Goal: Task Accomplishment & Management: Manage account settings

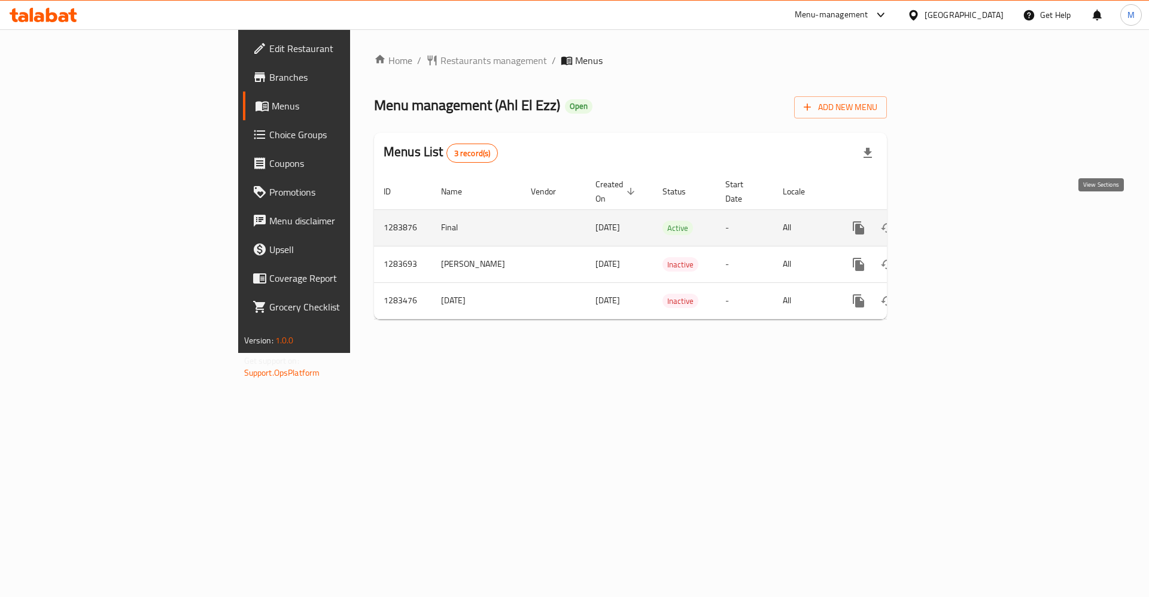
click at [959, 214] on link "enhanced table" at bounding box center [945, 228] width 29 height 29
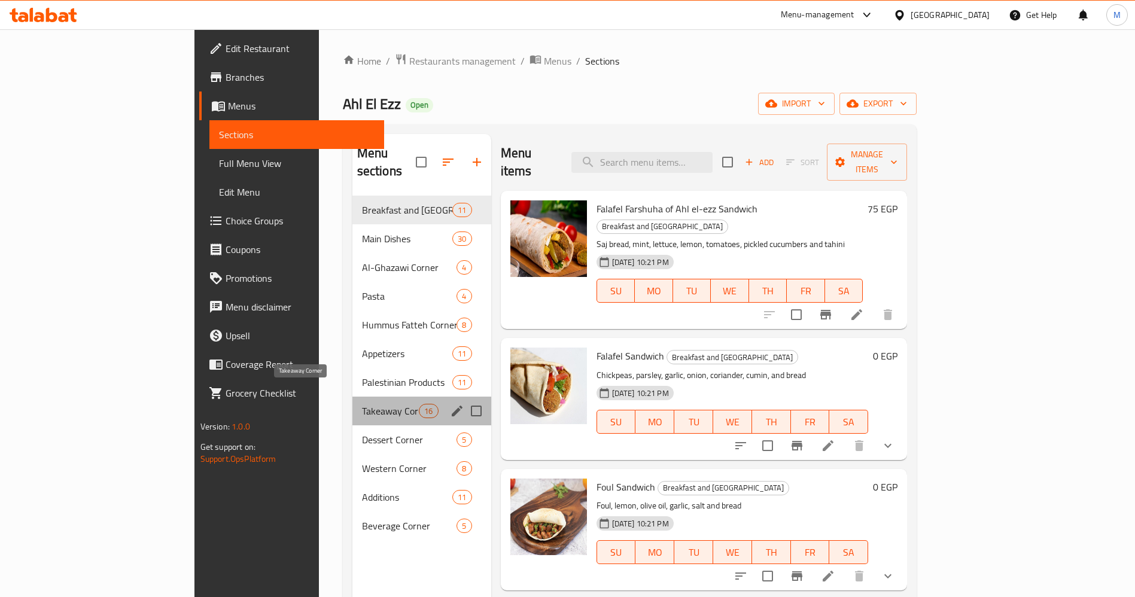
click at [362, 404] on span "Takeaway Corner" at bounding box center [390, 411] width 57 height 14
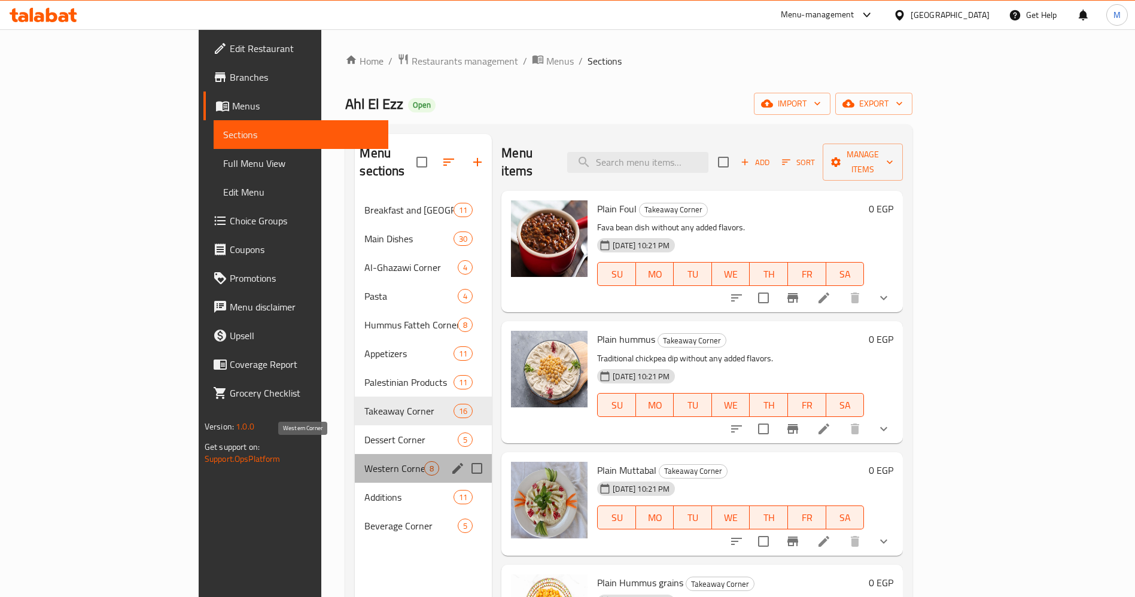
click at [364, 461] on span "Western Corner" at bounding box center [394, 468] width 60 height 14
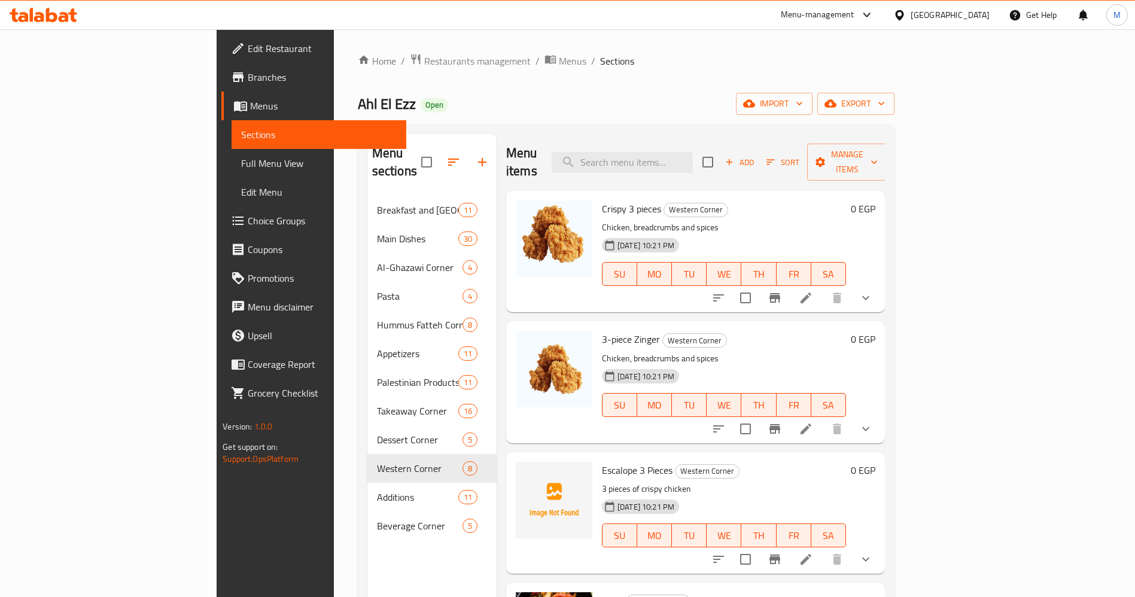
scroll to position [279, 0]
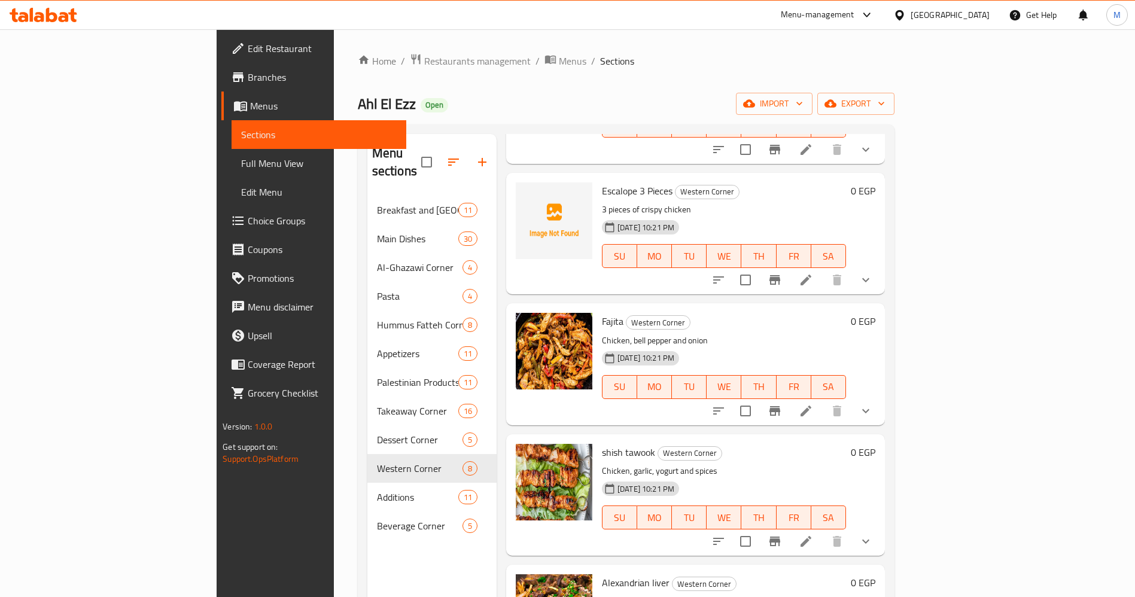
click at [895, 367] on div "Menu sections Breakfast and Sandwich Corner 11 Main Dishes 30 Al-Ghazawi Corner…" at bounding box center [626, 432] width 537 height 616
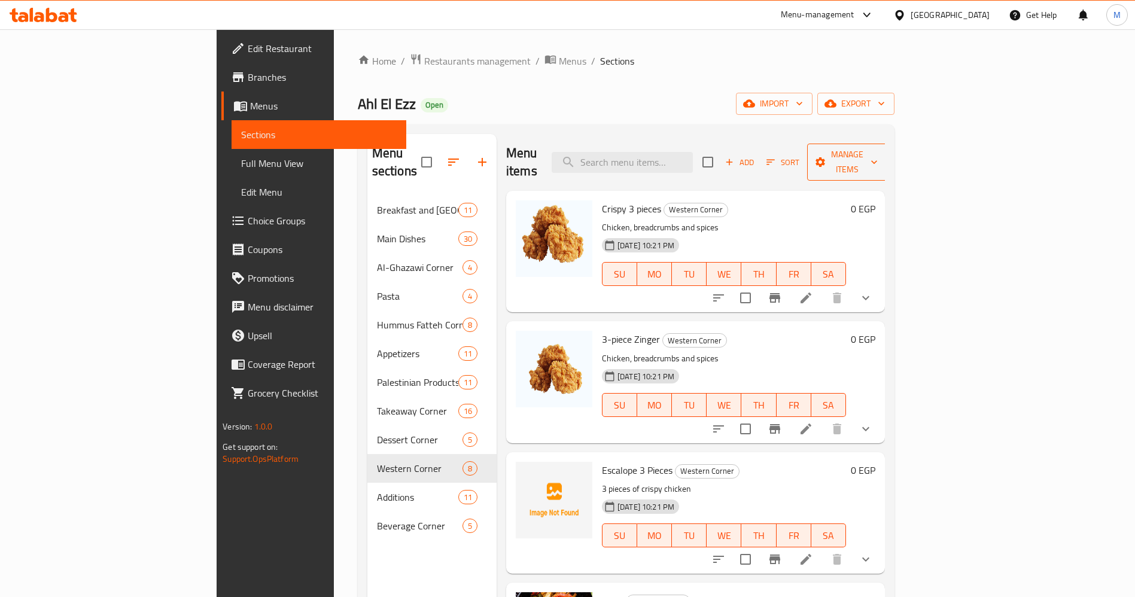
click at [880, 157] on icon "button" at bounding box center [874, 162] width 12 height 12
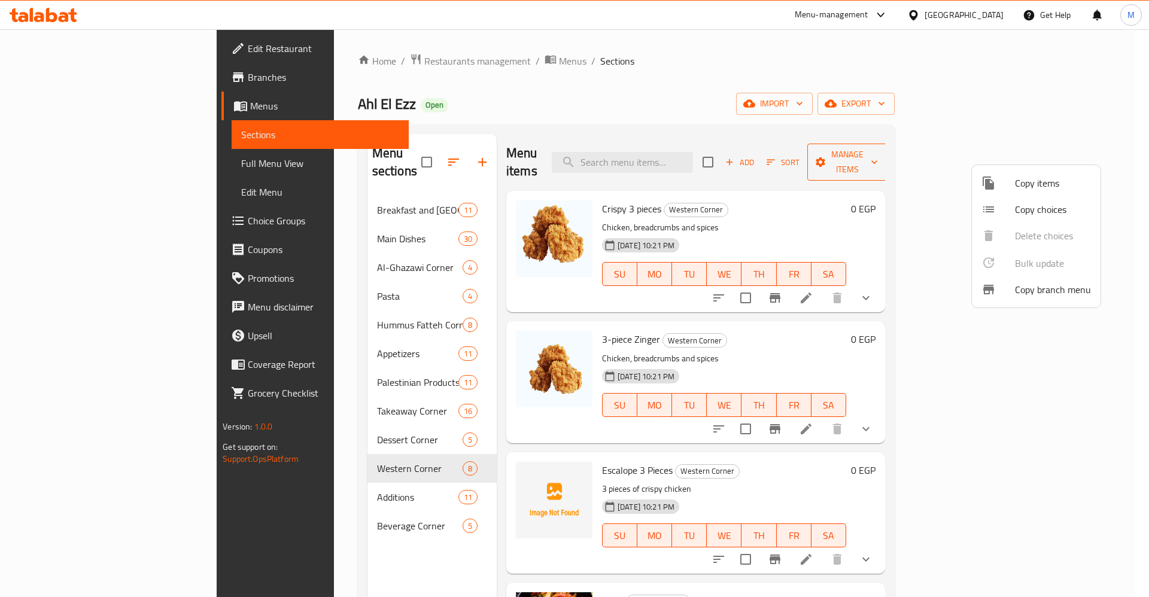
click at [1070, 157] on div at bounding box center [574, 298] width 1149 height 597
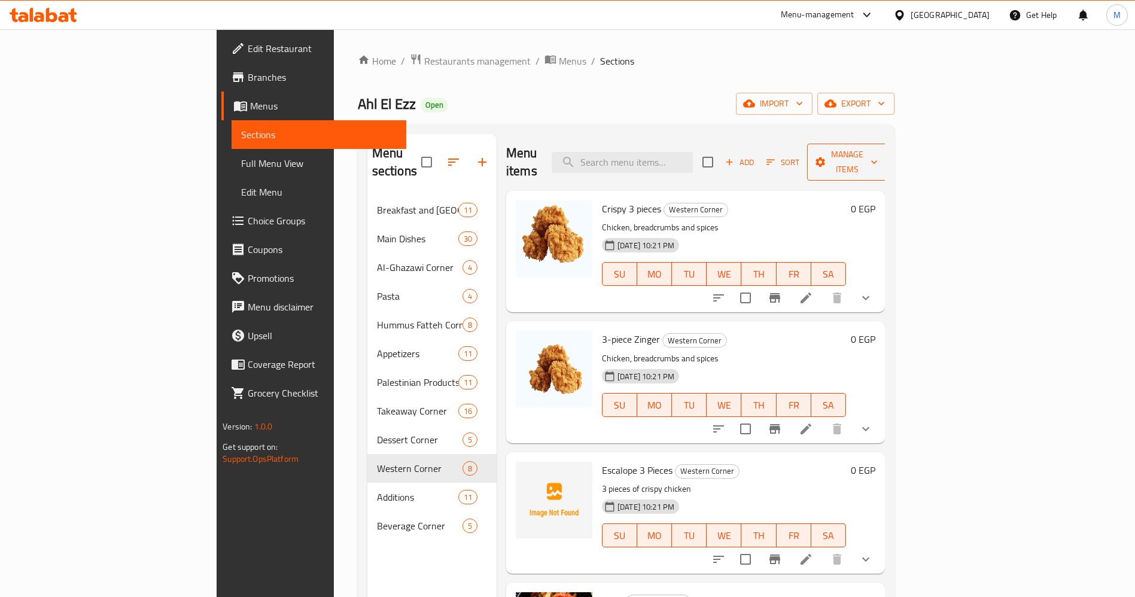
drag, startPoint x: 1084, startPoint y: 141, endPoint x: 1080, endPoint y: 147, distance: 7.3
click at [888, 147] on div "Add Sort Manage items" at bounding box center [795, 162] width 185 height 37
click at [880, 156] on icon "button" at bounding box center [874, 162] width 12 height 12
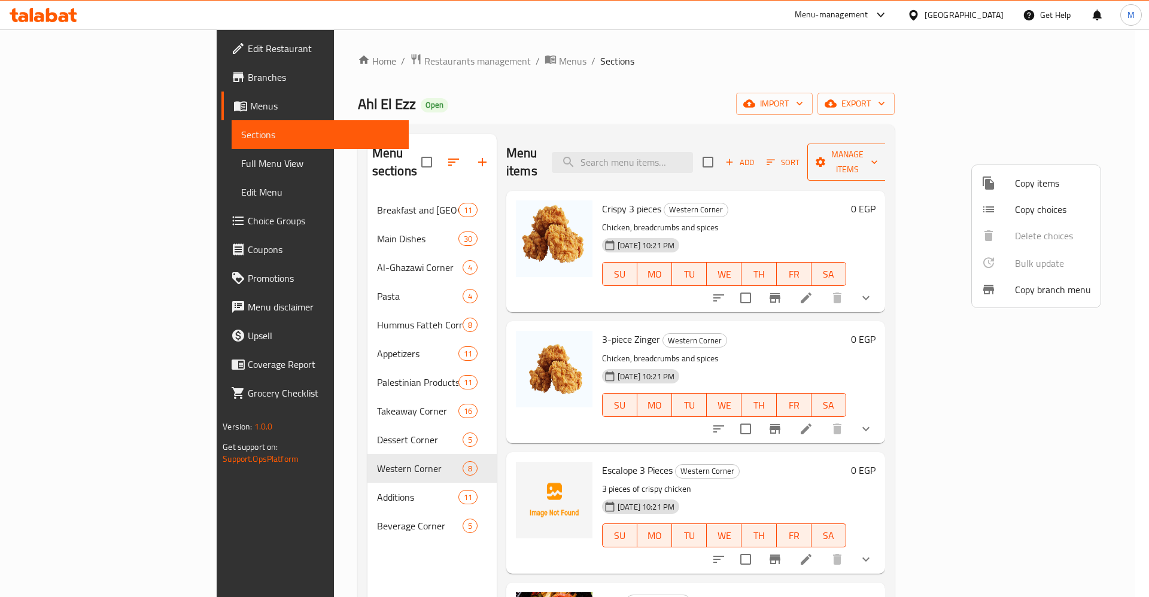
click at [1080, 147] on div at bounding box center [574, 298] width 1149 height 597
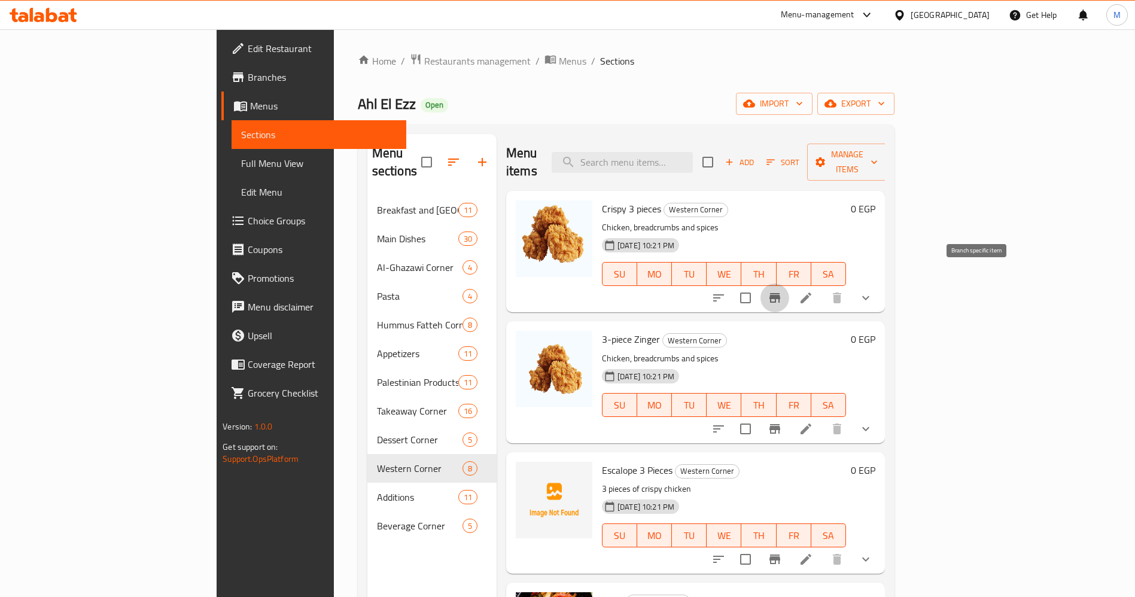
click at [780, 293] on icon "Branch-specific-item" at bounding box center [775, 298] width 11 height 10
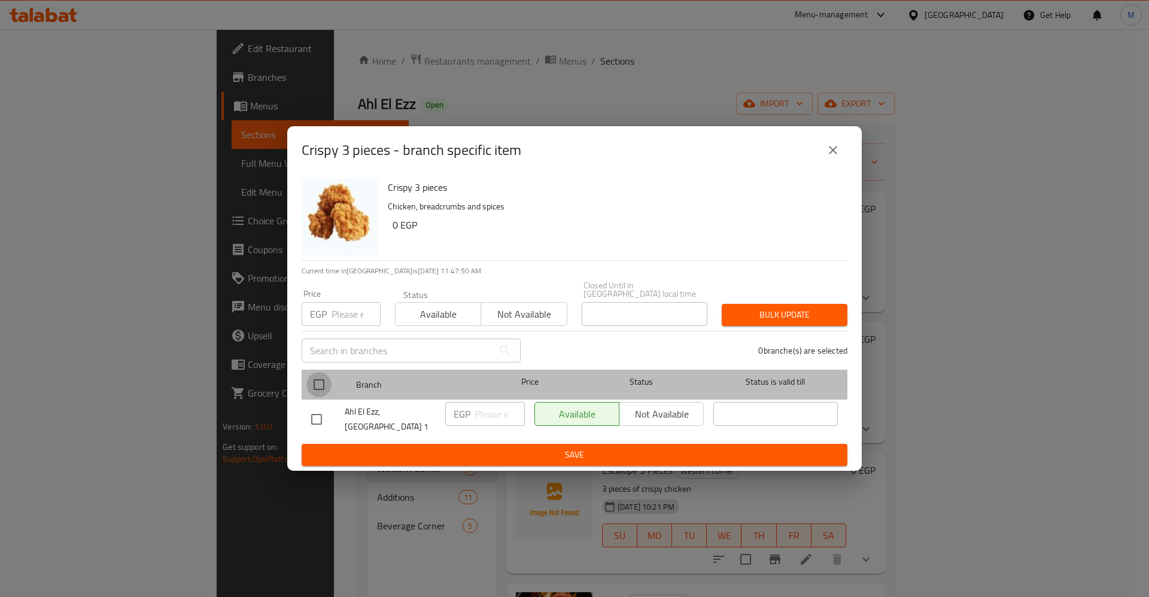
click at [329, 384] on input "checkbox" at bounding box center [318, 384] width 25 height 25
checkbox input "true"
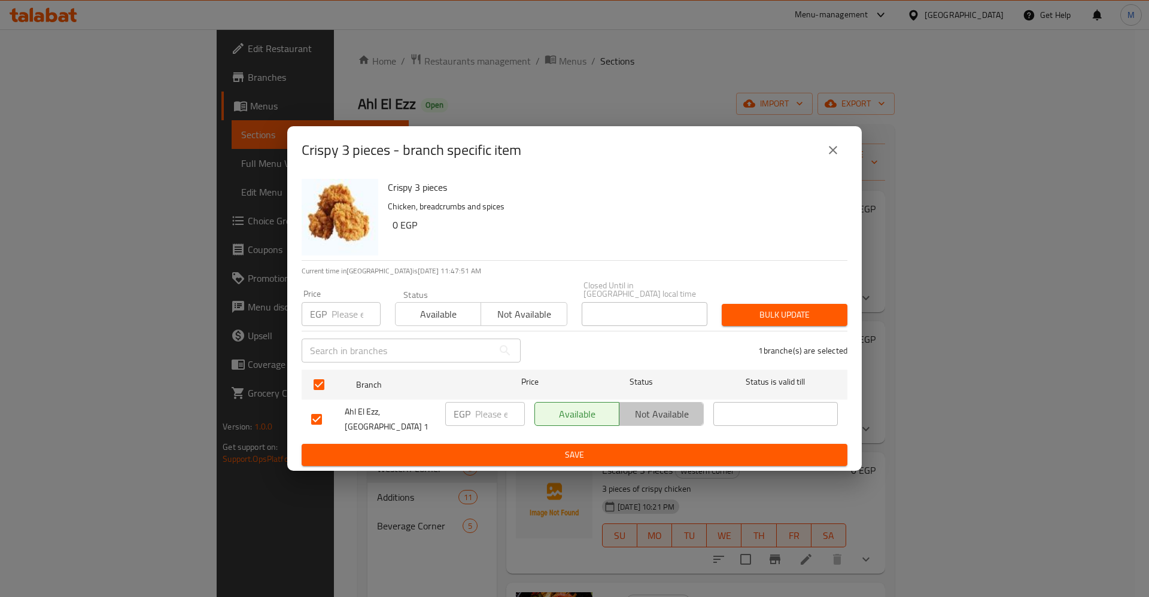
click at [656, 414] on span "Not available" at bounding box center [661, 414] width 75 height 17
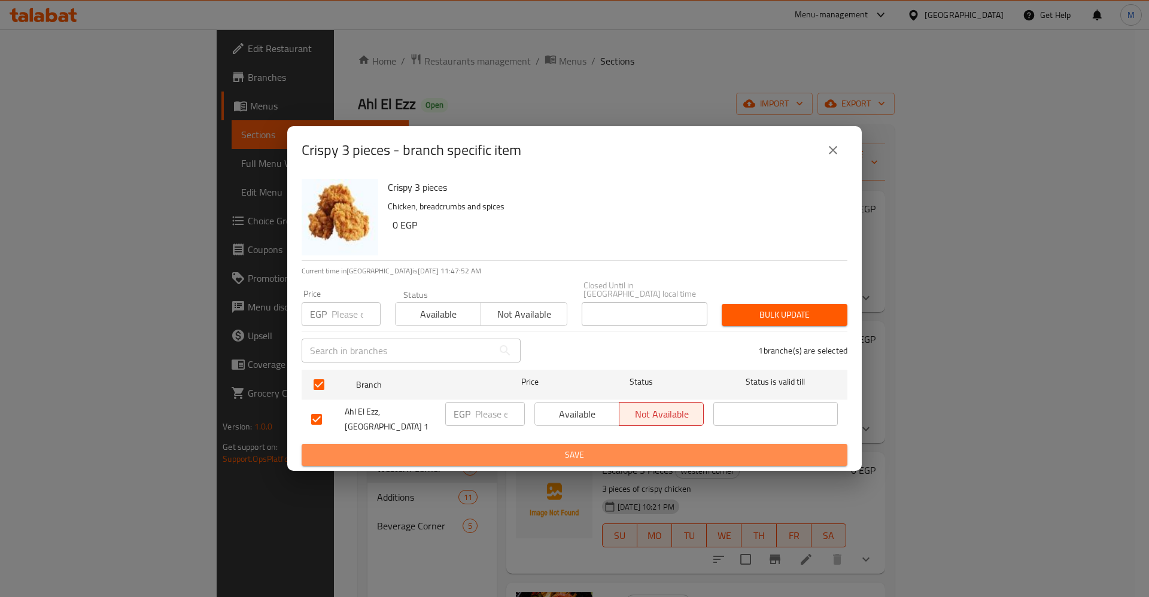
click at [665, 448] on span "Save" at bounding box center [574, 455] width 527 height 15
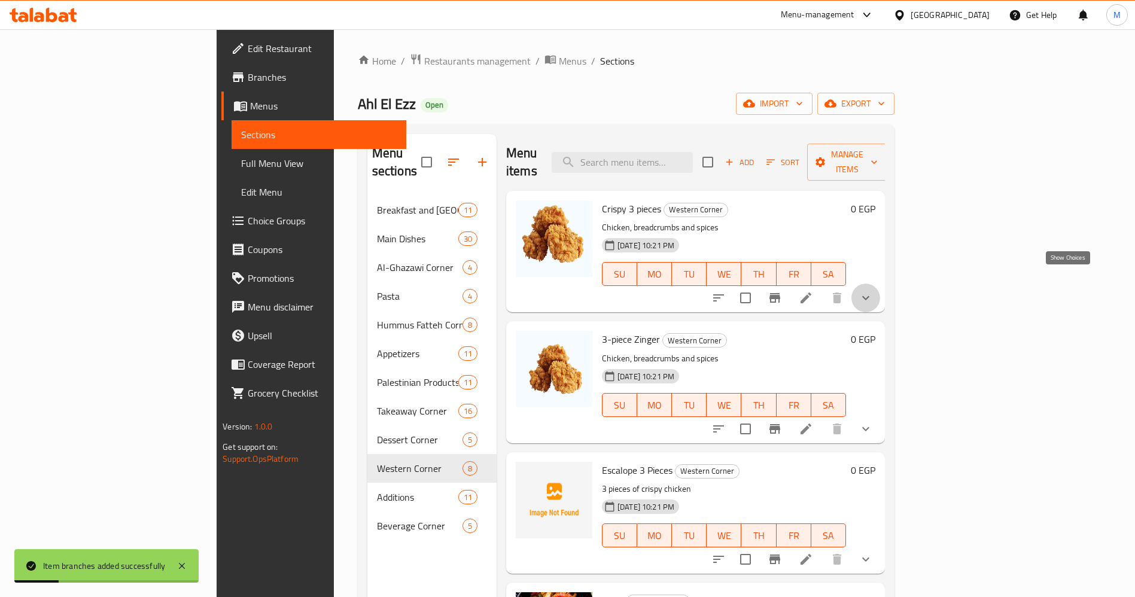
click at [873, 291] on icon "show more" at bounding box center [866, 298] width 14 height 14
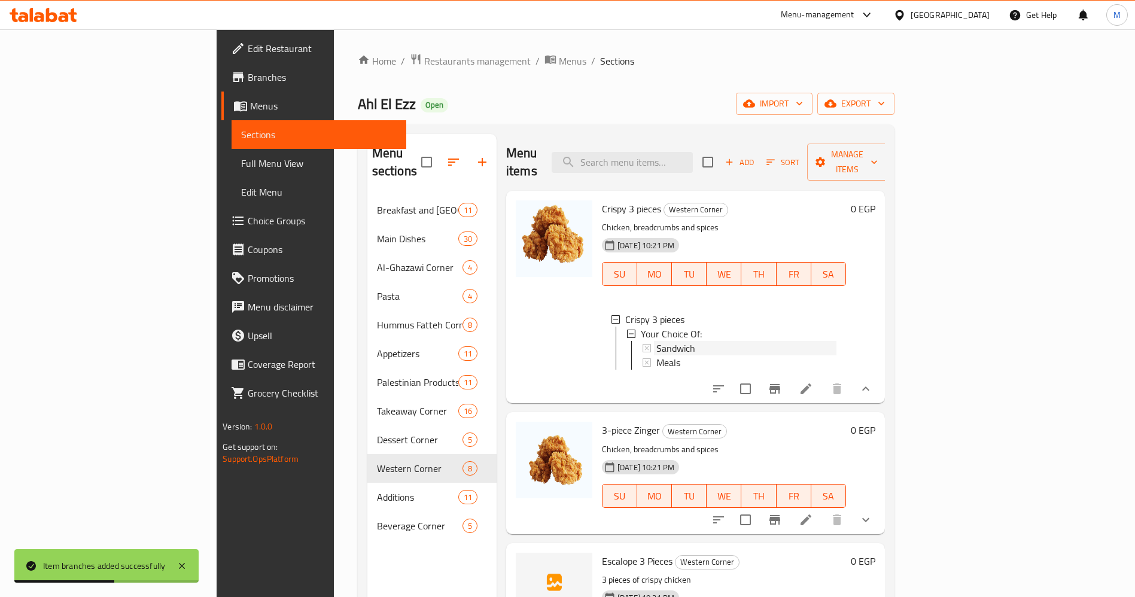
click at [728, 341] on div "Sandwich" at bounding box center [747, 348] width 180 height 14
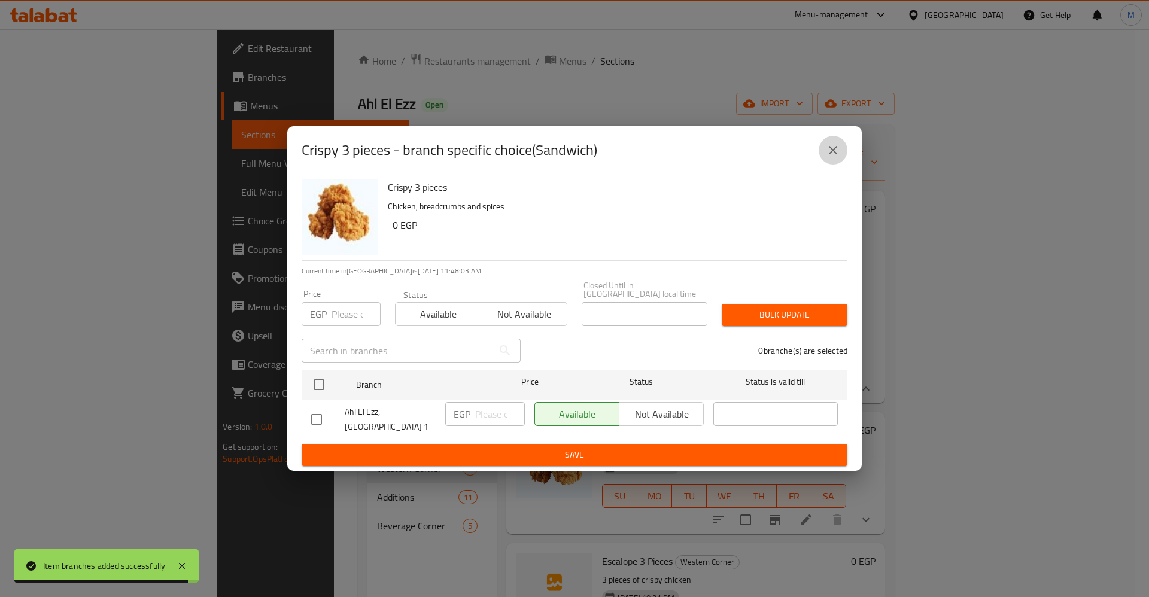
click at [831, 165] on button "close" at bounding box center [833, 150] width 29 height 29
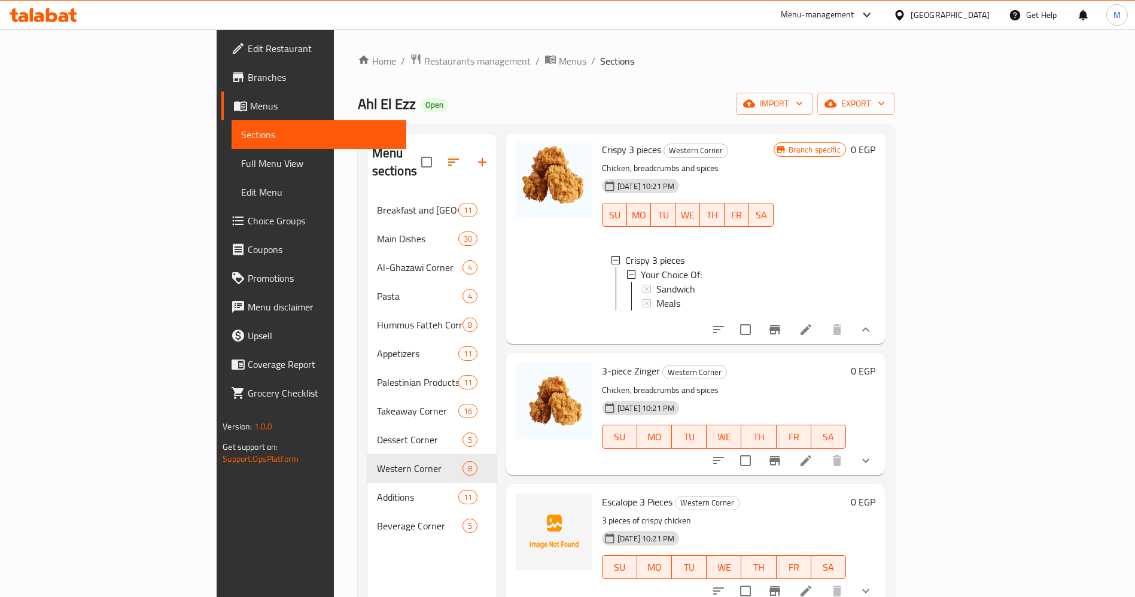
scroll to position [100, 0]
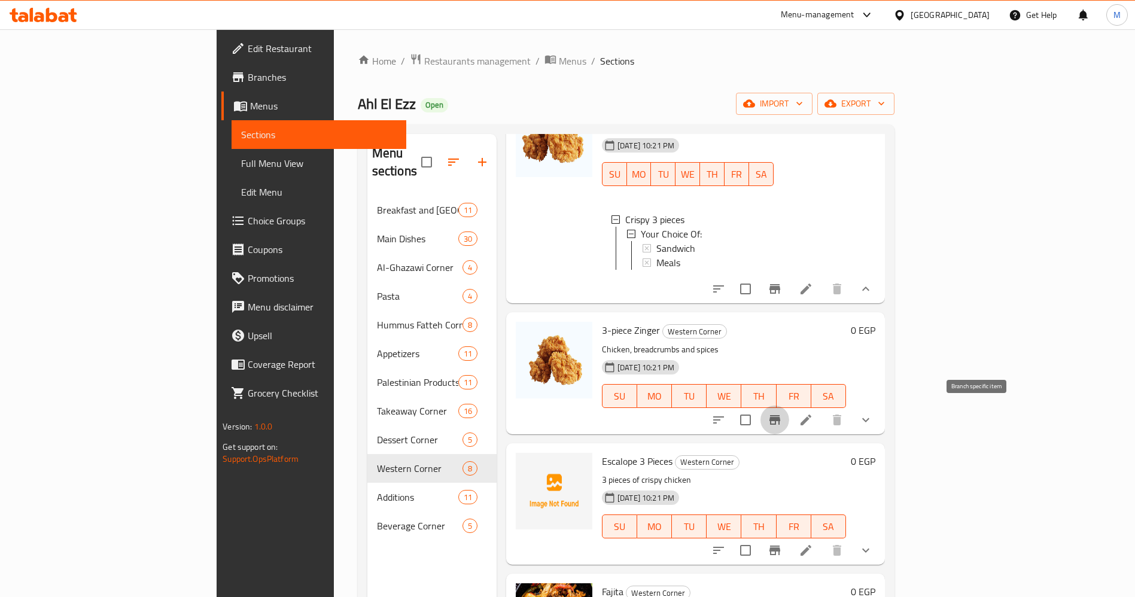
click at [782, 414] on icon "Branch-specific-item" at bounding box center [775, 420] width 14 height 14
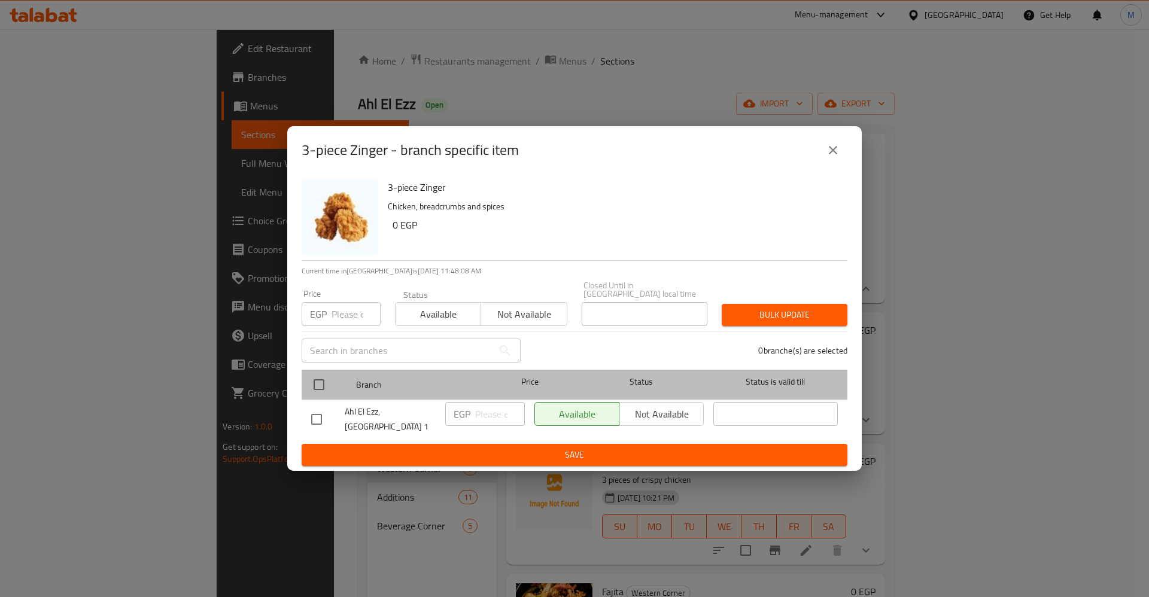
click at [333, 372] on div at bounding box center [328, 384] width 45 height 35
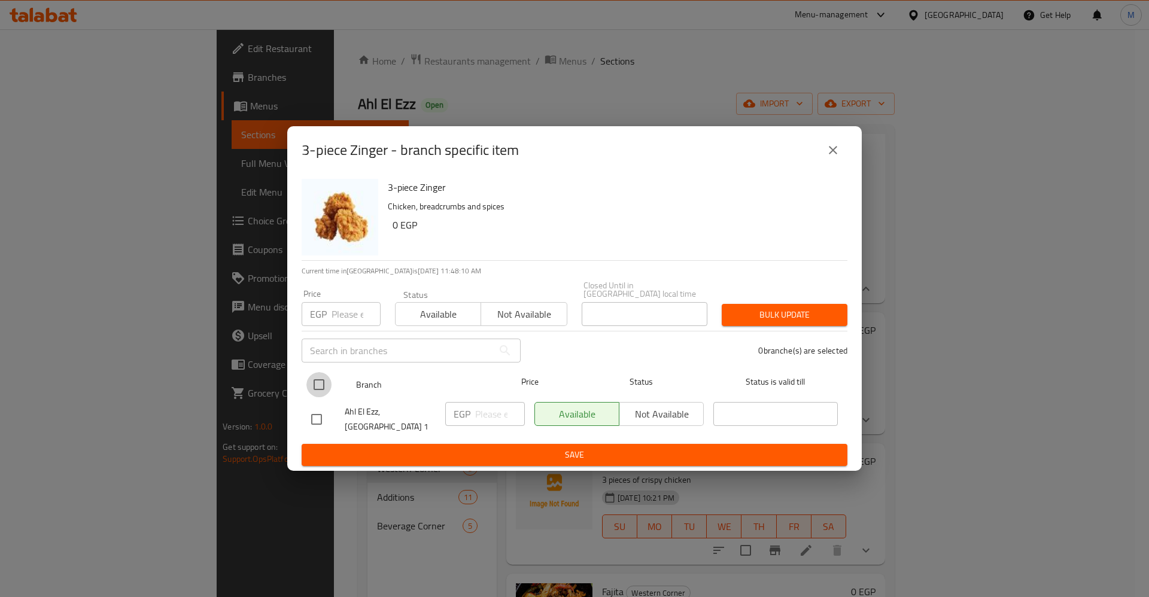
click at [315, 393] on input "checkbox" at bounding box center [318, 384] width 25 height 25
checkbox input "true"
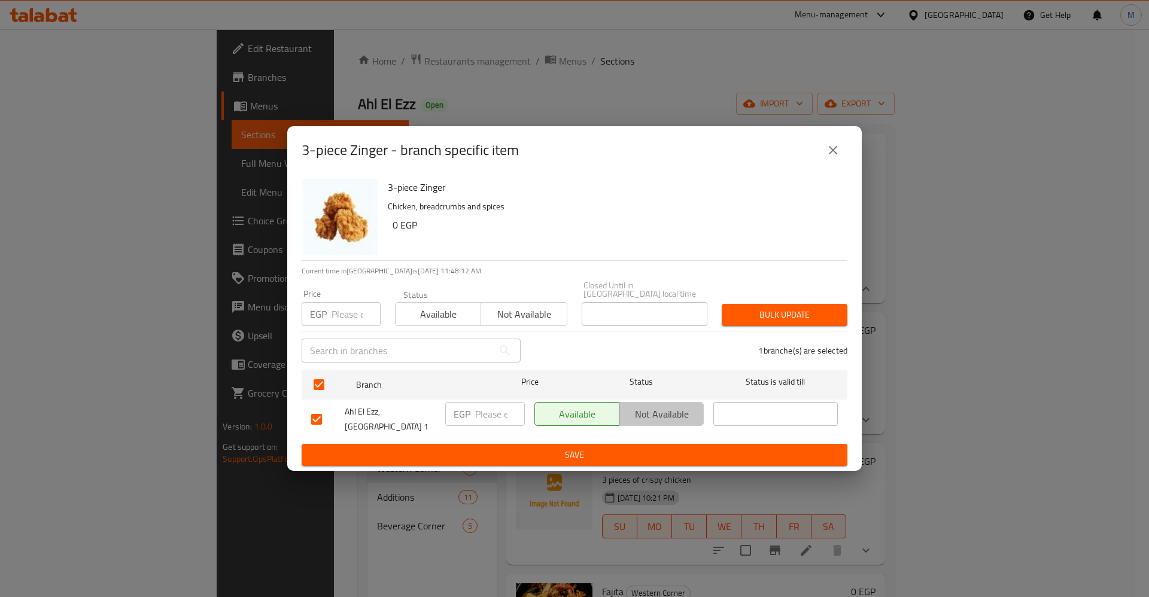
click at [640, 423] on span "Not available" at bounding box center [661, 414] width 75 height 17
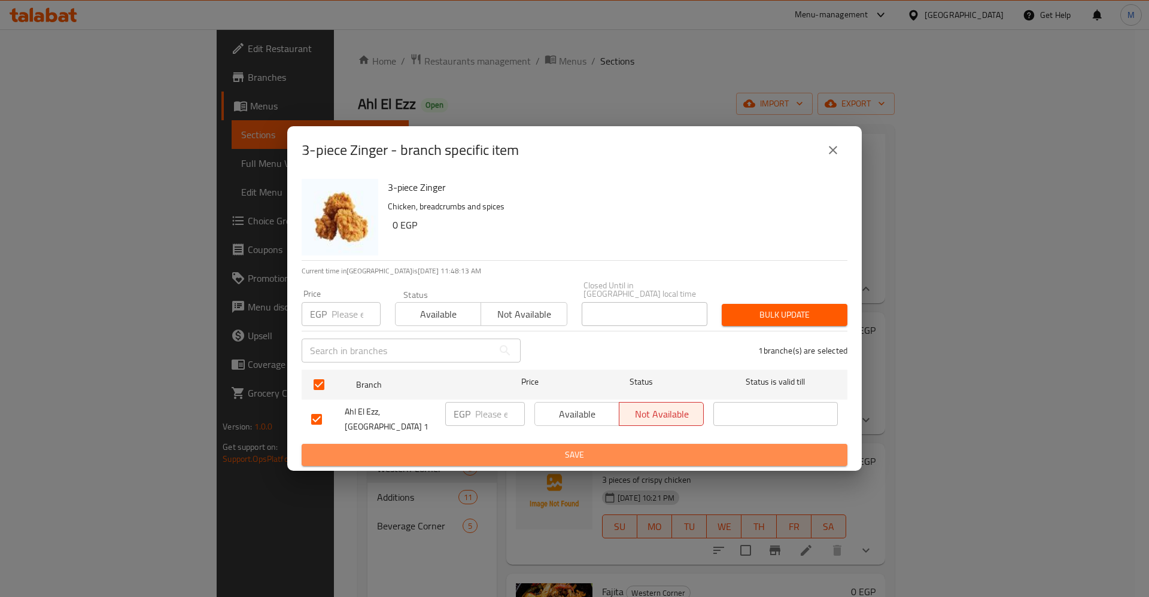
click at [632, 448] on span "Save" at bounding box center [574, 455] width 527 height 15
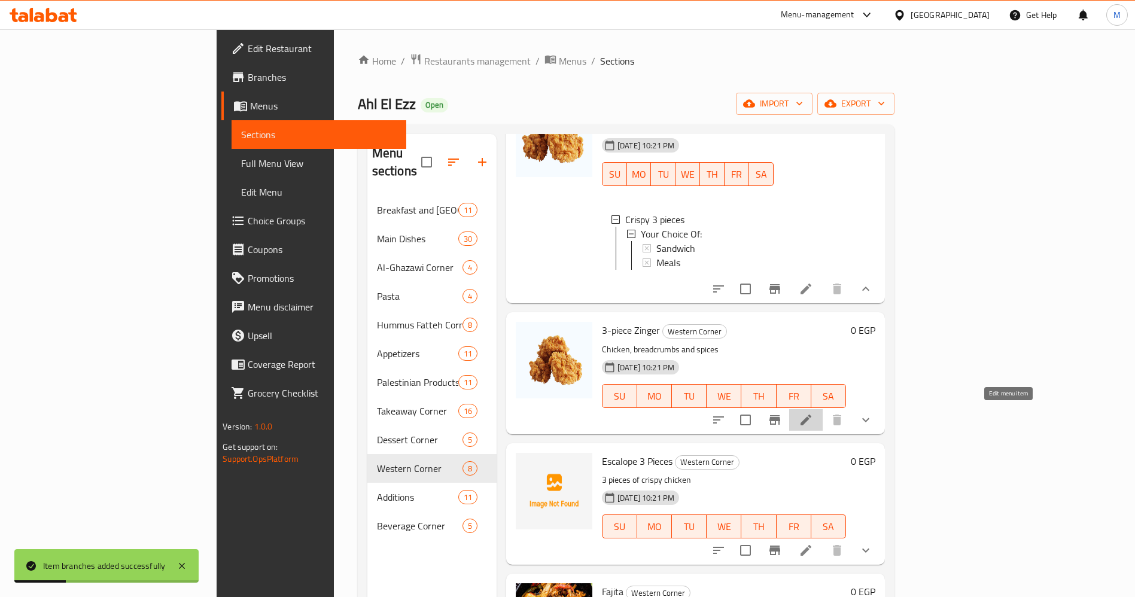
click at [813, 413] on icon at bounding box center [806, 420] width 14 height 14
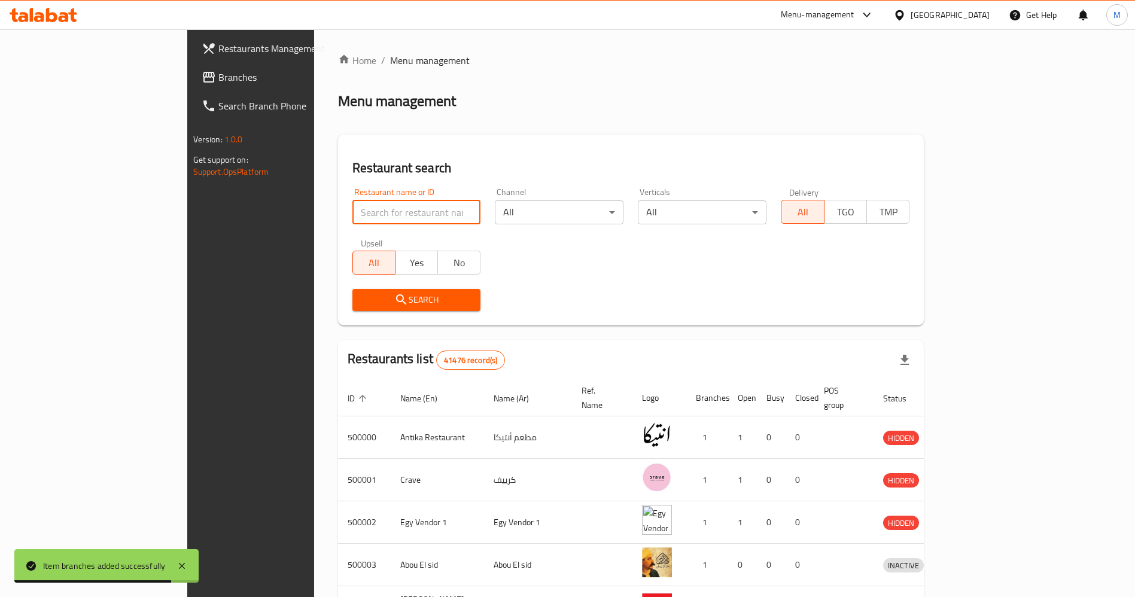
click at [373, 203] on input "search" at bounding box center [417, 212] width 129 height 24
paste input "760282"
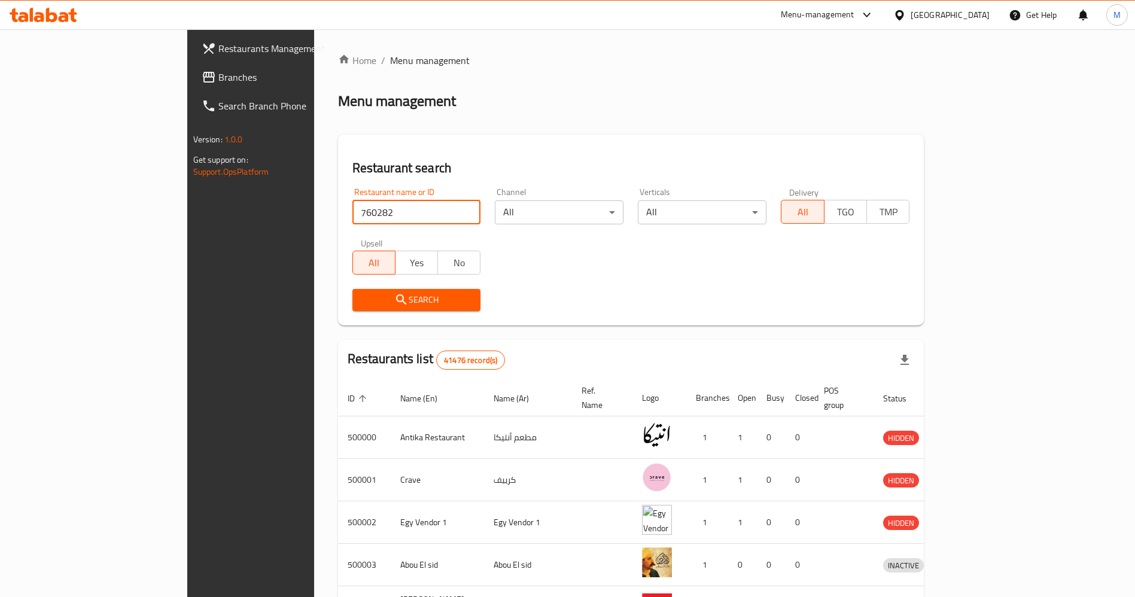
type input "760282"
click at [353, 223] on input "760282" at bounding box center [417, 212] width 129 height 24
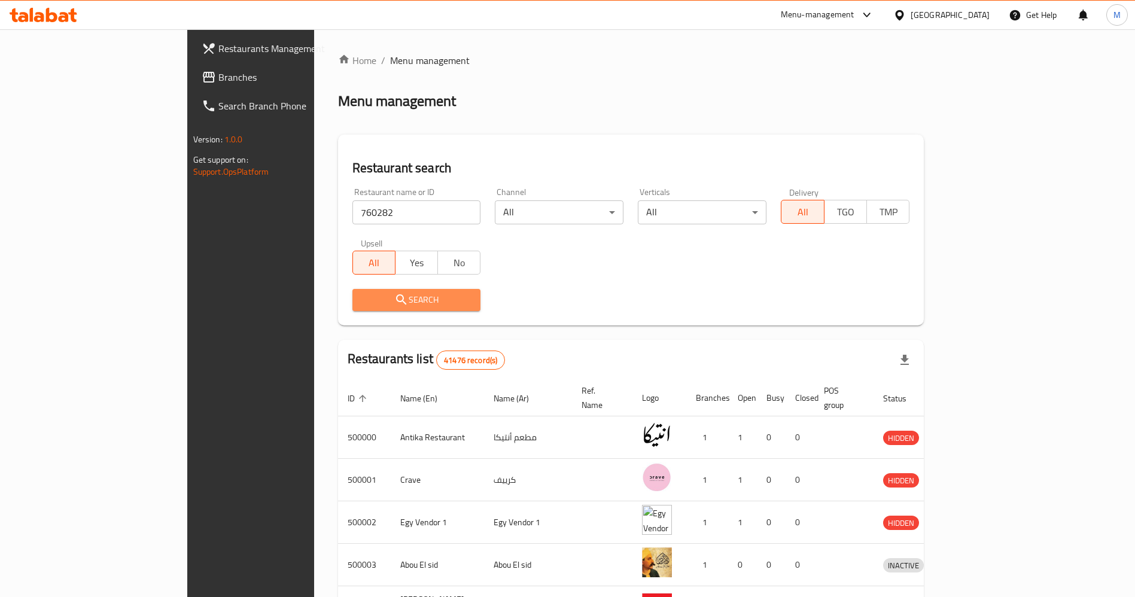
click at [421, 297] on span "Search" at bounding box center [417, 300] width 110 height 15
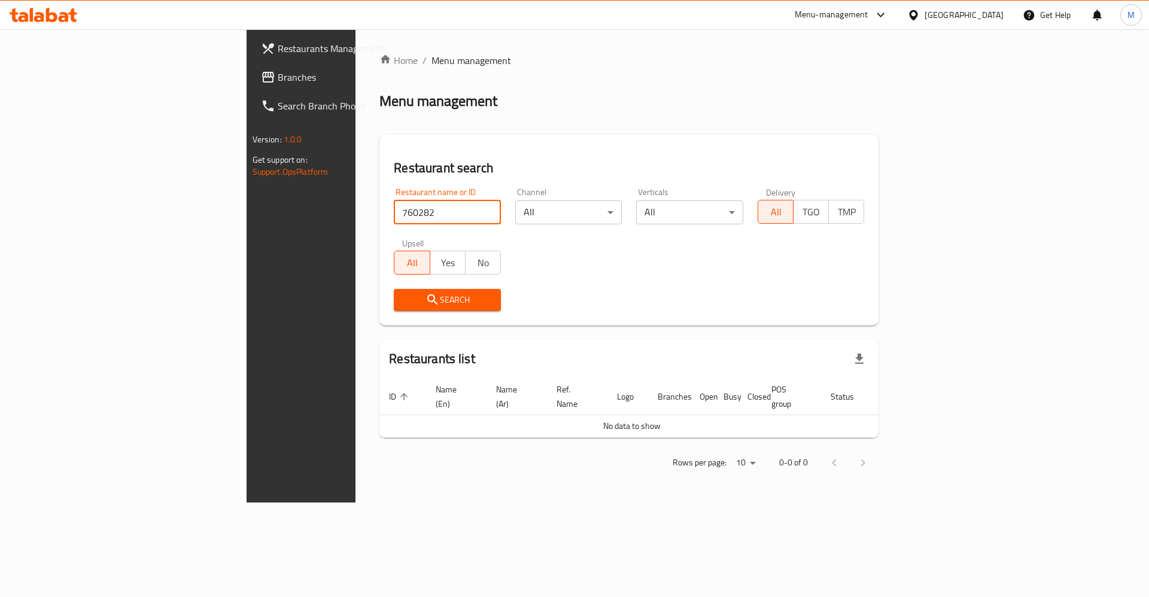
click at [394, 211] on input "760282" at bounding box center [447, 212] width 107 height 24
click at [251, 63] on link "Branches" at bounding box center [344, 77] width 187 height 29
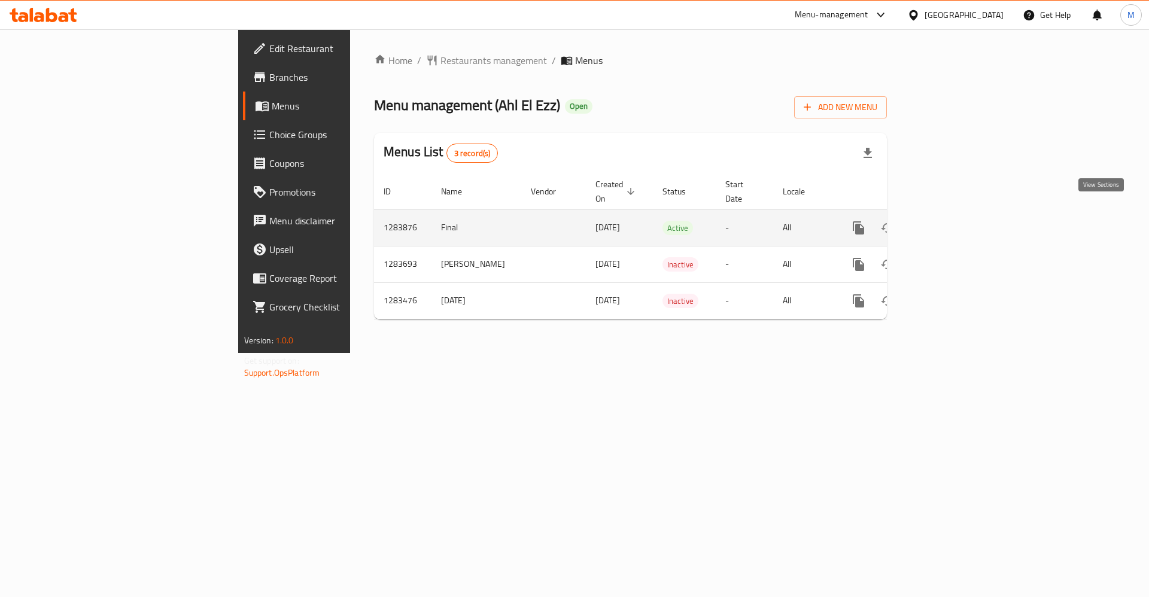
click at [950, 223] on icon "enhanced table" at bounding box center [945, 228] width 11 height 11
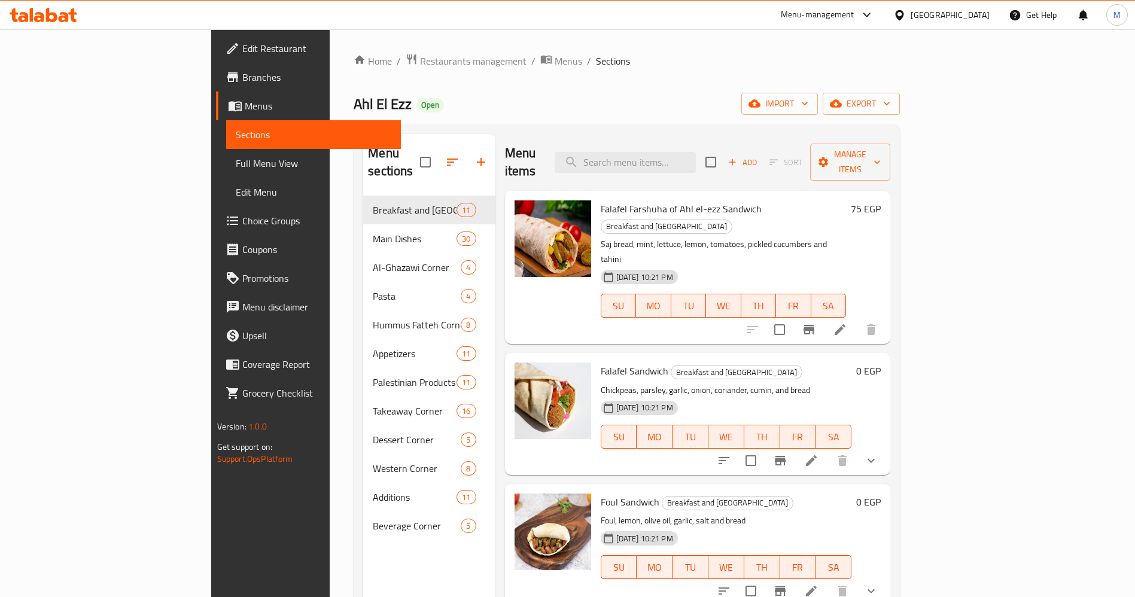
drag, startPoint x: 1087, startPoint y: 210, endPoint x: 1096, endPoint y: 253, distance: 43.4
click at [891, 253] on div "Menu items Add Sort Manage items Falafel Farshuha of Ahl el-ezz Sandwich Breakf…" at bounding box center [694, 432] width 396 height 597
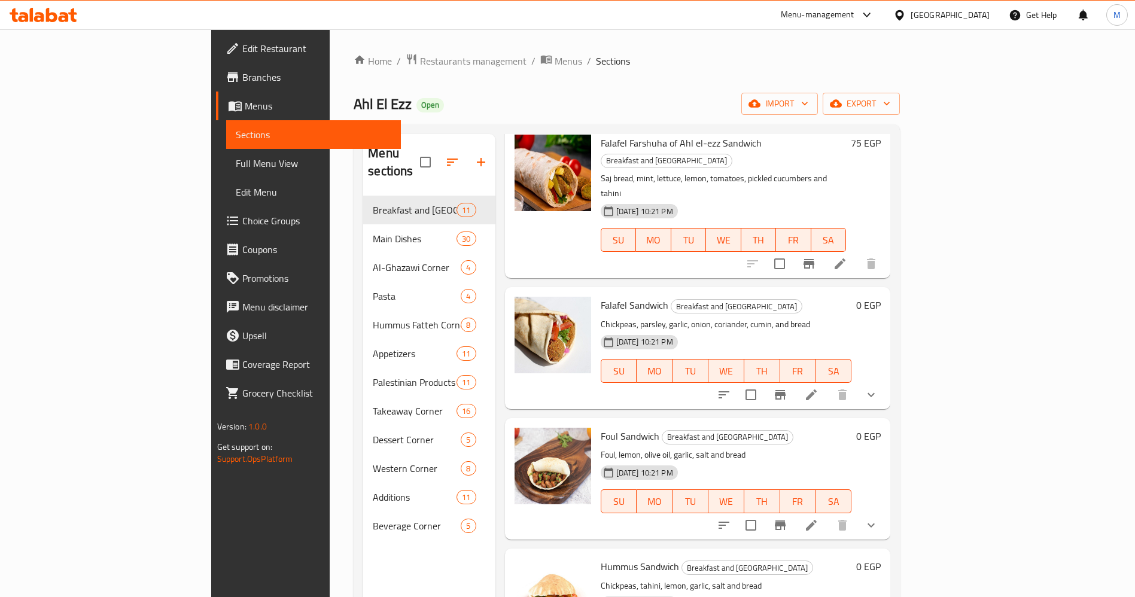
scroll to position [8, 0]
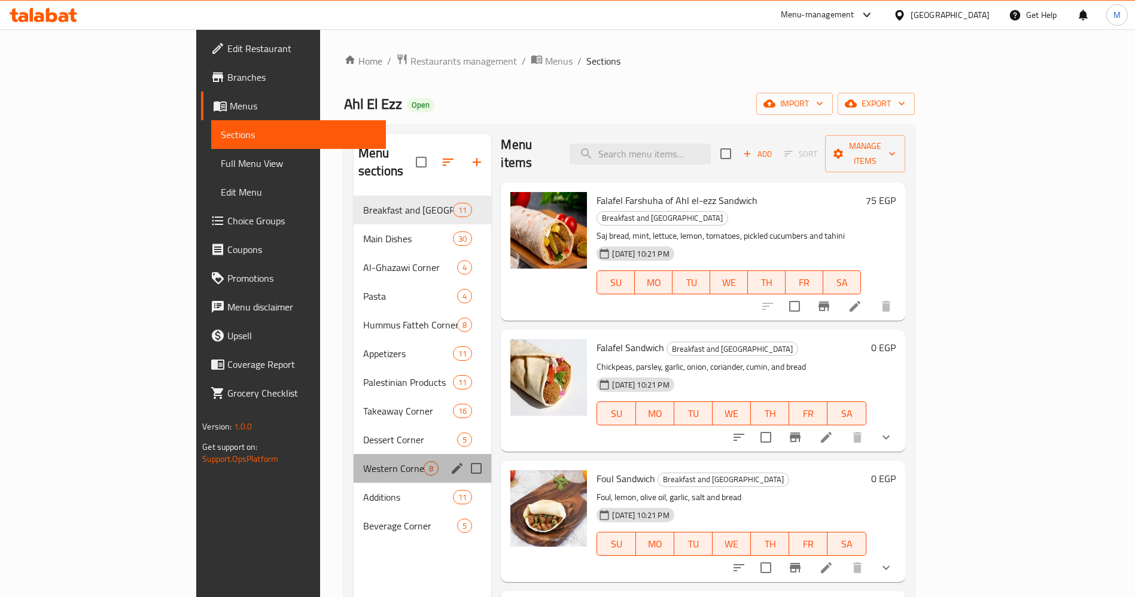
click at [354, 454] on div "Western Corner 8" at bounding box center [423, 468] width 138 height 29
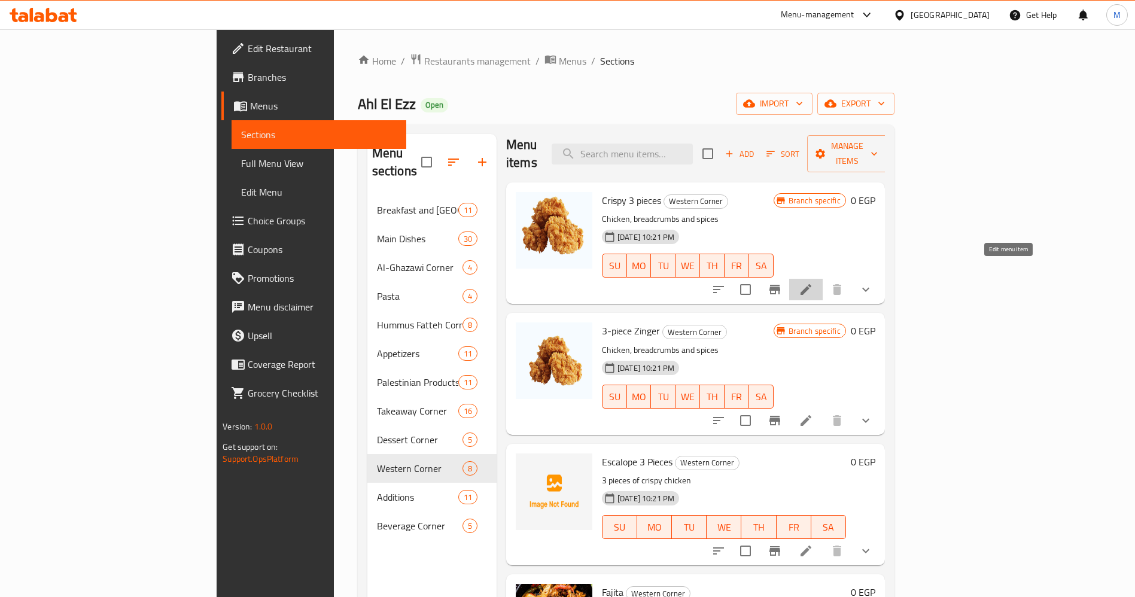
click at [813, 282] on icon at bounding box center [806, 289] width 14 height 14
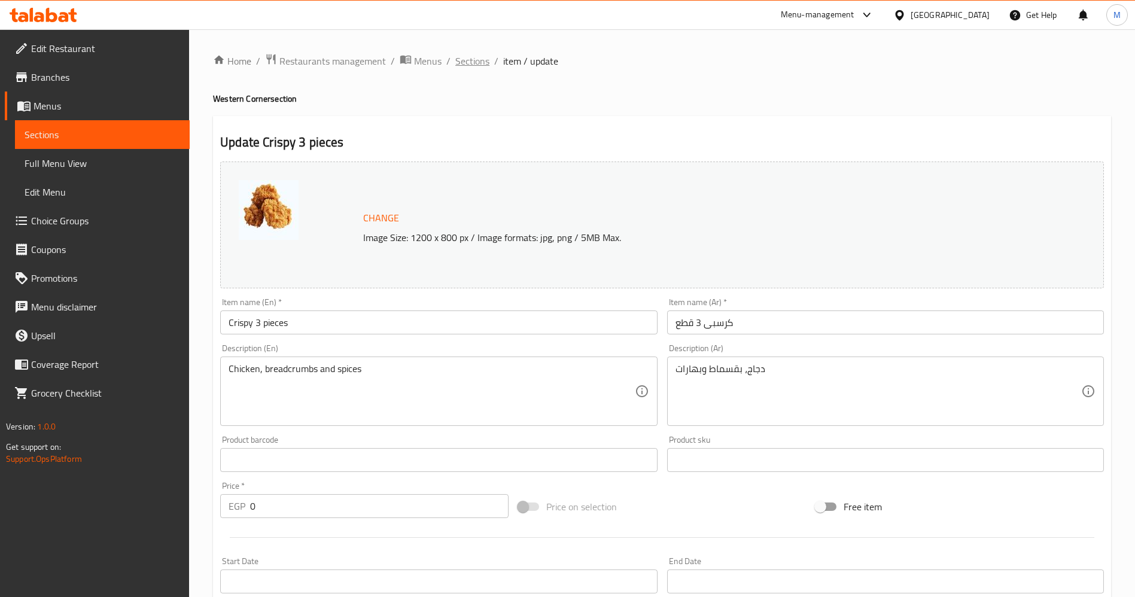
click at [476, 59] on span "Sections" at bounding box center [472, 61] width 34 height 14
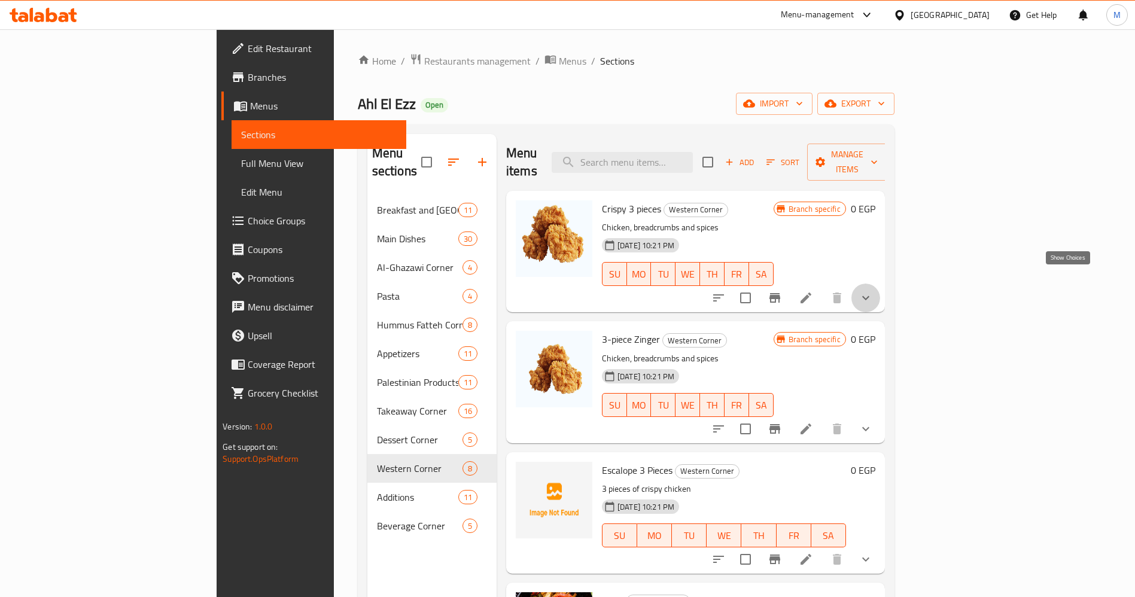
click at [873, 291] on icon "show more" at bounding box center [866, 298] width 14 height 14
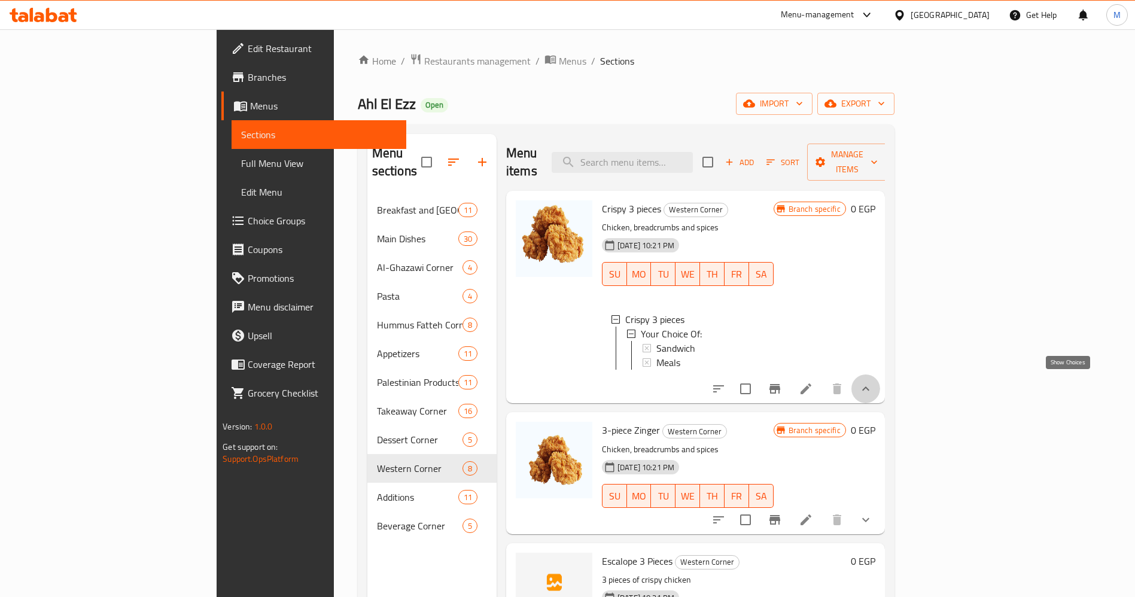
click at [873, 382] on icon "show more" at bounding box center [866, 389] width 14 height 14
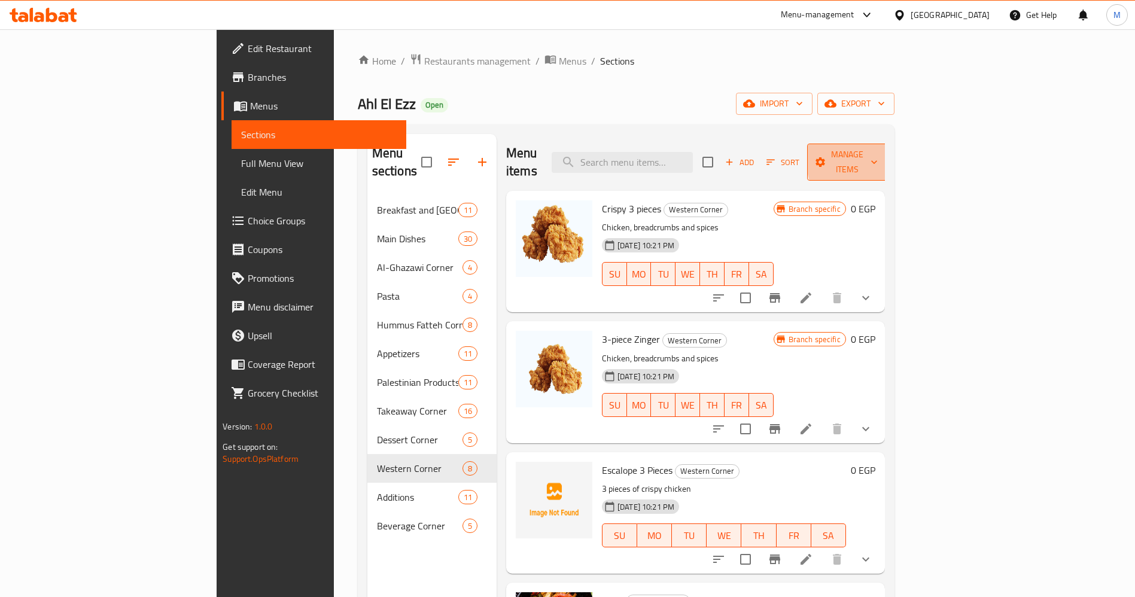
click at [880, 156] on icon "button" at bounding box center [874, 162] width 12 height 12
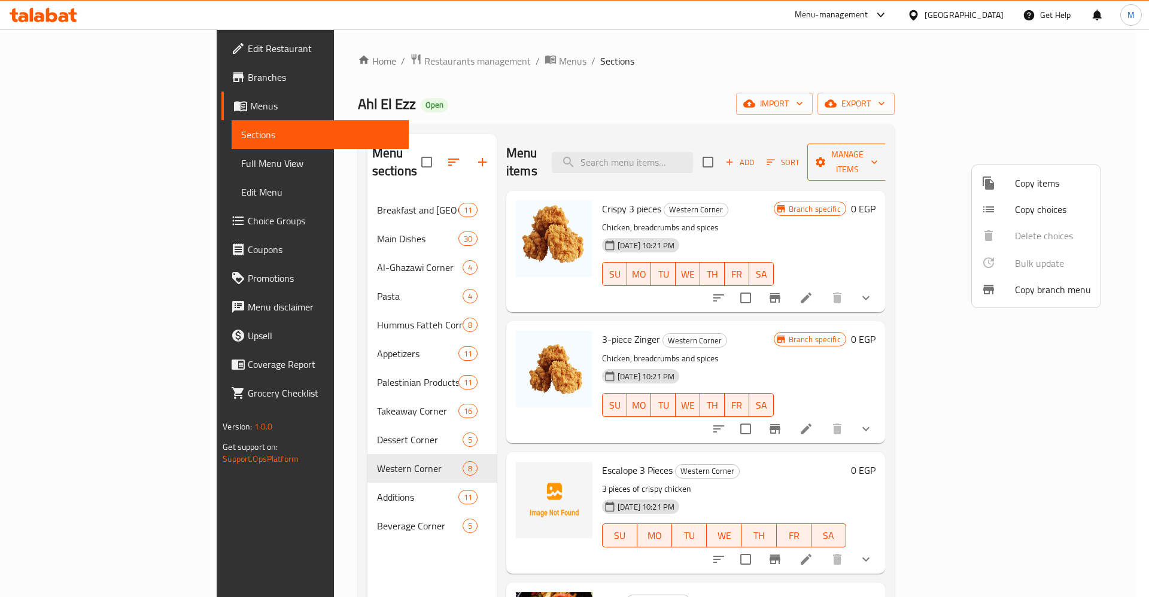
click at [1071, 155] on div at bounding box center [574, 298] width 1149 height 597
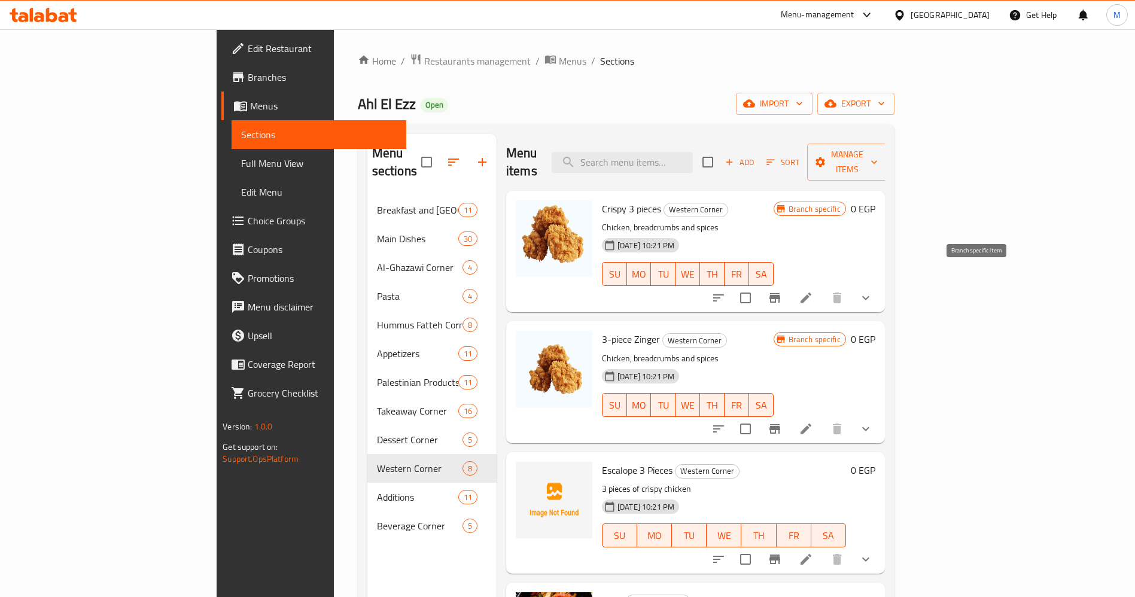
click at [782, 291] on icon "Branch-specific-item" at bounding box center [775, 298] width 14 height 14
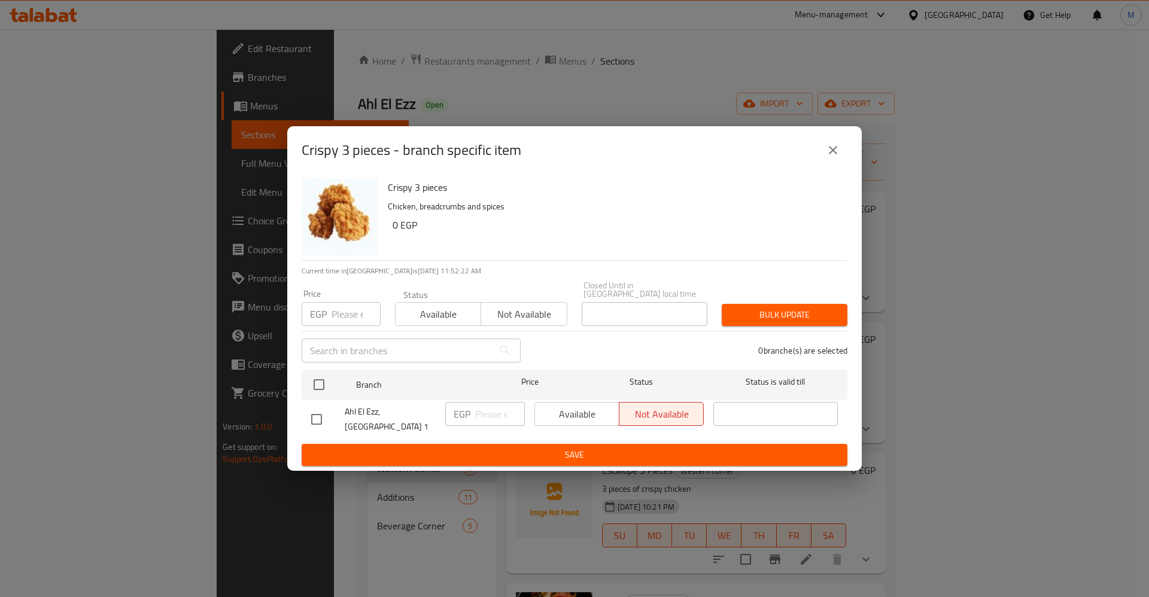
click at [666, 407] on div "Available Not available" at bounding box center [618, 414] width 169 height 24
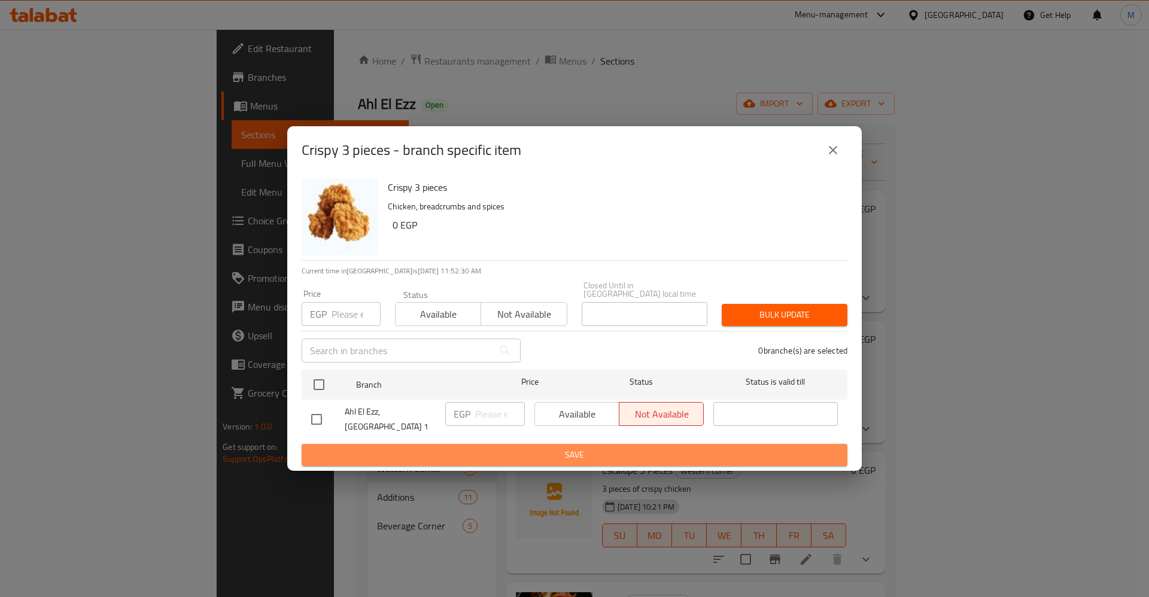
click at [676, 448] on span "Save" at bounding box center [574, 455] width 527 height 15
click at [770, 448] on span "Save" at bounding box center [574, 455] width 527 height 15
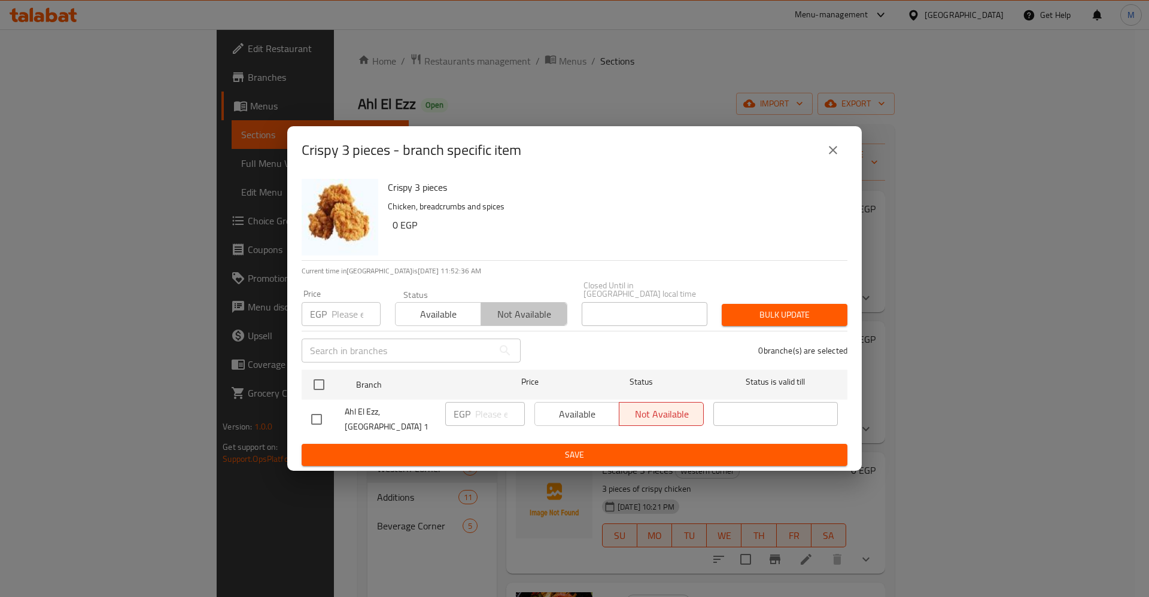
click at [522, 317] on span "Not available" at bounding box center [524, 314] width 76 height 17
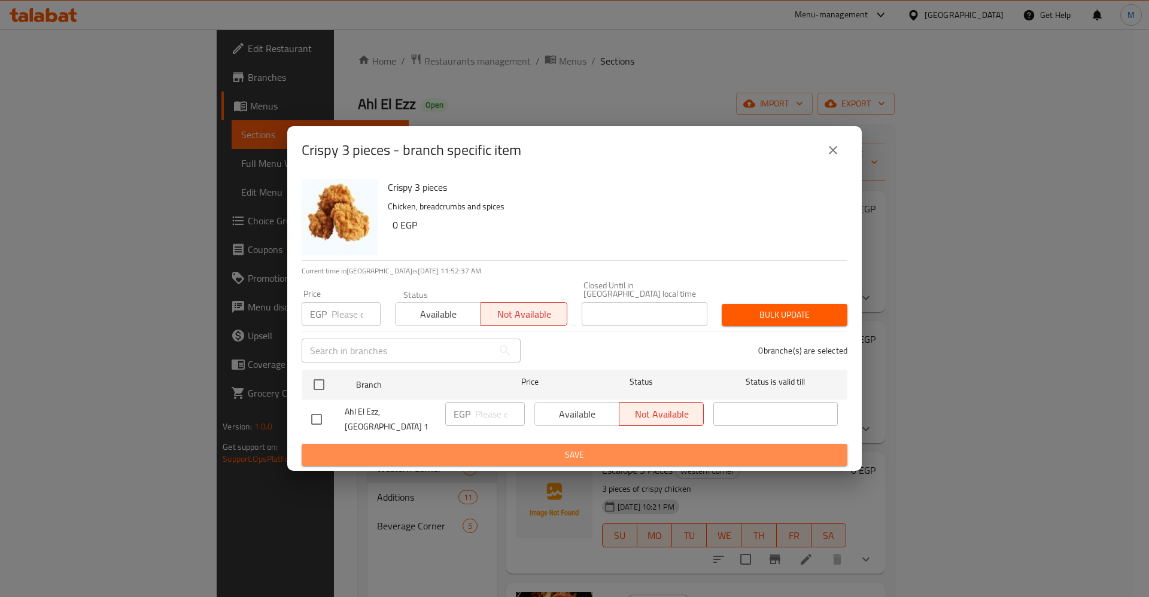
click at [622, 455] on button "Save" at bounding box center [575, 455] width 546 height 22
click at [774, 448] on span "Save" at bounding box center [574, 455] width 527 height 15
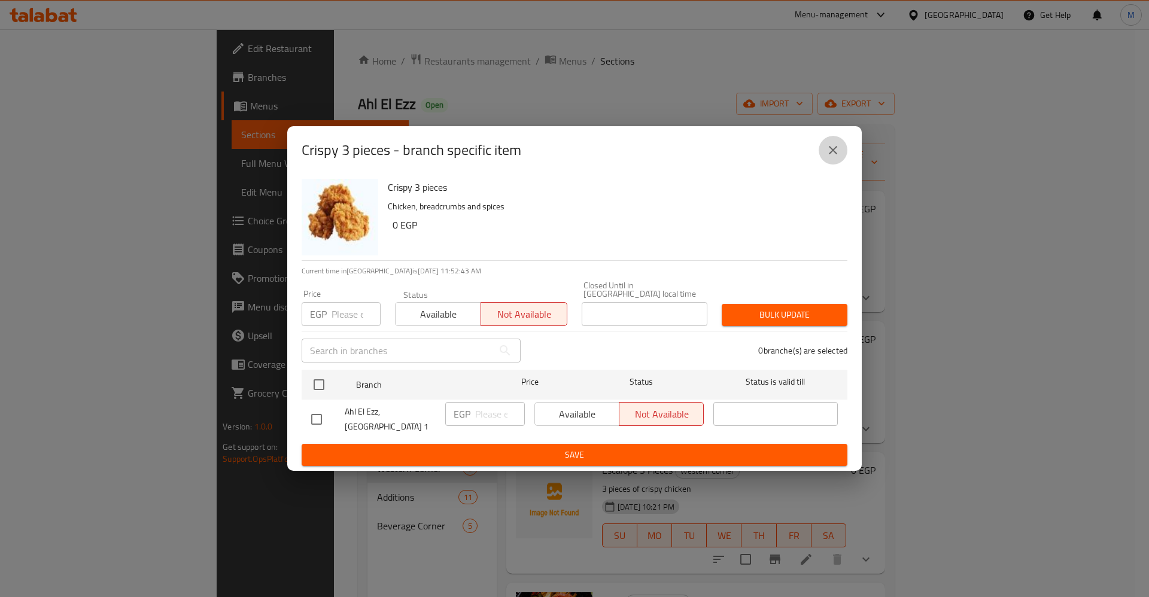
click at [839, 157] on icon "close" at bounding box center [833, 150] width 14 height 14
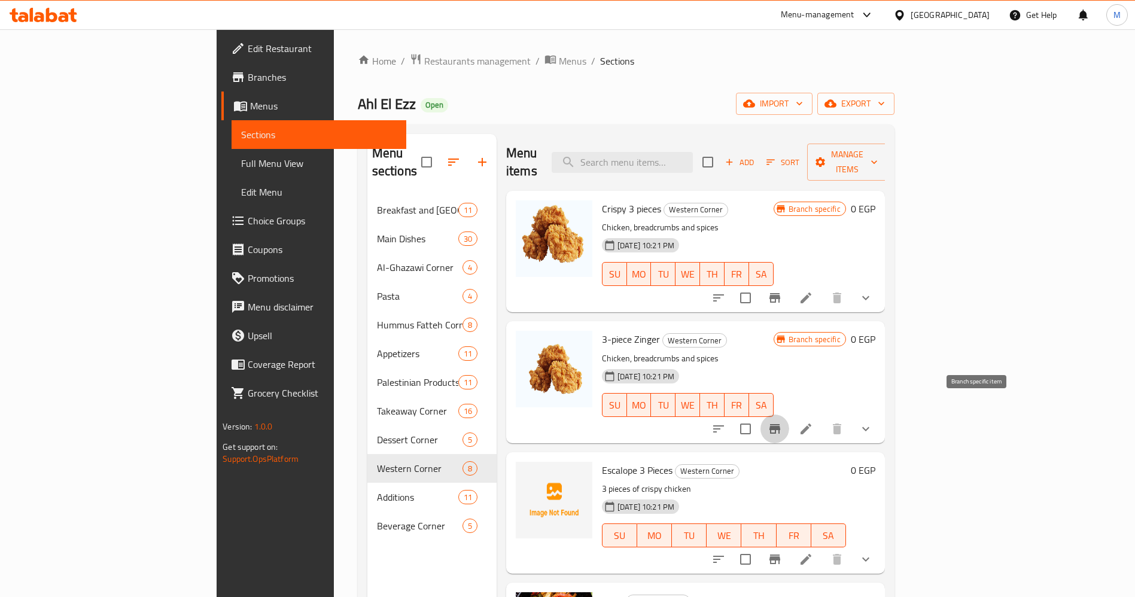
click at [780, 424] on icon "Branch-specific-item" at bounding box center [775, 429] width 11 height 10
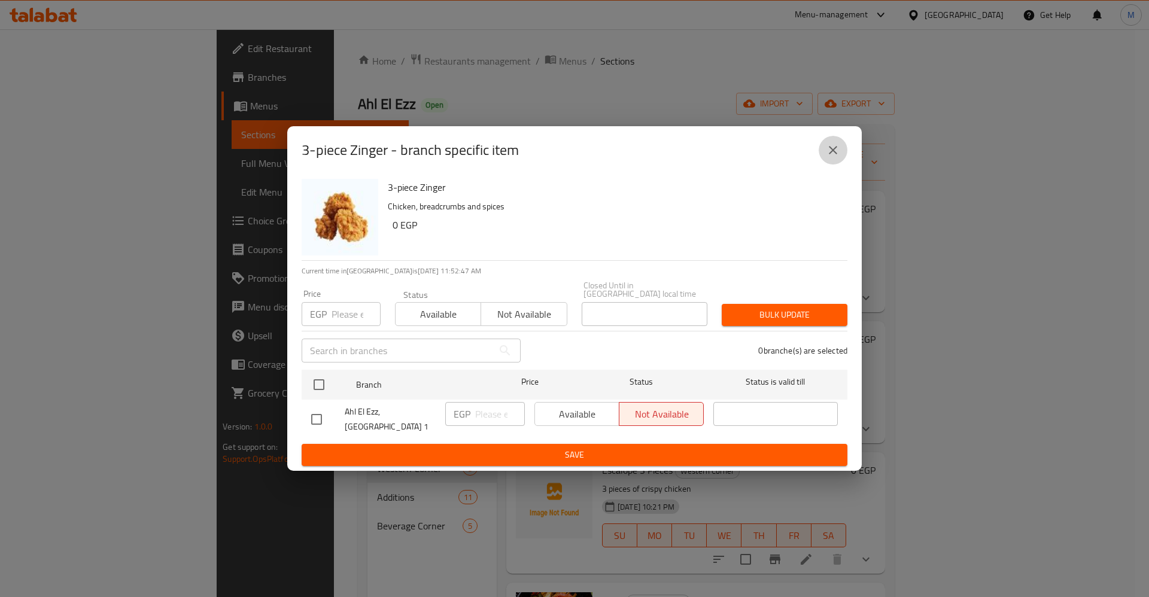
click at [831, 154] on icon "close" at bounding box center [833, 150] width 8 height 8
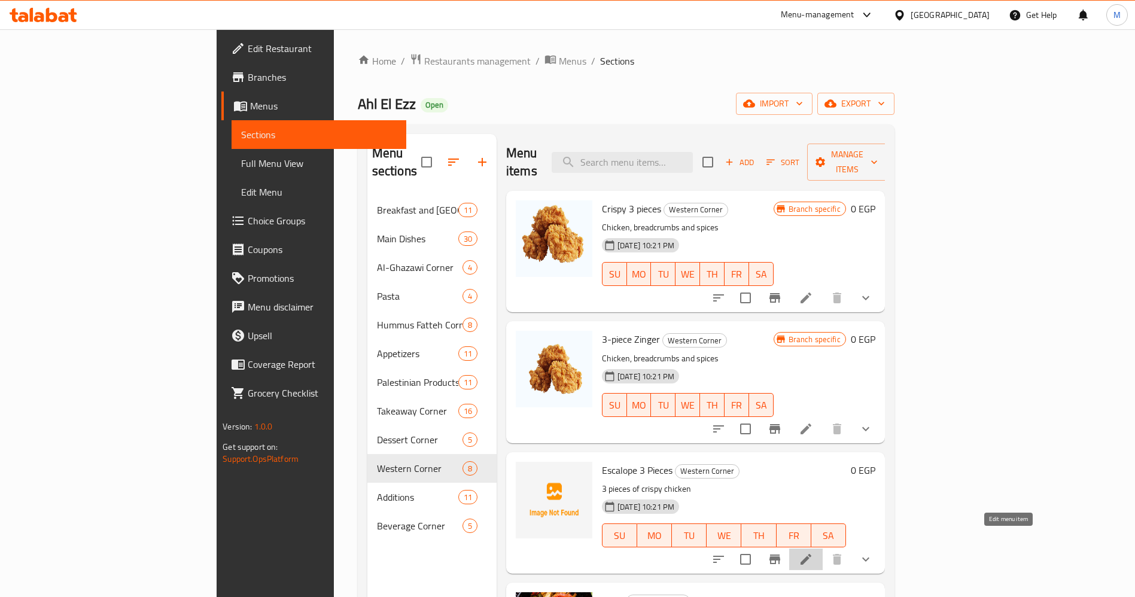
click at [812, 554] on icon at bounding box center [806, 559] width 11 height 11
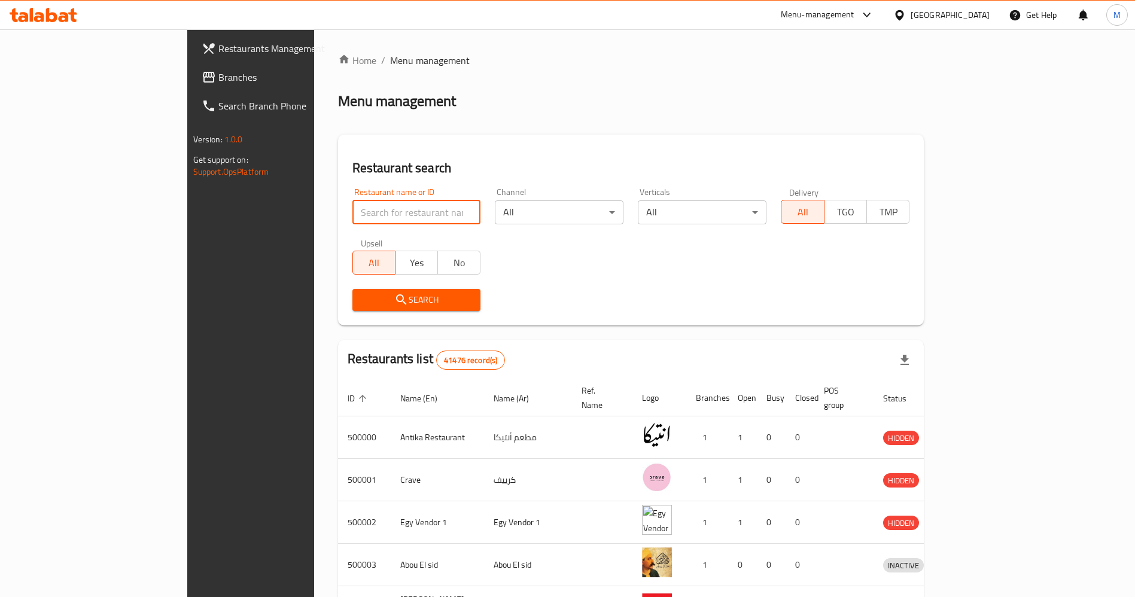
click at [379, 214] on input "search" at bounding box center [417, 212] width 129 height 24
paste input "760282"
type input "760282"
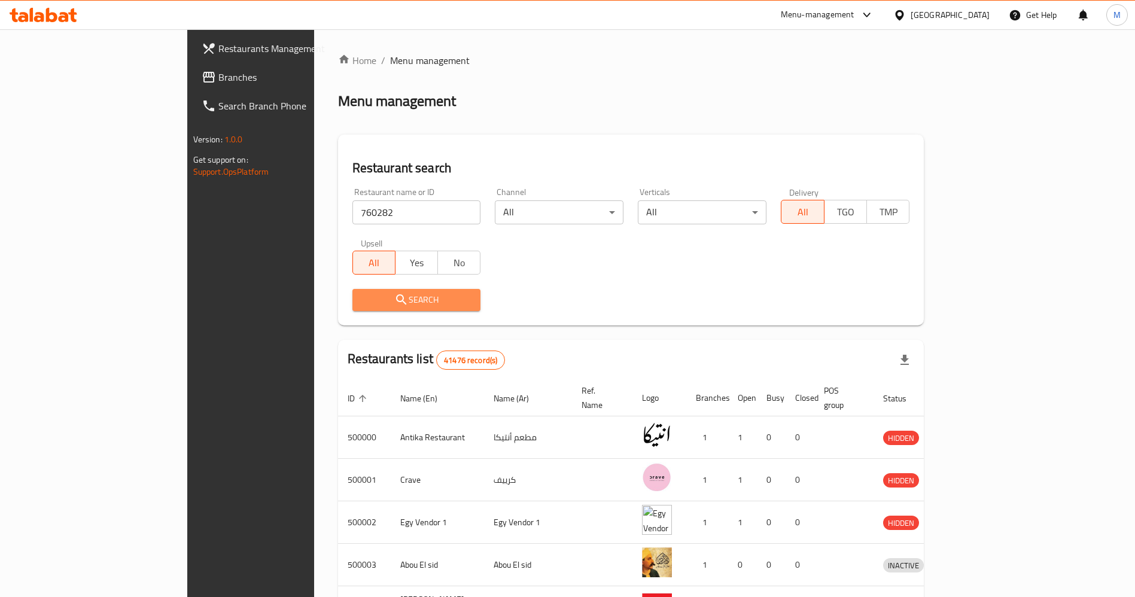
click at [375, 297] on span "Search" at bounding box center [417, 300] width 110 height 15
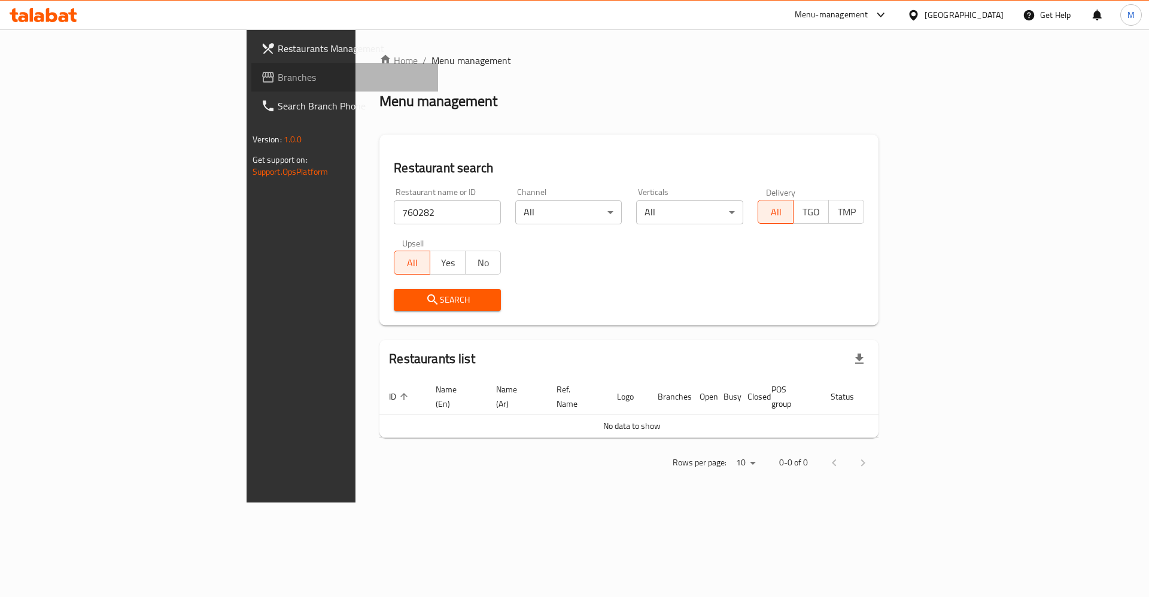
click at [251, 68] on link "Branches" at bounding box center [344, 77] width 187 height 29
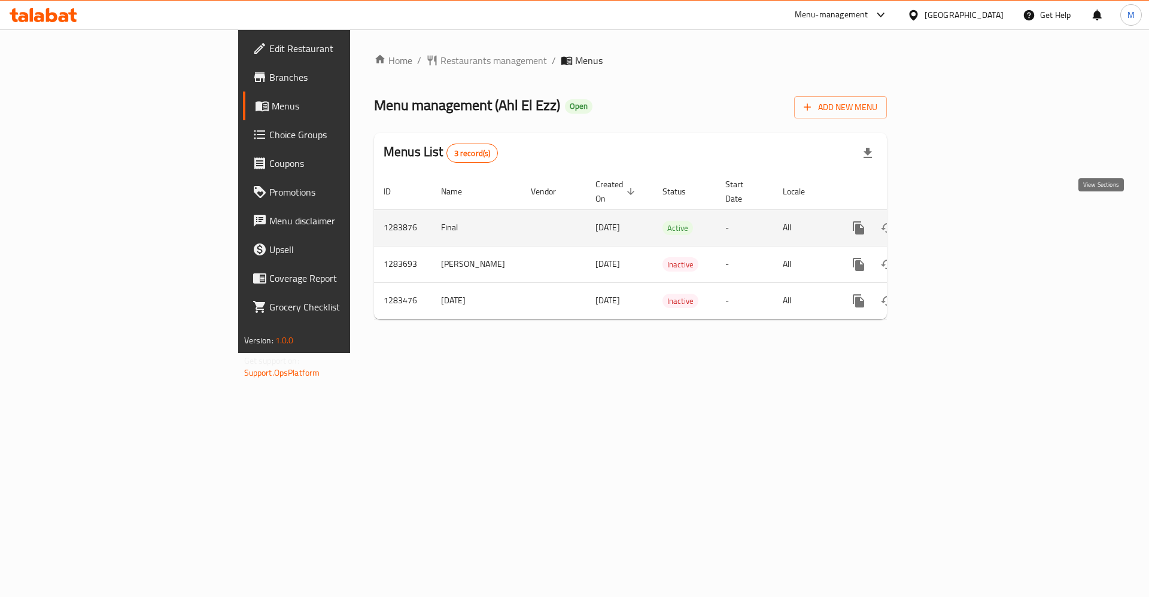
click at [952, 221] on icon "enhanced table" at bounding box center [945, 228] width 14 height 14
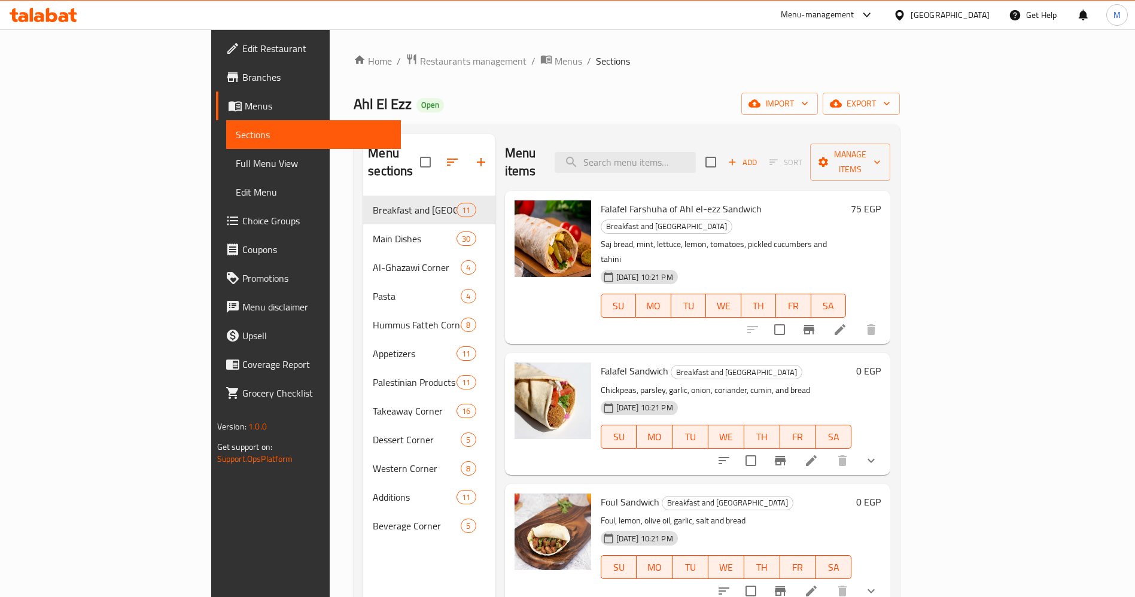
click at [891, 526] on div "Foul Sandwich Breakfast and Sandwich Corner Foul, lemon, olive oil, garlic, sal…" at bounding box center [698, 544] width 386 height 121
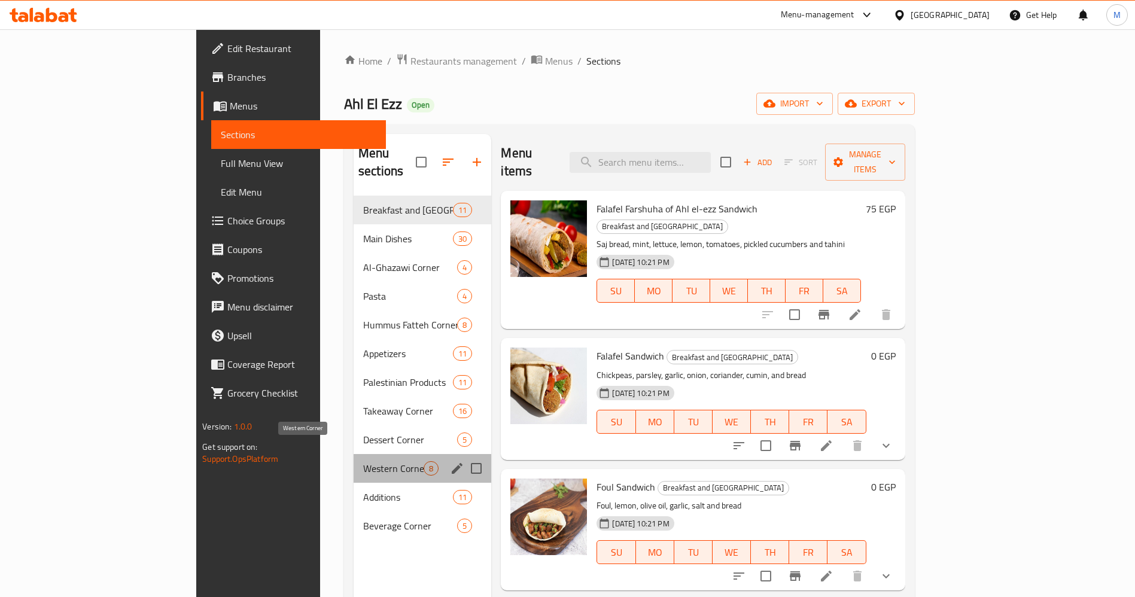
click at [363, 461] on span "Western Corner" at bounding box center [393, 468] width 60 height 14
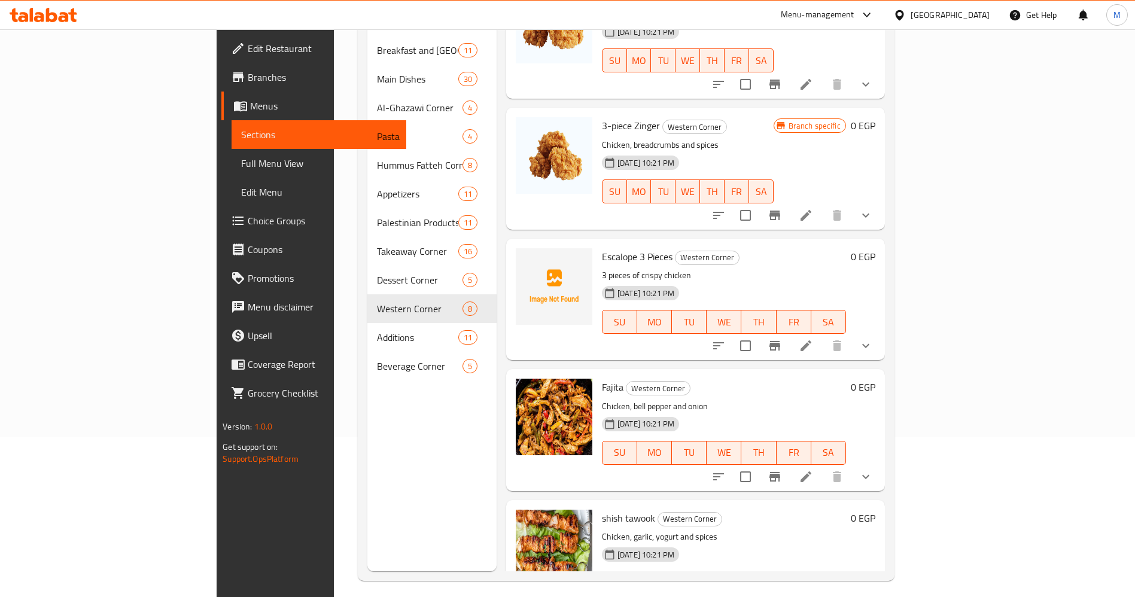
scroll to position [50, 0]
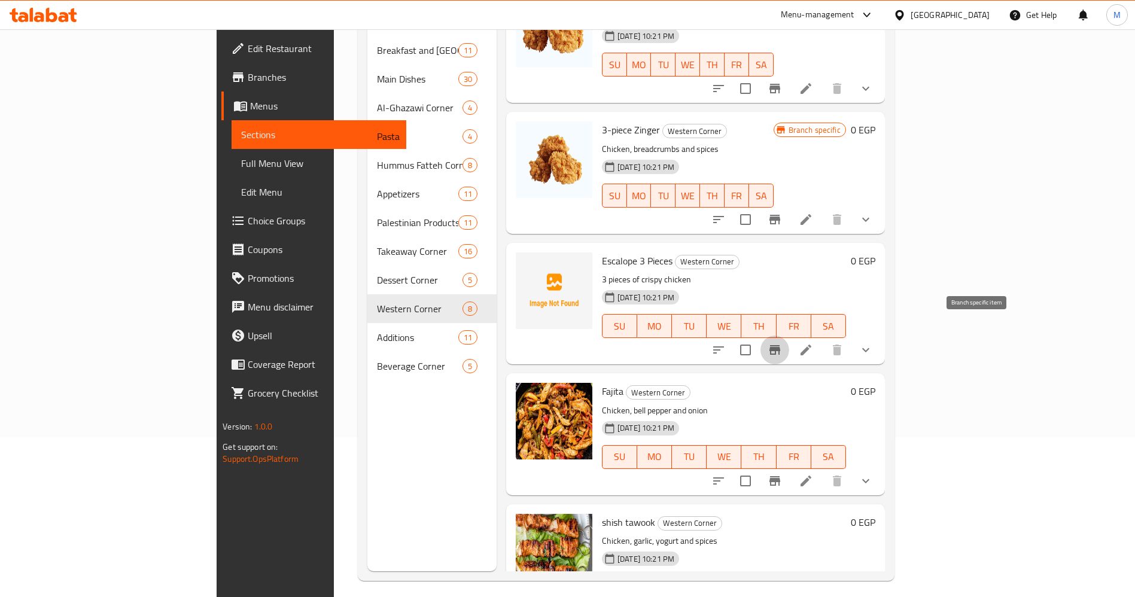
click at [780, 345] on icon "Branch-specific-item" at bounding box center [775, 350] width 11 height 10
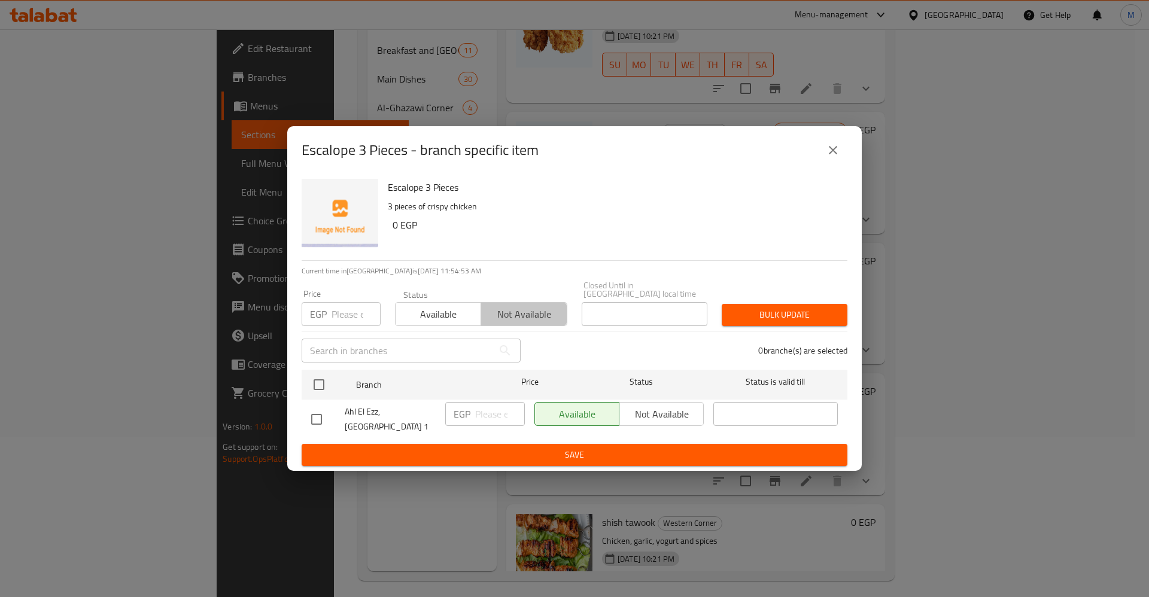
click at [562, 315] on span "Not available" at bounding box center [524, 314] width 76 height 17
click at [669, 412] on div "Available Not available" at bounding box center [618, 414] width 169 height 24
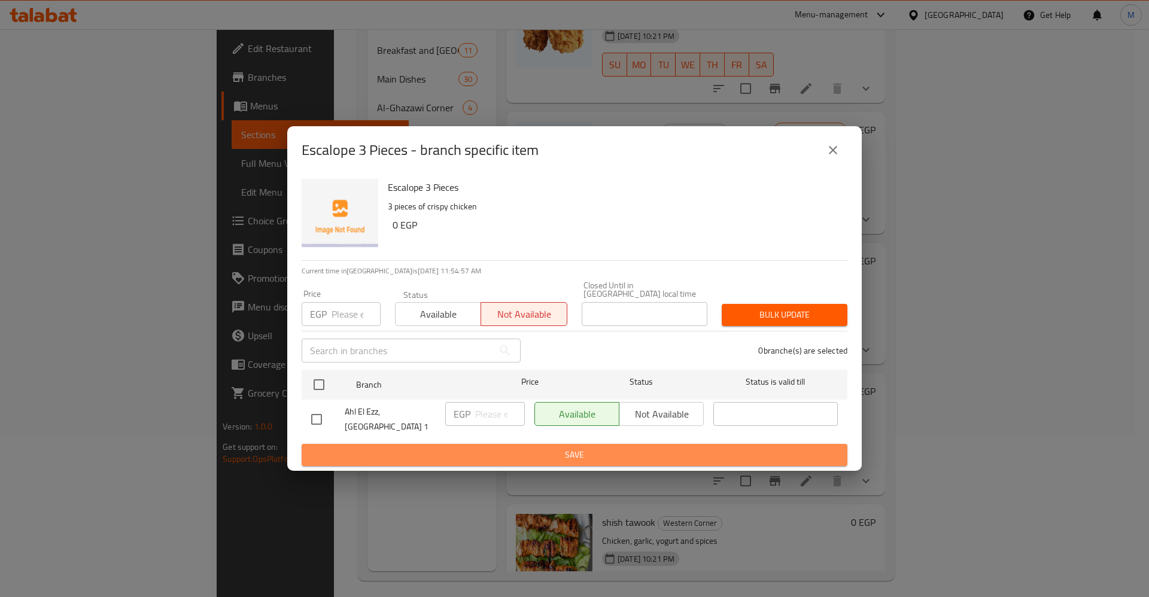
click at [705, 448] on span "Save" at bounding box center [574, 455] width 527 height 15
click at [736, 448] on span "Save" at bounding box center [574, 455] width 527 height 15
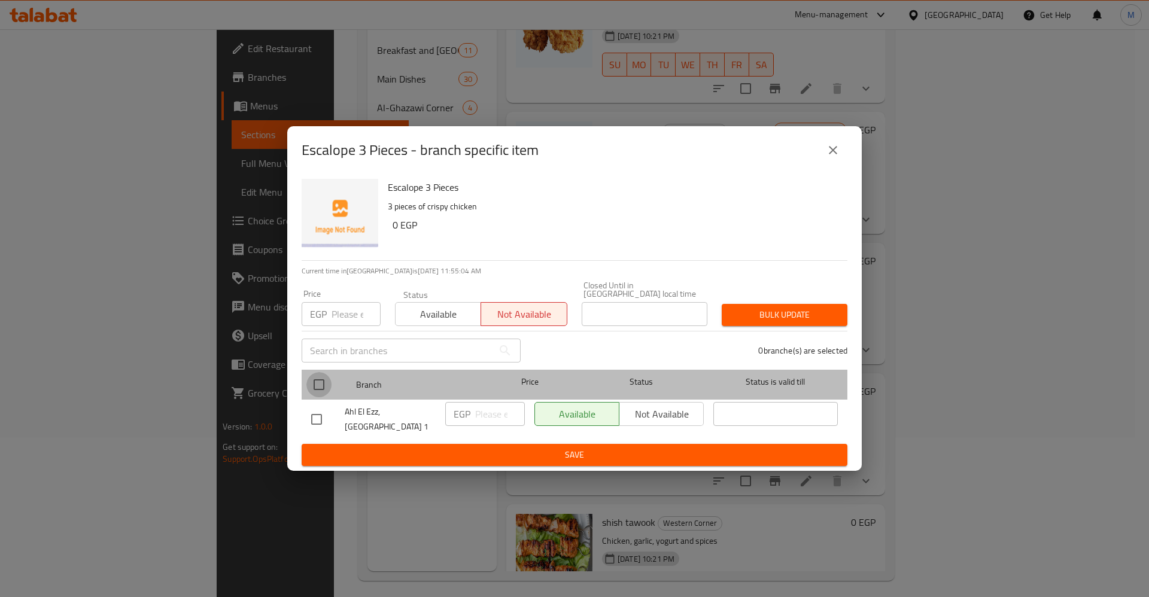
click at [317, 384] on input "checkbox" at bounding box center [318, 384] width 25 height 25
checkbox input "true"
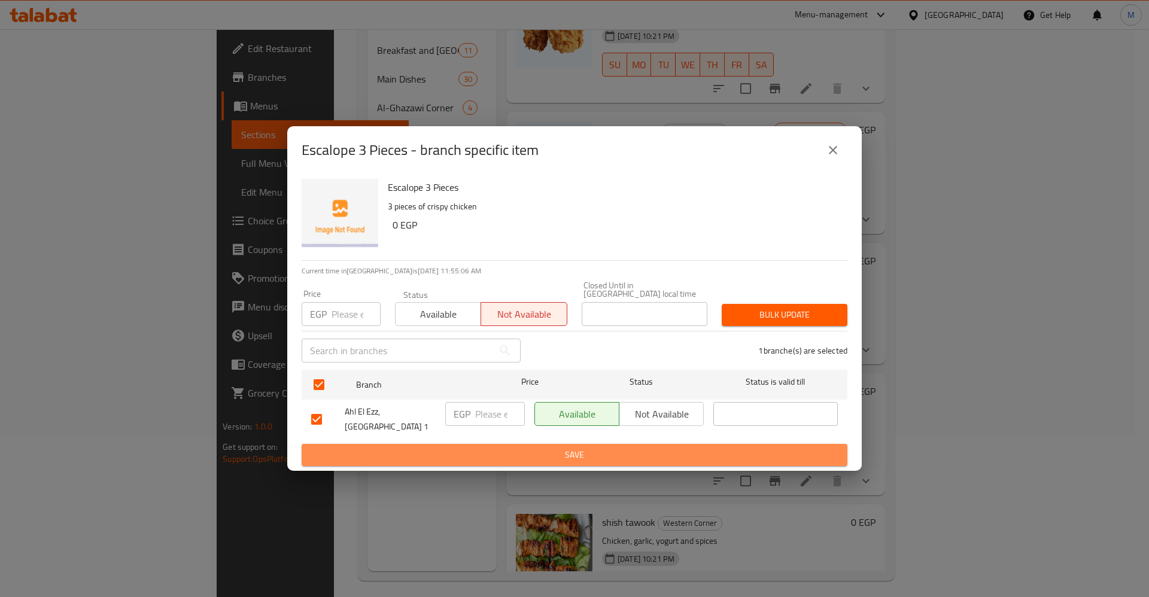
click at [592, 448] on span "Save" at bounding box center [574, 455] width 527 height 15
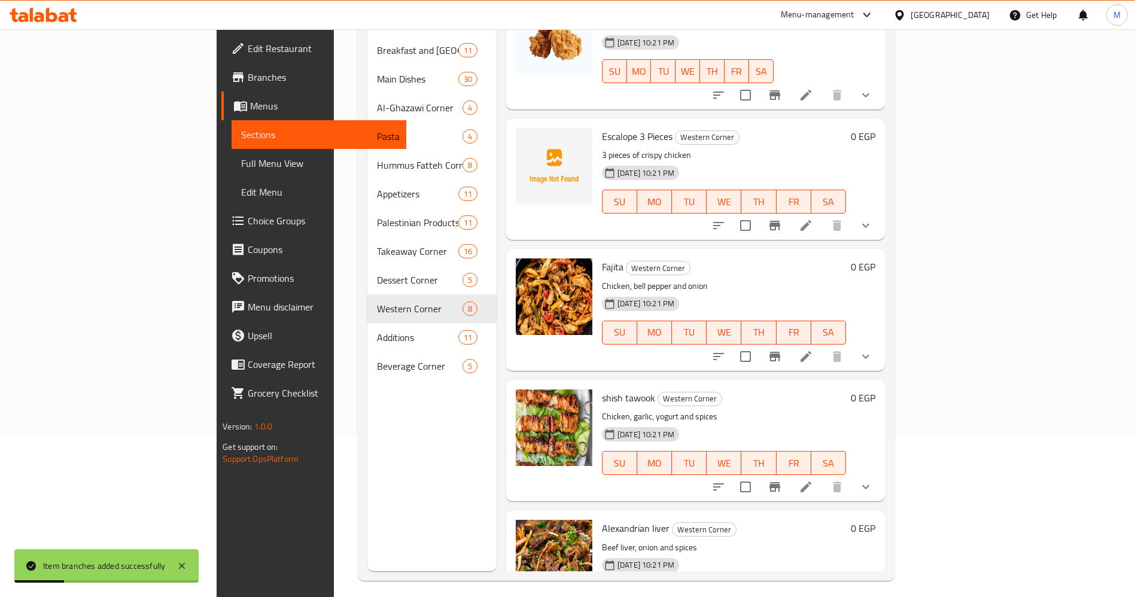
scroll to position [190, 0]
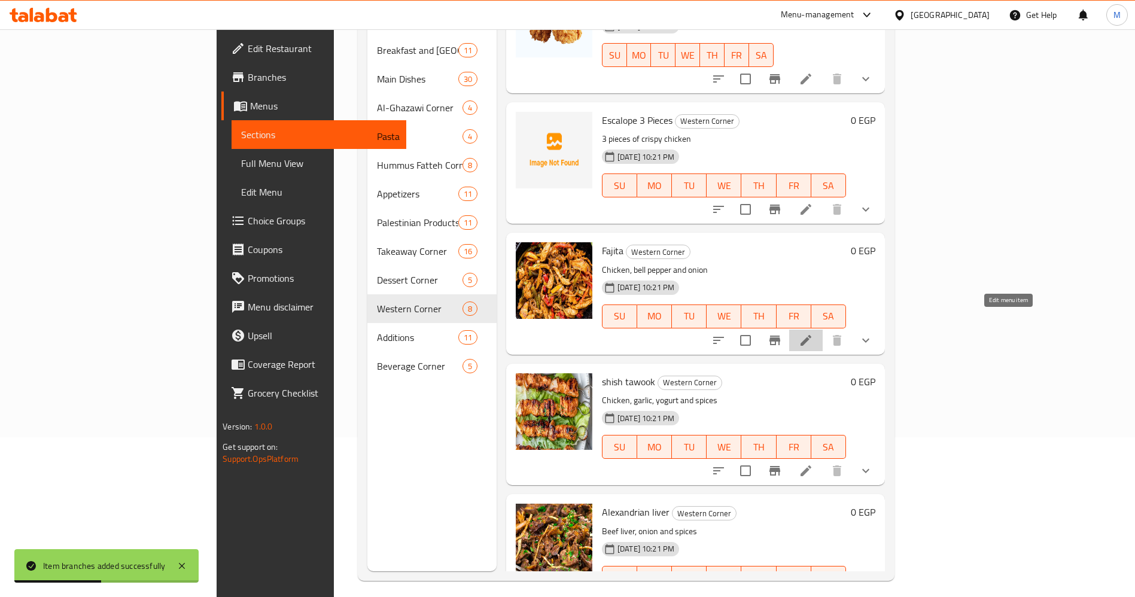
click at [813, 333] on icon at bounding box center [806, 340] width 14 height 14
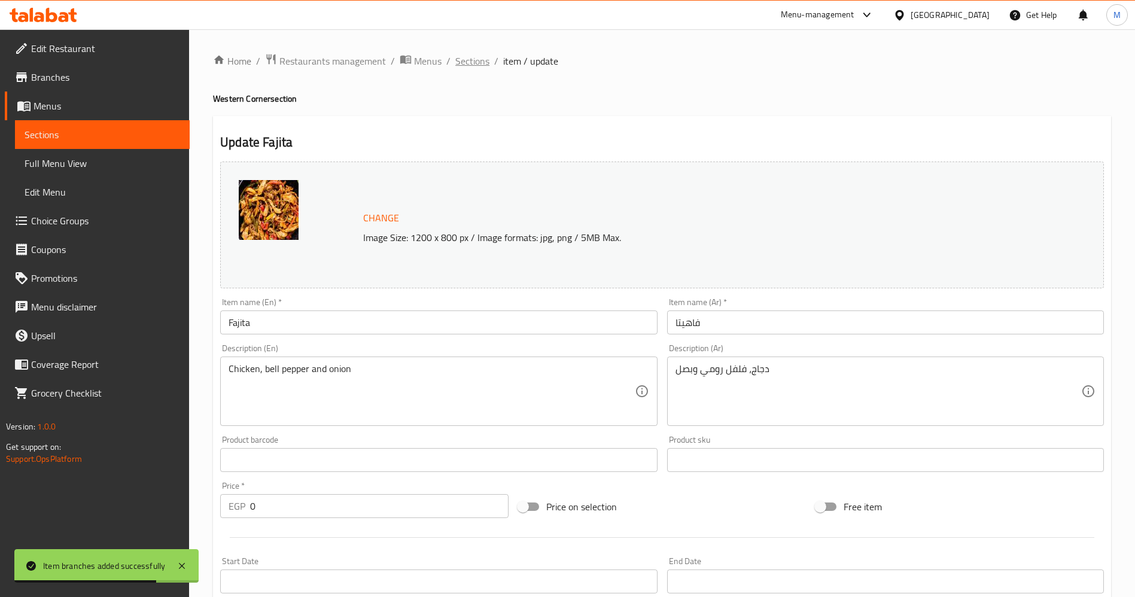
click at [482, 58] on span "Sections" at bounding box center [472, 61] width 34 height 14
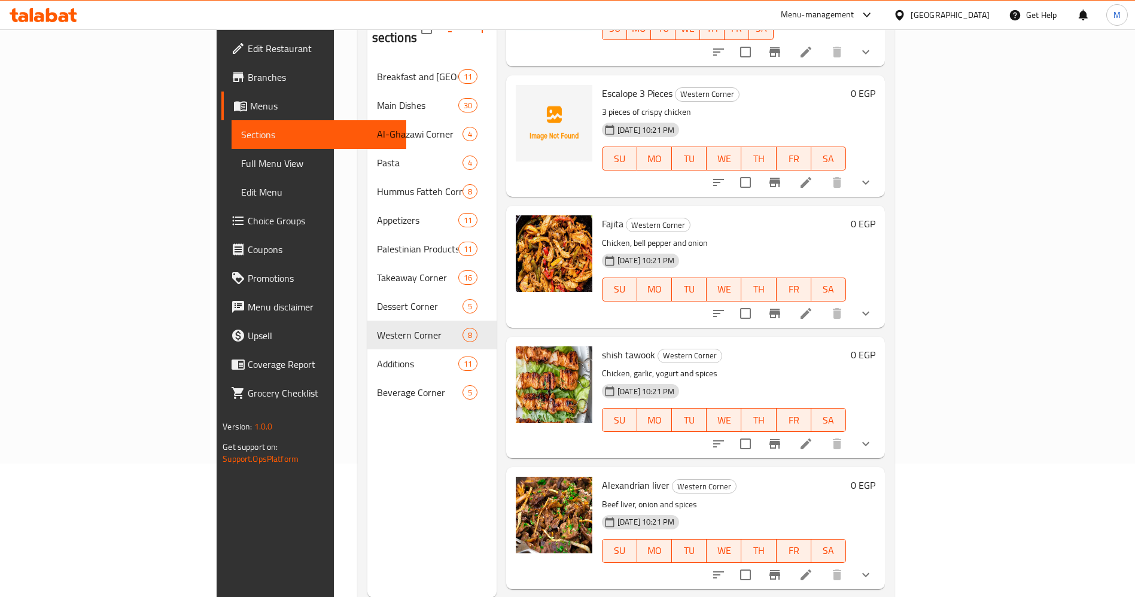
scroll to position [127, 0]
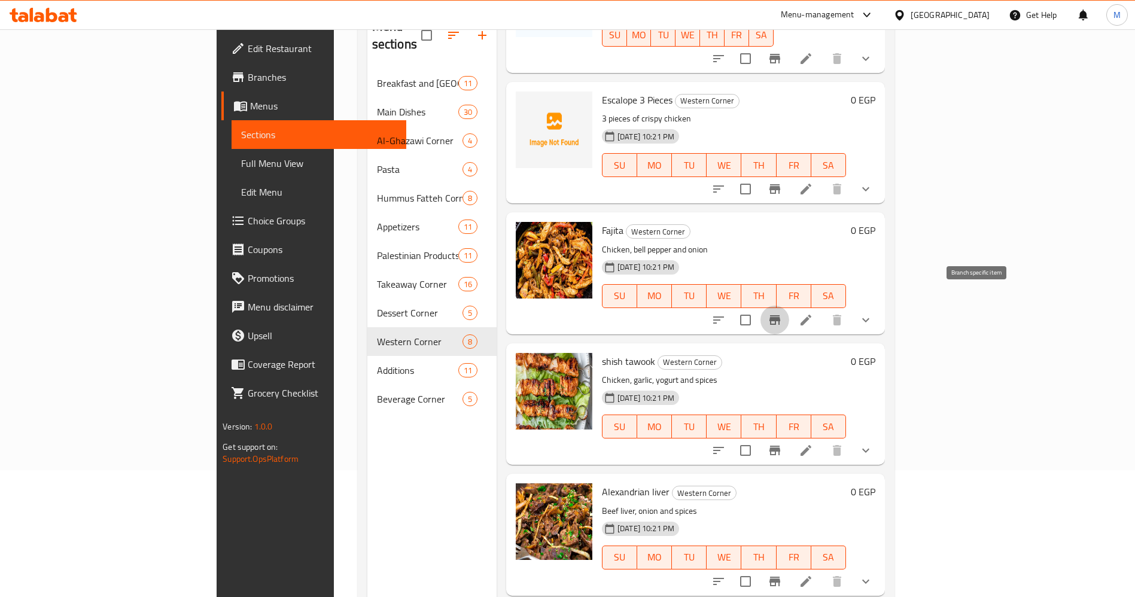
click at [780, 315] on icon "Branch-specific-item" at bounding box center [775, 320] width 11 height 10
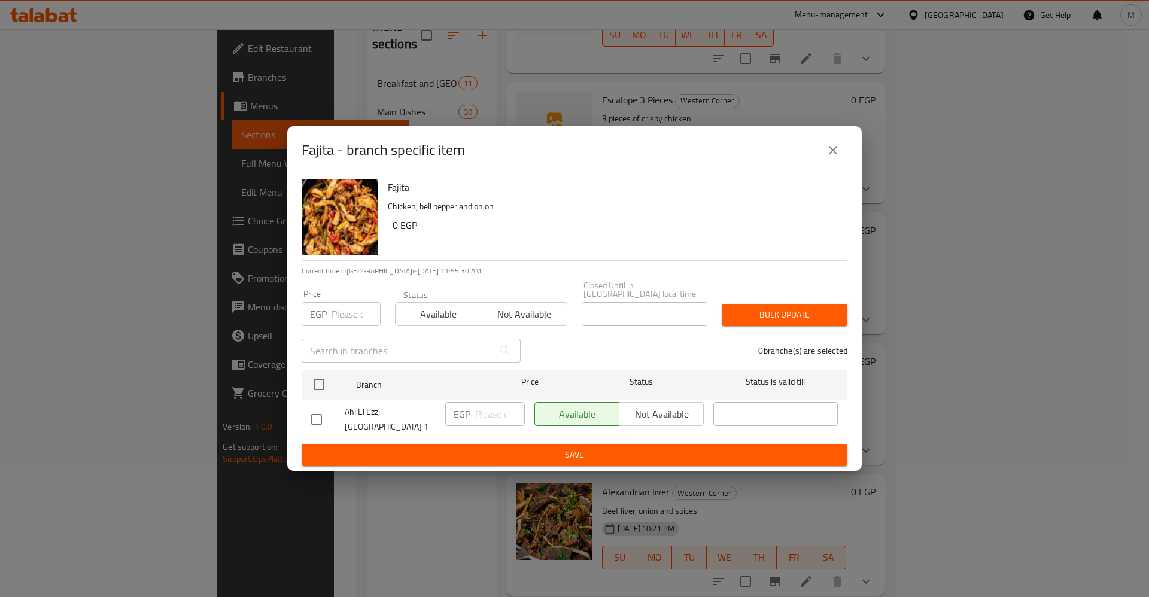
click at [679, 411] on div "Available Not available" at bounding box center [618, 414] width 169 height 24
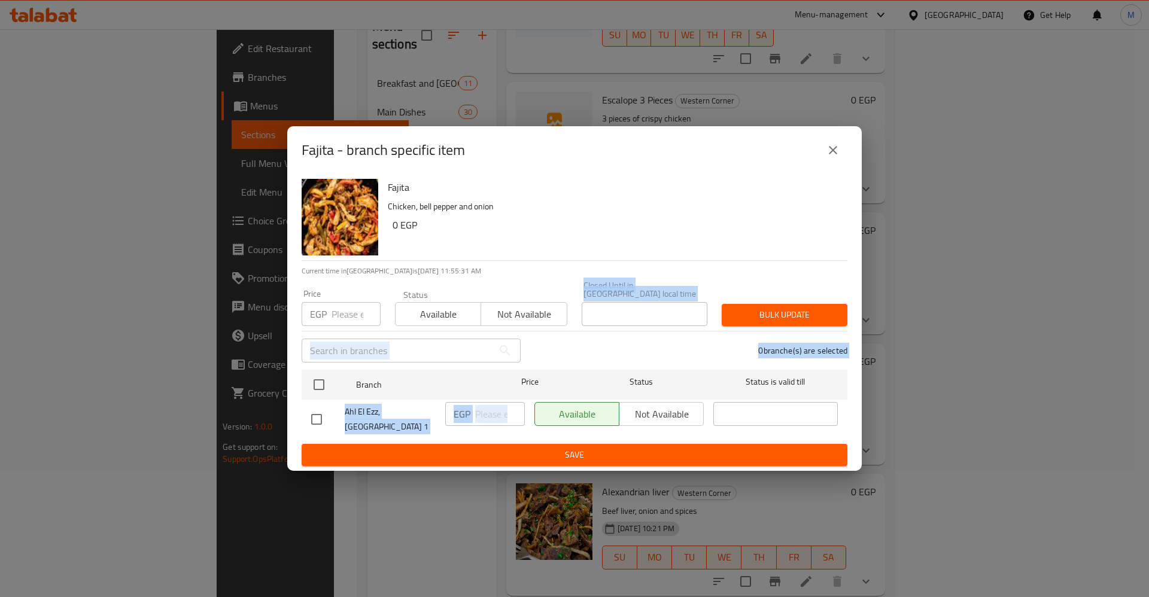
drag, startPoint x: 677, startPoint y: 415, endPoint x: 545, endPoint y: 320, distance: 163.3
click at [545, 320] on div "Fajita Chicken, bell pepper and onion 0 EGP Current time in Egypt is 14 Oct 202…" at bounding box center [574, 322] width 575 height 297
click at [545, 320] on span "Not available" at bounding box center [524, 314] width 76 height 17
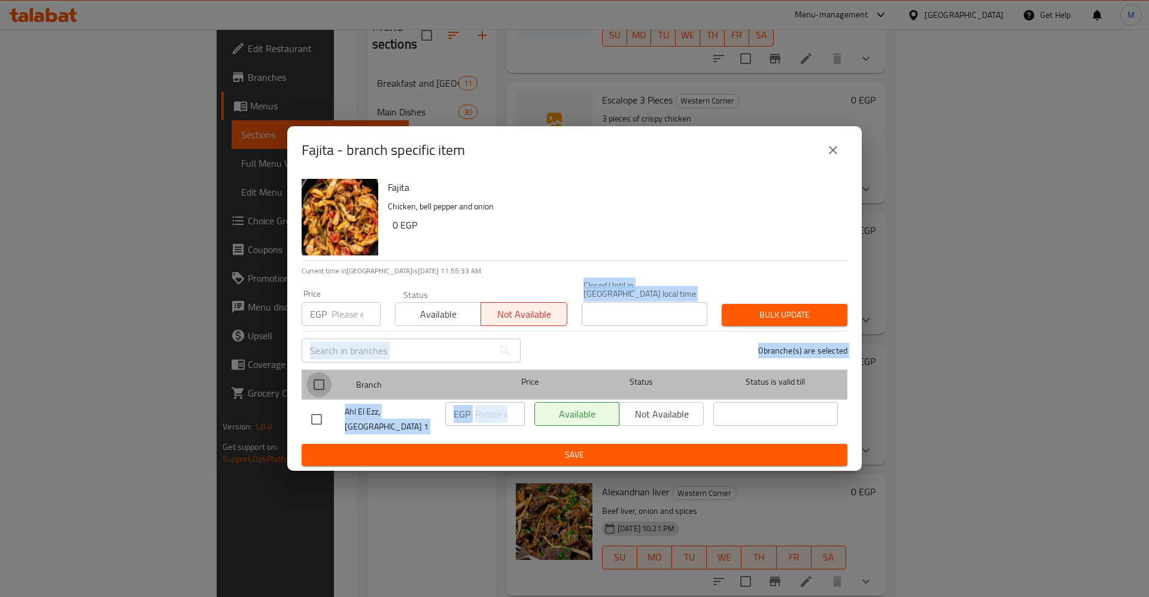
click at [322, 376] on input "checkbox" at bounding box center [318, 384] width 25 height 25
checkbox input "true"
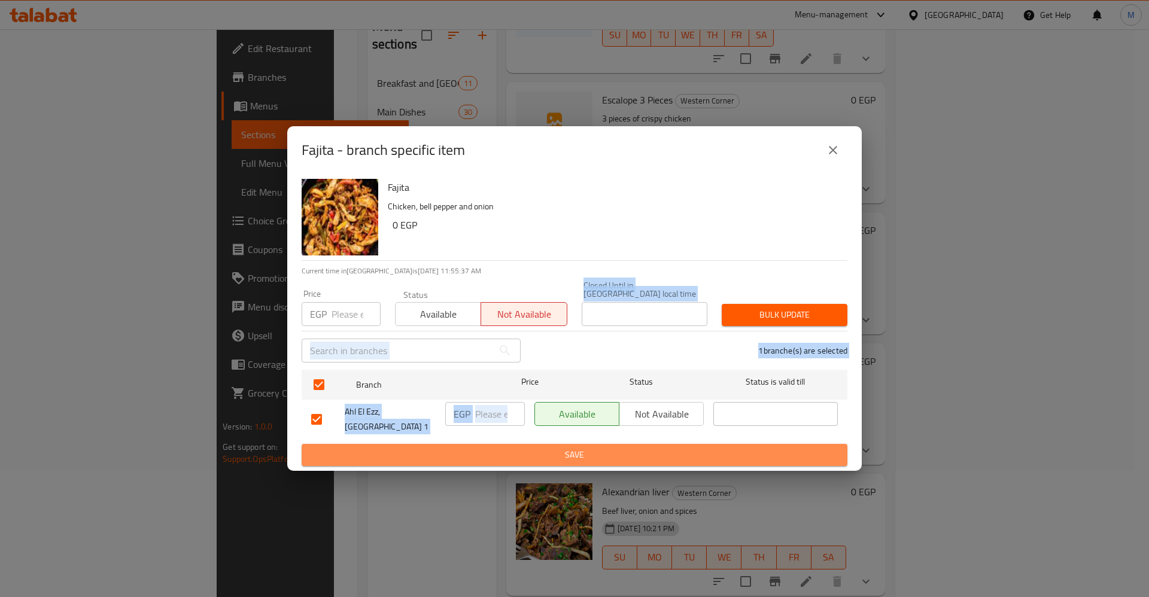
click at [606, 448] on span "Save" at bounding box center [574, 455] width 527 height 15
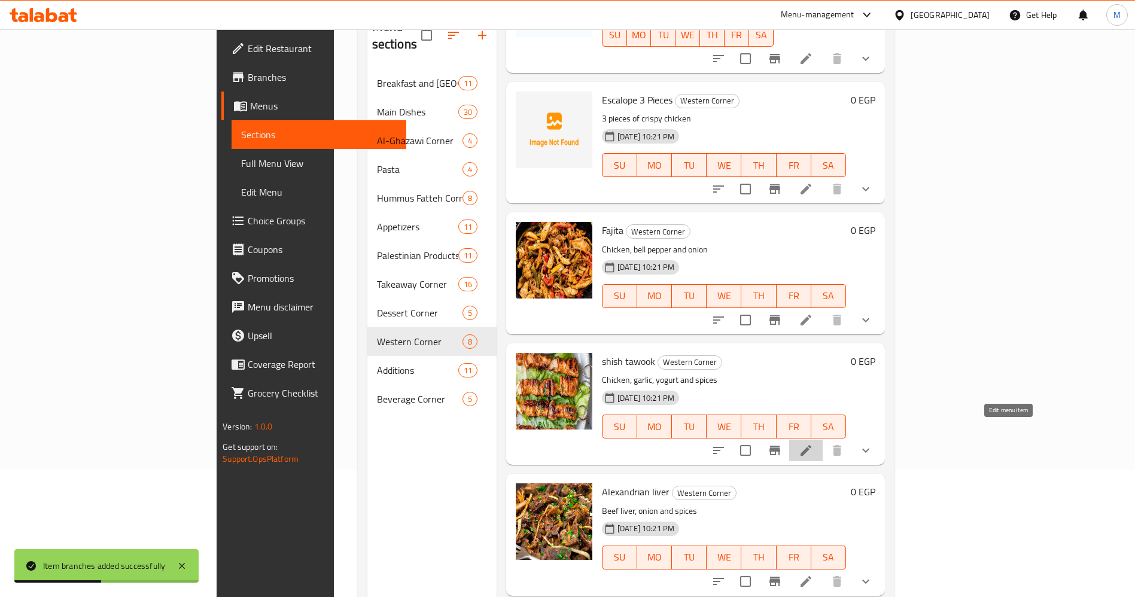
click at [812, 445] on icon at bounding box center [806, 450] width 11 height 11
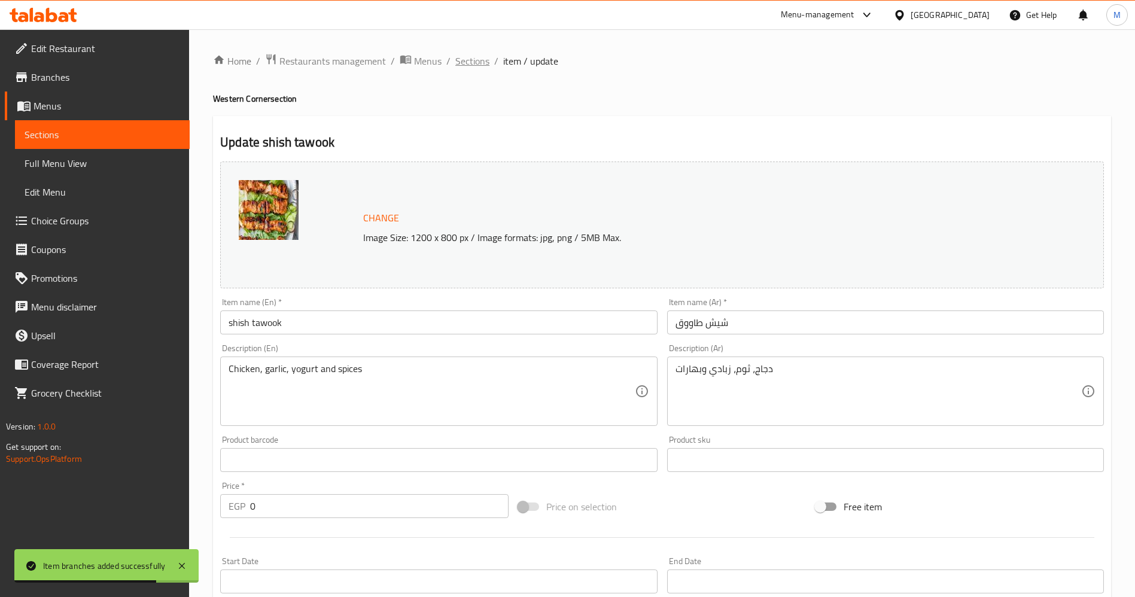
click at [480, 58] on span "Sections" at bounding box center [472, 61] width 34 height 14
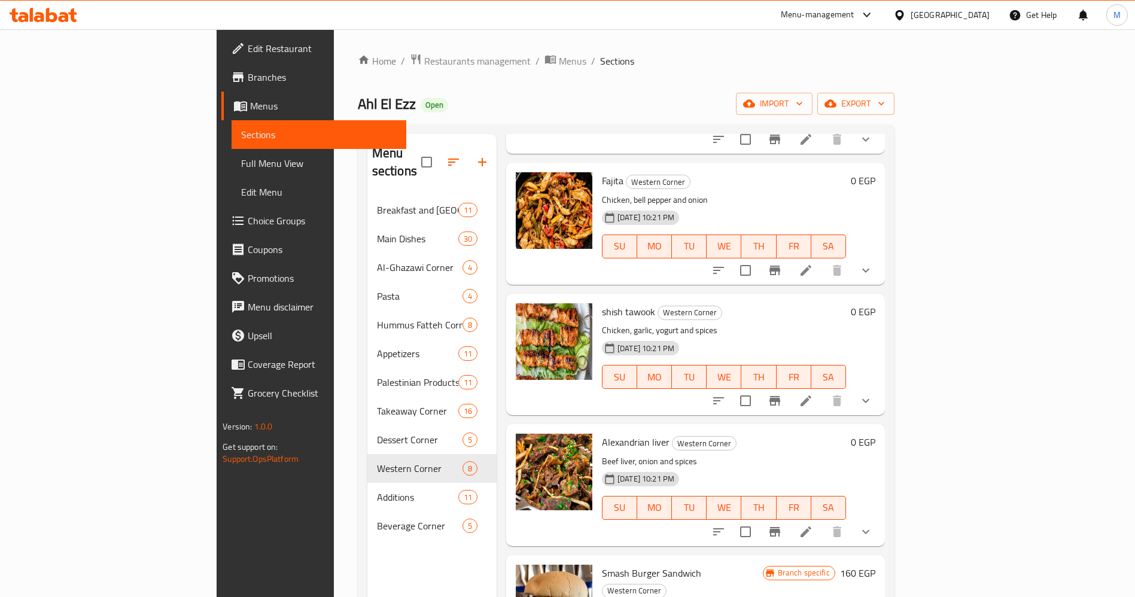
scroll to position [424, 0]
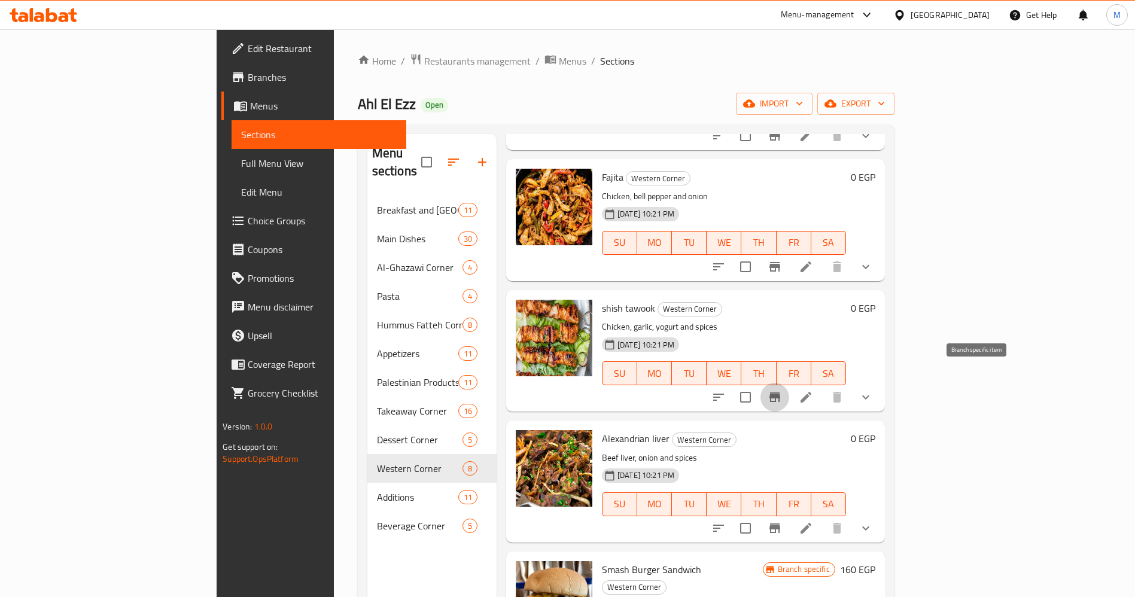
click at [789, 383] on button "Branch-specific-item" at bounding box center [775, 397] width 29 height 29
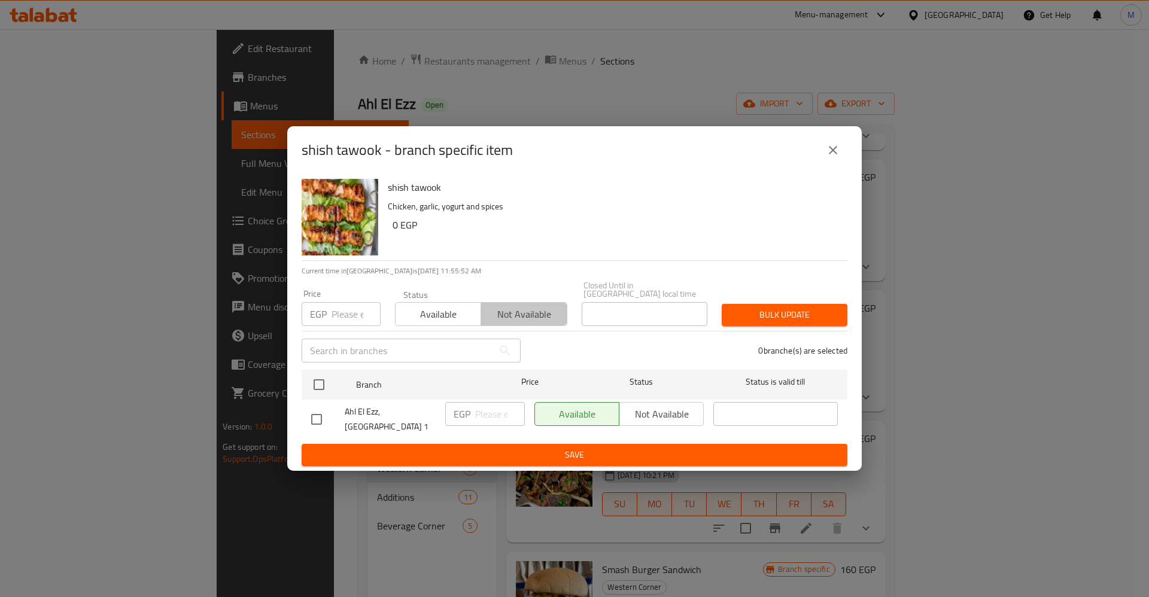
click at [508, 304] on button "Not available" at bounding box center [524, 314] width 86 height 24
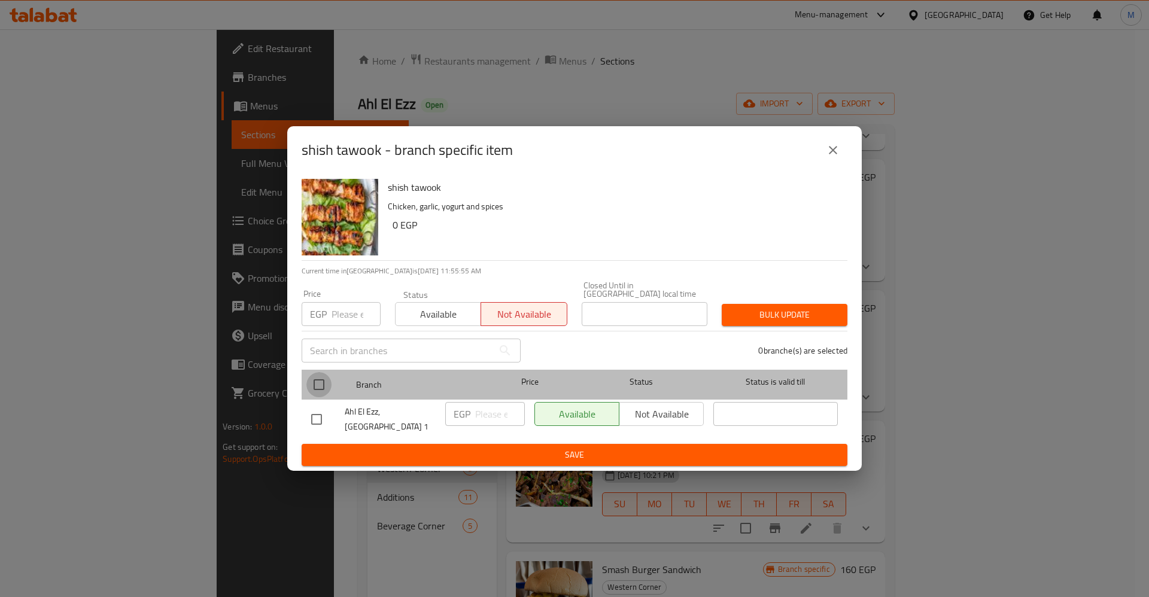
click at [316, 388] on input "checkbox" at bounding box center [318, 384] width 25 height 25
checkbox input "true"
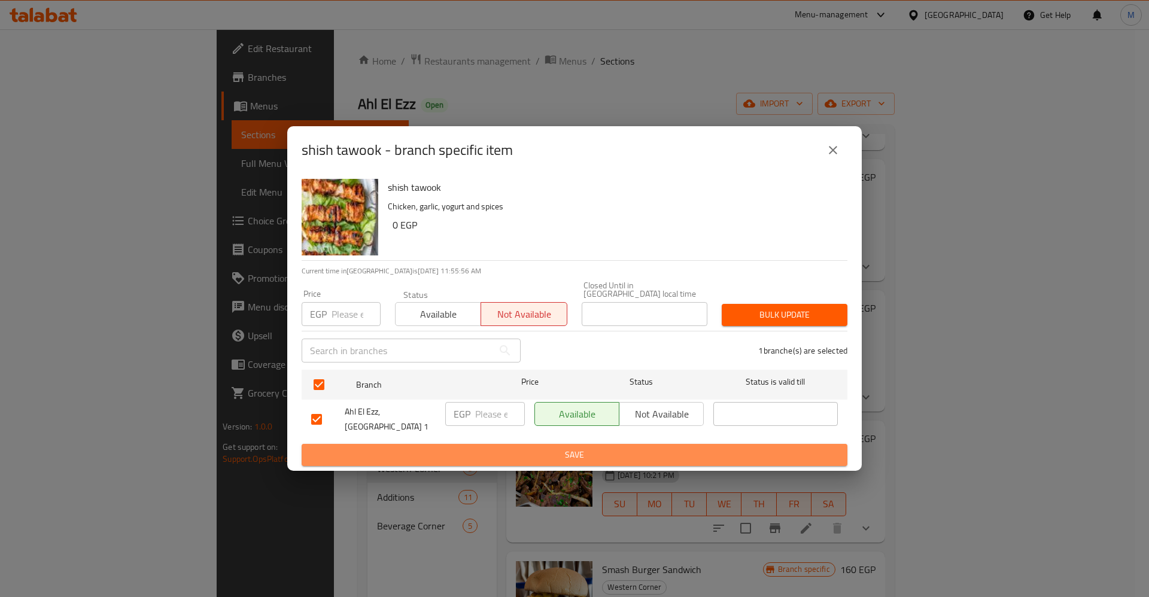
click at [407, 448] on span "Save" at bounding box center [574, 455] width 527 height 15
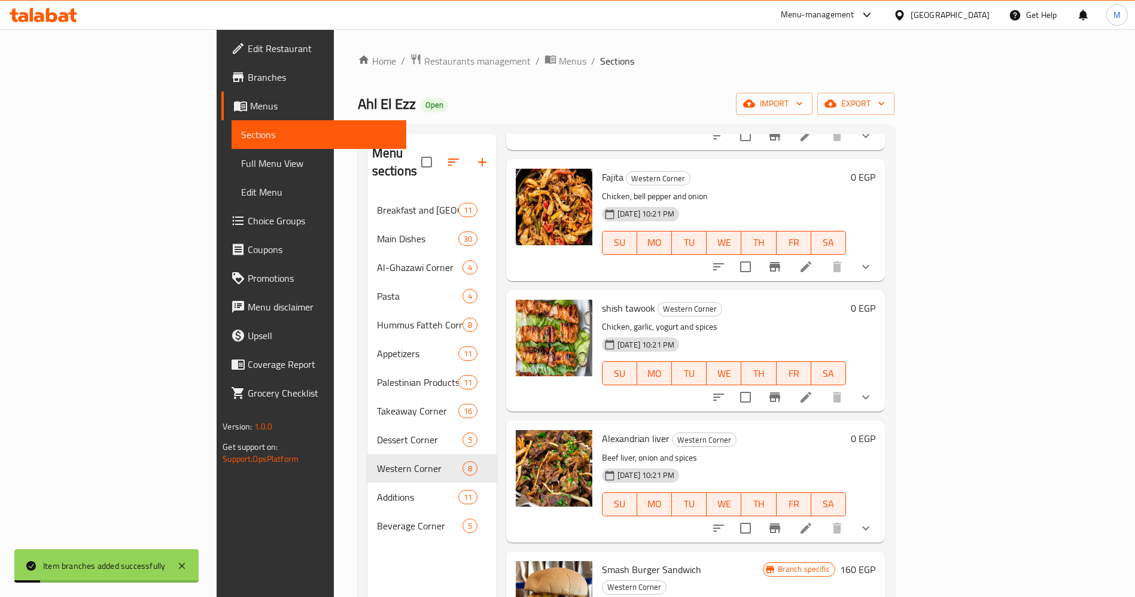
scroll to position [168, 0]
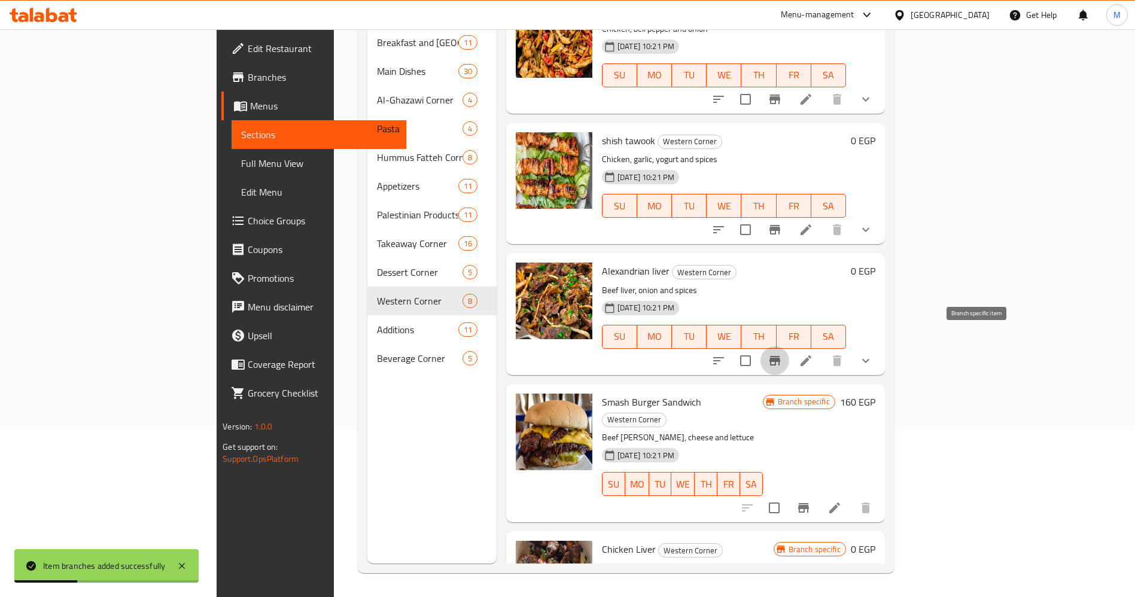
click at [780, 356] on icon "Branch-specific-item" at bounding box center [775, 361] width 11 height 10
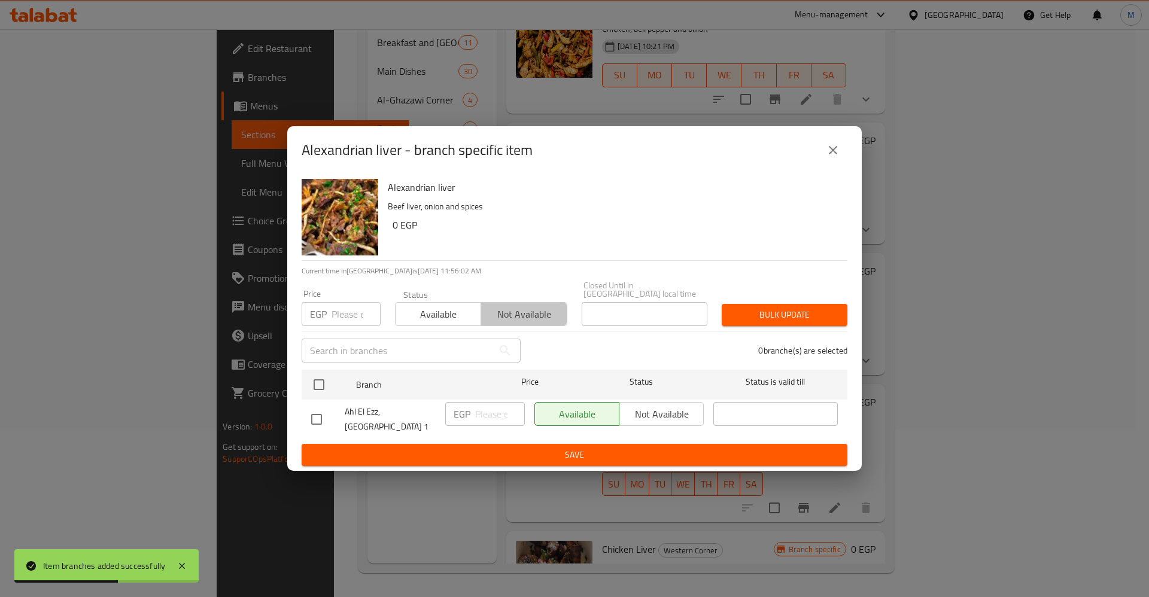
click at [516, 308] on span "Not available" at bounding box center [524, 314] width 76 height 17
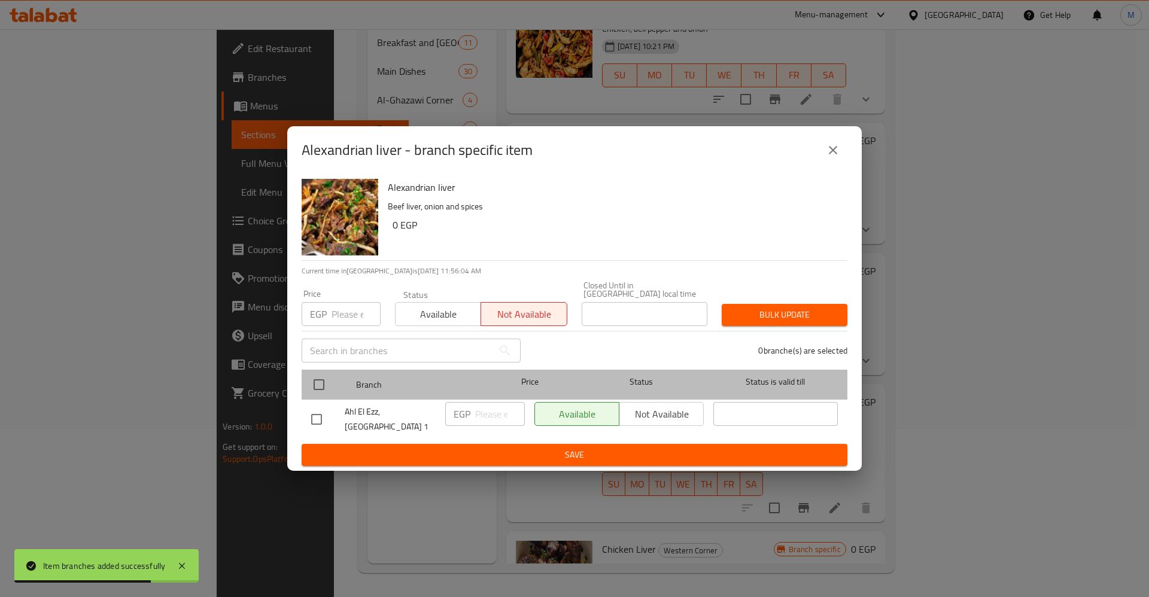
click at [361, 382] on span "Branch" at bounding box center [418, 385] width 124 height 15
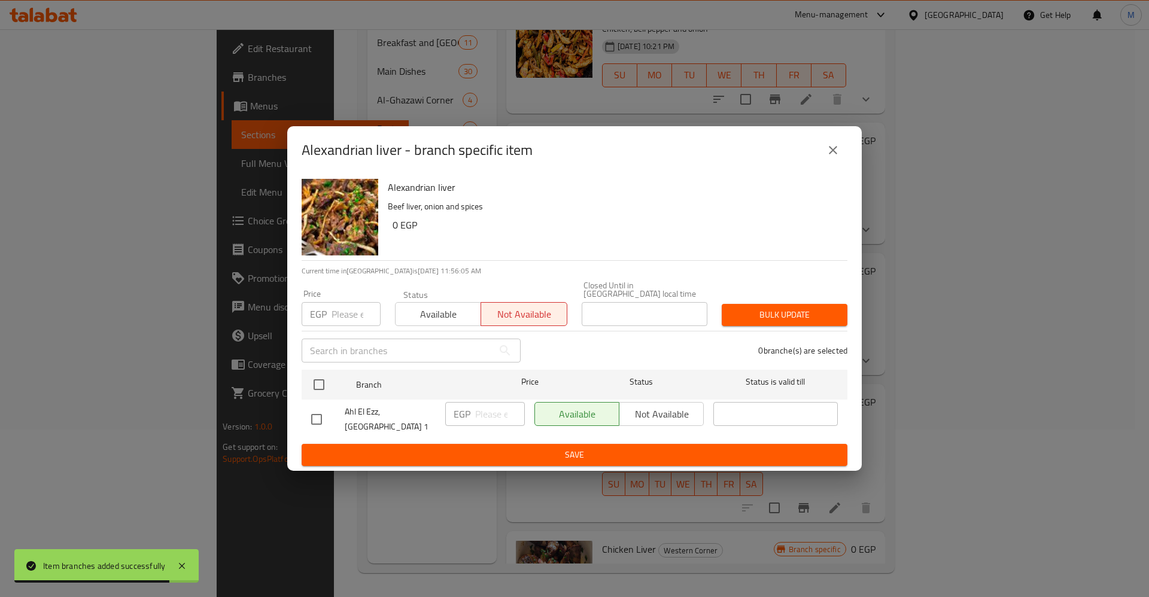
click at [539, 444] on button "Save" at bounding box center [575, 455] width 546 height 22
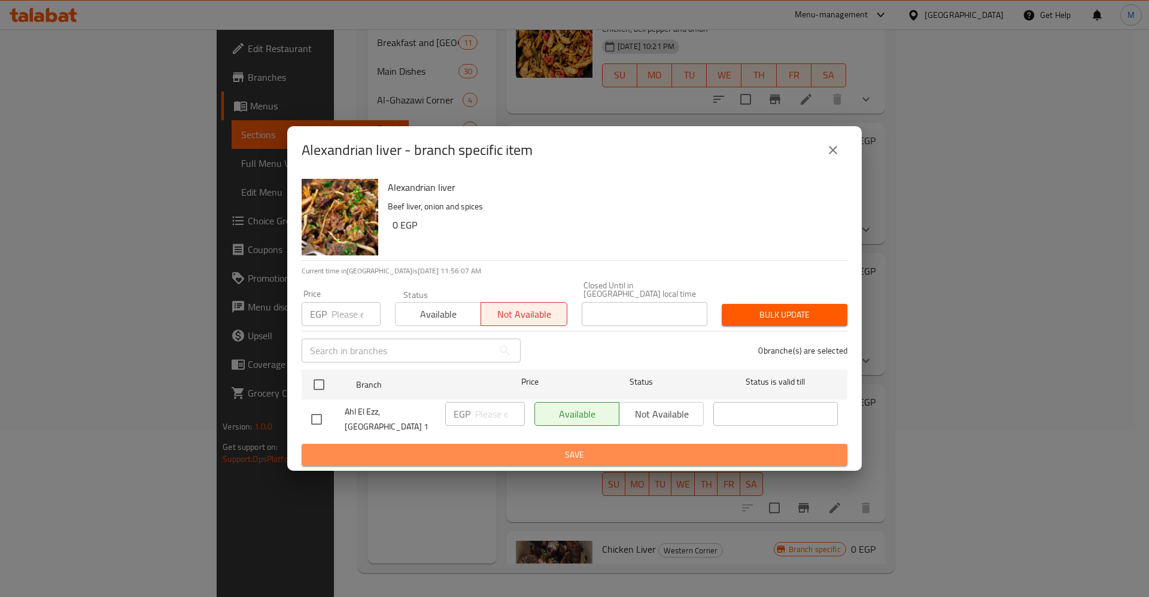
click at [753, 448] on span "Save" at bounding box center [574, 455] width 527 height 15
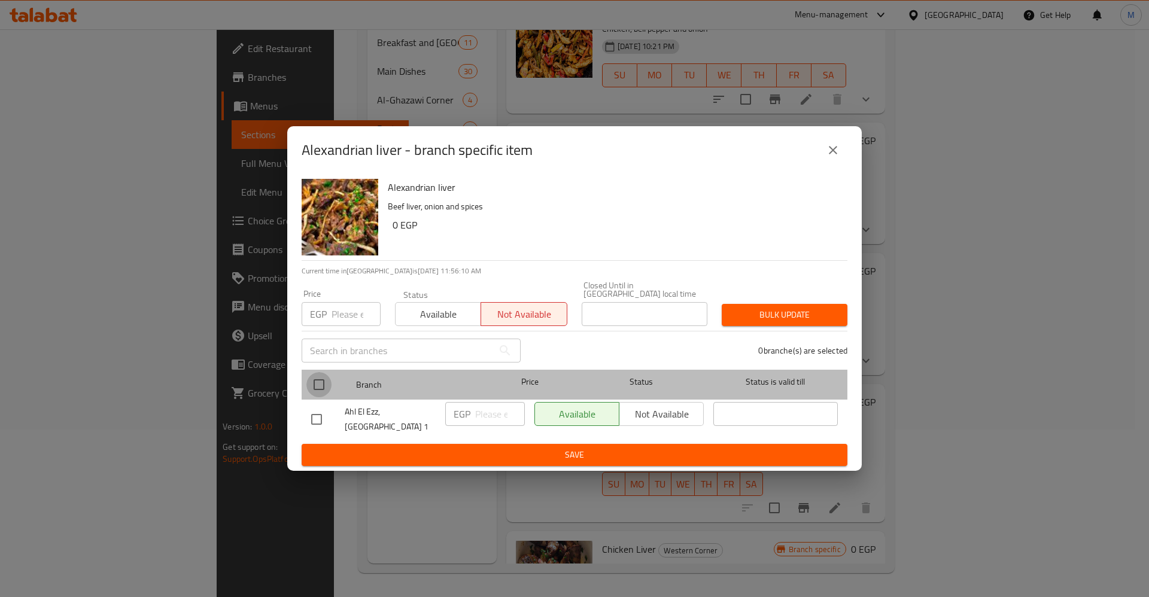
click at [317, 381] on input "checkbox" at bounding box center [318, 384] width 25 height 25
checkbox input "true"
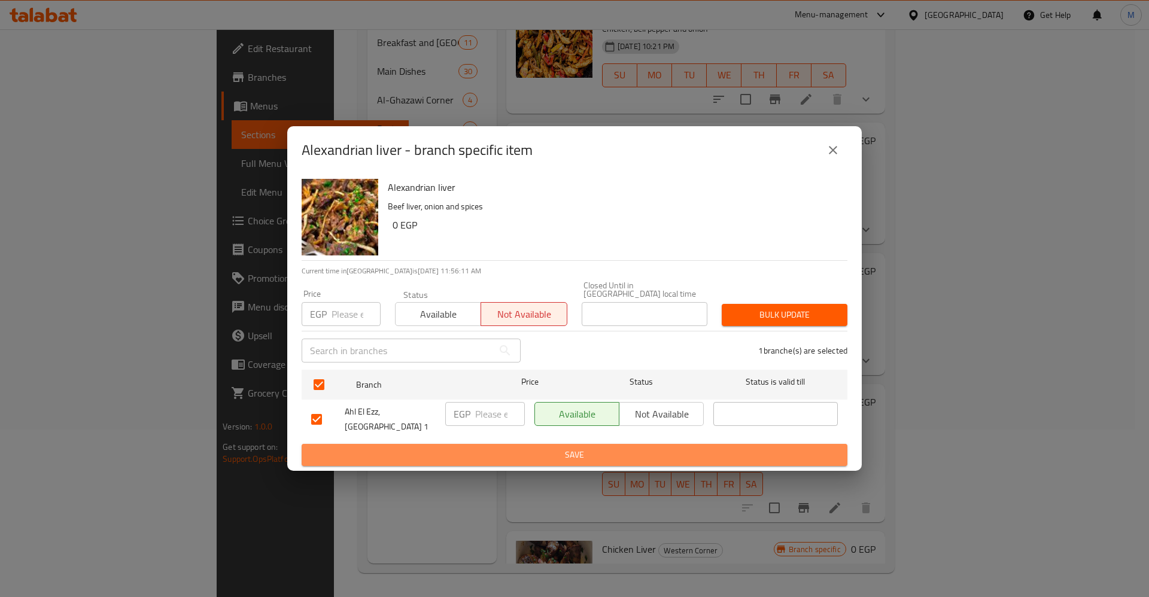
click at [456, 448] on span "Save" at bounding box center [574, 455] width 527 height 15
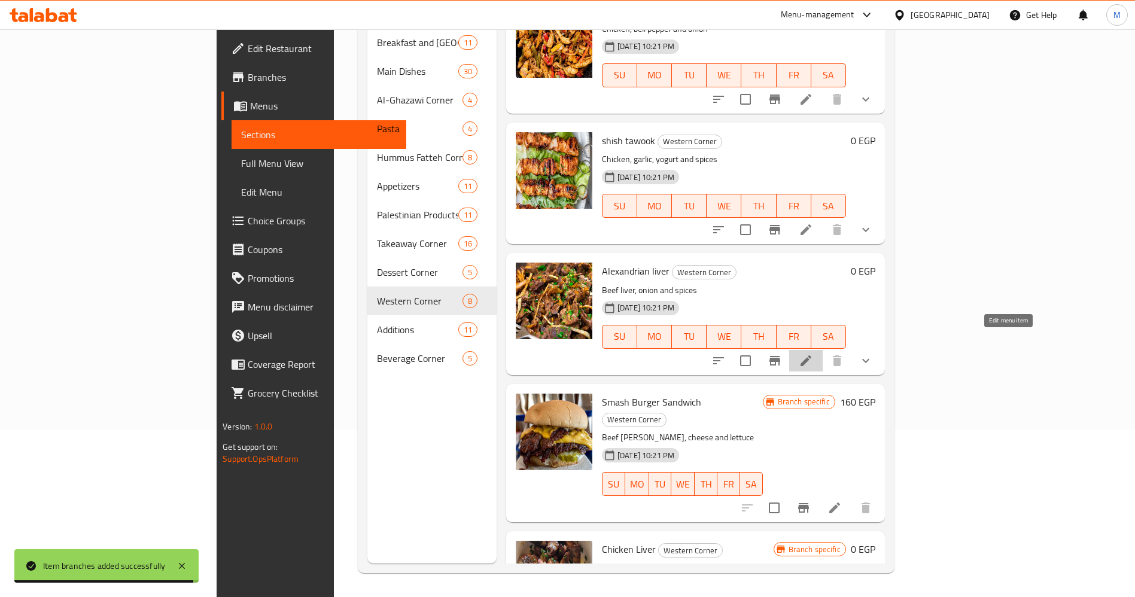
click at [812, 355] on icon at bounding box center [806, 360] width 11 height 11
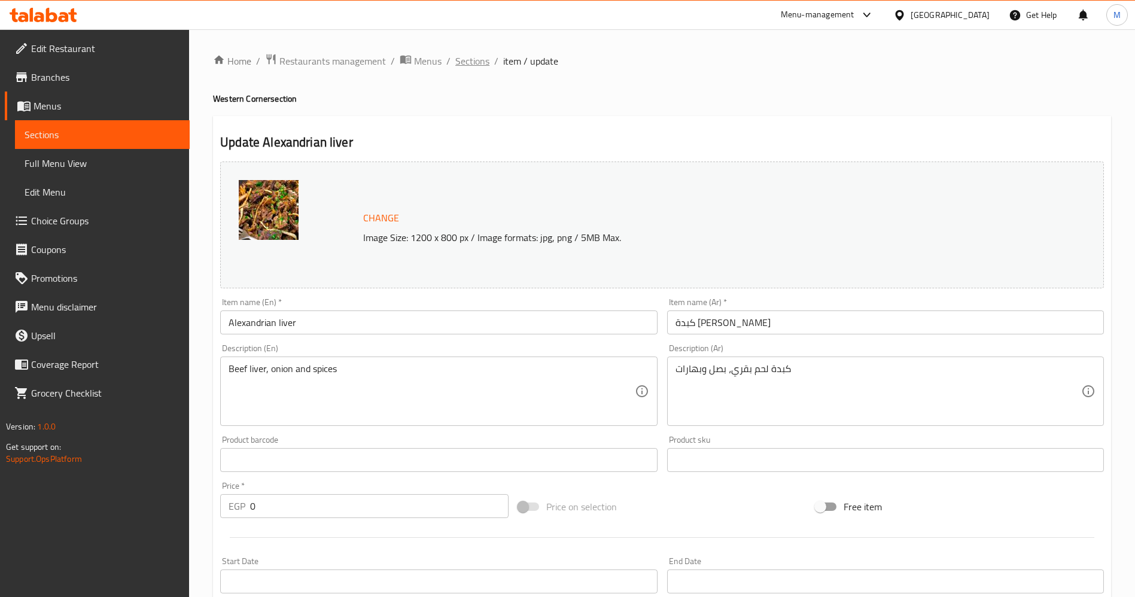
click at [471, 64] on span "Sections" at bounding box center [472, 61] width 34 height 14
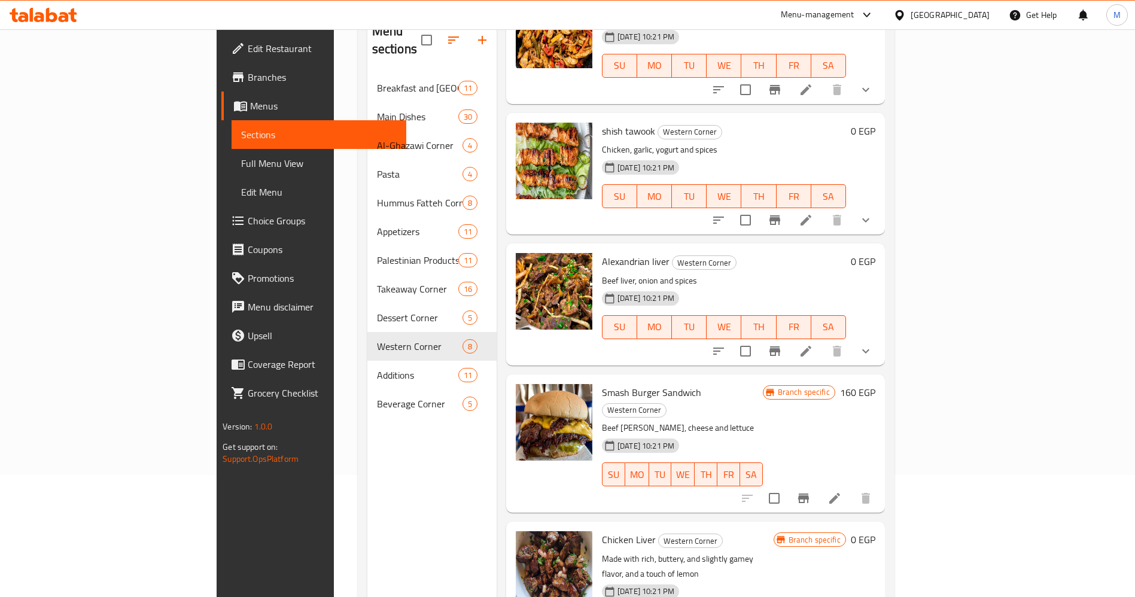
scroll to position [168, 0]
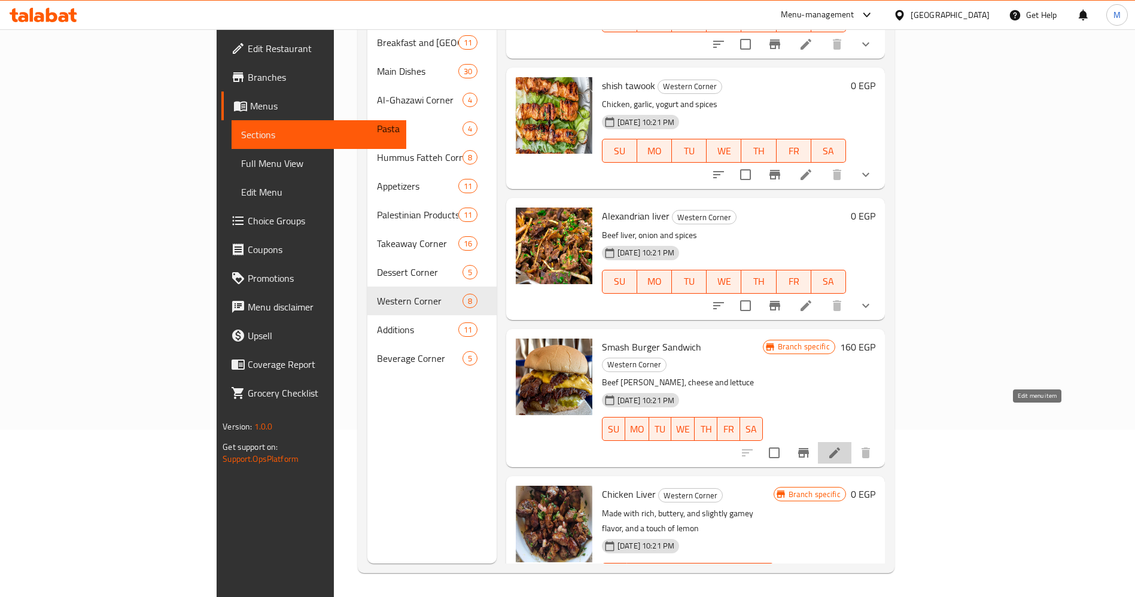
click at [840, 448] on icon at bounding box center [834, 453] width 11 height 11
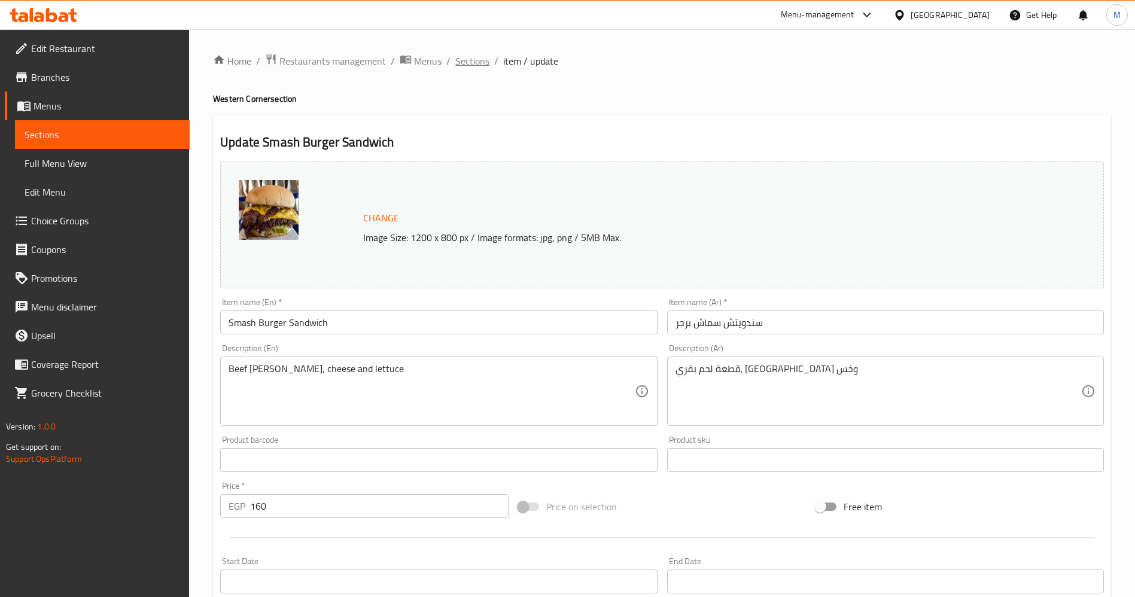
click at [470, 61] on span "Sections" at bounding box center [472, 61] width 34 height 14
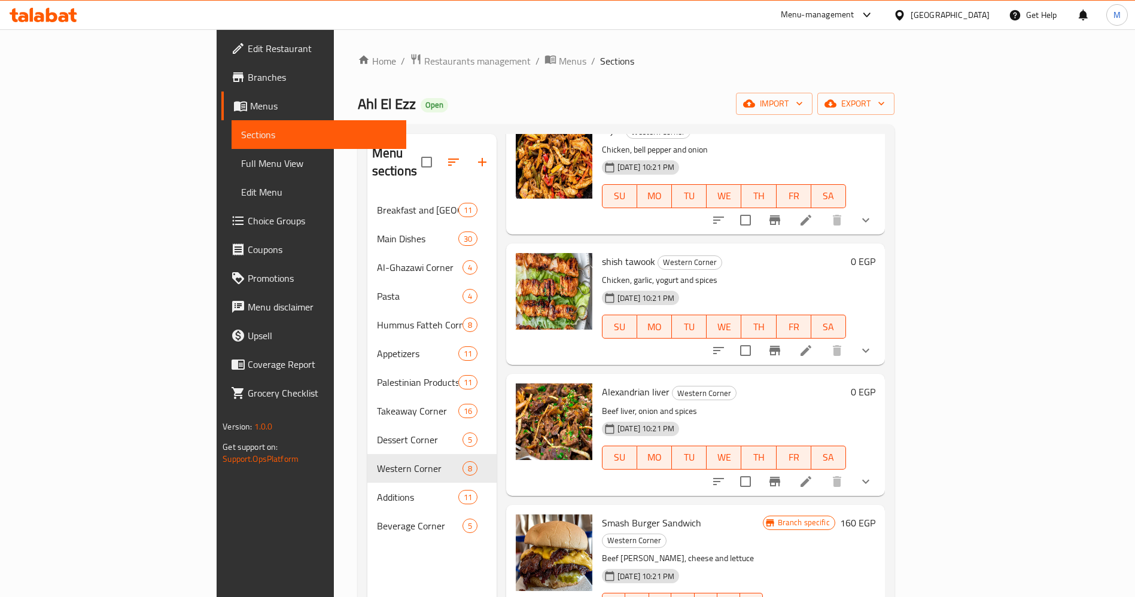
scroll to position [168, 0]
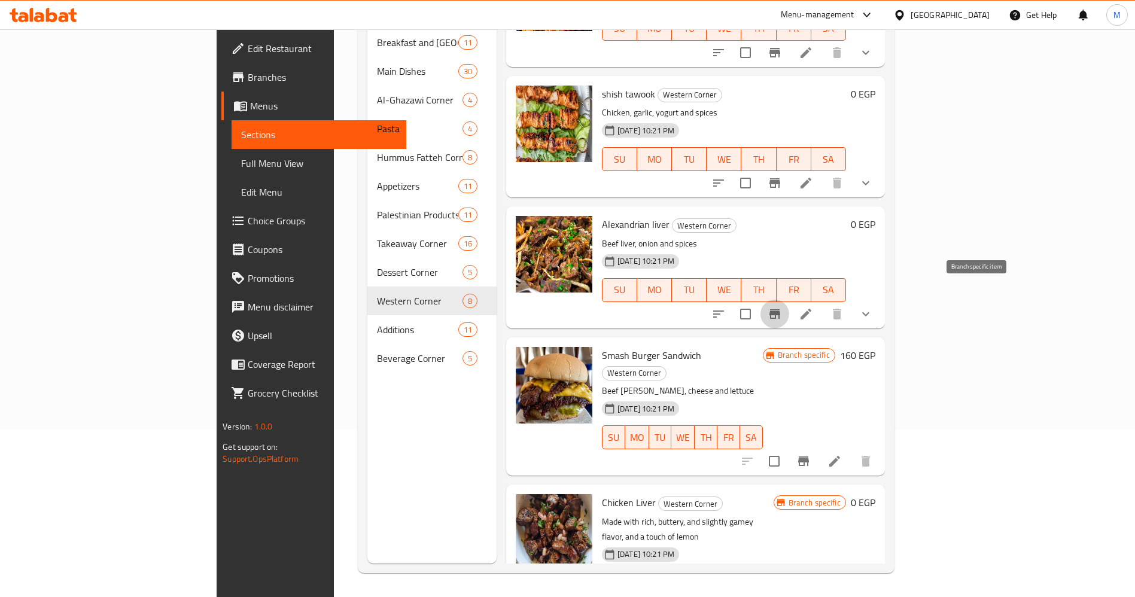
click at [789, 303] on button "Branch-specific-item" at bounding box center [775, 314] width 29 height 29
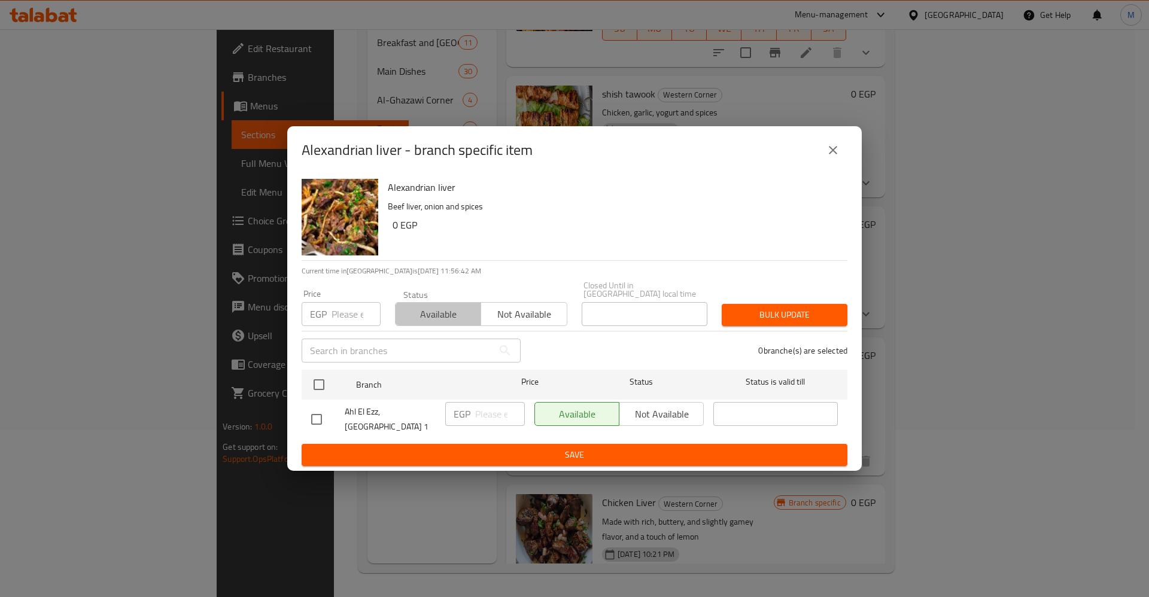
click at [453, 309] on span "Available" at bounding box center [438, 314] width 76 height 17
click at [509, 312] on span "Not available" at bounding box center [524, 314] width 76 height 17
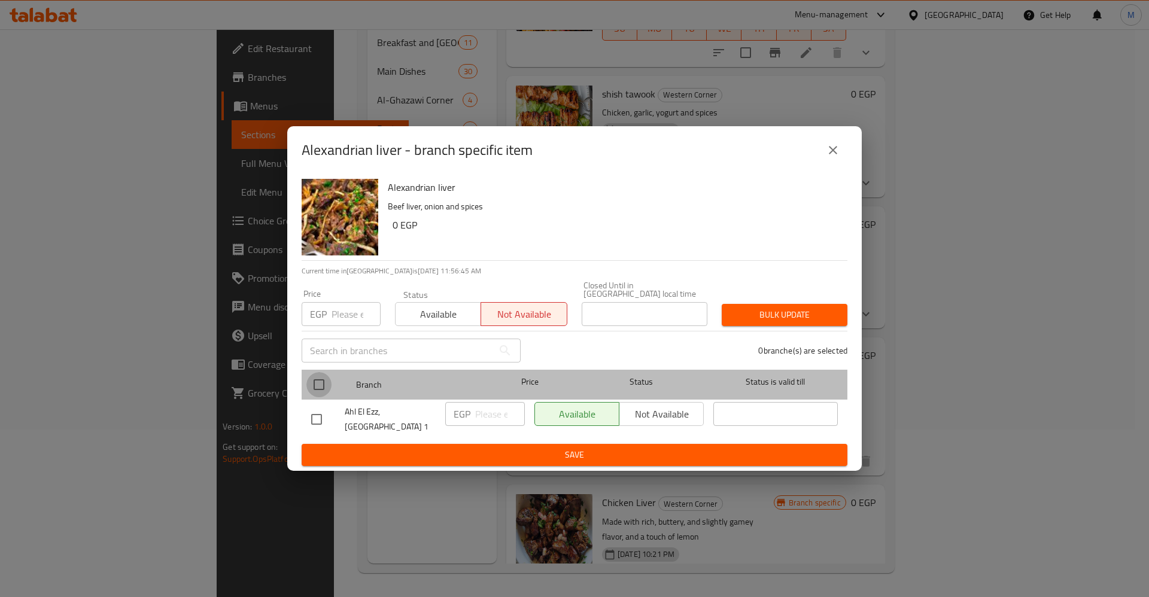
click at [313, 383] on input "checkbox" at bounding box center [318, 384] width 25 height 25
checkbox input "true"
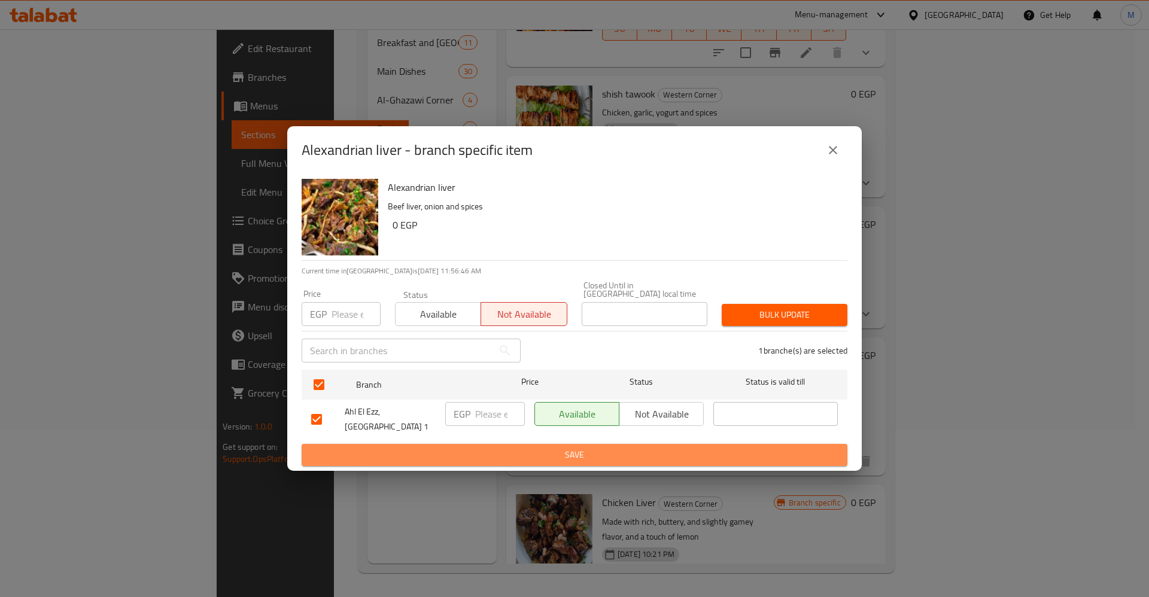
click at [430, 448] on span "Save" at bounding box center [574, 455] width 527 height 15
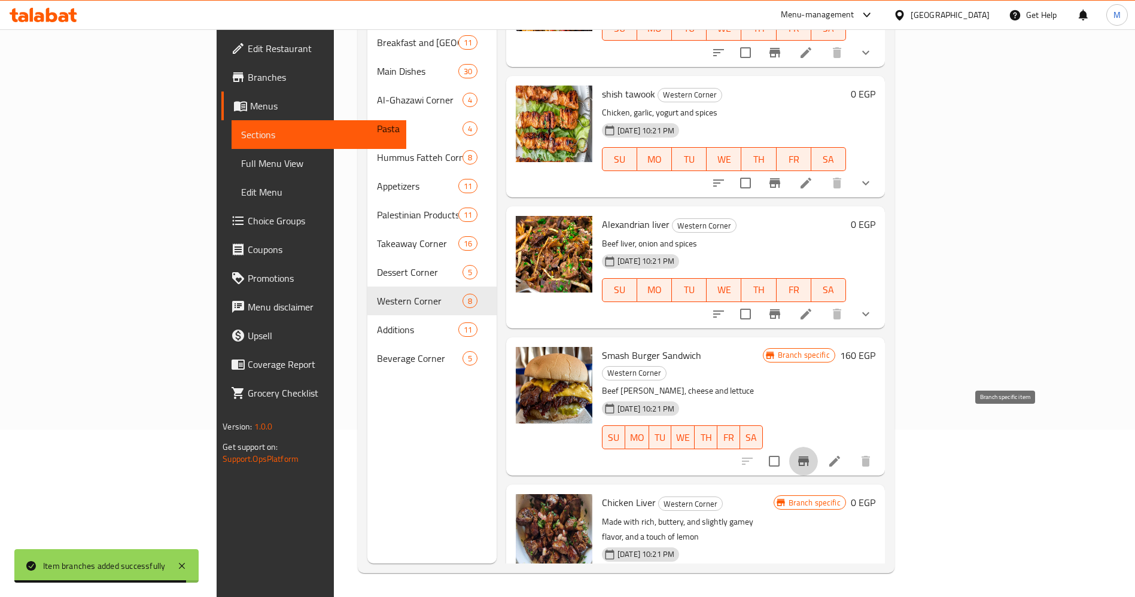
click at [811, 454] on icon "Branch-specific-item" at bounding box center [804, 461] width 14 height 14
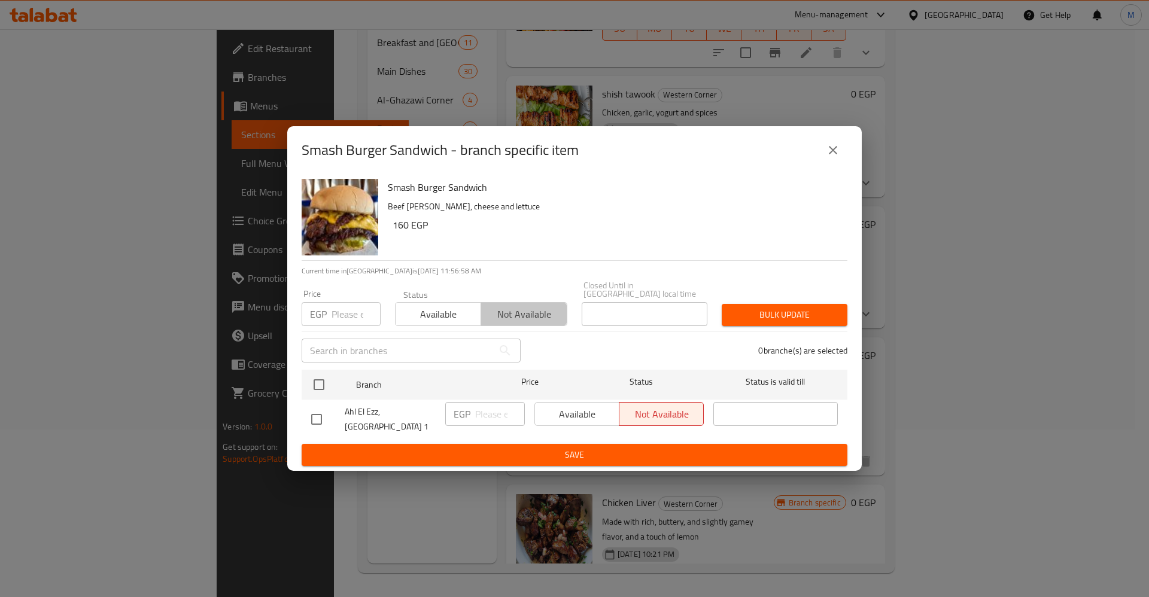
click at [518, 303] on button "Not available" at bounding box center [524, 314] width 86 height 24
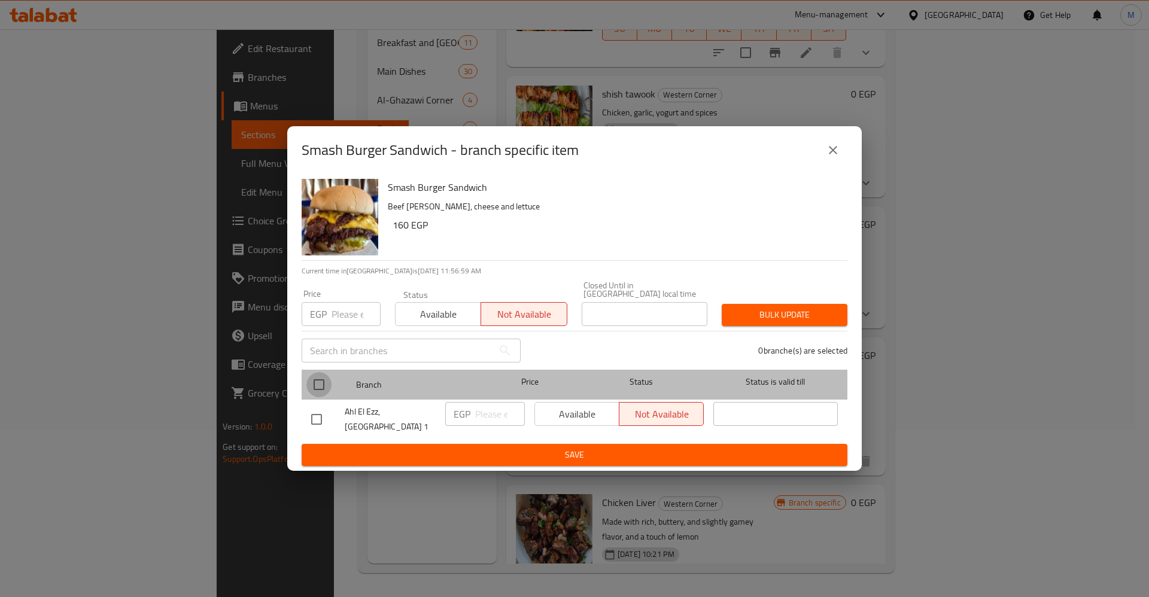
click at [321, 385] on input "checkbox" at bounding box center [318, 384] width 25 height 25
checkbox input "true"
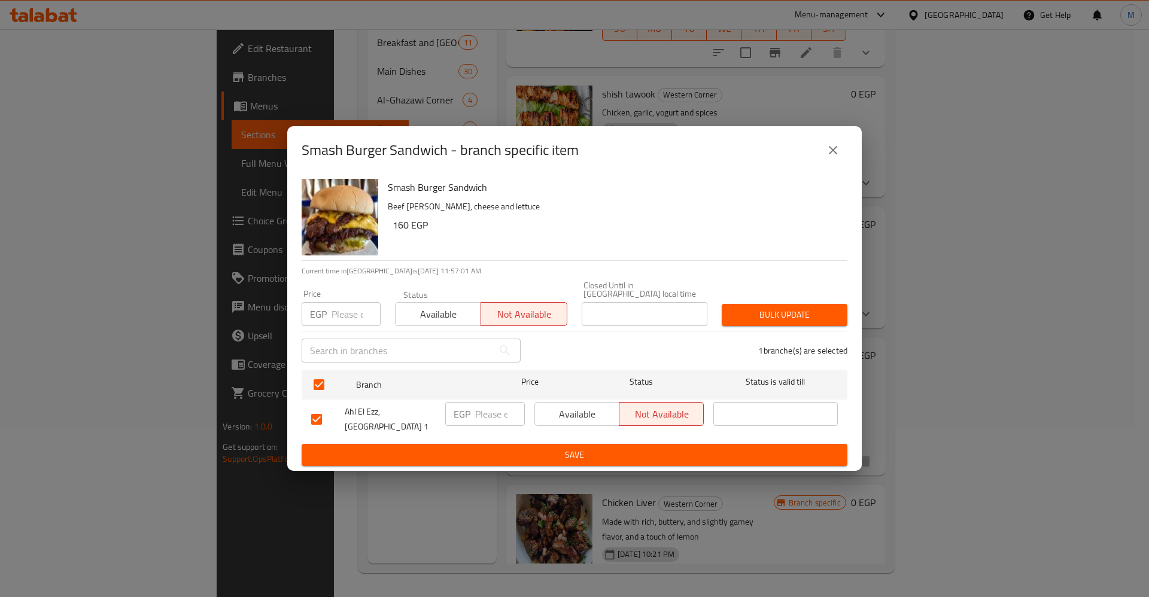
click at [520, 448] on span "Save" at bounding box center [574, 455] width 527 height 15
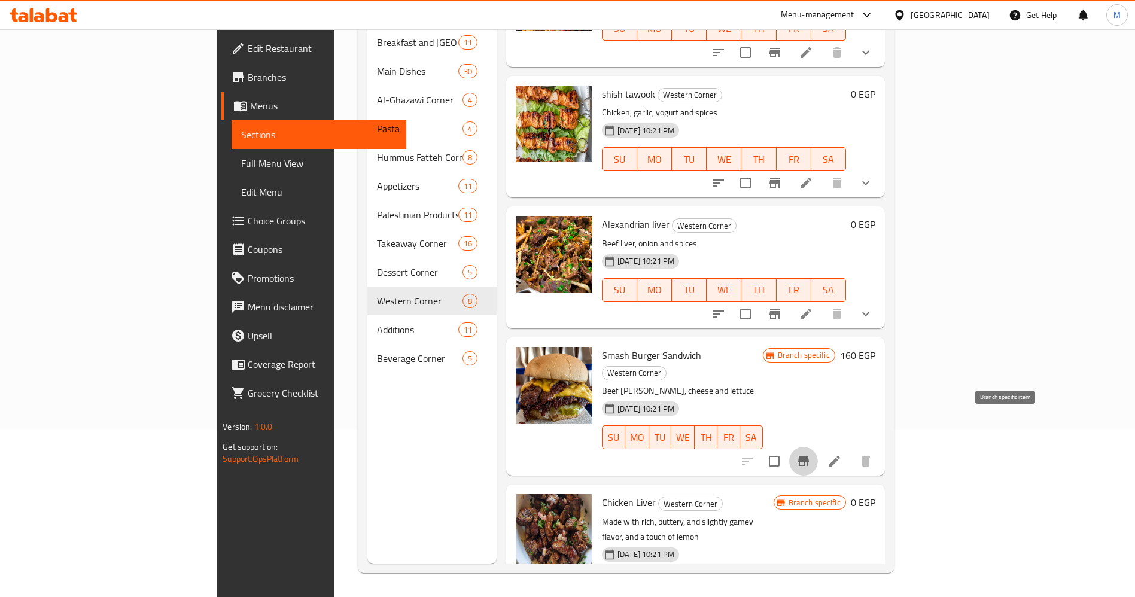
click at [811, 454] on icon "Branch-specific-item" at bounding box center [804, 461] width 14 height 14
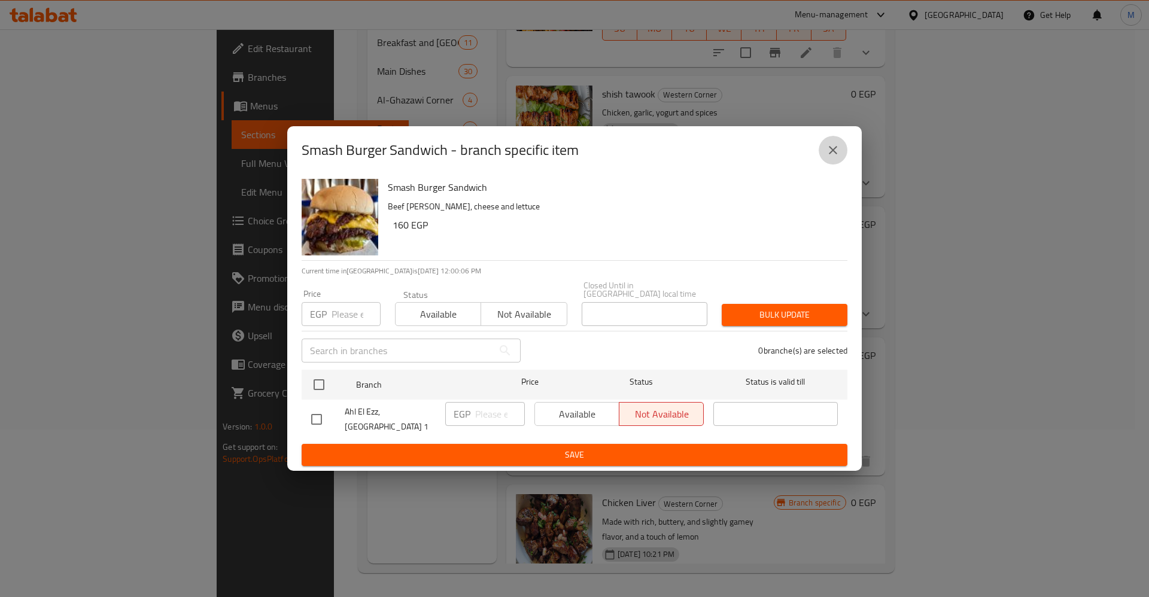
click at [838, 157] on icon "close" at bounding box center [833, 150] width 14 height 14
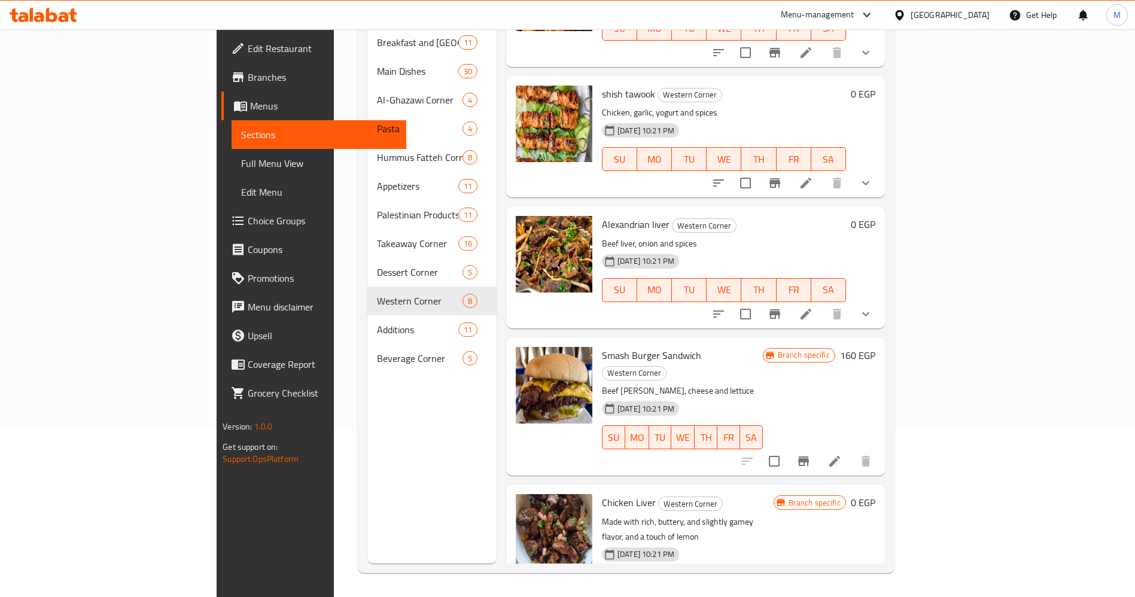
scroll to position [479, 0]
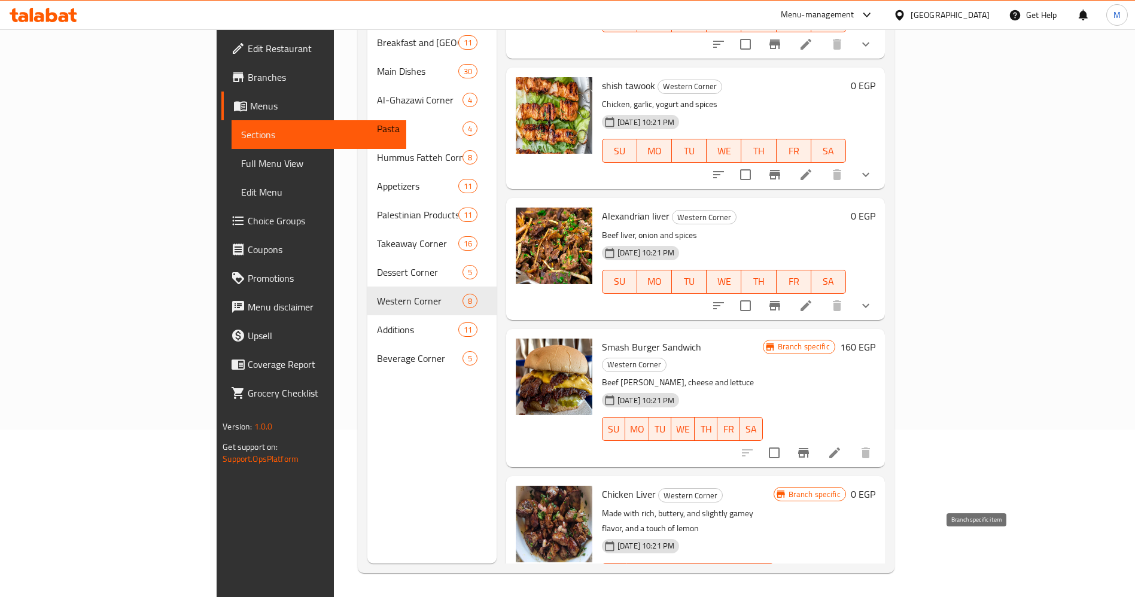
click at [782, 592] on icon "Branch-specific-item" at bounding box center [775, 599] width 14 height 14
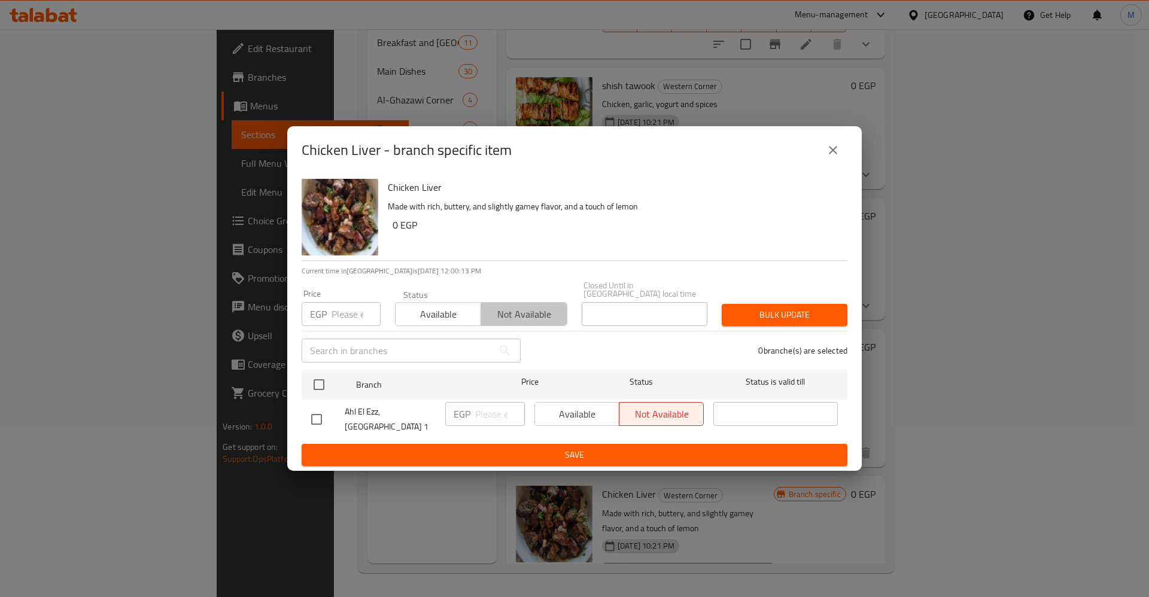
click at [537, 311] on span "Not available" at bounding box center [524, 314] width 76 height 17
drag, startPoint x: 671, startPoint y: 460, endPoint x: 668, endPoint y: 452, distance: 8.3
click at [668, 452] on div "Chicken Liver Made with rich, buttery, and slightly gamey flavor, and a touch o…" at bounding box center [574, 322] width 575 height 297
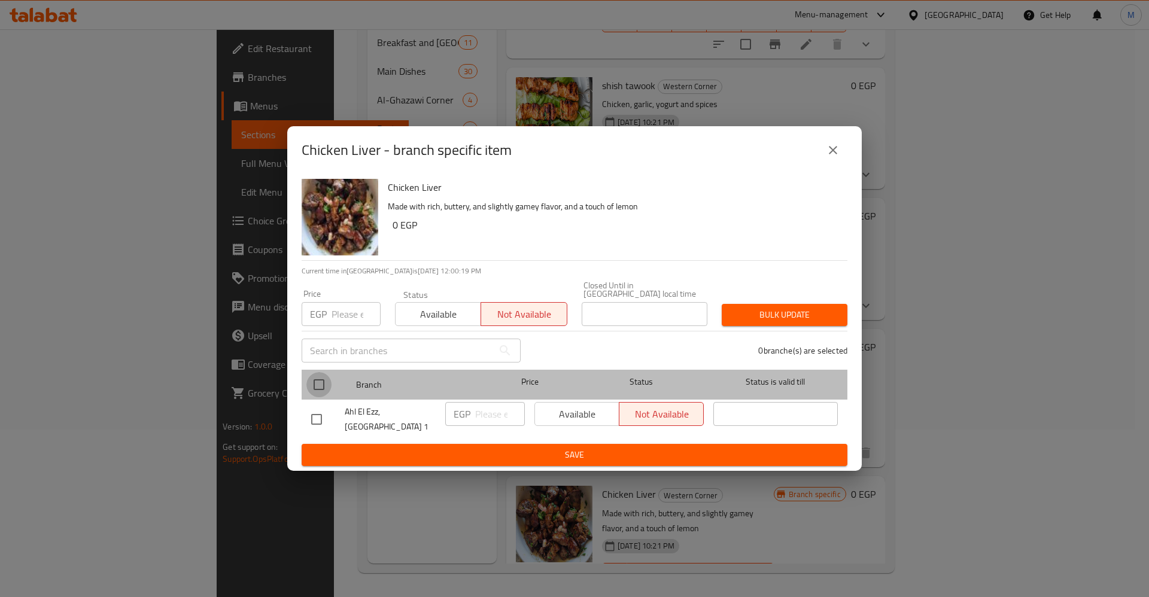
click at [320, 383] on input "checkbox" at bounding box center [318, 384] width 25 height 25
checkbox input "true"
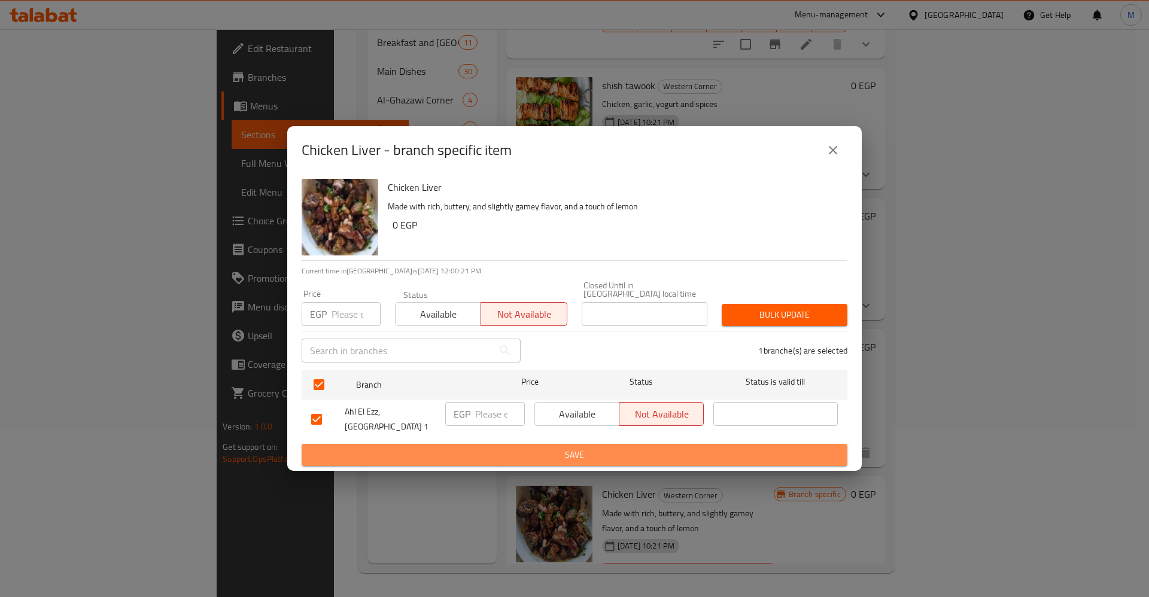
click at [462, 448] on span "Save" at bounding box center [574, 455] width 527 height 15
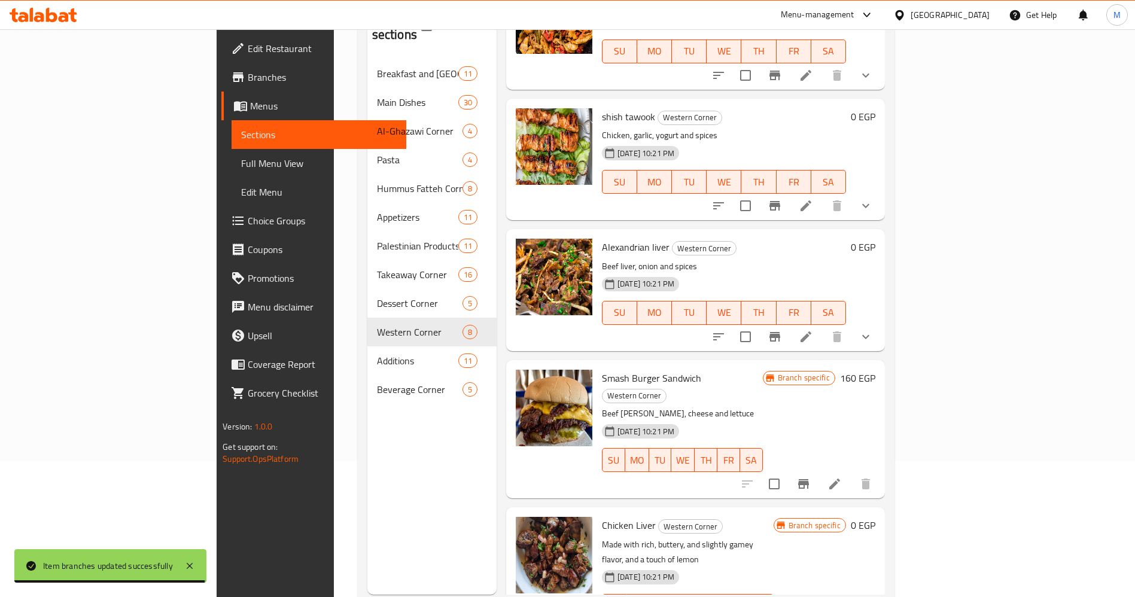
scroll to position [168, 0]
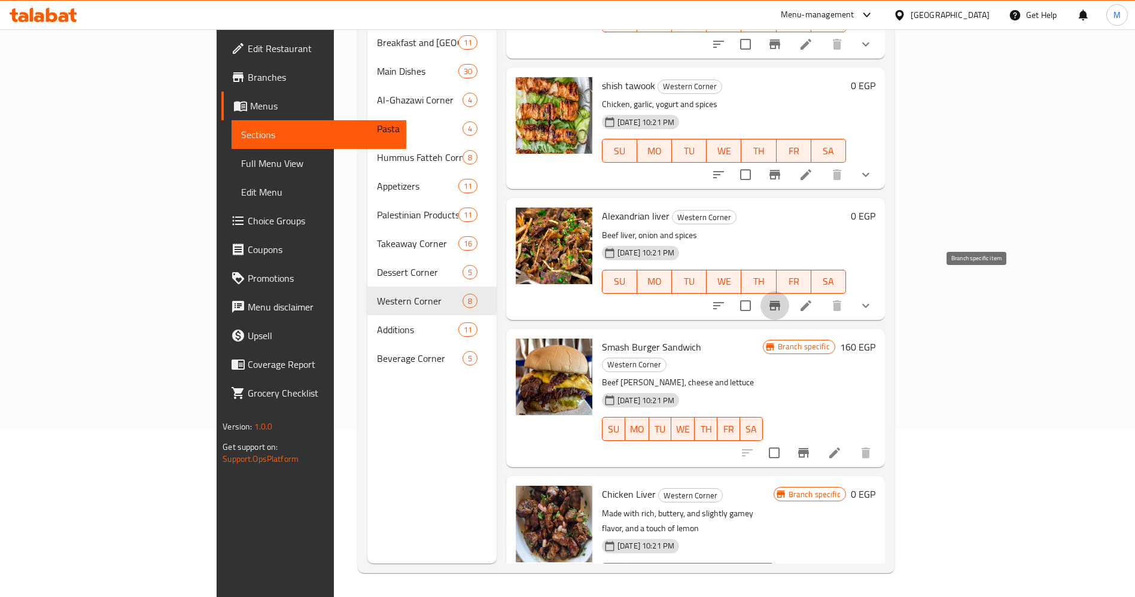
click at [789, 296] on button "Branch-specific-item" at bounding box center [775, 305] width 29 height 29
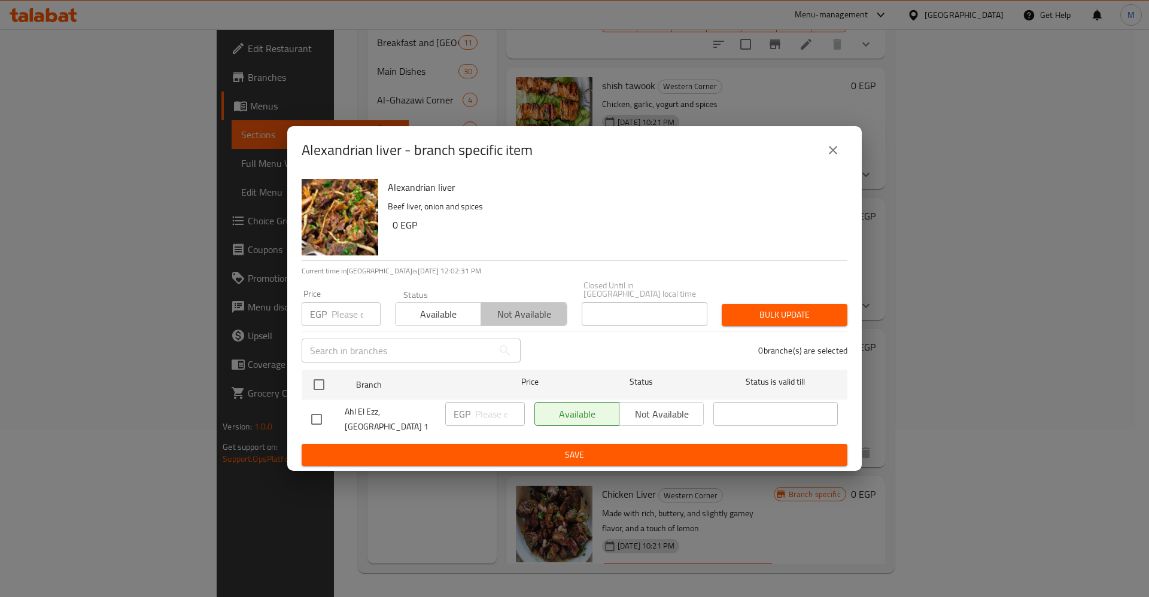
click at [500, 315] on span "Not available" at bounding box center [524, 314] width 76 height 17
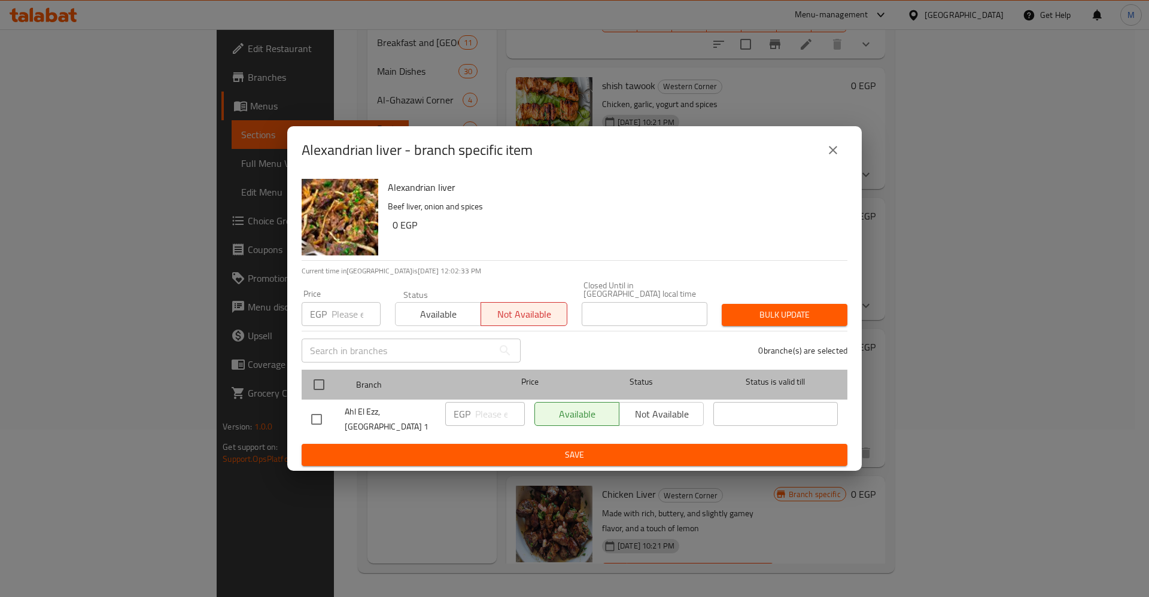
click at [388, 391] on span "Branch" at bounding box center [418, 385] width 124 height 15
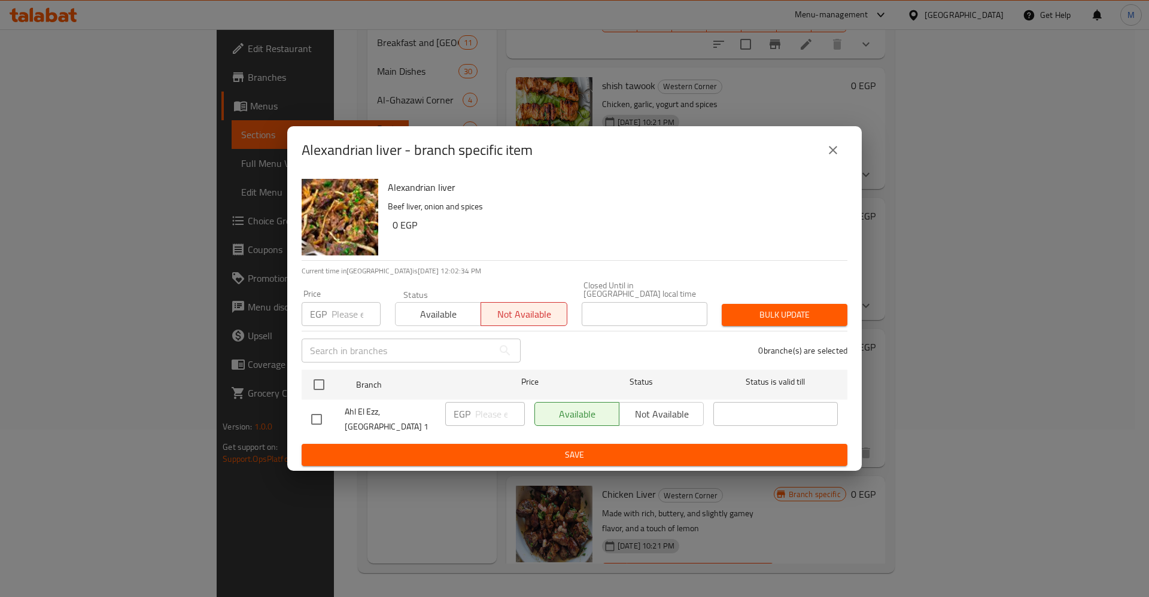
click at [386, 414] on span "Ahl El Ezz, [GEOGRAPHIC_DATA] 1" at bounding box center [390, 420] width 91 height 30
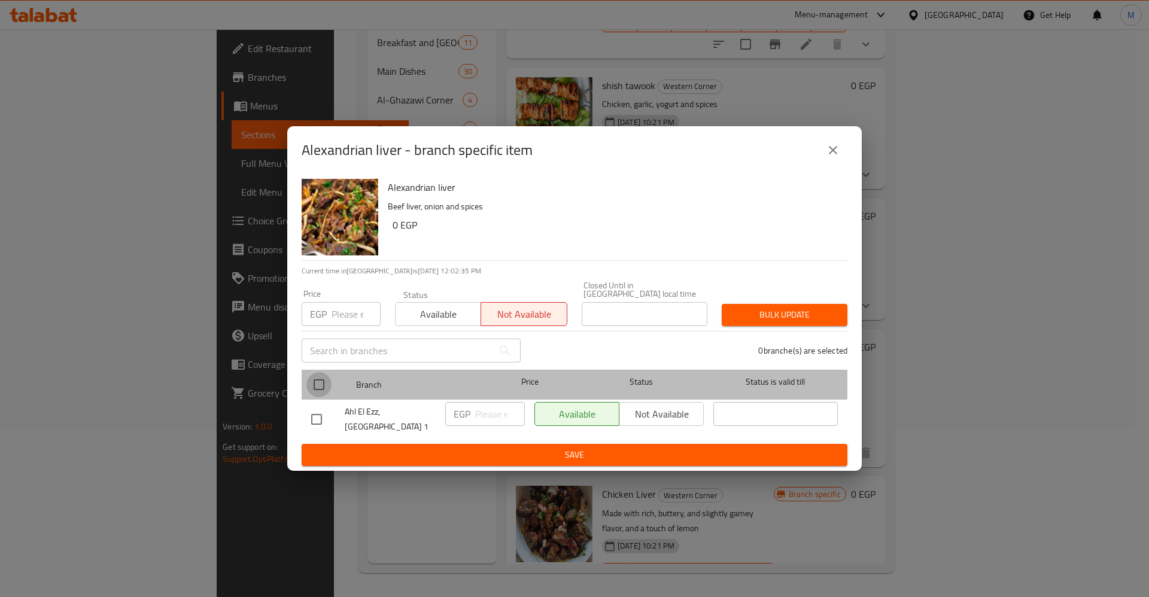
click at [317, 385] on input "checkbox" at bounding box center [318, 384] width 25 height 25
checkbox input "true"
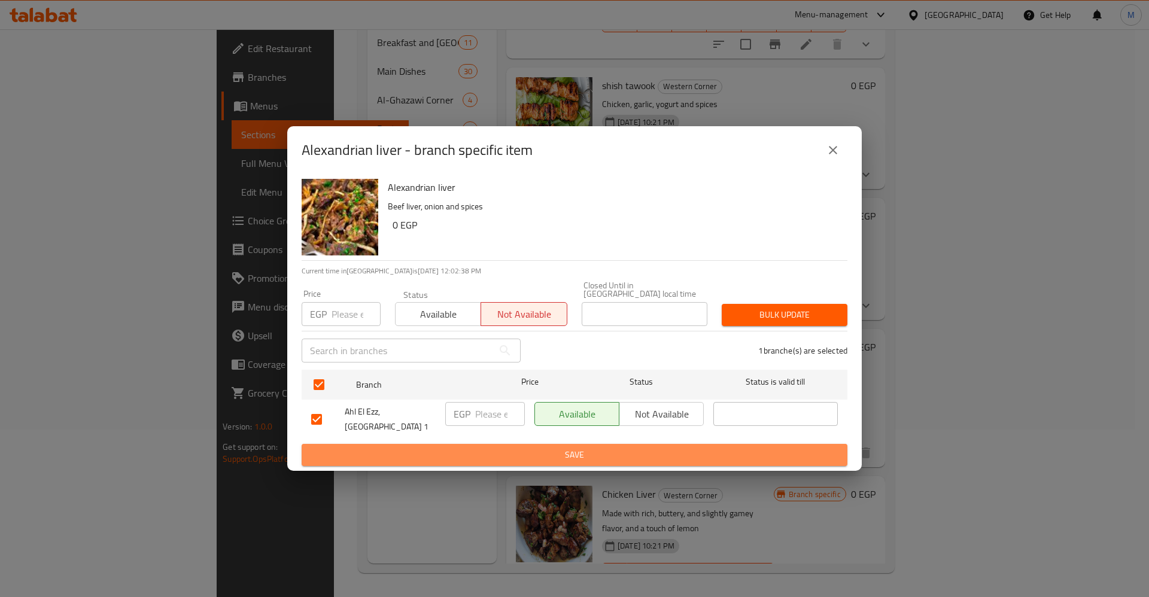
click at [405, 448] on span "Save" at bounding box center [574, 455] width 527 height 15
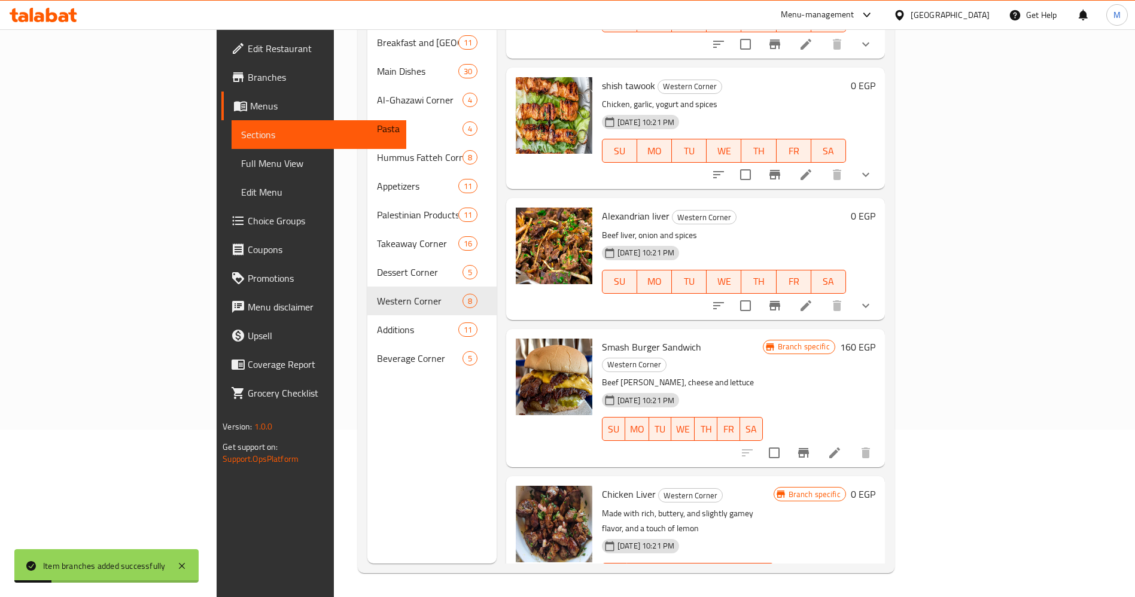
click at [823, 588] on li at bounding box center [806, 599] width 34 height 22
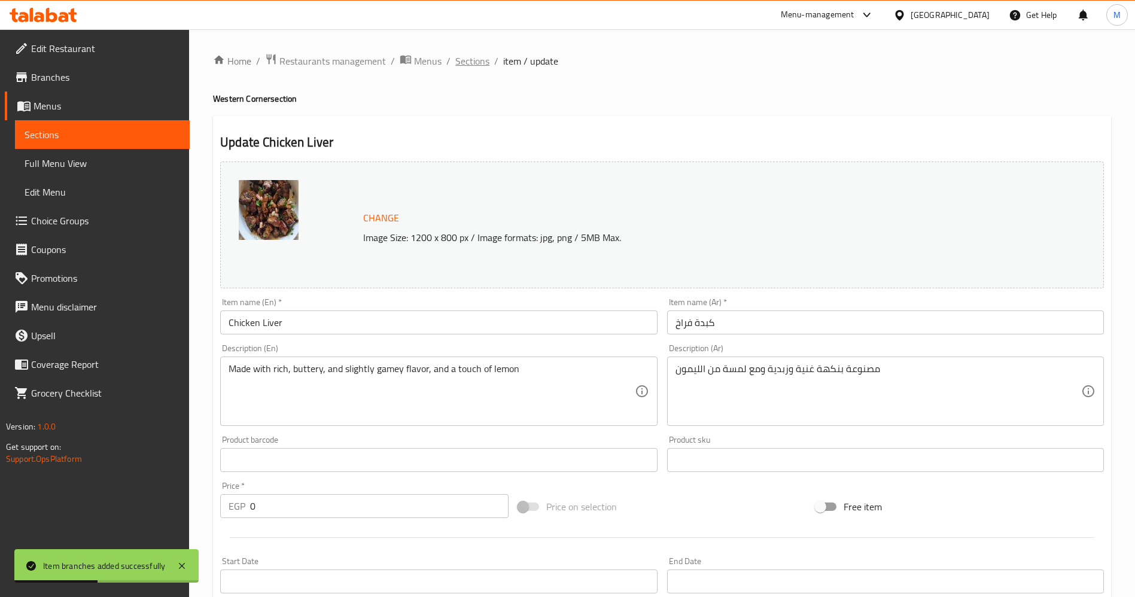
click at [475, 57] on span "Sections" at bounding box center [472, 61] width 34 height 14
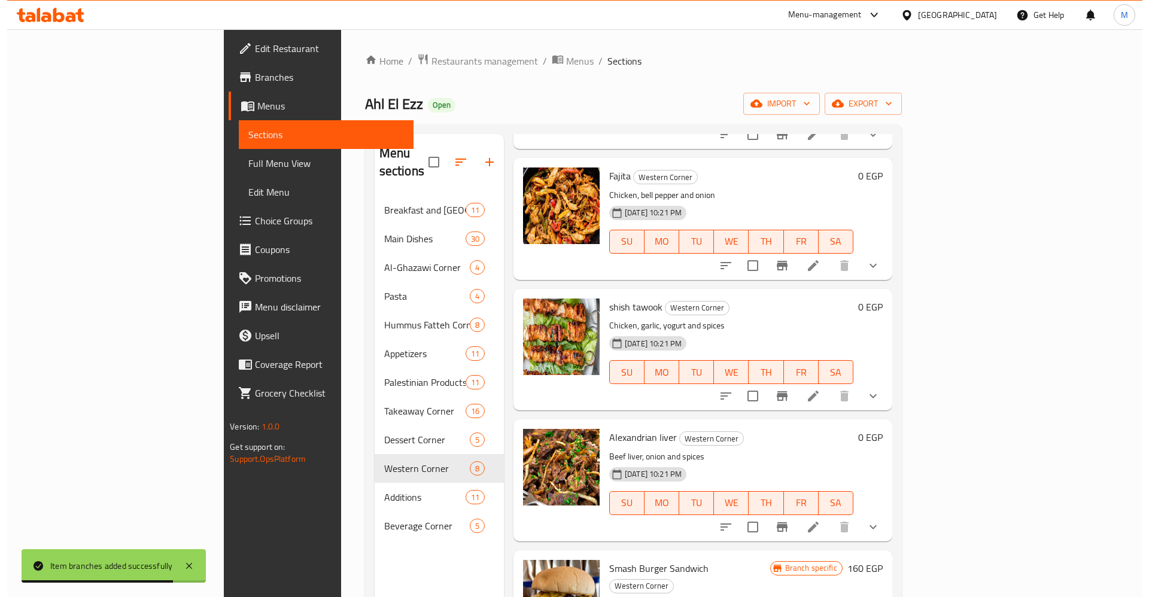
scroll to position [479, 0]
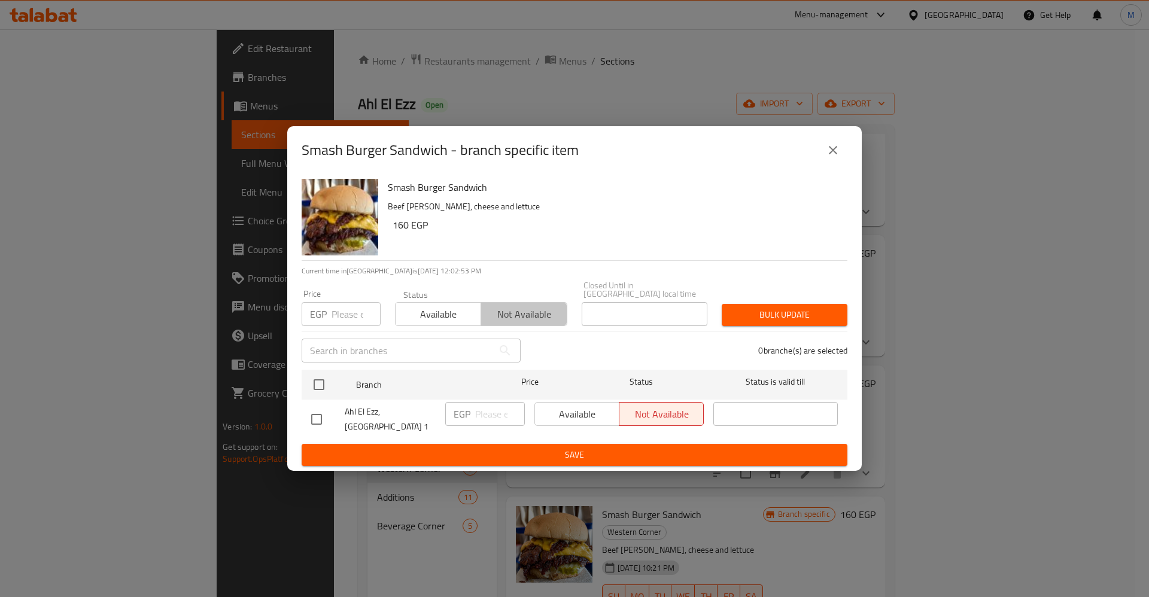
click at [514, 320] on span "Not available" at bounding box center [524, 314] width 76 height 17
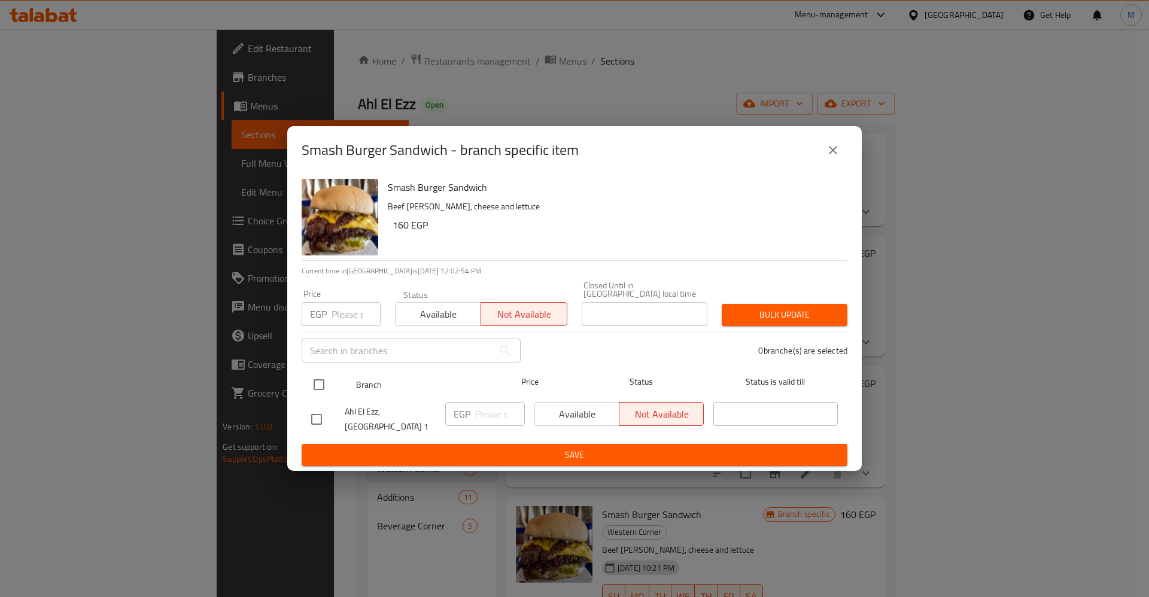
click at [327, 384] on input "checkbox" at bounding box center [318, 384] width 25 height 25
checkbox input "true"
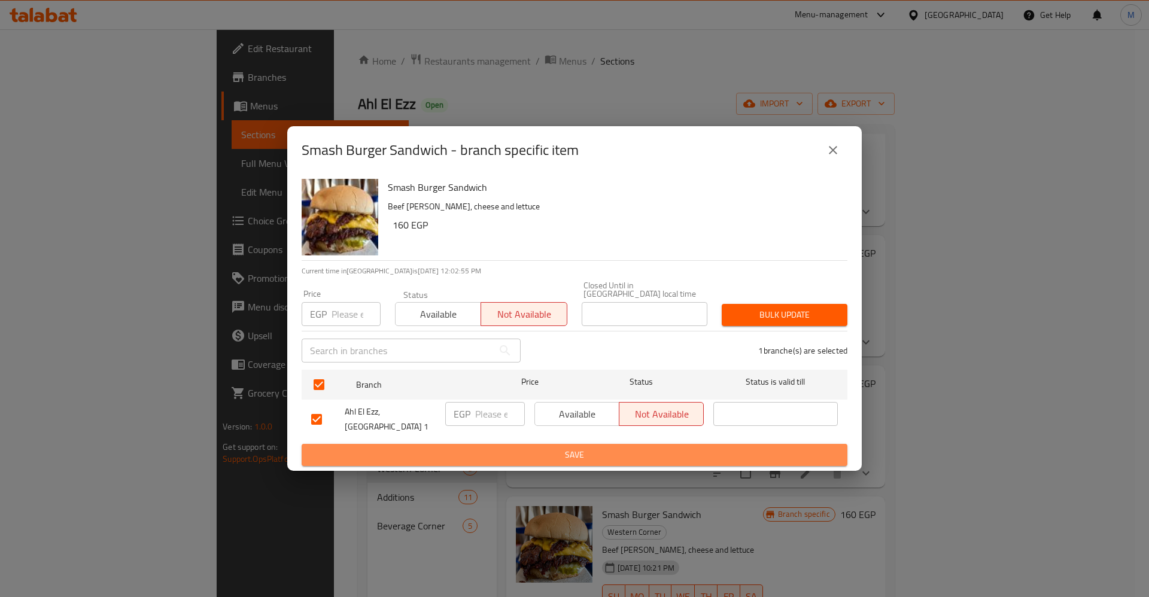
click at [425, 448] on span "Save" at bounding box center [574, 455] width 527 height 15
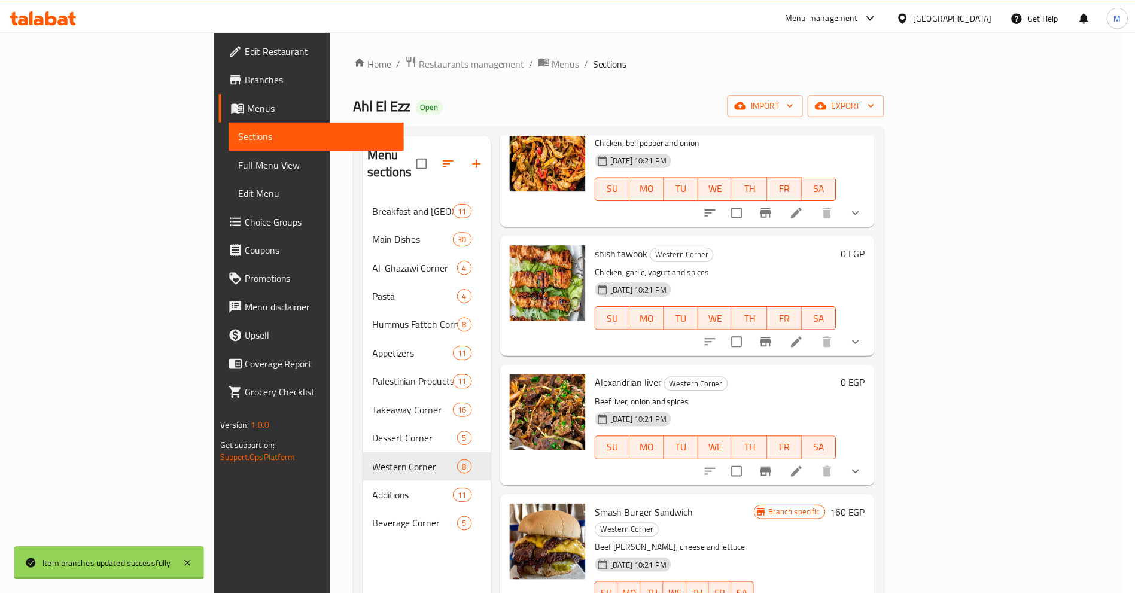
scroll to position [3, 0]
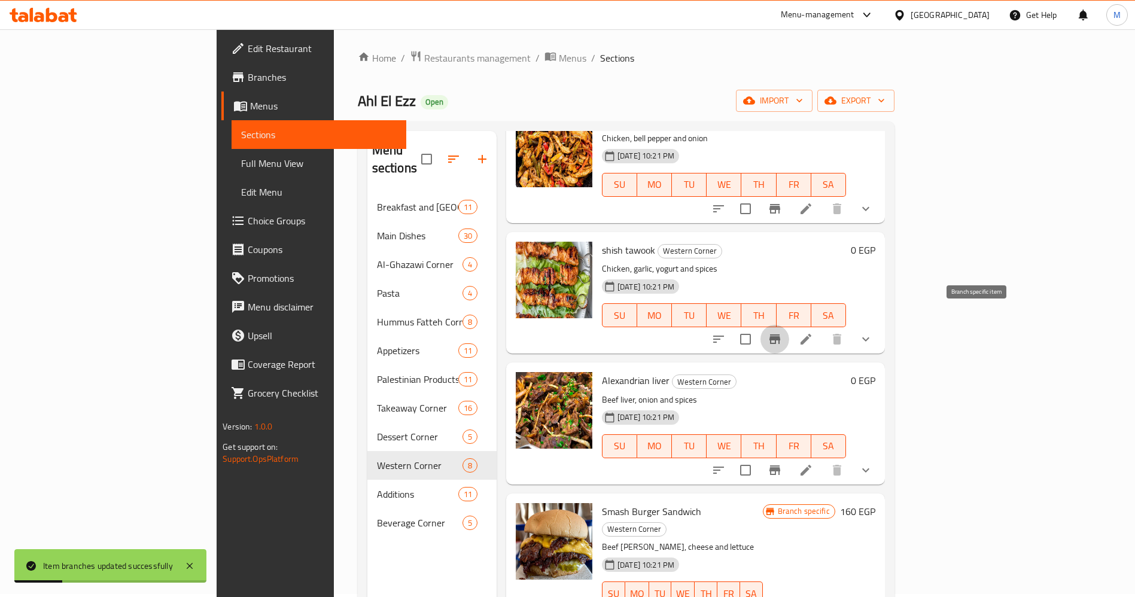
click at [789, 325] on button "Branch-specific-item" at bounding box center [775, 339] width 29 height 29
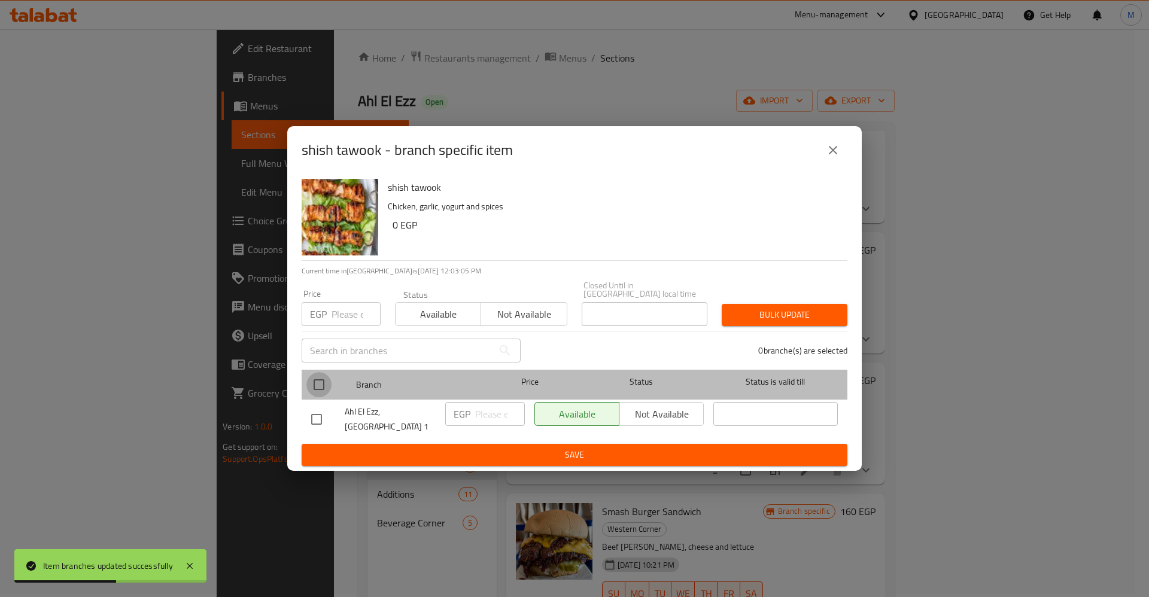
click at [316, 390] on input "checkbox" at bounding box center [318, 384] width 25 height 25
checkbox input "true"
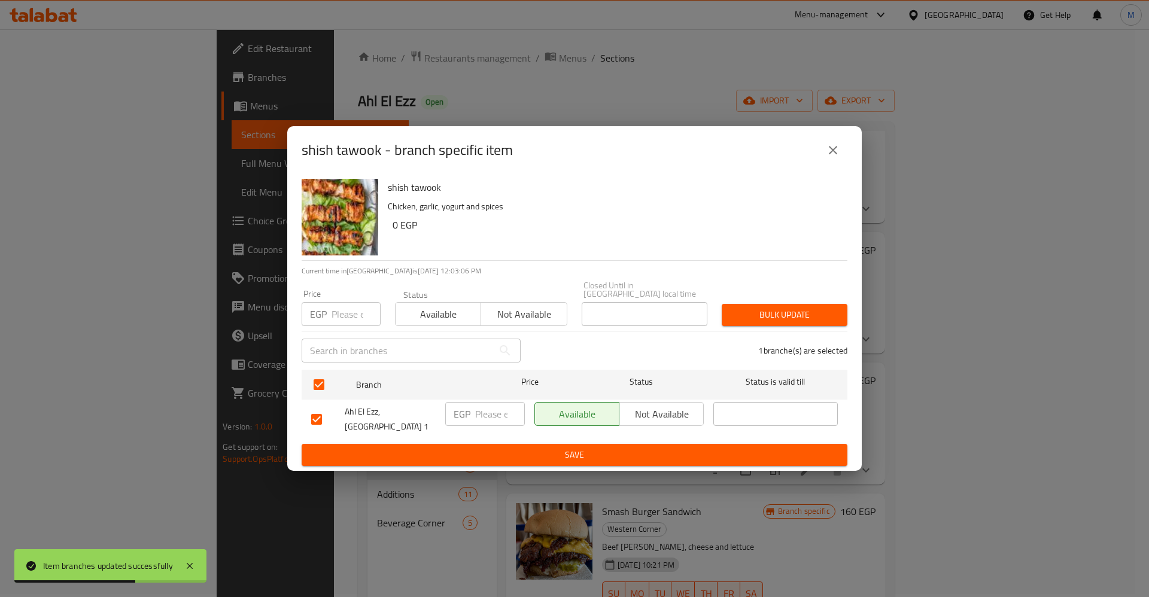
click at [512, 313] on span "Not available" at bounding box center [524, 314] width 76 height 17
click at [564, 448] on span "Save" at bounding box center [574, 455] width 527 height 15
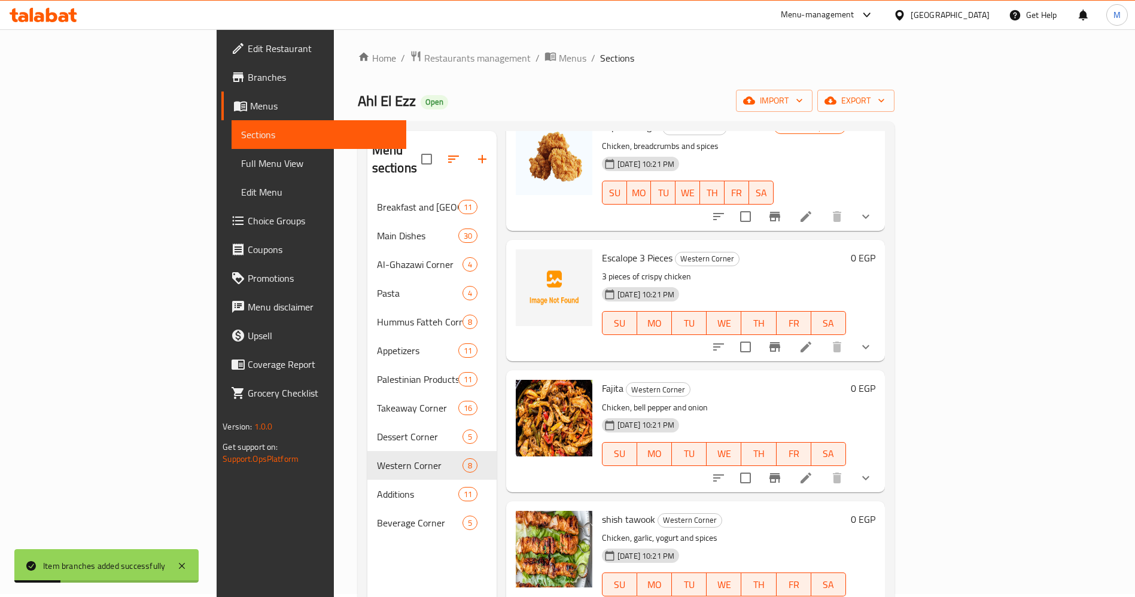
scroll to position [208, 0]
click at [789, 465] on button "Branch-specific-item" at bounding box center [775, 479] width 29 height 29
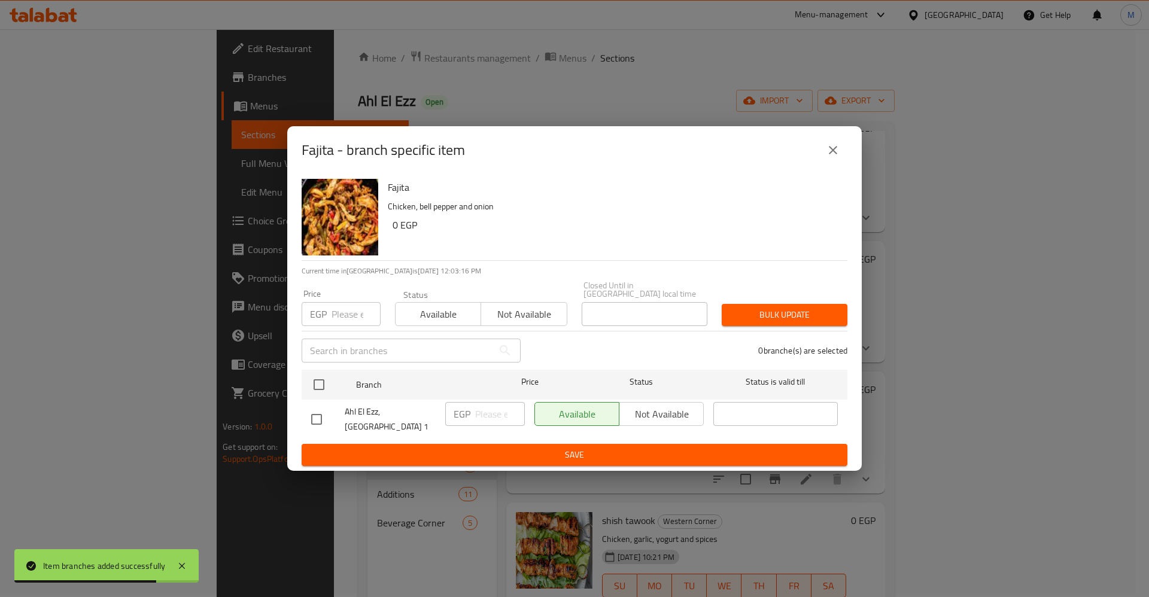
click at [503, 317] on span "Not available" at bounding box center [524, 314] width 76 height 17
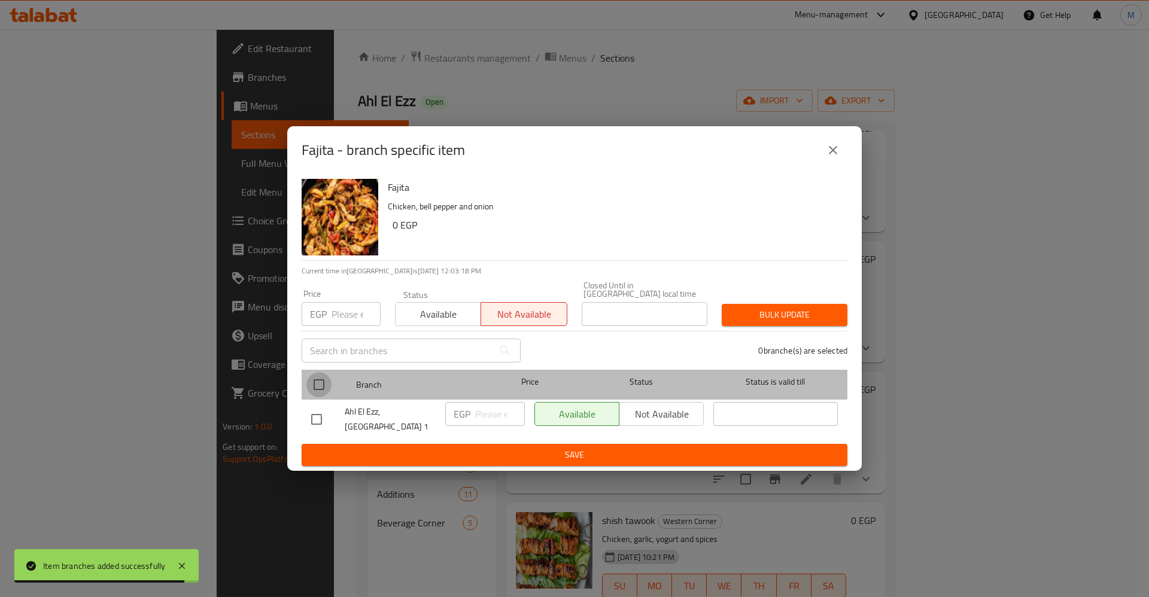
click at [327, 381] on input "checkbox" at bounding box center [318, 384] width 25 height 25
checkbox input "true"
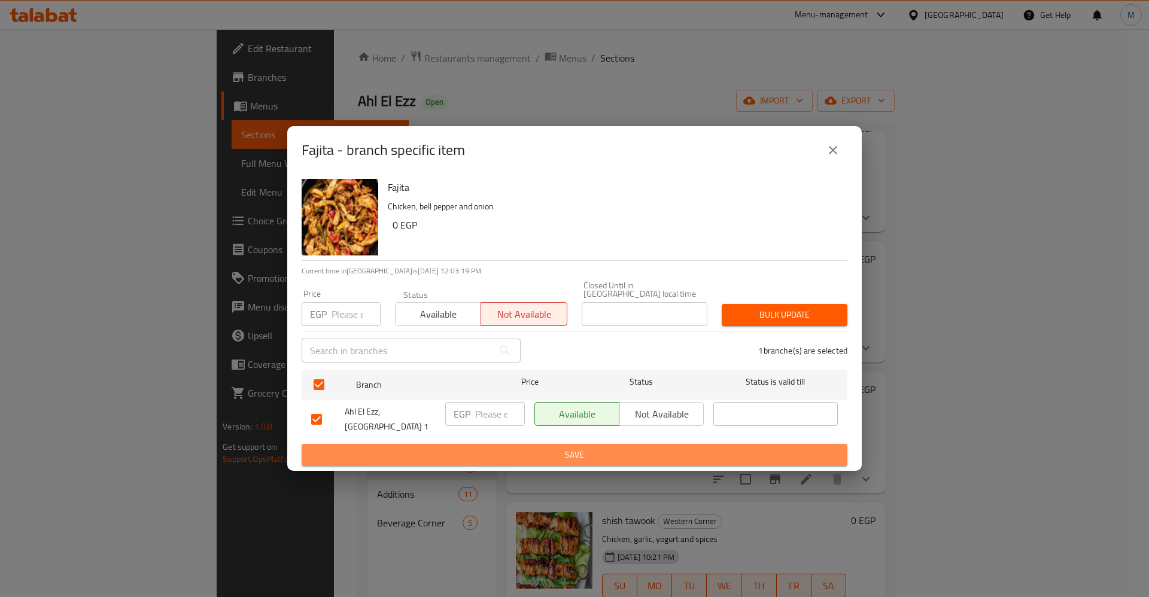
click at [436, 448] on span "Save" at bounding box center [574, 455] width 527 height 15
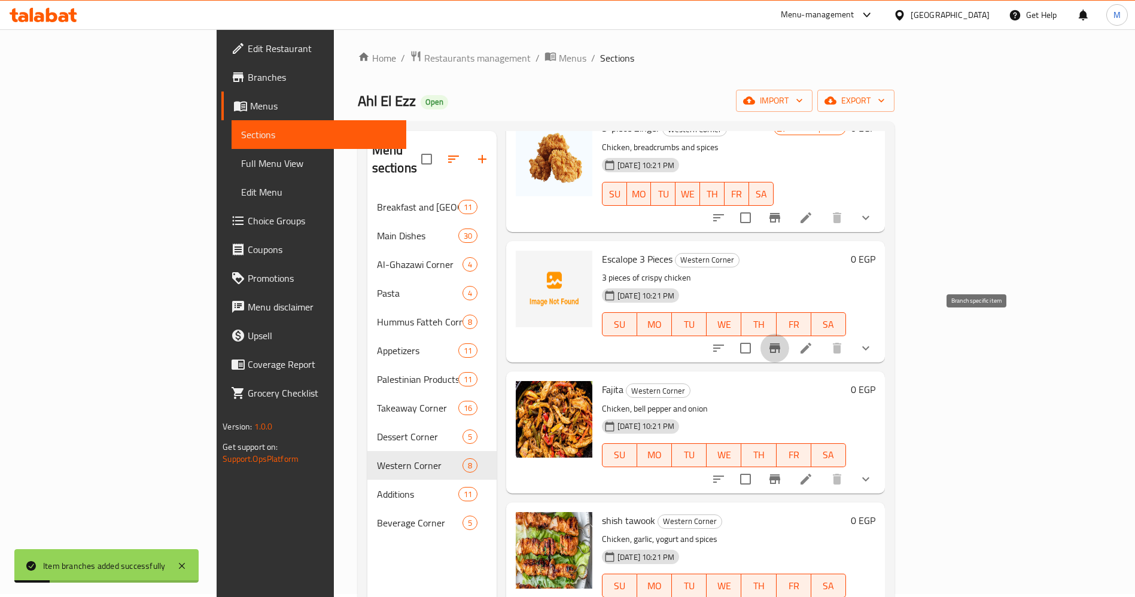
click at [782, 341] on icon "Branch-specific-item" at bounding box center [775, 348] width 14 height 14
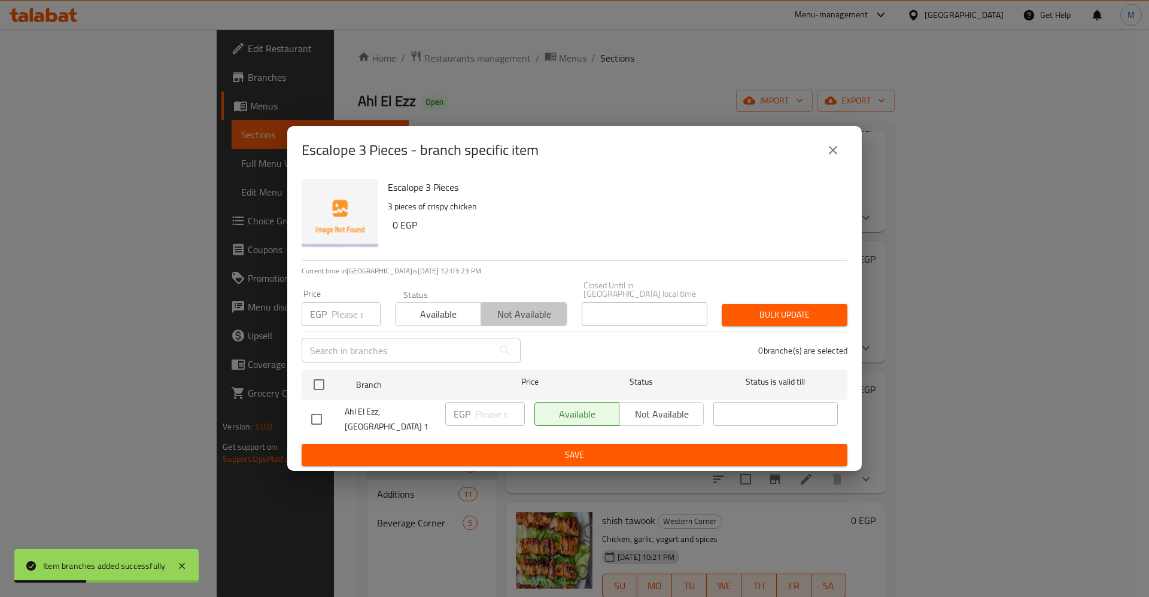
click at [546, 310] on span "Not available" at bounding box center [524, 314] width 76 height 17
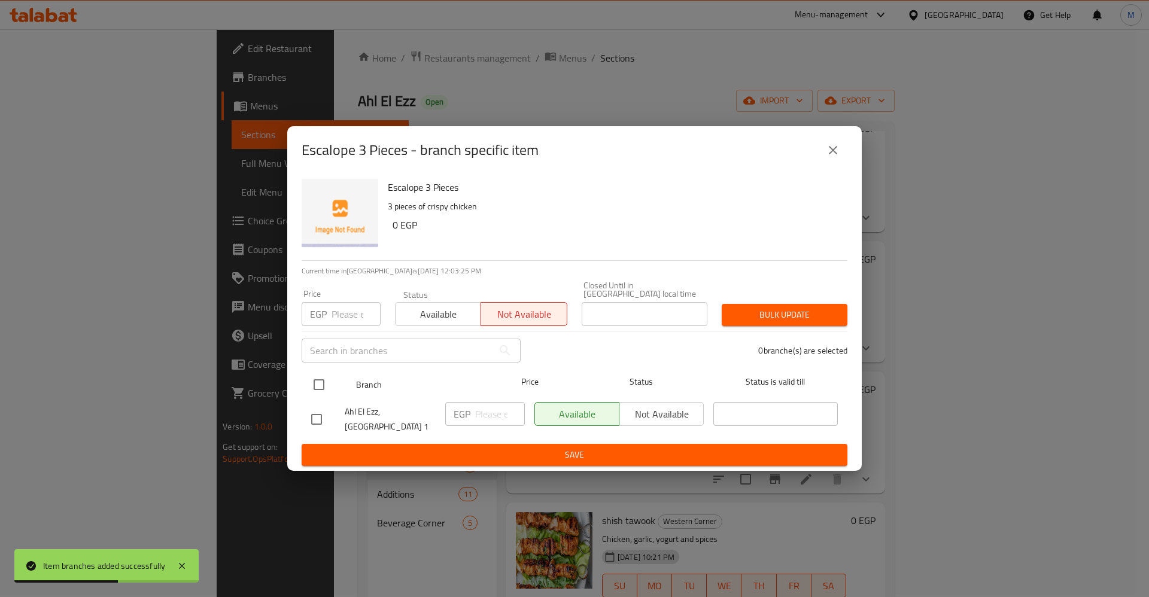
click at [320, 390] on input "checkbox" at bounding box center [318, 384] width 25 height 25
checkbox input "true"
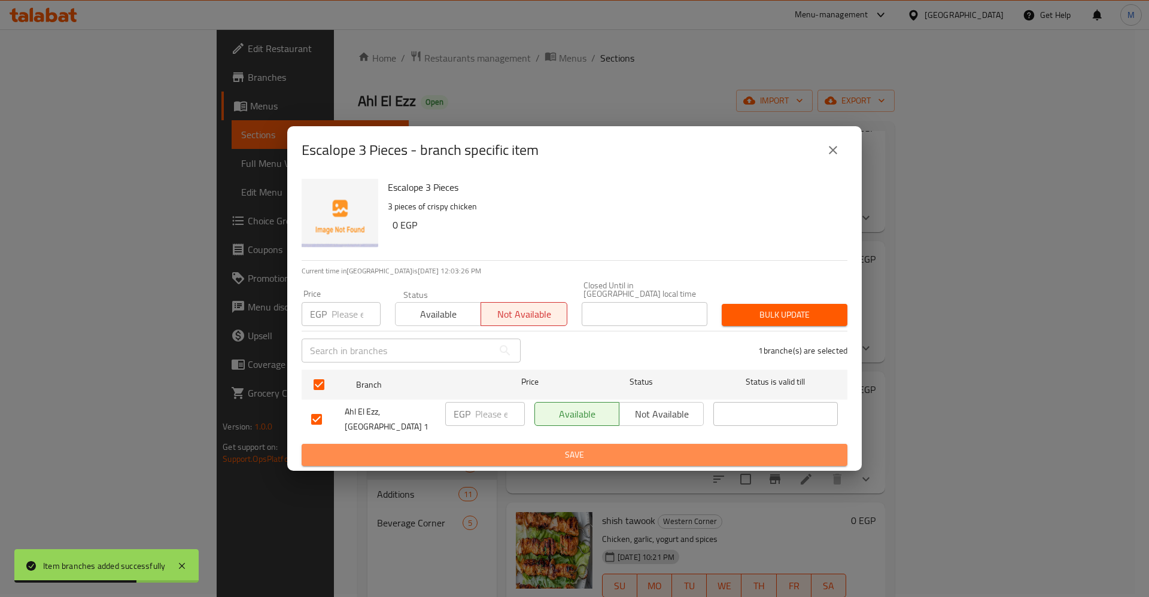
click at [382, 449] on span "Save" at bounding box center [574, 455] width 527 height 15
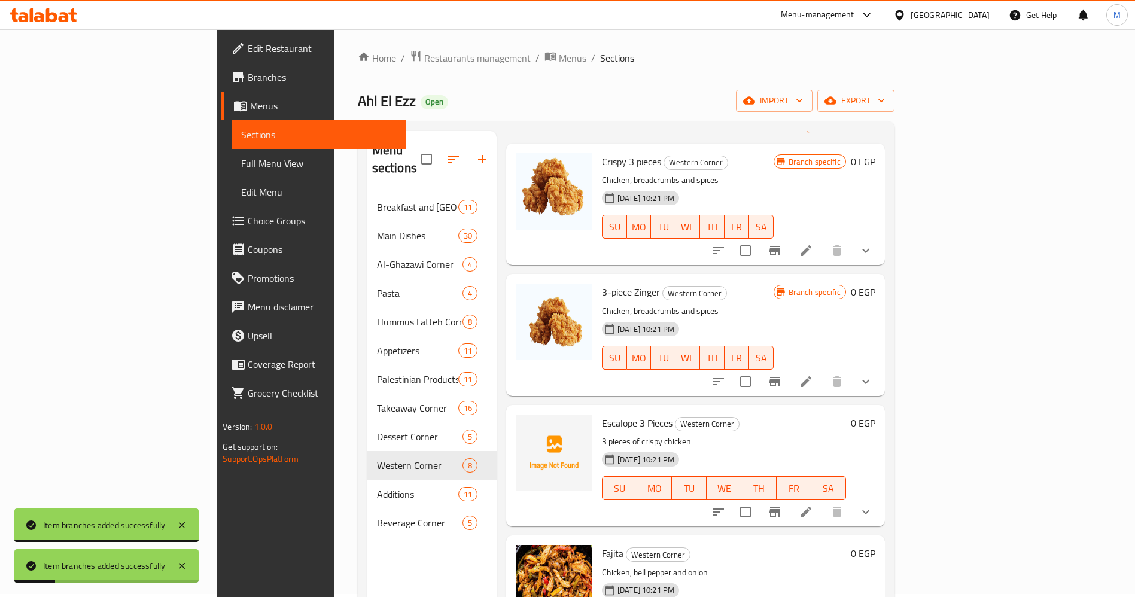
scroll to position [0, 0]
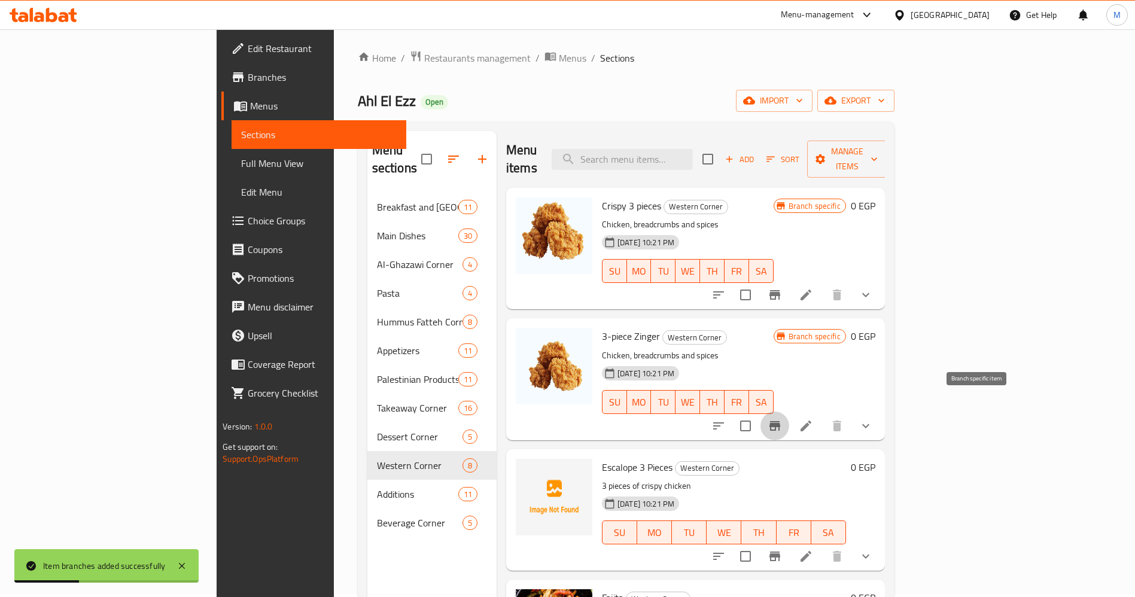
click at [780, 421] on icon "Branch-specific-item" at bounding box center [775, 426] width 11 height 10
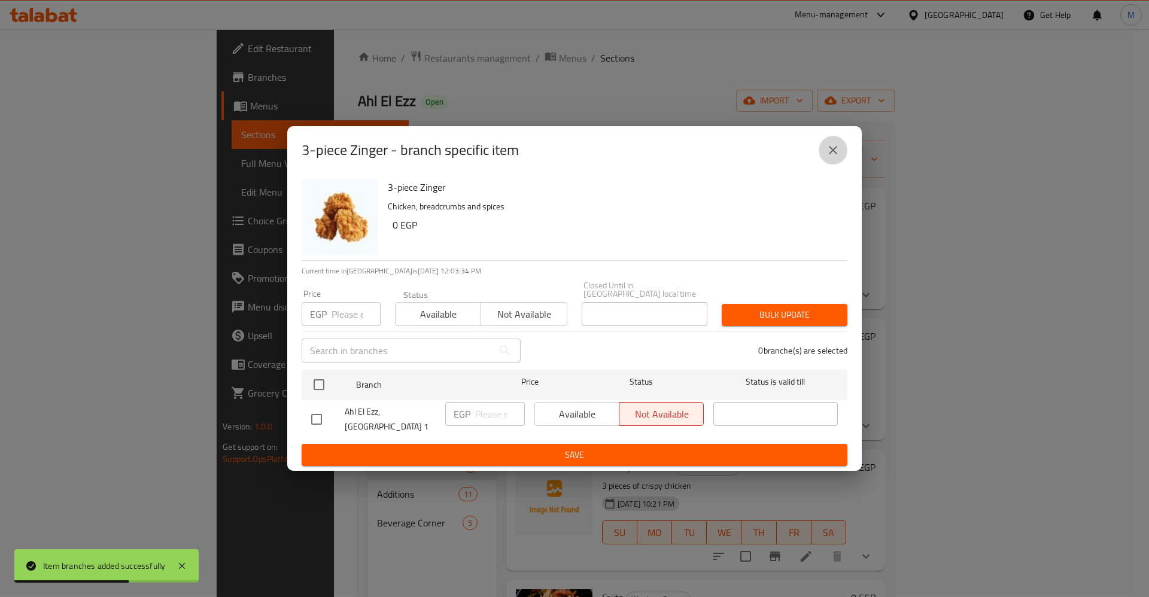
click at [829, 154] on icon "close" at bounding box center [833, 150] width 8 height 8
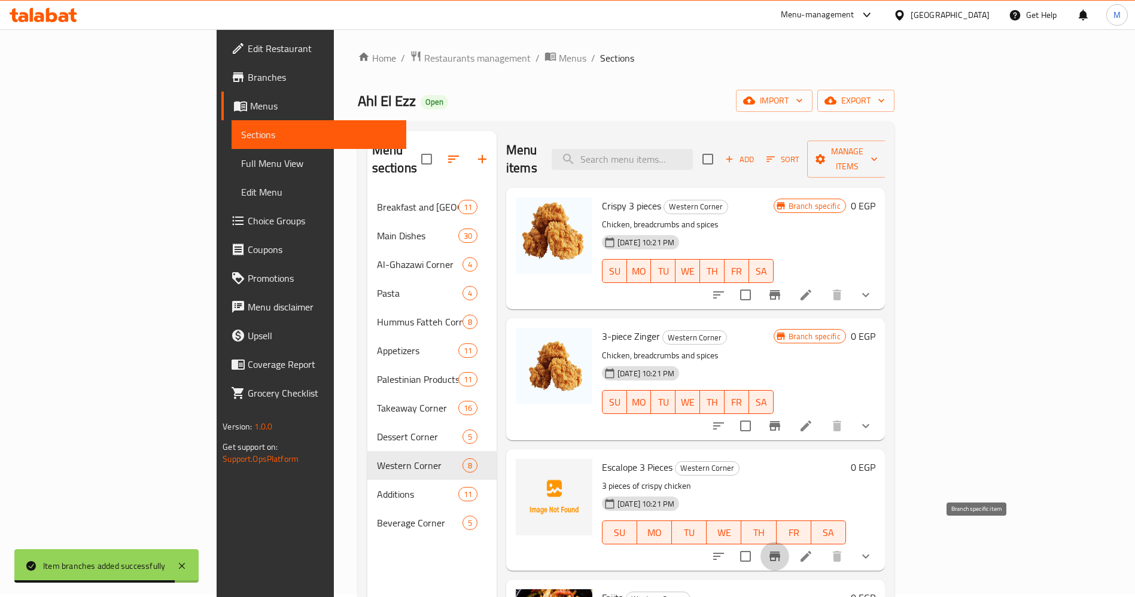
click at [780, 552] on icon "Branch-specific-item" at bounding box center [775, 557] width 11 height 10
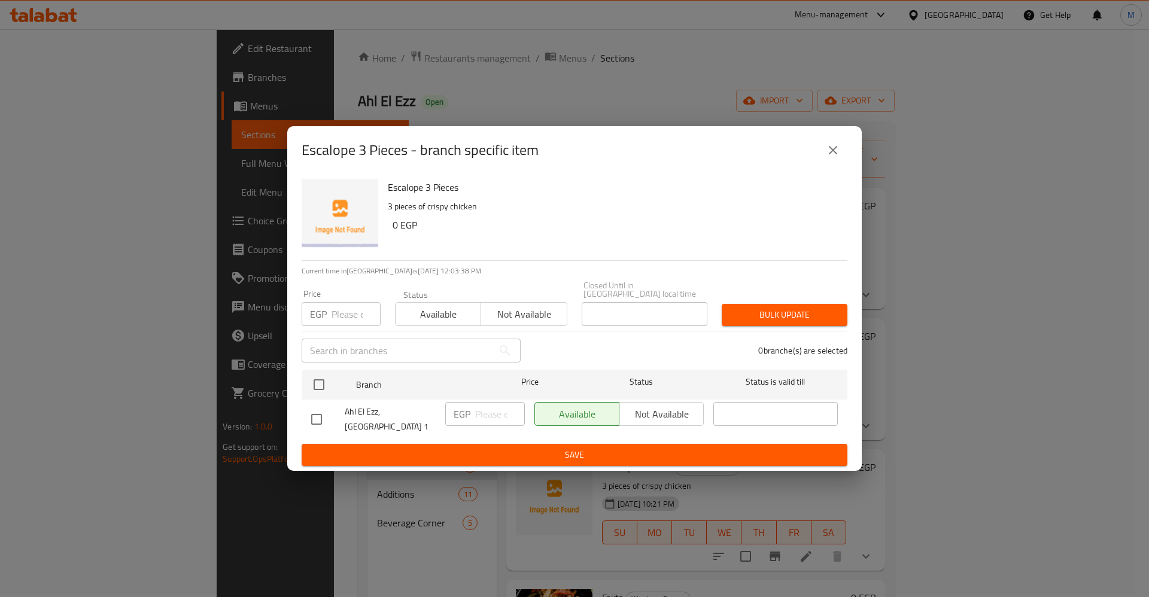
click at [505, 315] on span "Not available" at bounding box center [524, 314] width 76 height 17
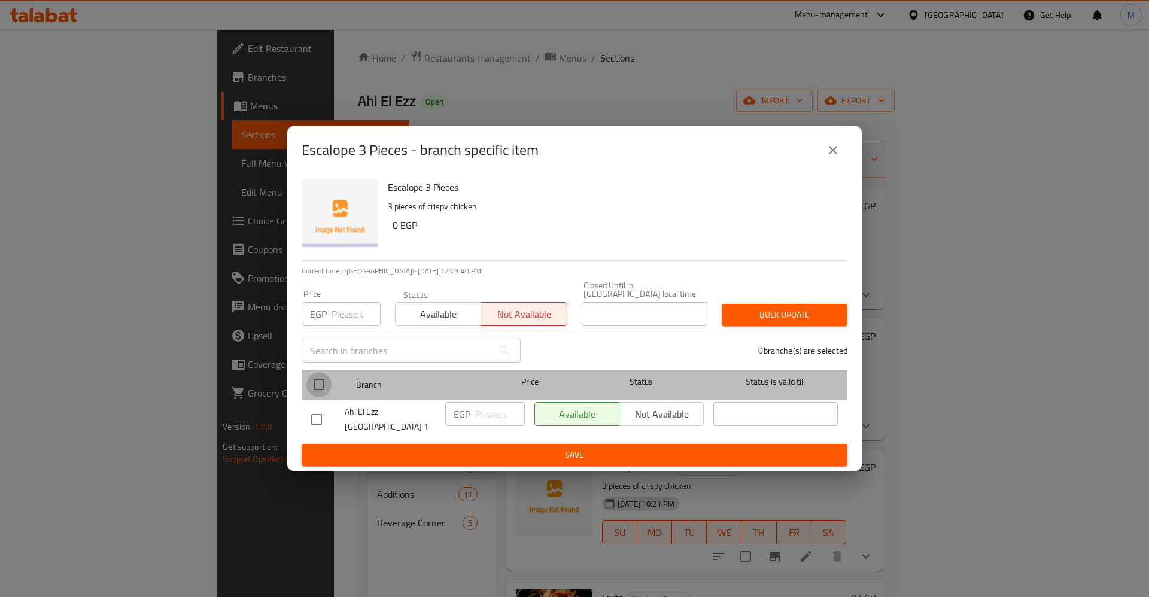
click at [318, 388] on input "checkbox" at bounding box center [318, 384] width 25 height 25
checkbox input "true"
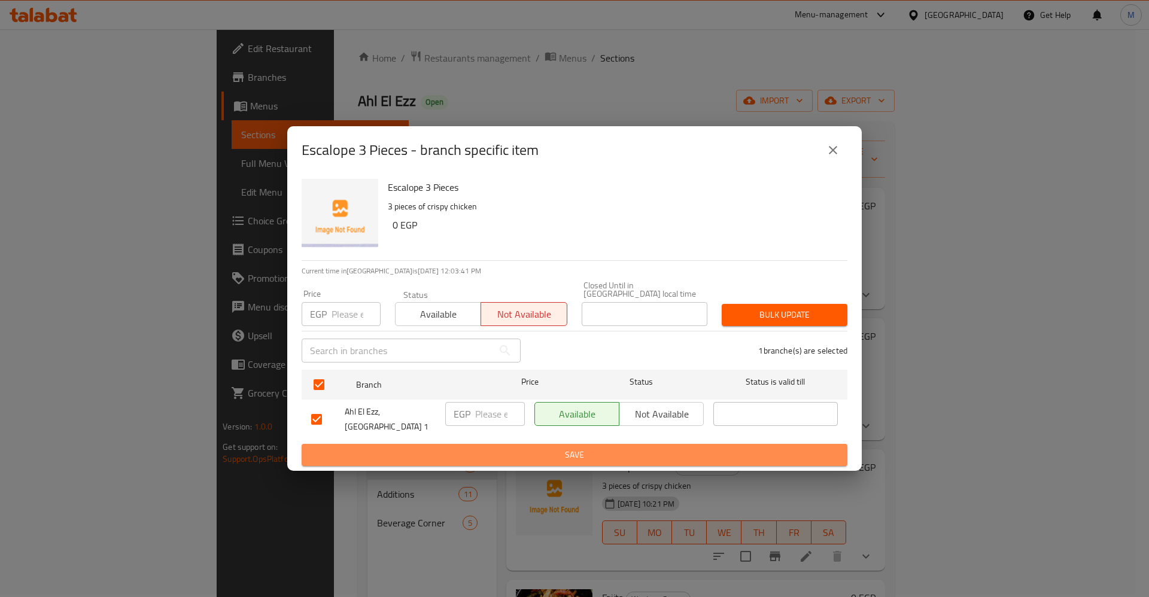
click at [404, 449] on span "Save" at bounding box center [574, 455] width 527 height 15
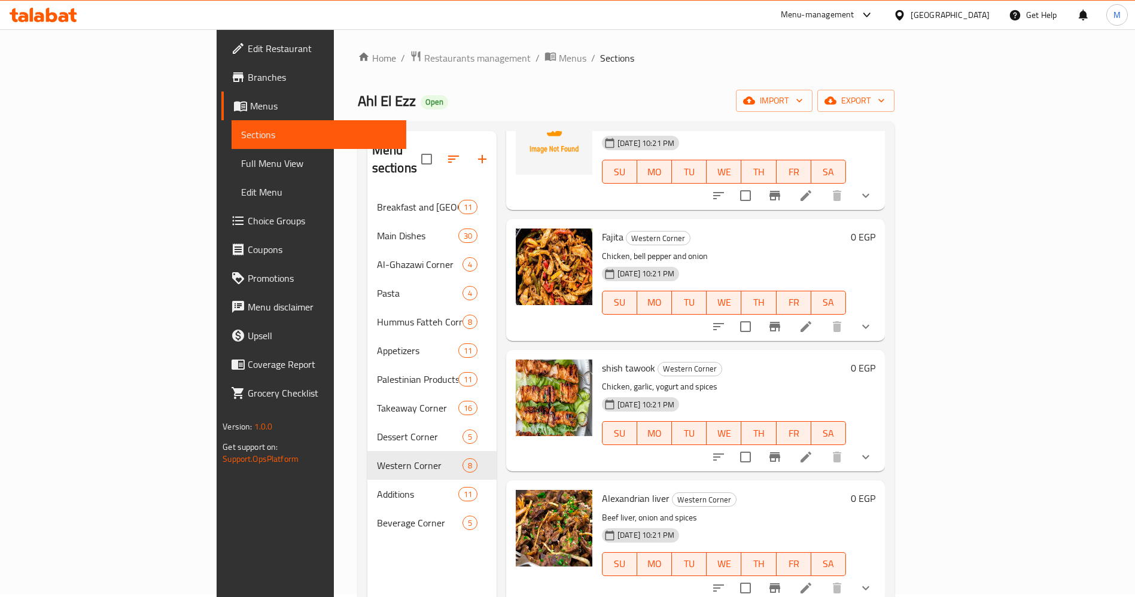
scroll to position [440, 0]
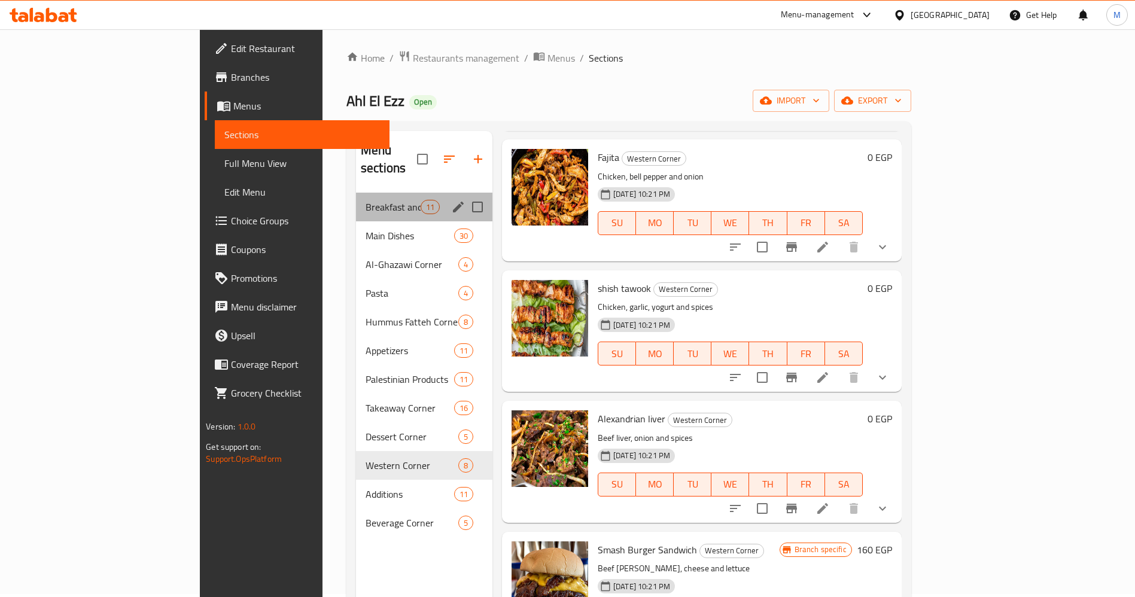
click at [356, 197] on div "Breakfast and [GEOGRAPHIC_DATA] 11" at bounding box center [424, 207] width 136 height 29
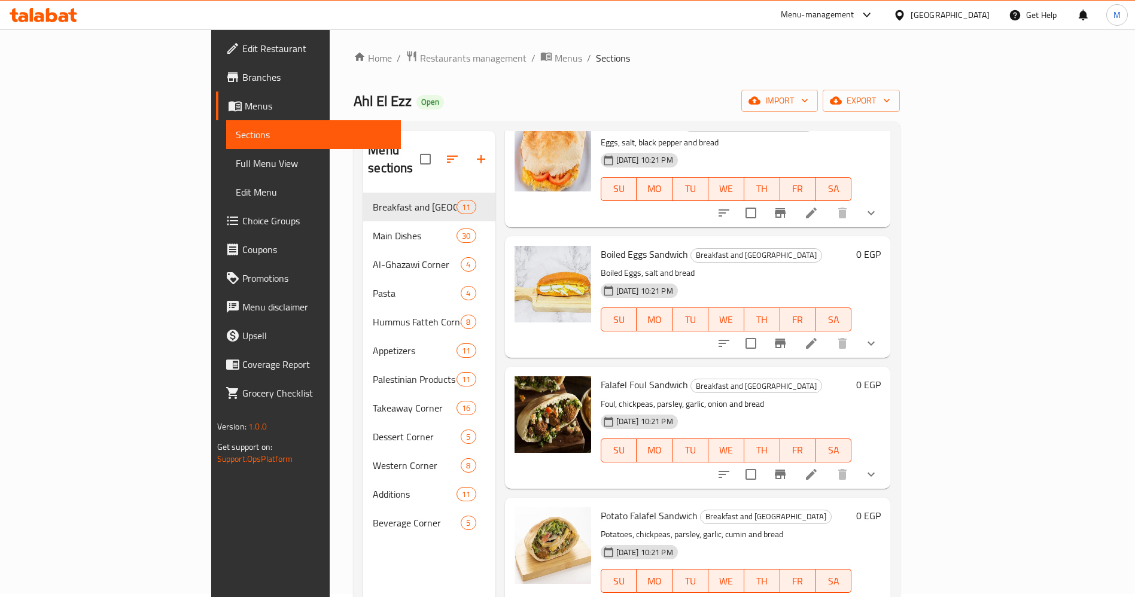
scroll to position [774, 0]
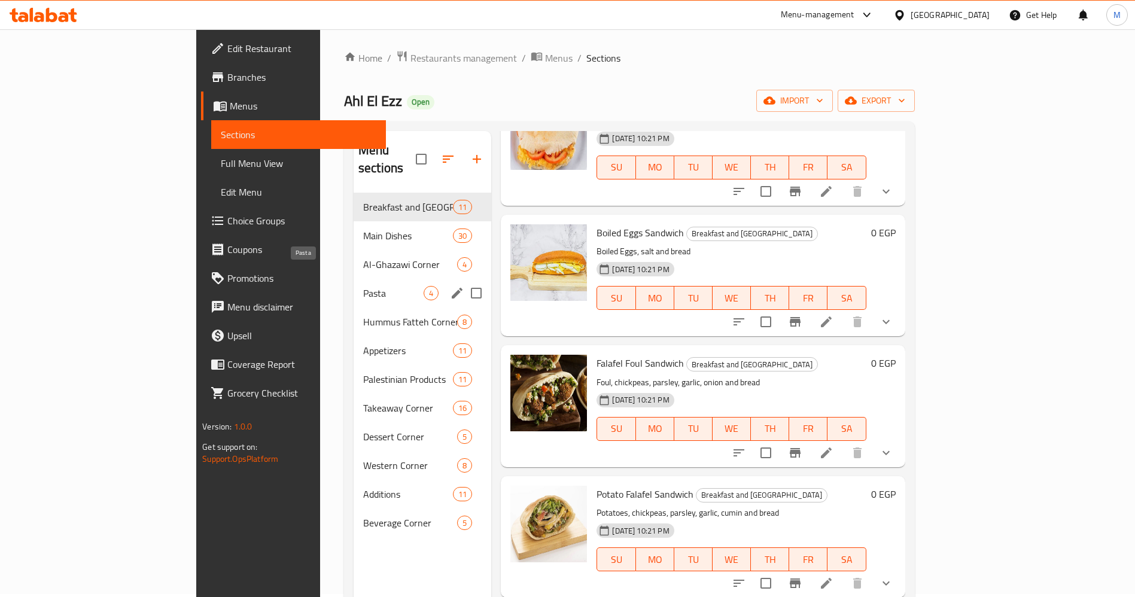
click at [363, 286] on span "Pasta" at bounding box center [393, 293] width 60 height 14
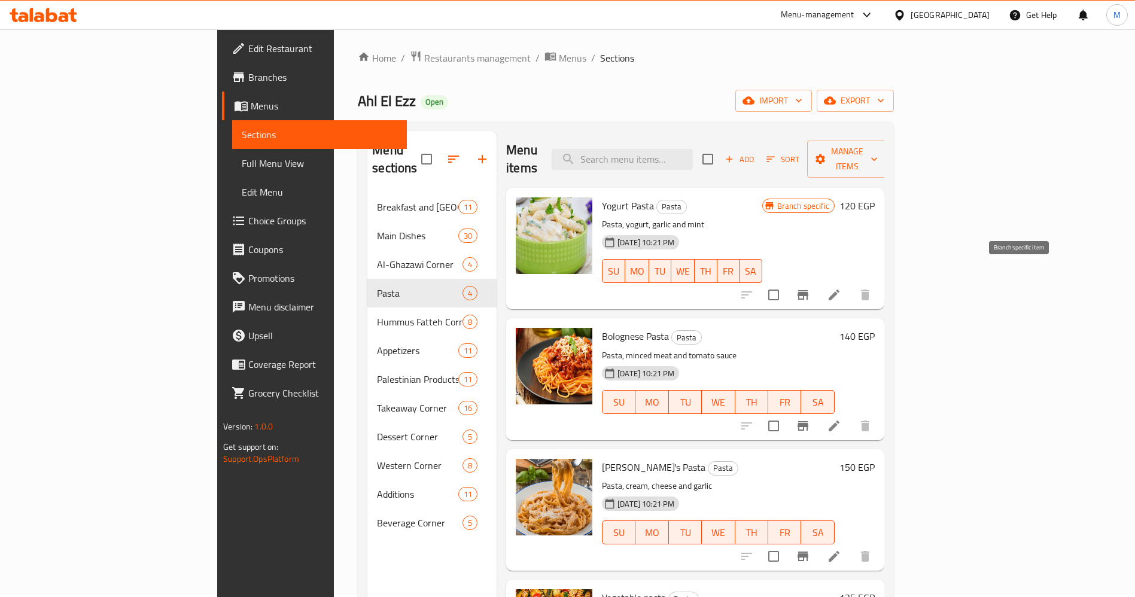
click at [809, 290] on icon "Branch-specific-item" at bounding box center [803, 295] width 11 height 10
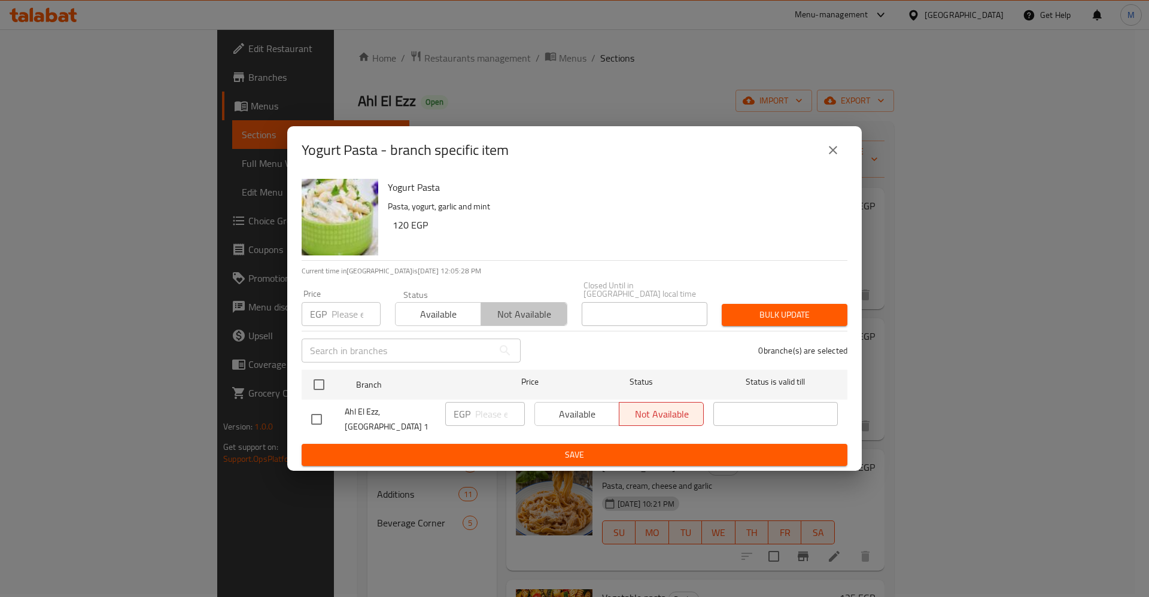
click at [539, 317] on span "Not available" at bounding box center [524, 314] width 76 height 17
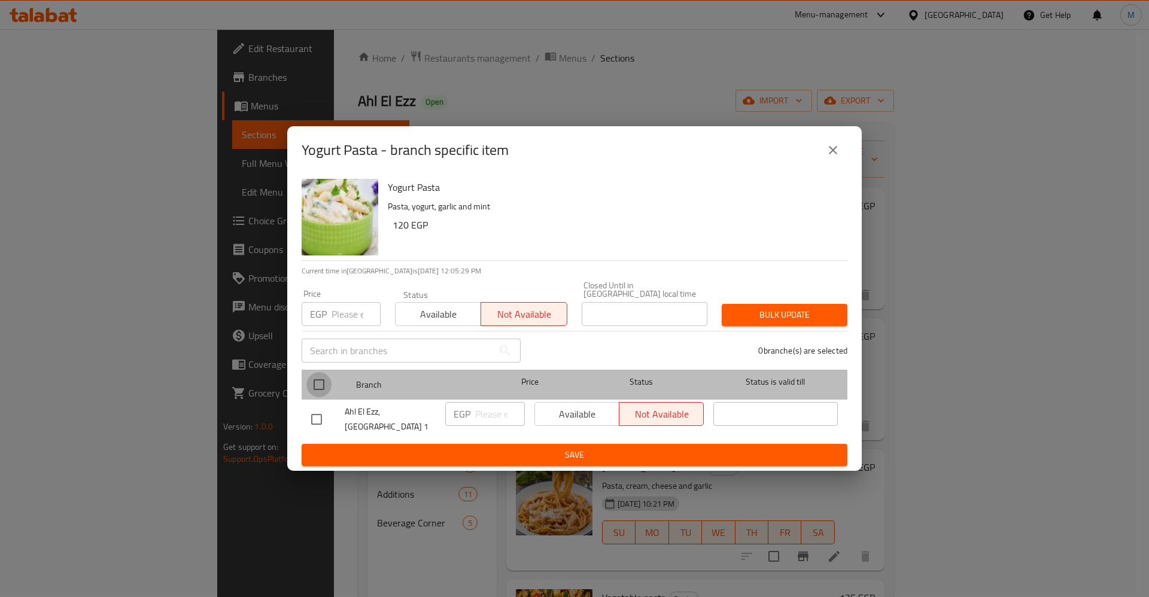
click at [324, 383] on input "checkbox" at bounding box center [318, 384] width 25 height 25
checkbox input "true"
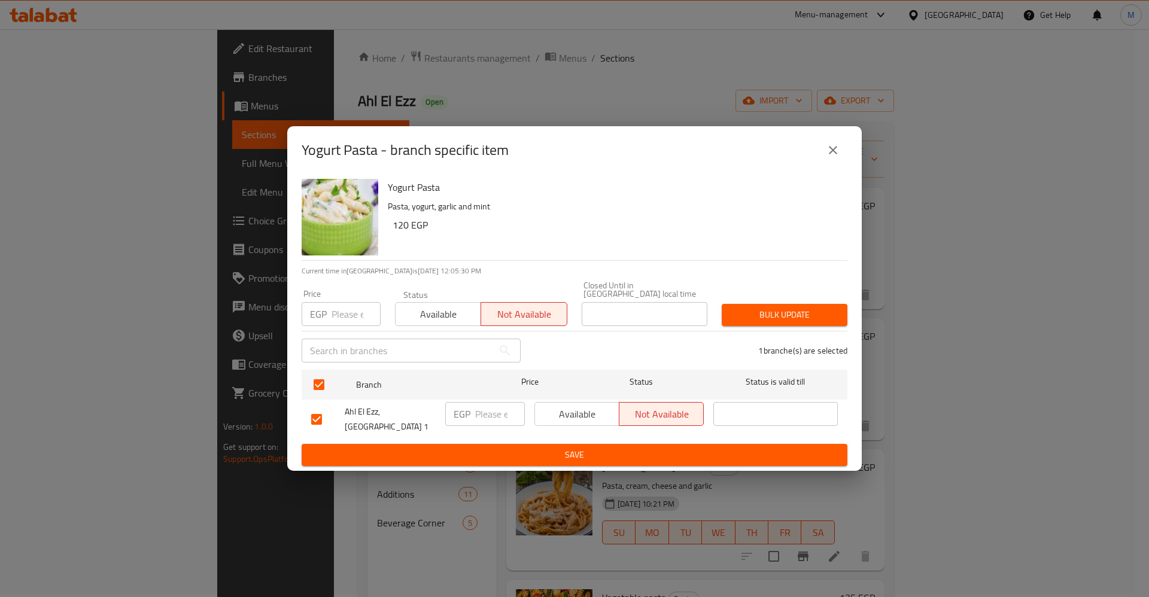
click at [476, 448] on span "Save" at bounding box center [574, 455] width 527 height 15
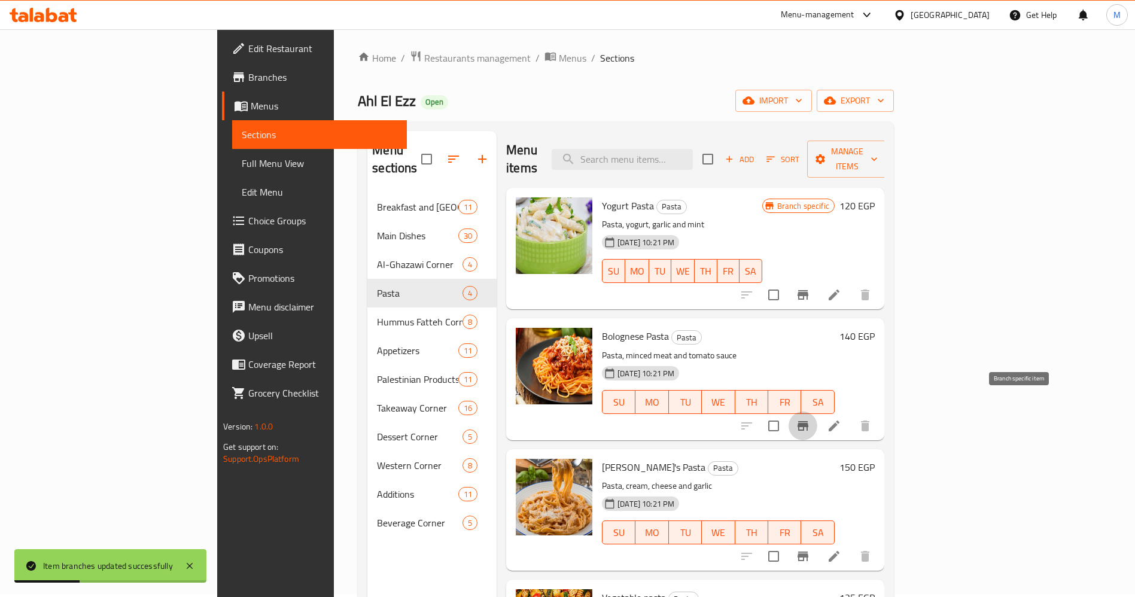
click at [809, 421] on icon "Branch-specific-item" at bounding box center [803, 426] width 11 height 10
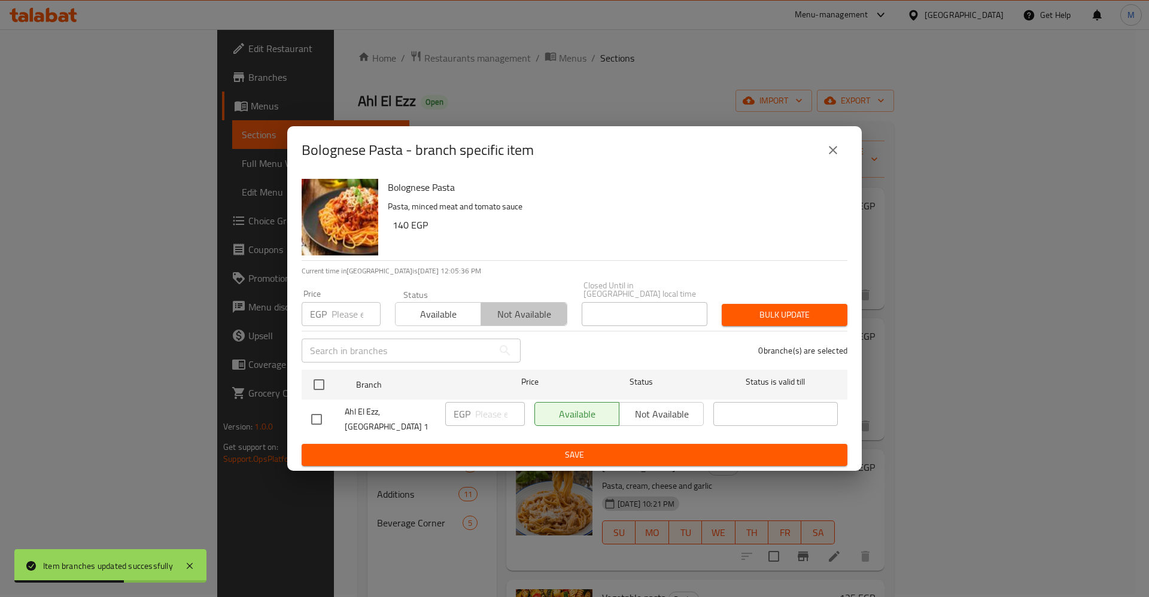
click at [492, 315] on span "Not available" at bounding box center [524, 314] width 76 height 17
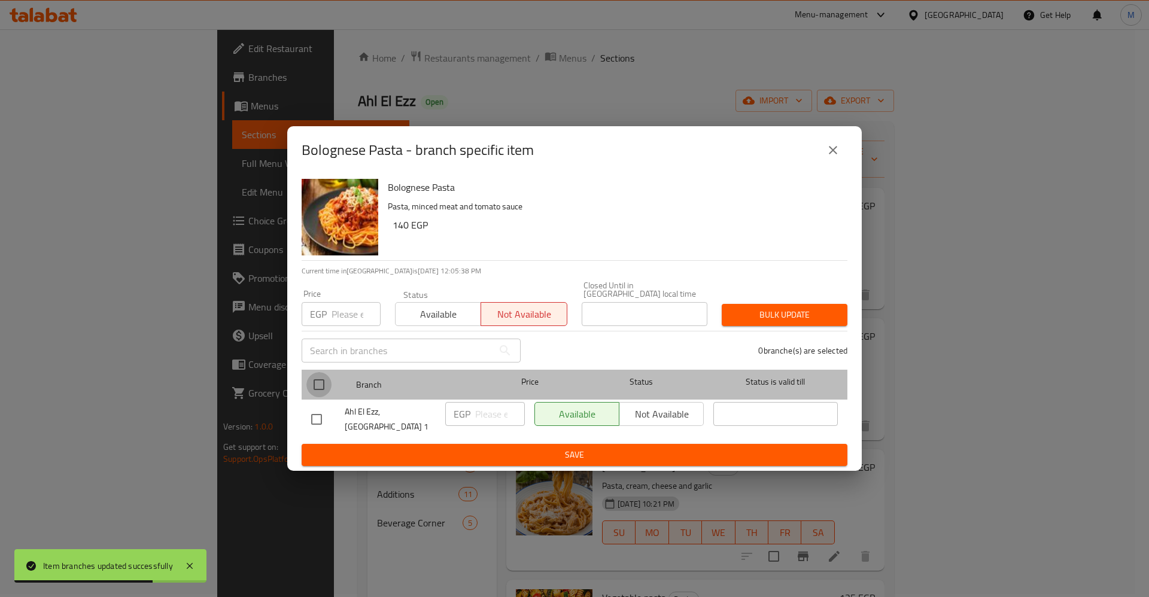
click at [317, 381] on input "checkbox" at bounding box center [318, 384] width 25 height 25
checkbox input "true"
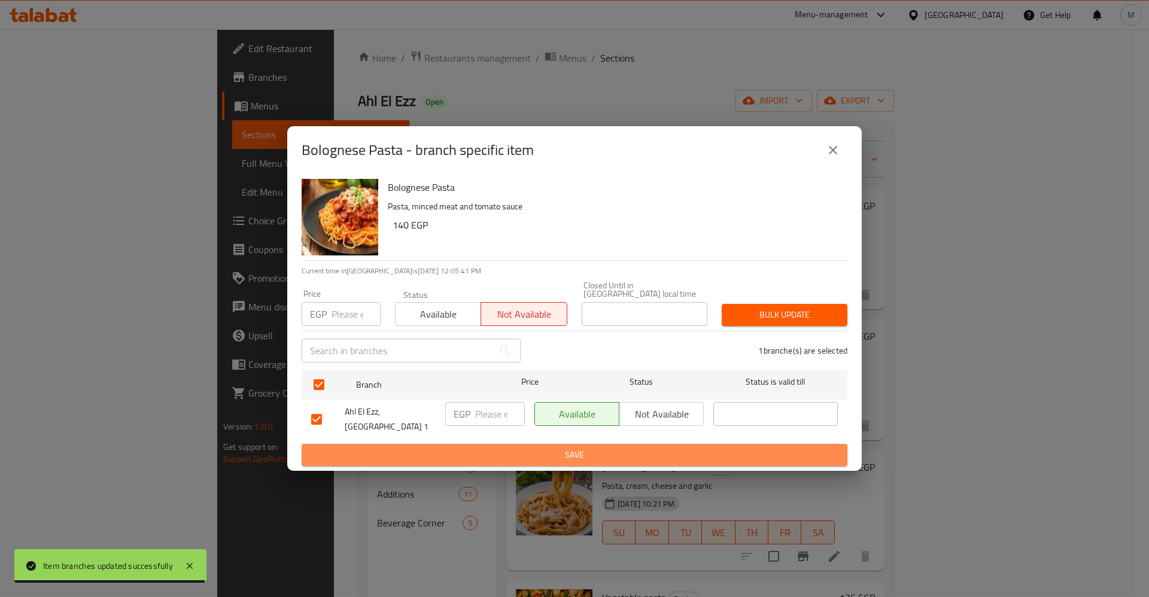
click at [415, 448] on span "Save" at bounding box center [574, 455] width 527 height 15
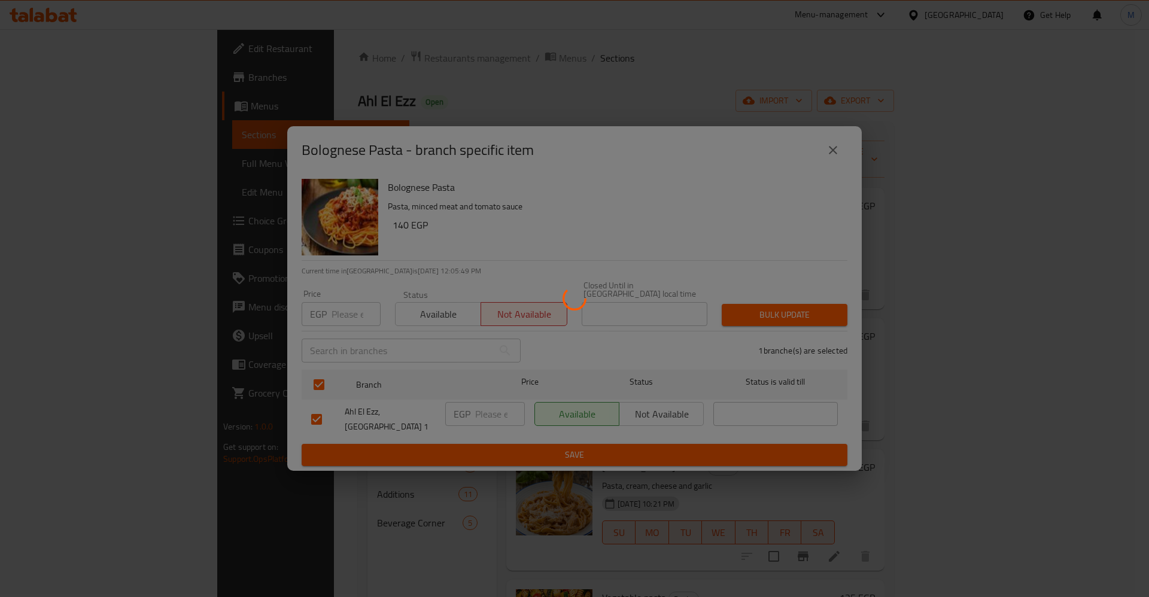
click at [864, 222] on div at bounding box center [574, 298] width 1149 height 597
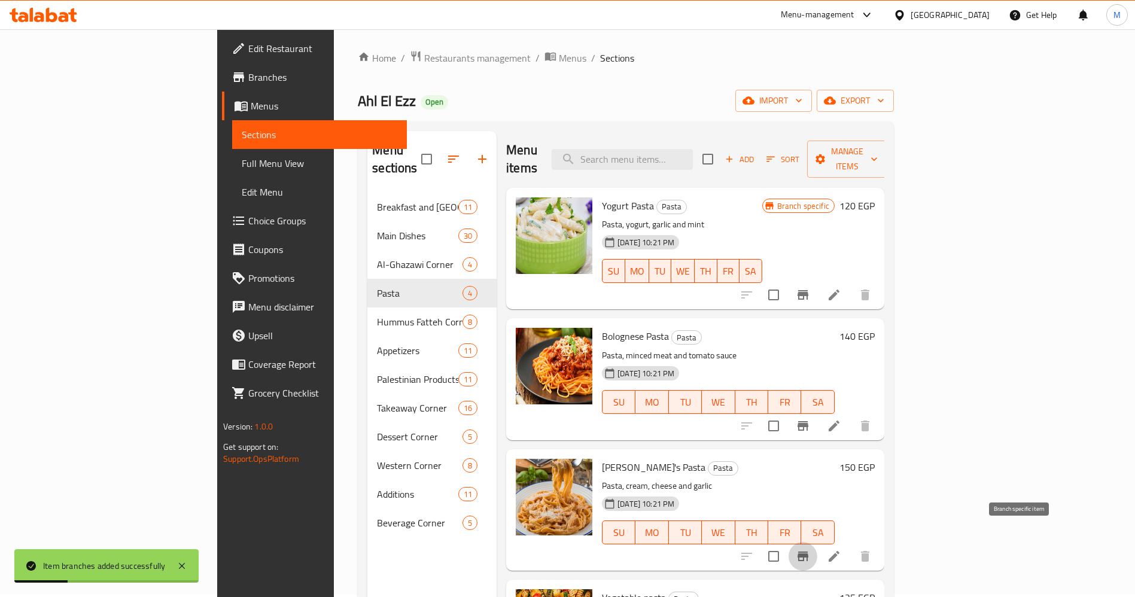
click at [809, 552] on icon "Branch-specific-item" at bounding box center [803, 557] width 11 height 10
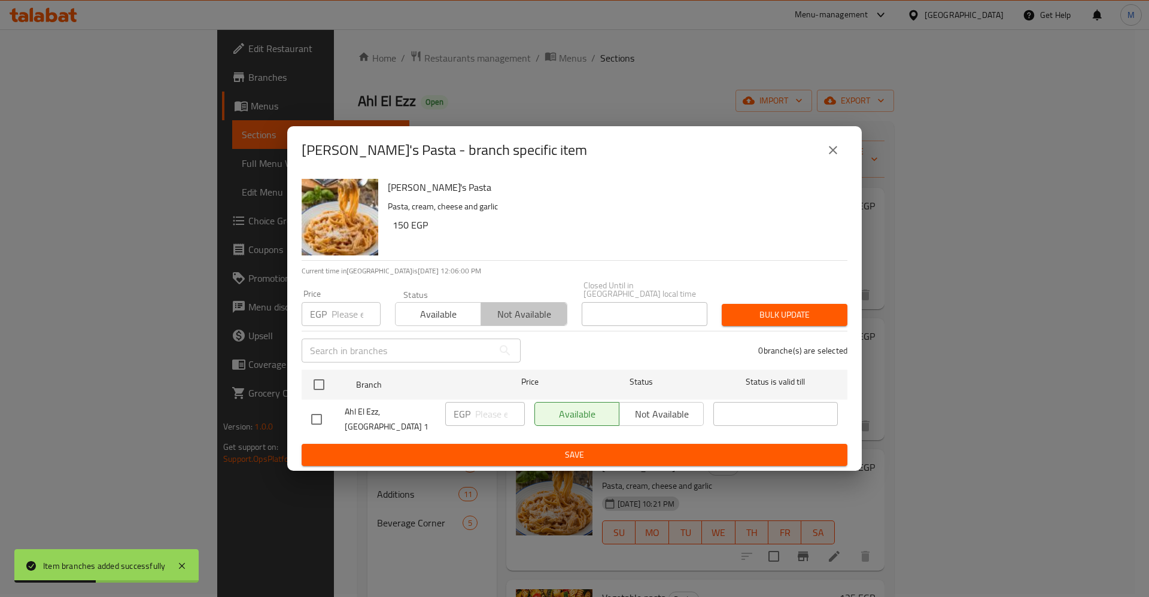
click at [530, 323] on span "Not available" at bounding box center [524, 314] width 76 height 17
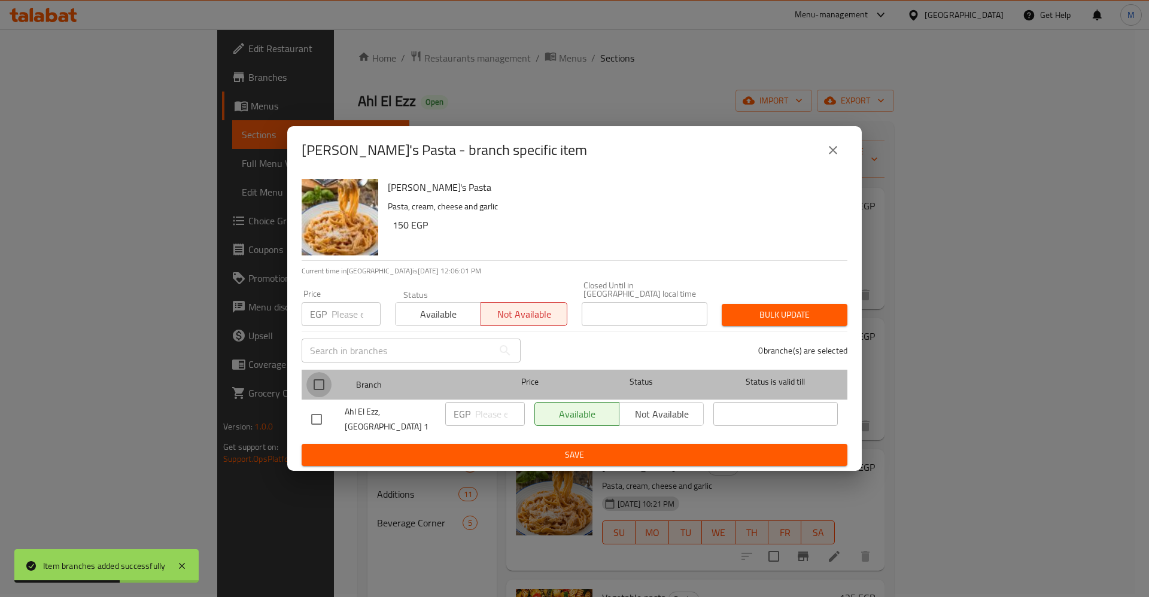
click at [315, 382] on input "checkbox" at bounding box center [318, 384] width 25 height 25
checkbox input "true"
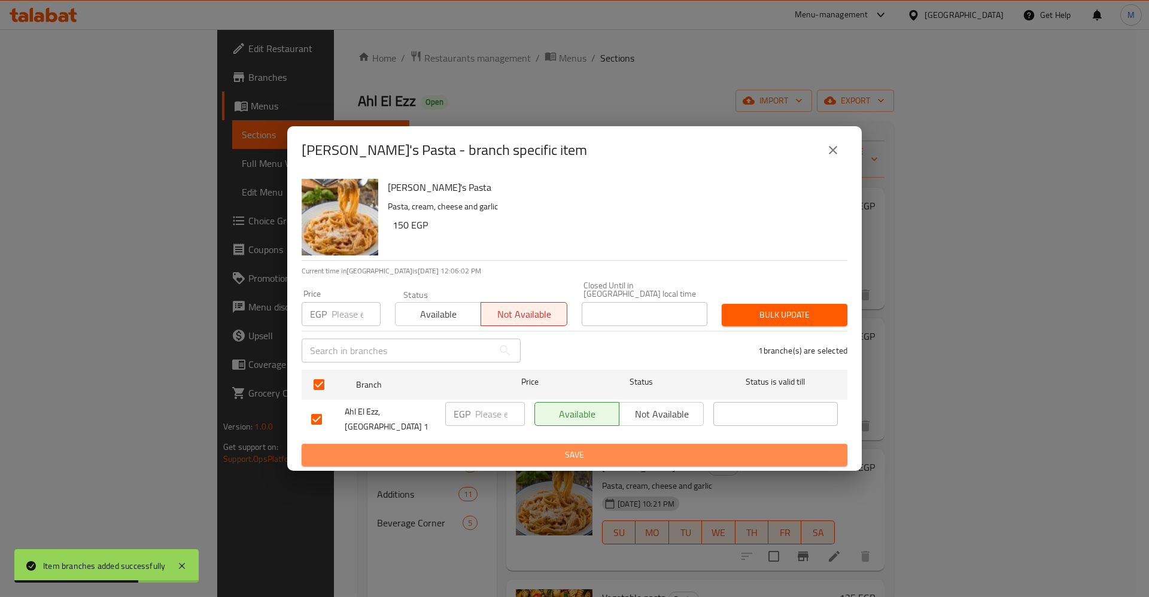
click at [426, 448] on span "Save" at bounding box center [574, 455] width 527 height 15
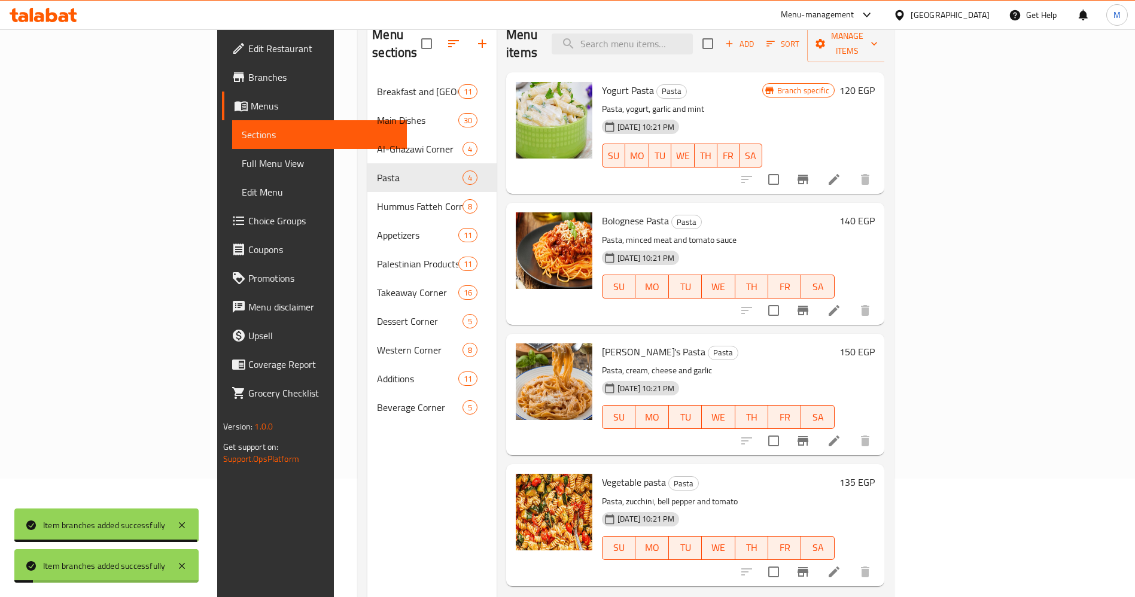
scroll to position [168, 0]
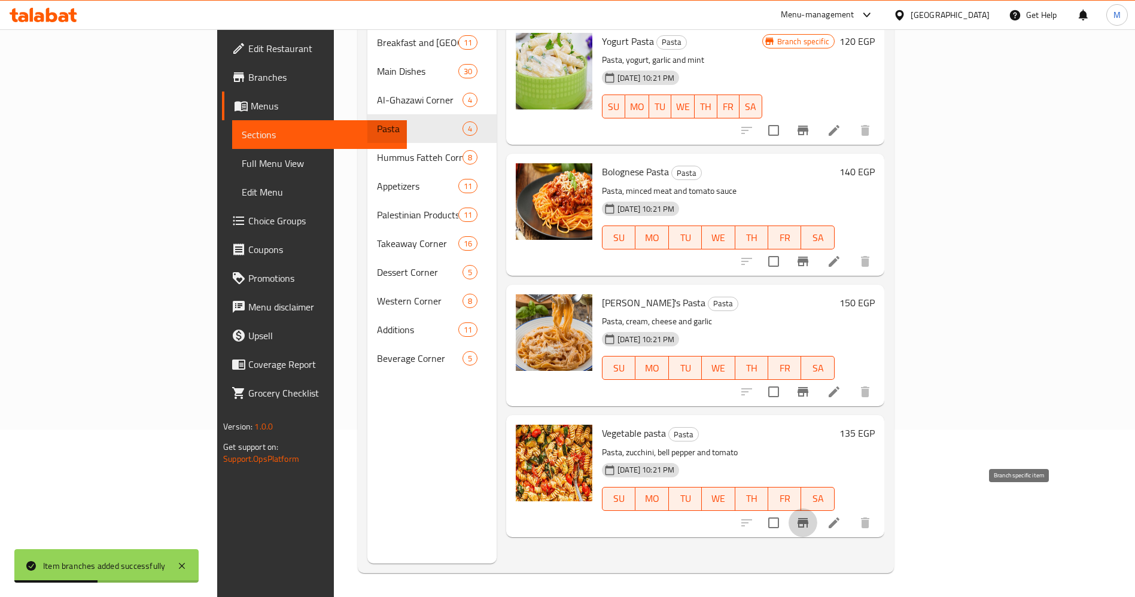
click at [818, 509] on button "Branch-specific-item" at bounding box center [803, 523] width 29 height 29
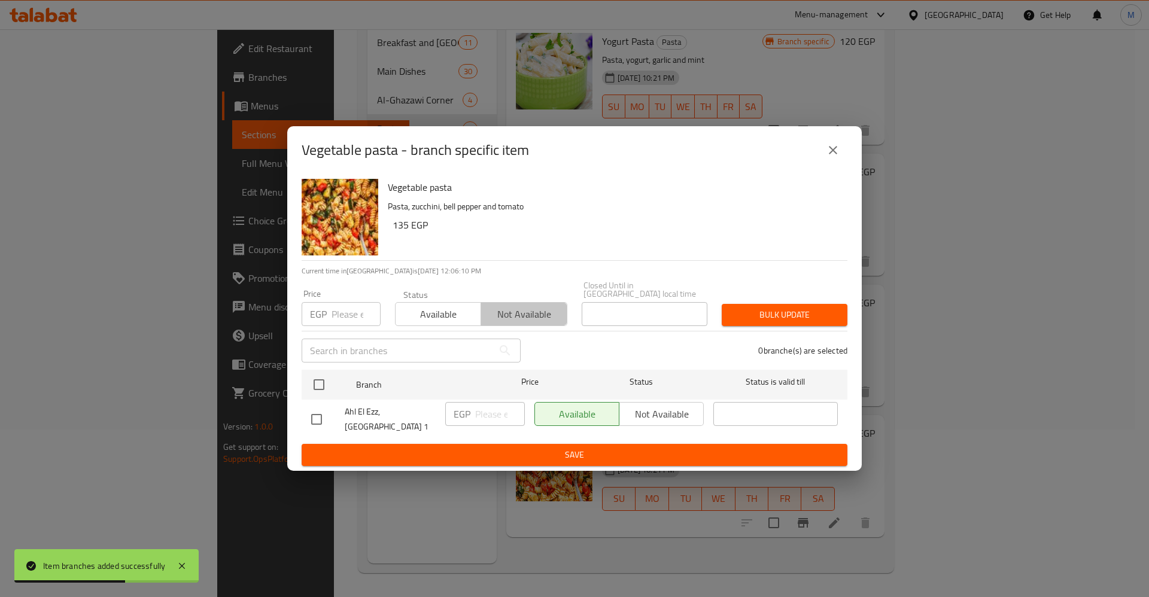
click at [540, 307] on span "Not available" at bounding box center [524, 314] width 76 height 17
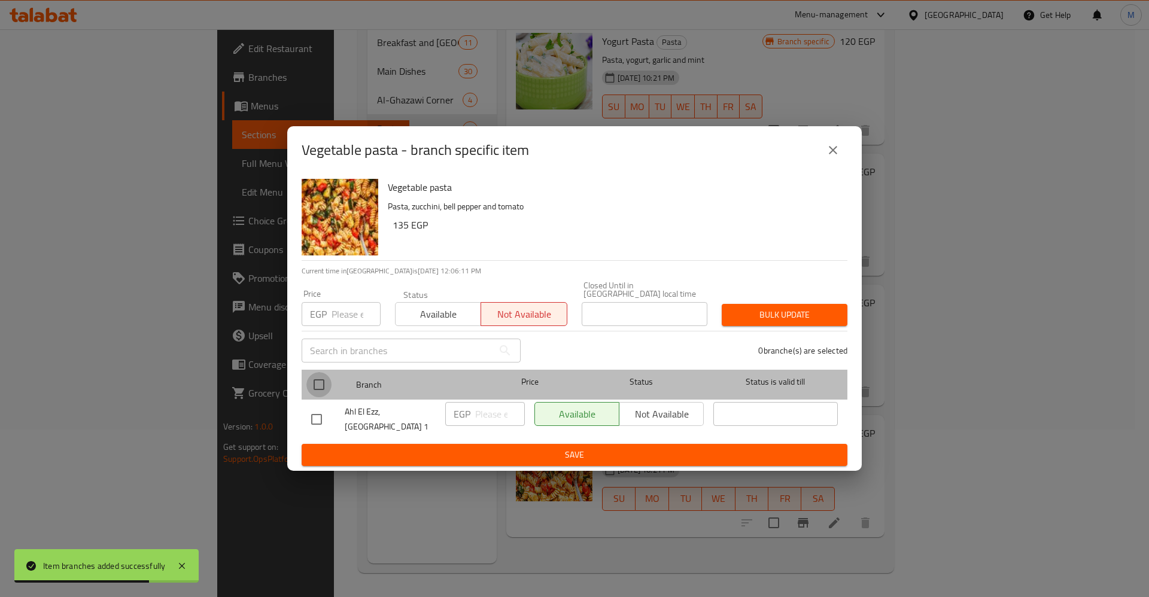
click at [314, 388] on input "checkbox" at bounding box center [318, 384] width 25 height 25
checkbox input "true"
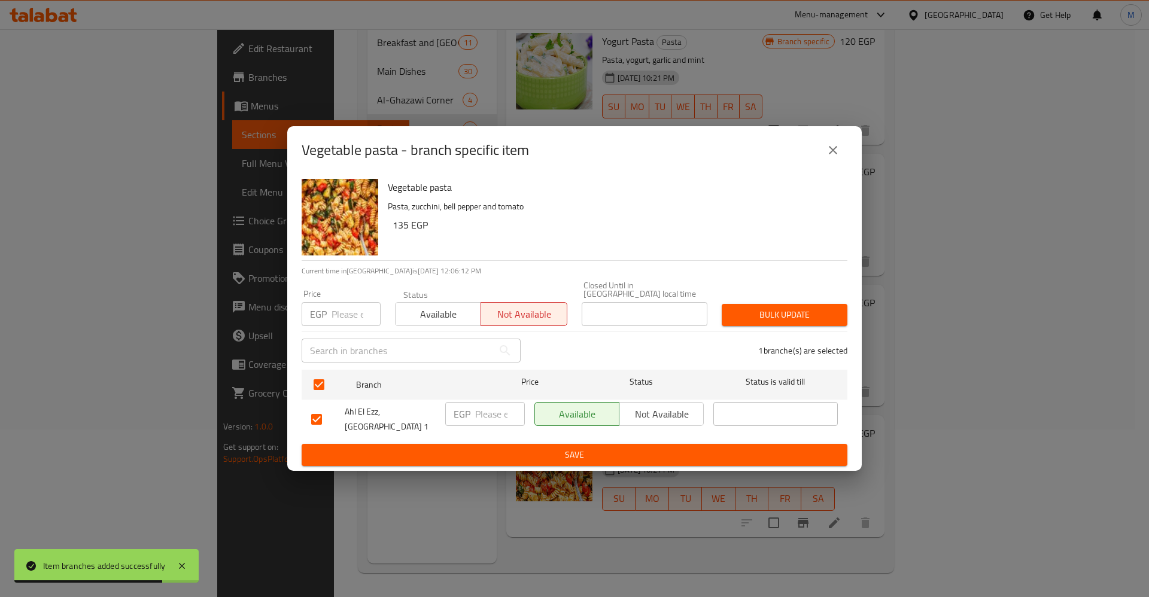
click at [394, 448] on span "Save" at bounding box center [574, 455] width 527 height 15
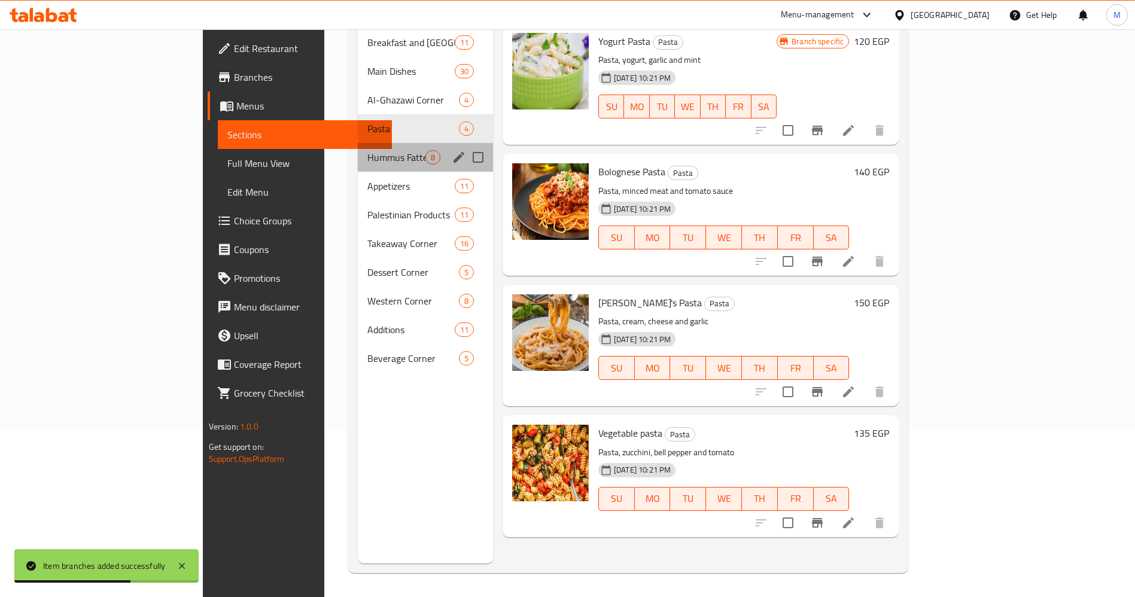
click at [358, 147] on div "Hummus Fatteh Corner 8" at bounding box center [425, 157] width 135 height 29
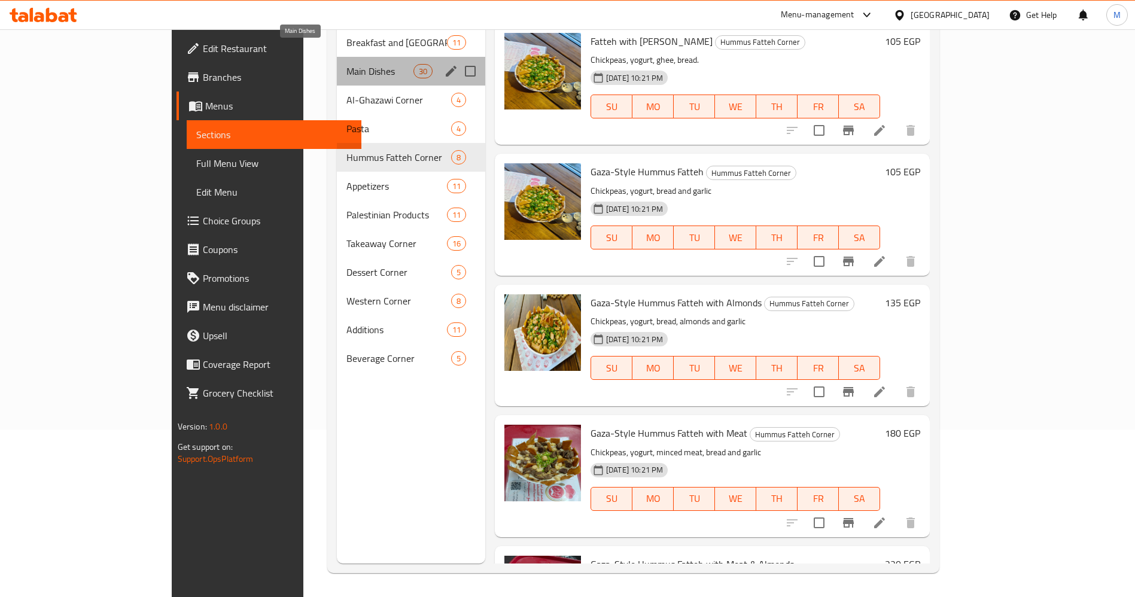
click at [347, 64] on span "Main Dishes" at bounding box center [380, 71] width 66 height 14
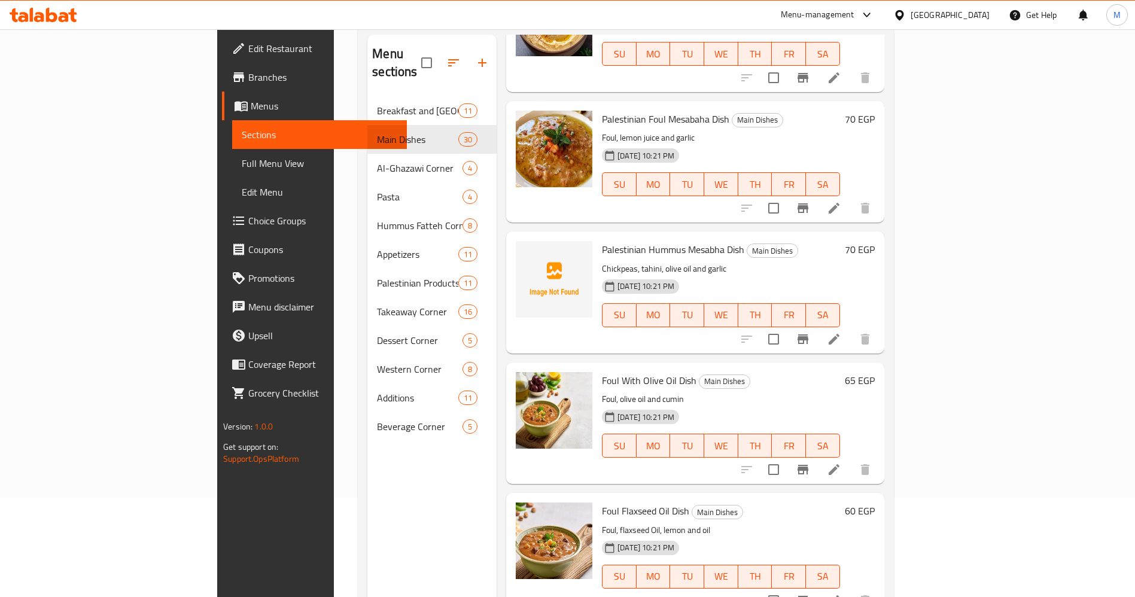
scroll to position [235, 0]
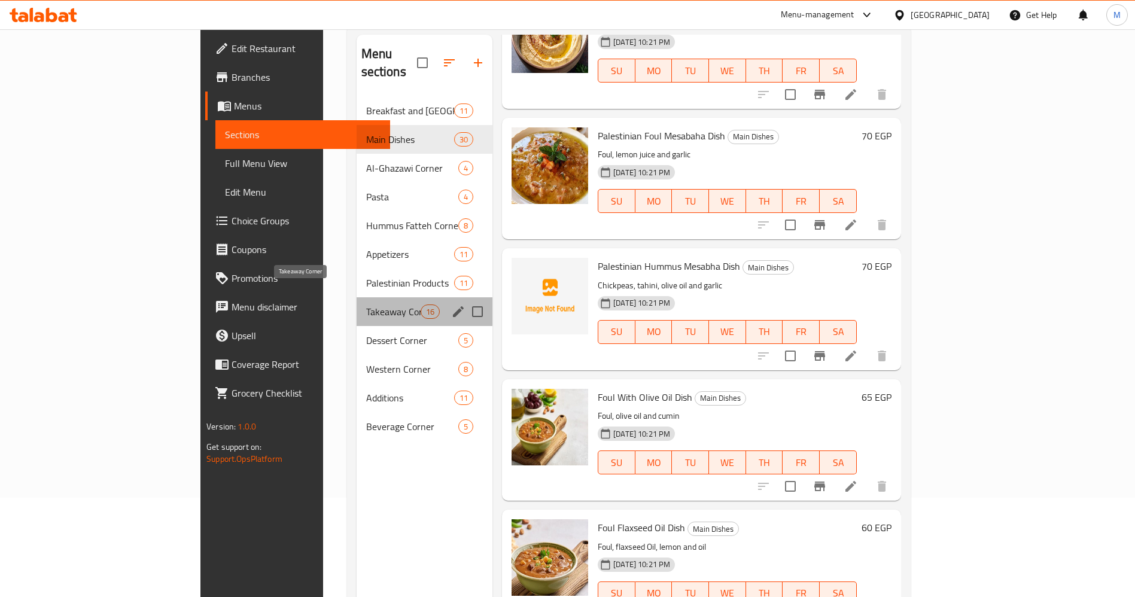
click at [366, 305] on span "Takeaway Corner" at bounding box center [393, 312] width 54 height 14
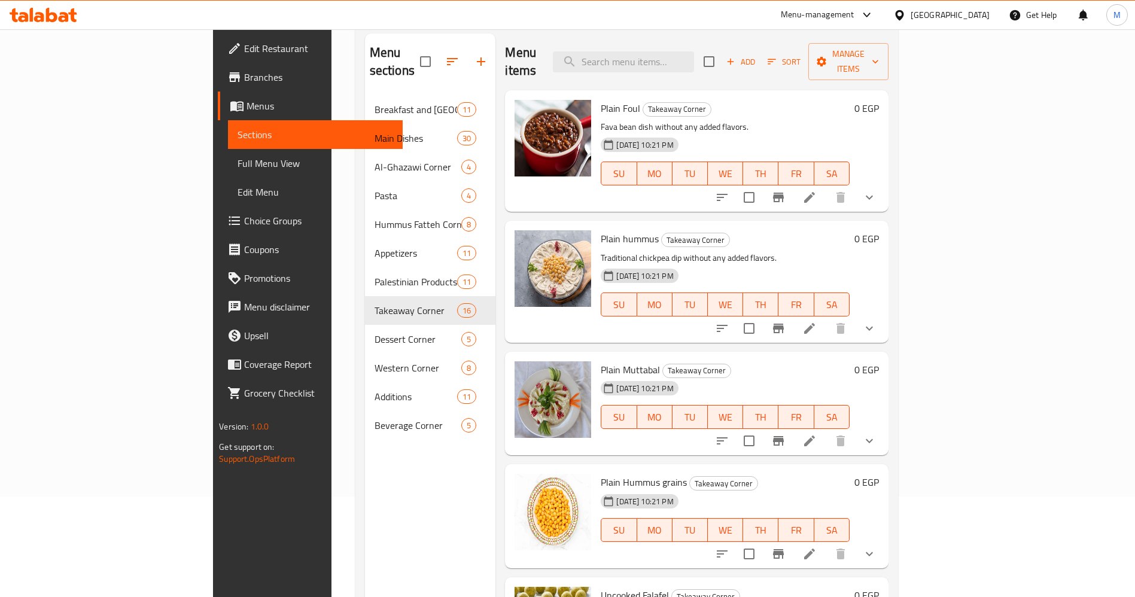
scroll to position [99, 0]
drag, startPoint x: 1104, startPoint y: 214, endPoint x: 1109, endPoint y: 244, distance: 29.8
click at [898, 244] on div "Menu sections Breakfast and Sandwich Corner 11 Main Dishes 30 Al-Ghazawi Corner…" at bounding box center [626, 333] width 543 height 616
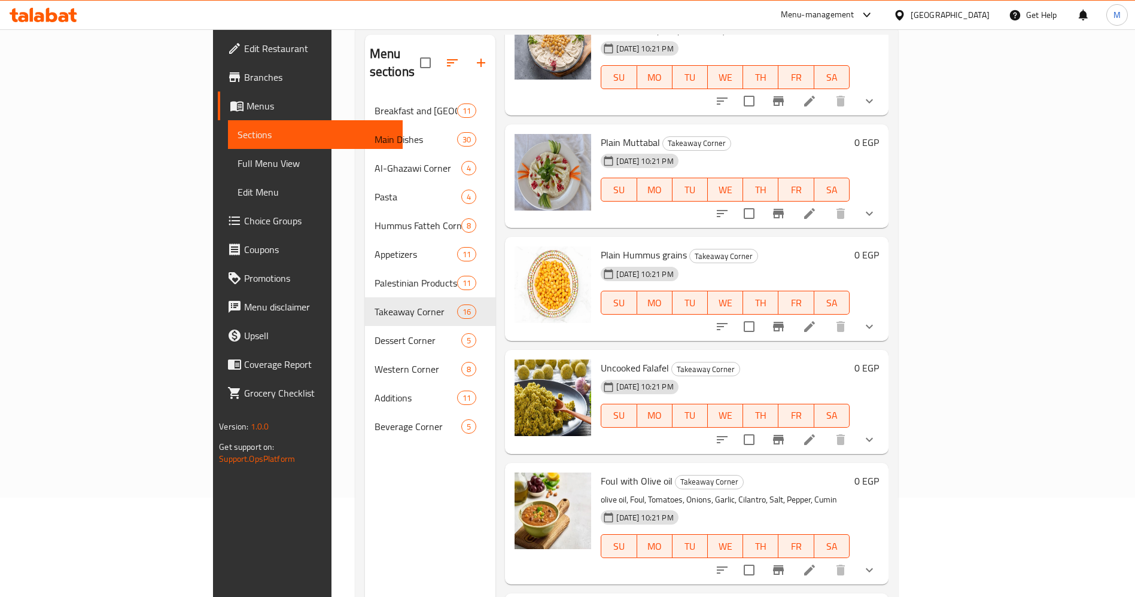
scroll to position [220, 0]
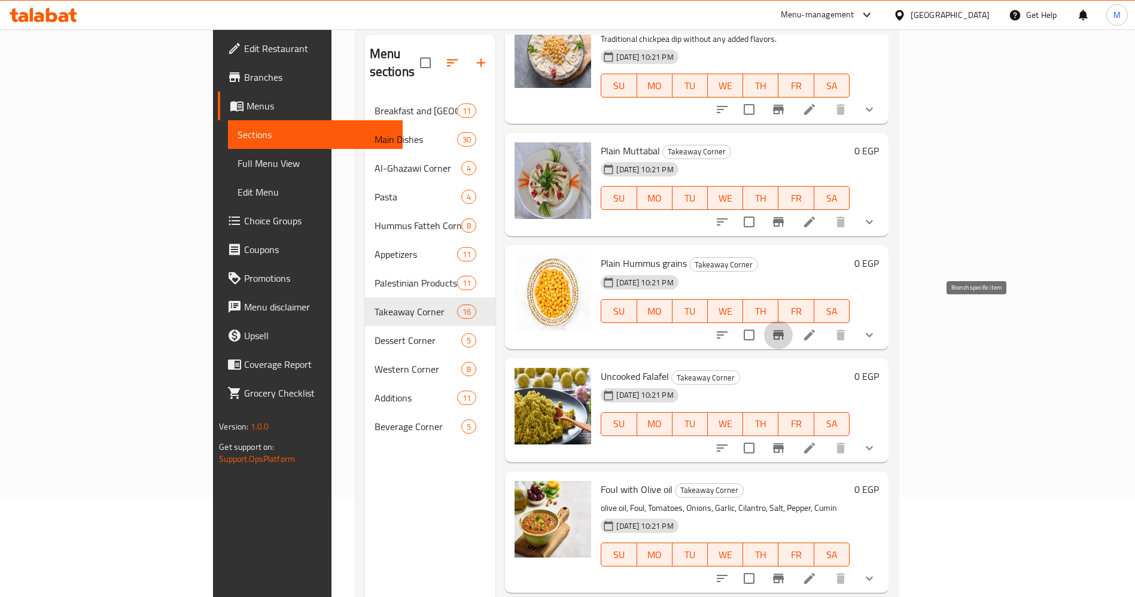
click at [784, 330] on icon "Branch-specific-item" at bounding box center [778, 335] width 11 height 10
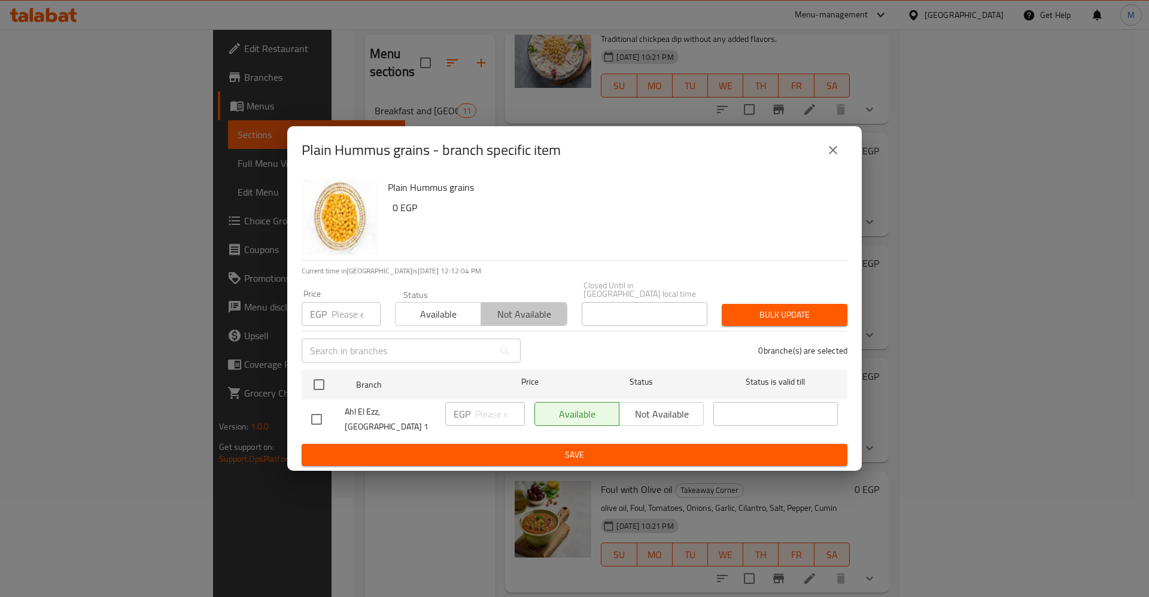
click at [525, 311] on span "Not available" at bounding box center [524, 314] width 76 height 17
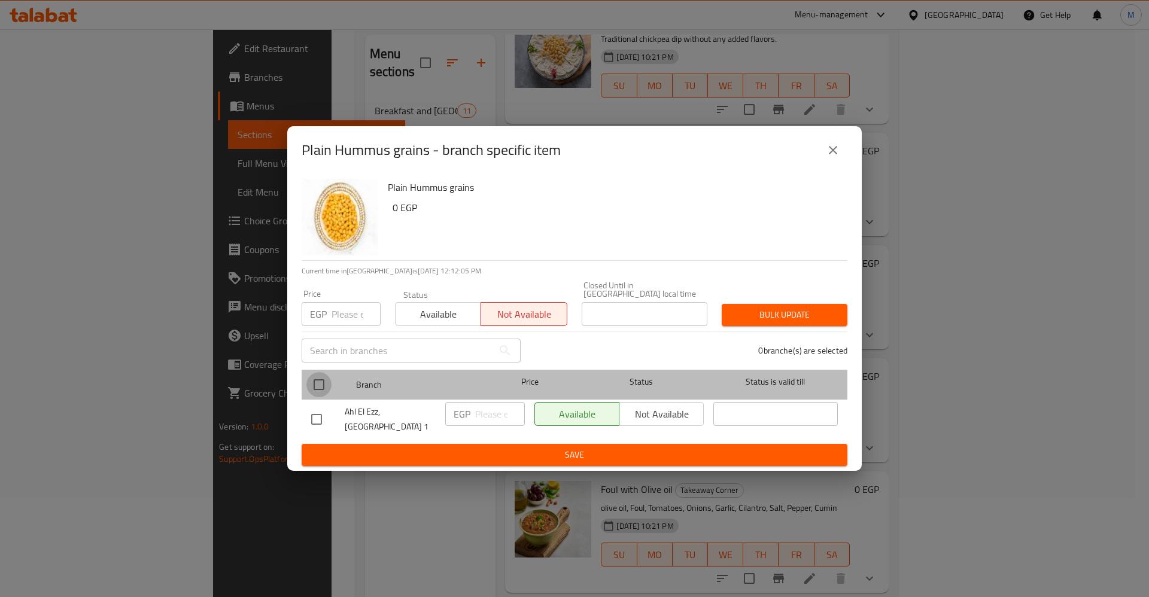
click at [314, 387] on input "checkbox" at bounding box center [318, 384] width 25 height 25
checkbox input "true"
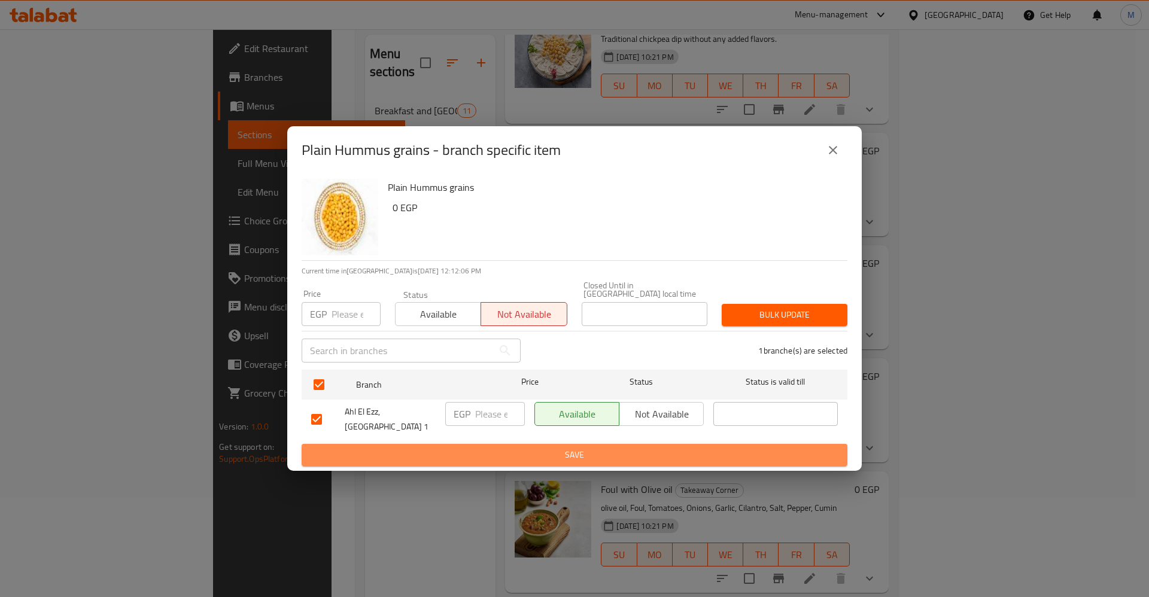
click at [432, 448] on span "Save" at bounding box center [574, 455] width 527 height 15
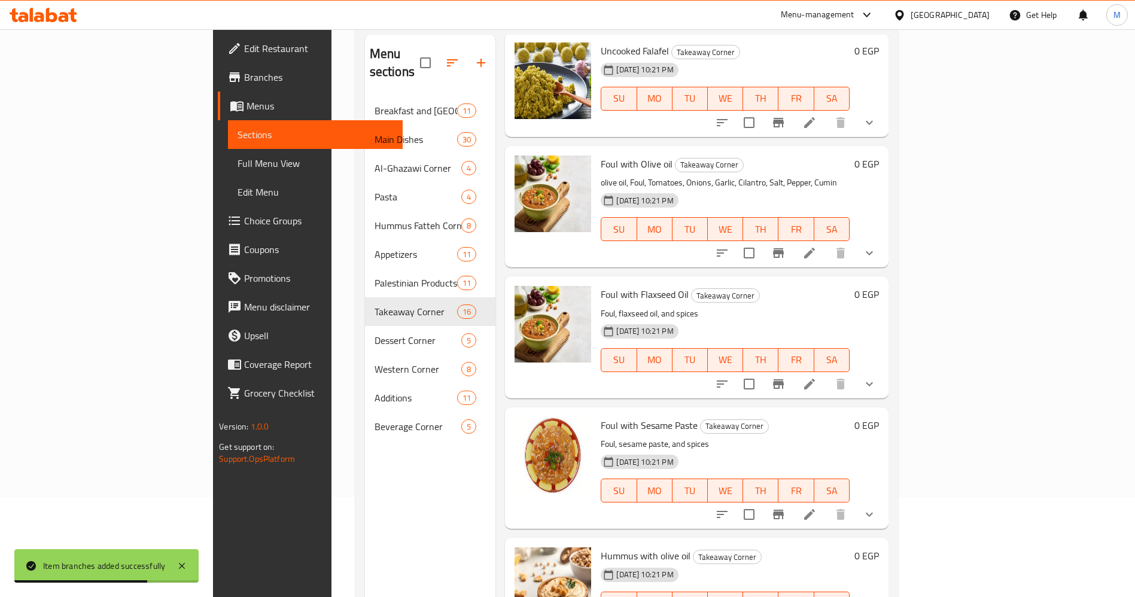
scroll to position [550, 0]
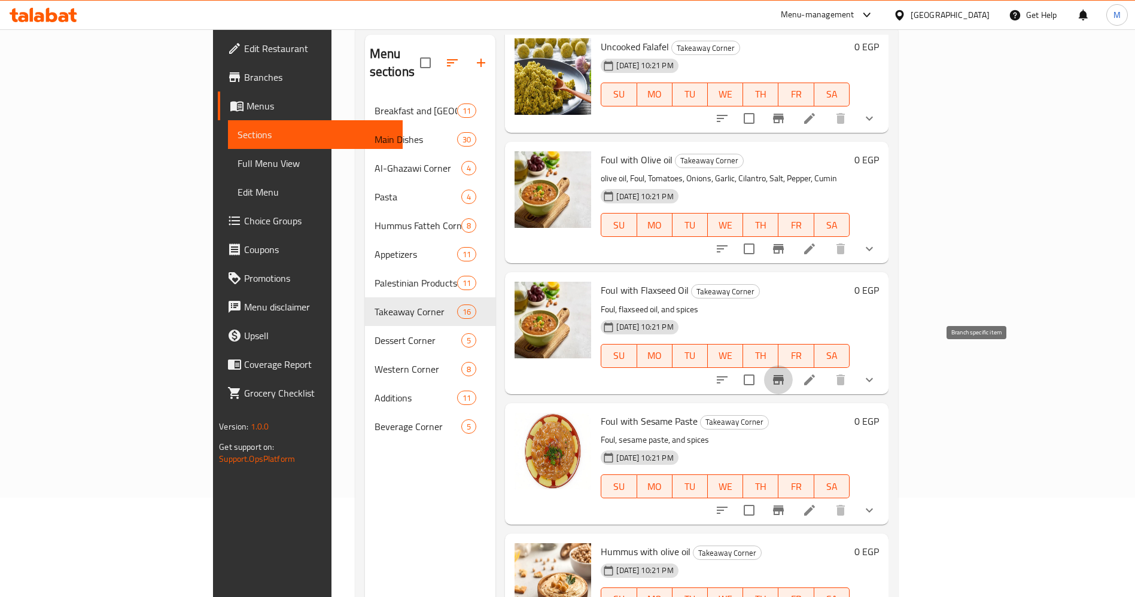
click at [784, 375] on icon "Branch-specific-item" at bounding box center [778, 380] width 11 height 10
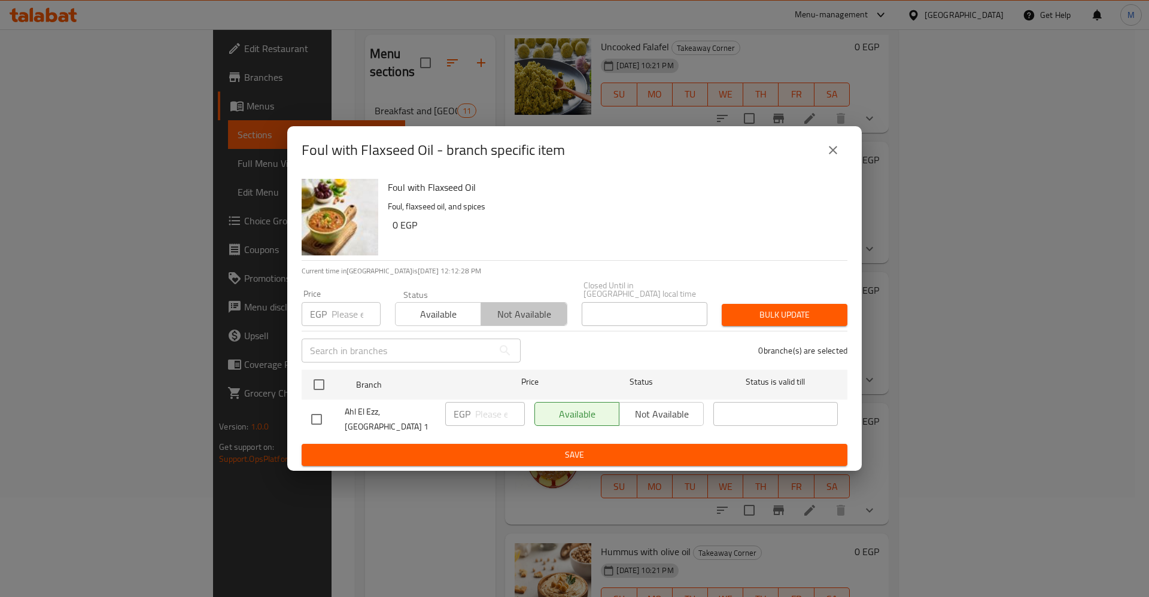
click at [511, 309] on span "Not available" at bounding box center [524, 314] width 76 height 17
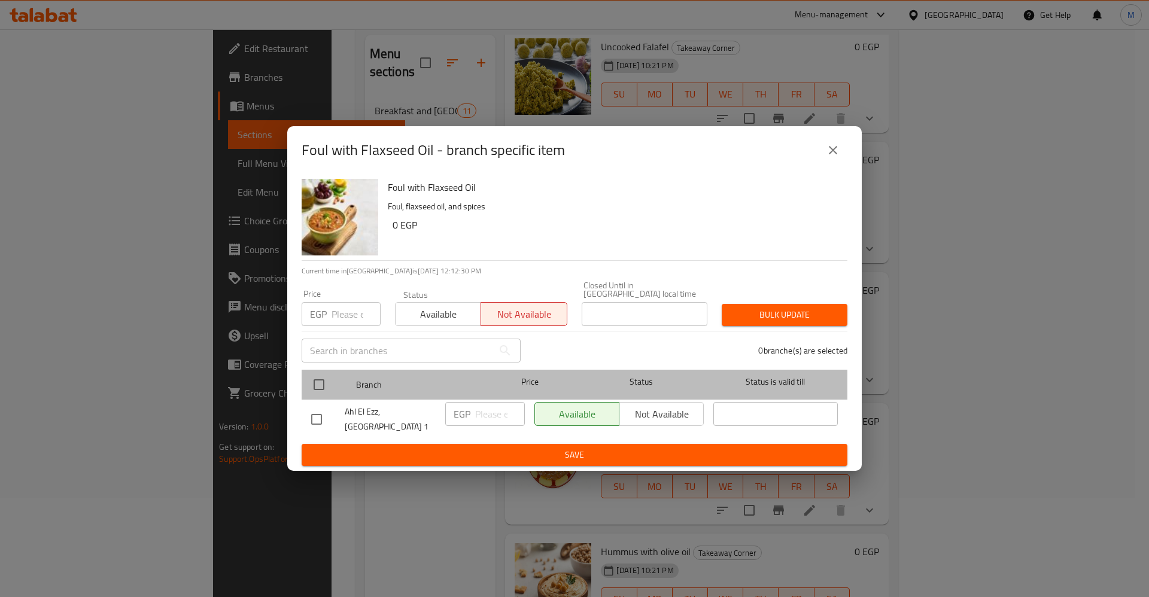
click at [332, 390] on div at bounding box center [328, 384] width 45 height 35
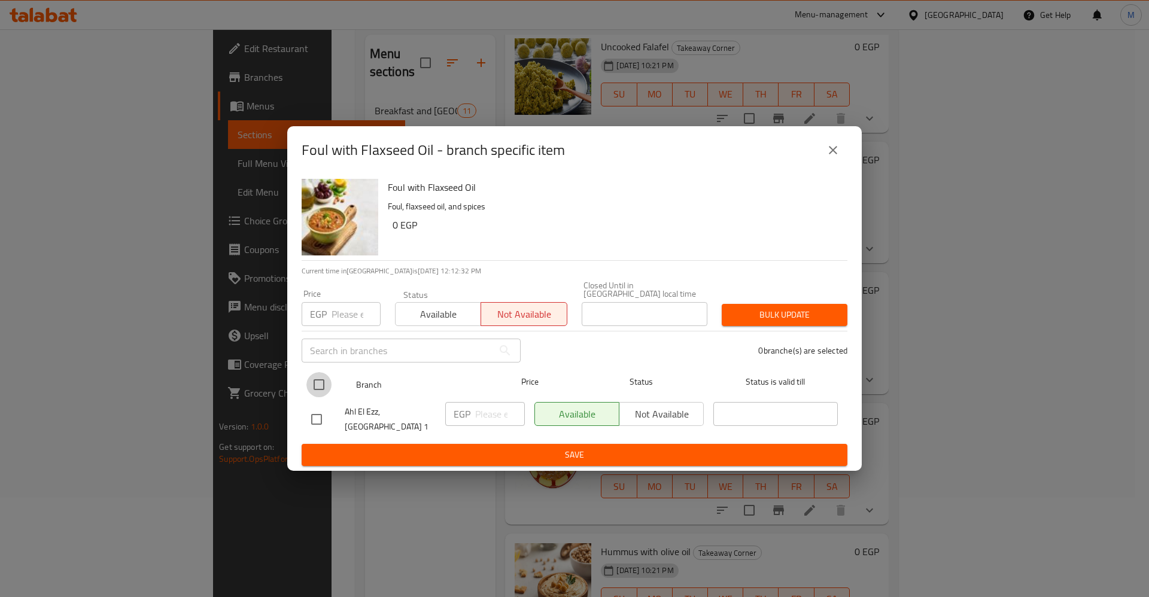
click at [310, 388] on input "checkbox" at bounding box center [318, 384] width 25 height 25
checkbox input "true"
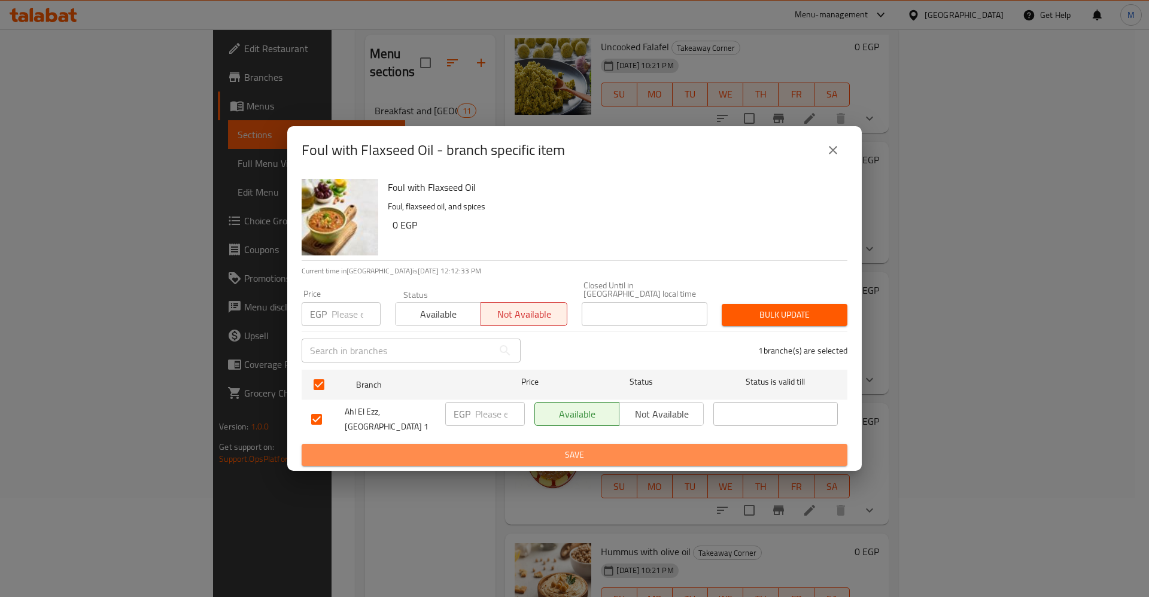
click at [414, 444] on button "Save" at bounding box center [575, 455] width 546 height 22
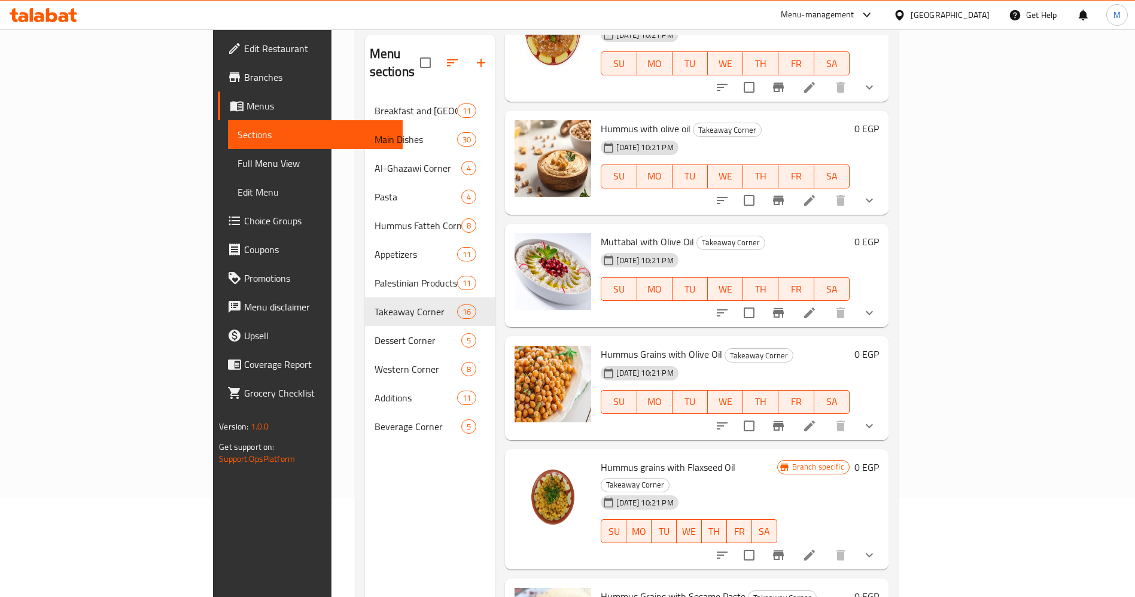
scroll to position [959, 0]
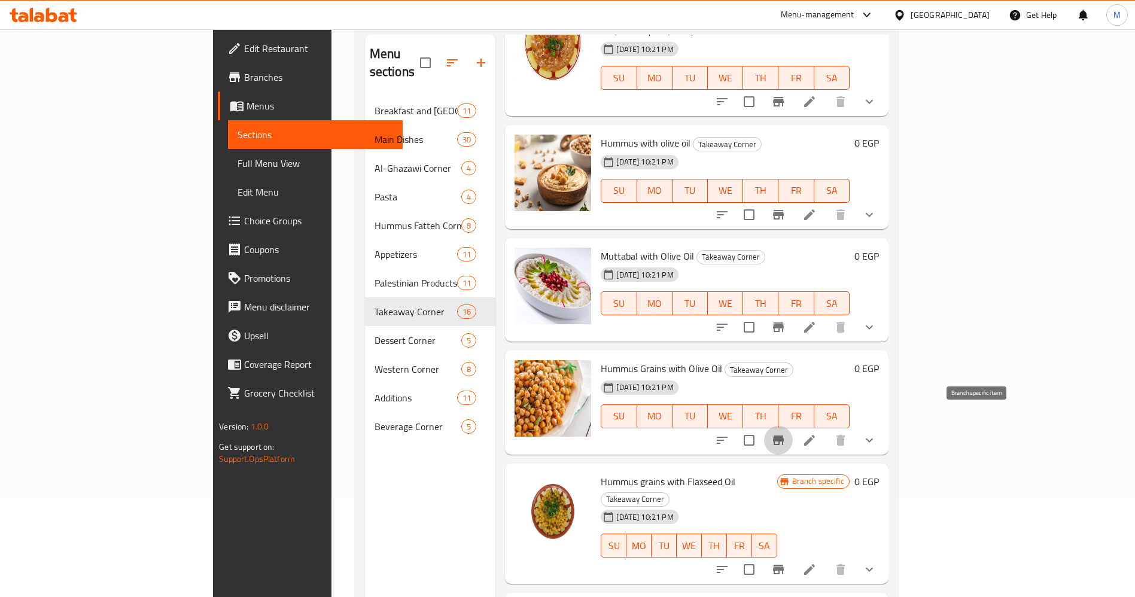
click at [786, 433] on icon "Branch-specific-item" at bounding box center [778, 440] width 14 height 14
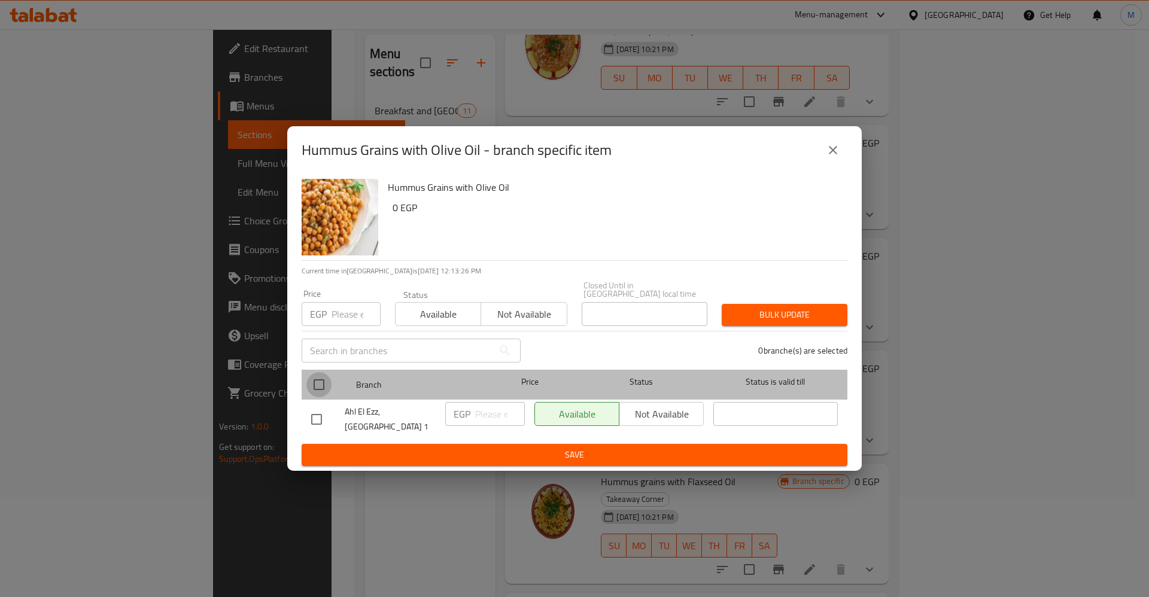
click at [317, 387] on input "checkbox" at bounding box center [318, 384] width 25 height 25
checkbox input "true"
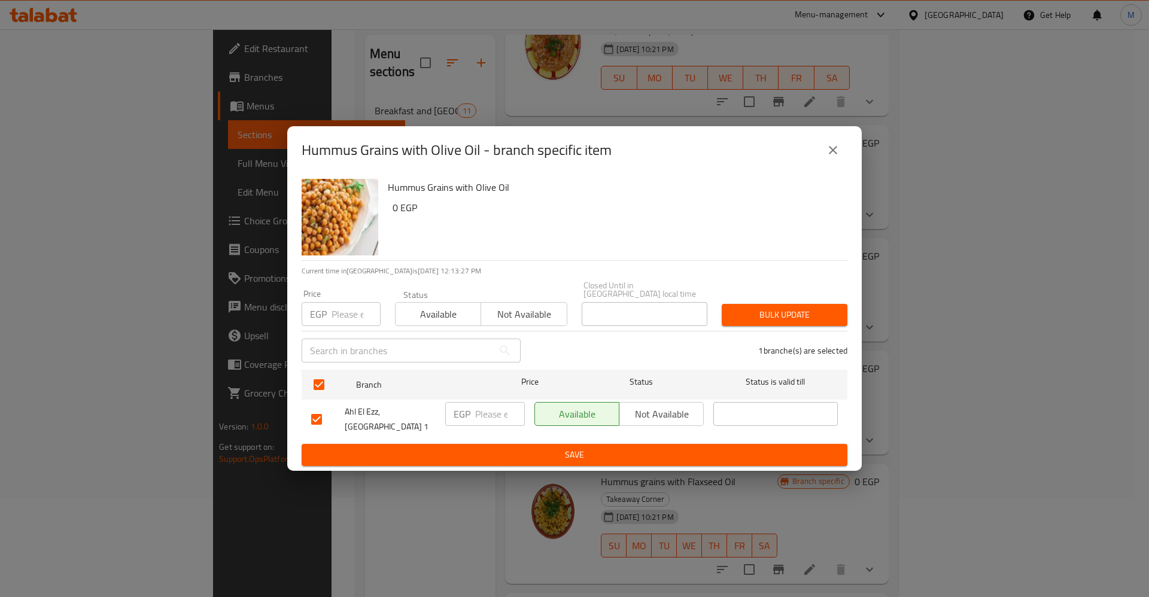
click at [507, 308] on span "Not available" at bounding box center [524, 314] width 76 height 17
click at [552, 448] on span "Save" at bounding box center [574, 455] width 527 height 15
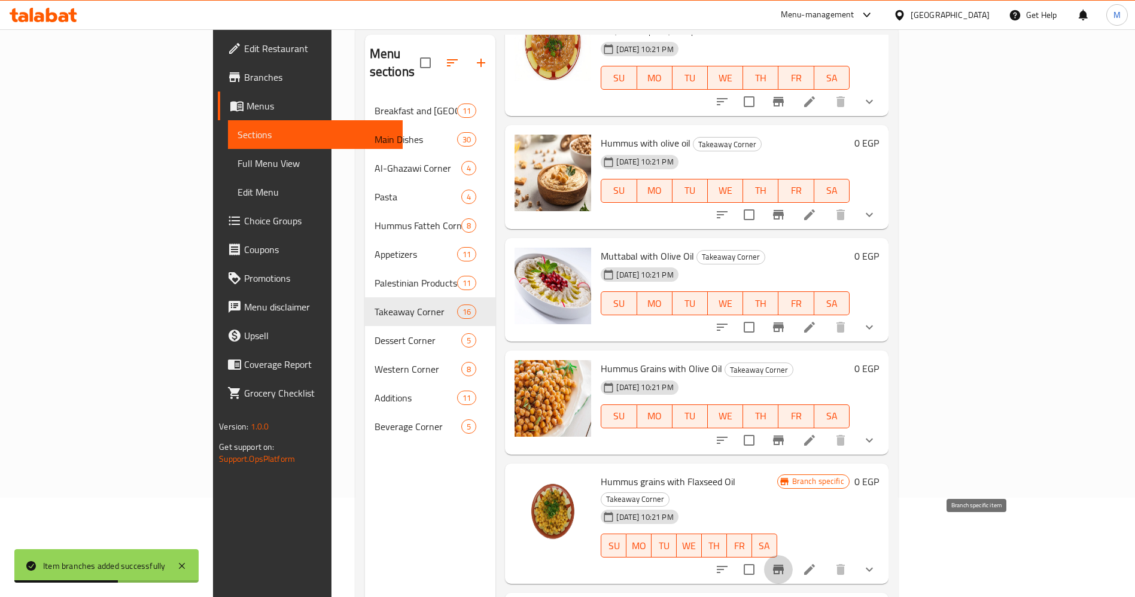
click at [786, 563] on icon "Branch-specific-item" at bounding box center [778, 570] width 14 height 14
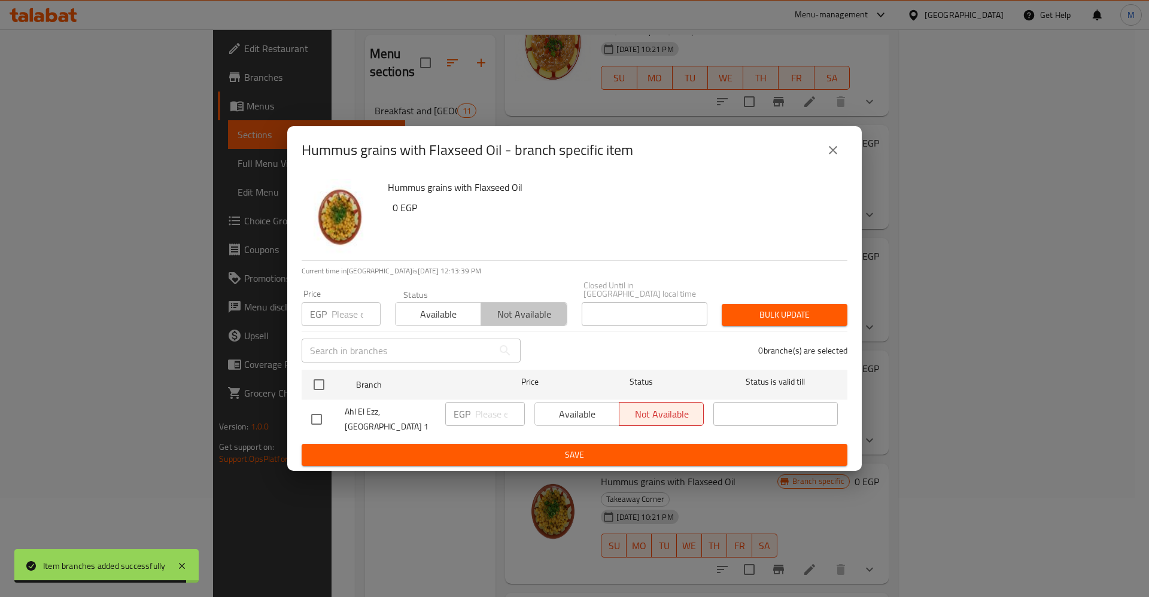
click at [526, 315] on span "Not available" at bounding box center [524, 314] width 76 height 17
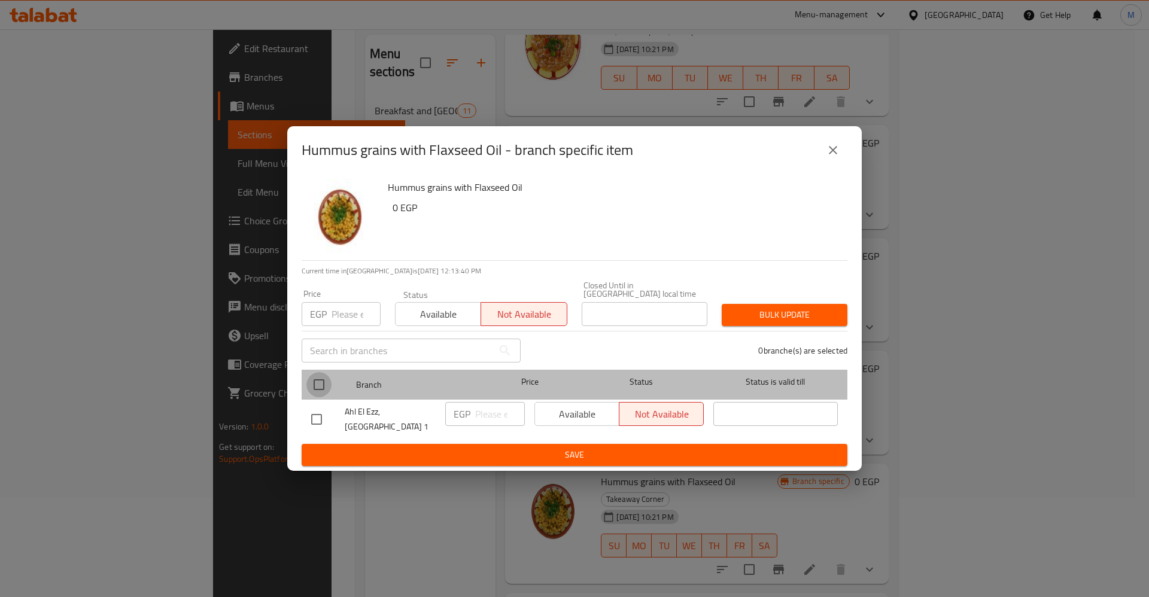
click at [314, 383] on input "checkbox" at bounding box center [318, 384] width 25 height 25
checkbox input "true"
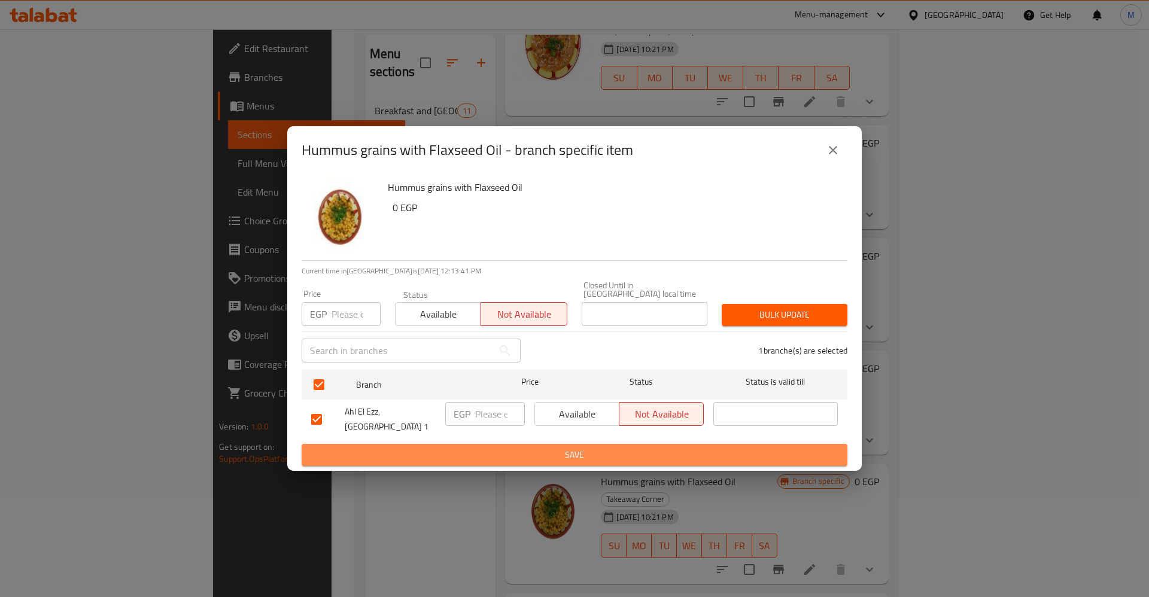
click at [387, 452] on span "Save" at bounding box center [574, 455] width 527 height 15
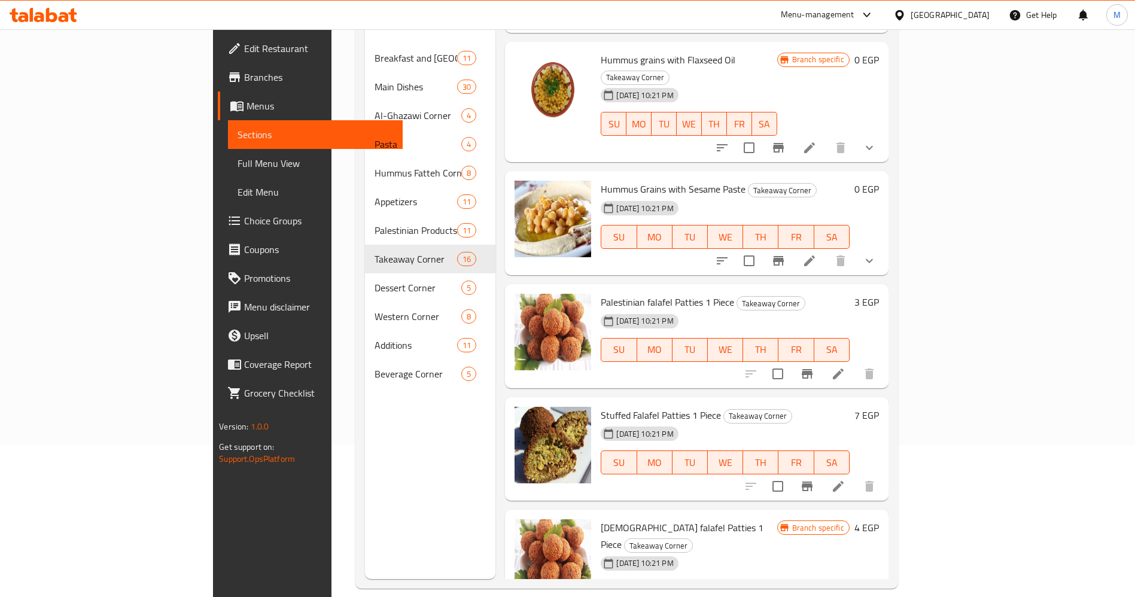
scroll to position [168, 0]
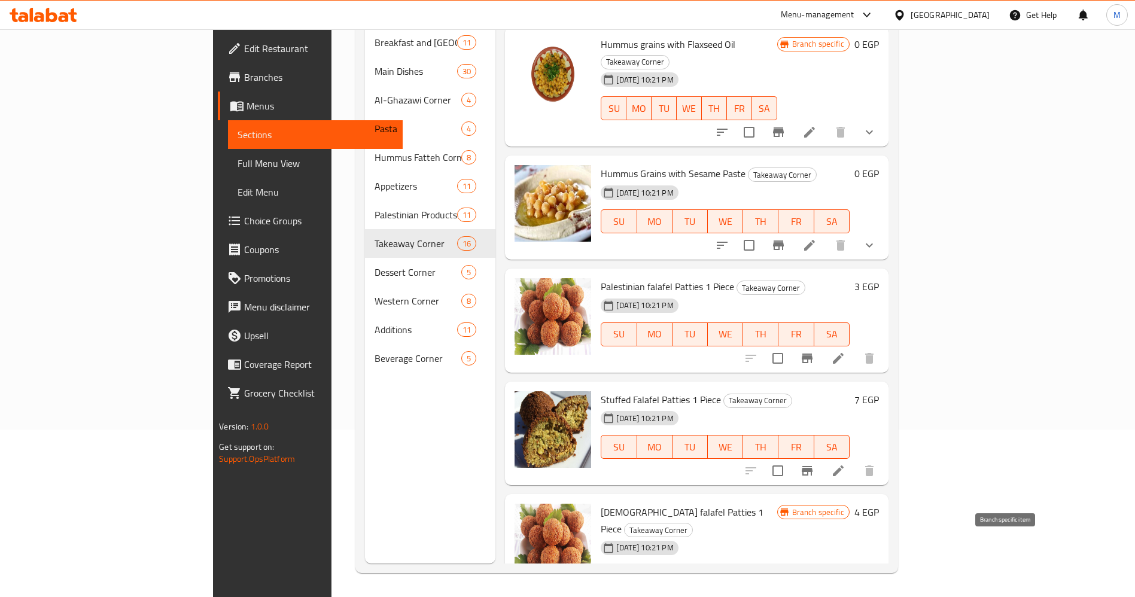
click at [815, 594] on icon "Branch-specific-item" at bounding box center [807, 601] width 14 height 14
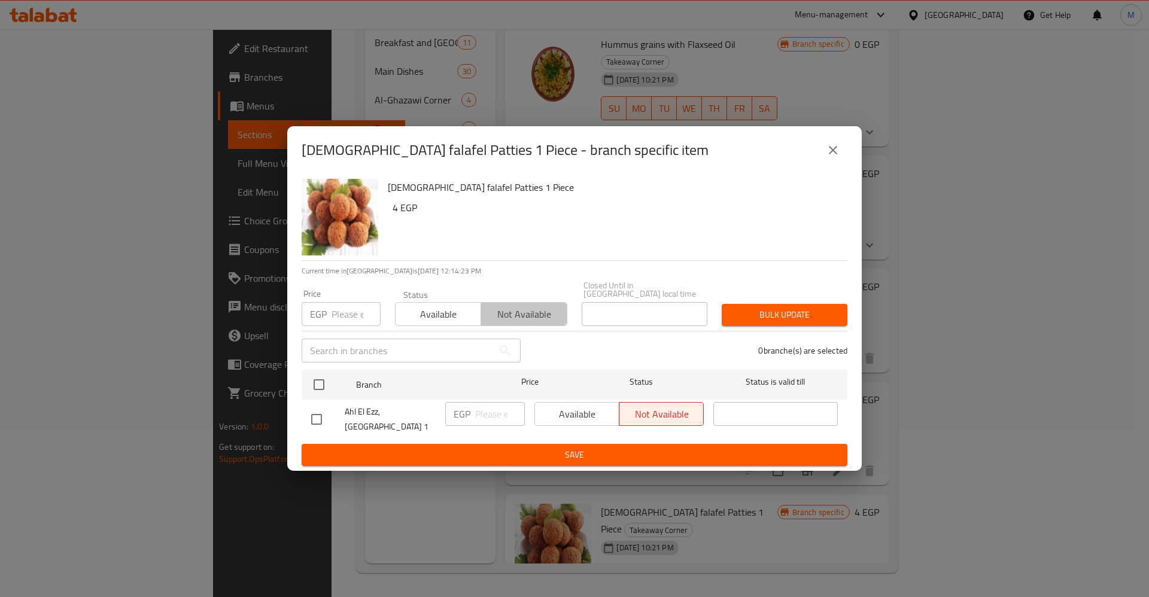
click at [524, 309] on span "Not available" at bounding box center [524, 314] width 76 height 17
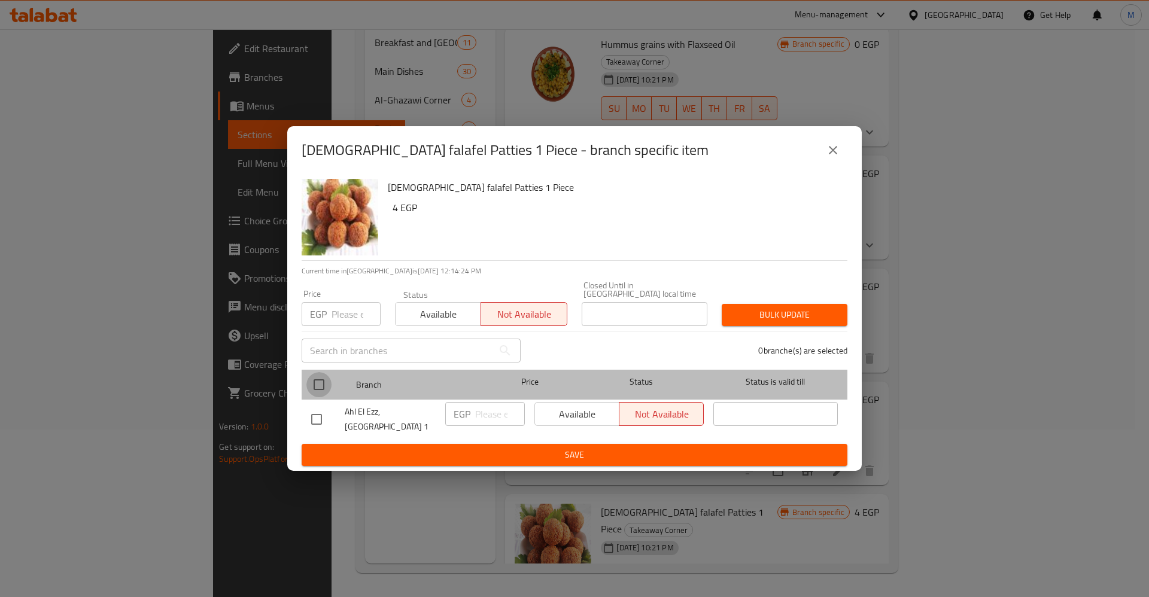
click at [318, 380] on input "checkbox" at bounding box center [318, 384] width 25 height 25
checkbox input "true"
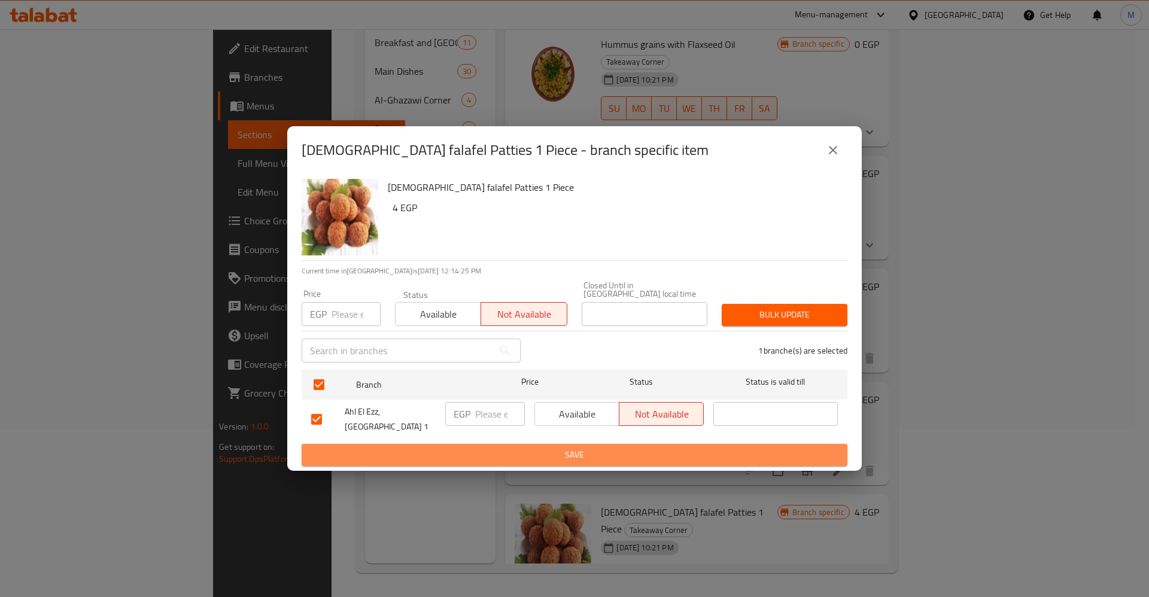
click at [401, 448] on span "Save" at bounding box center [574, 455] width 527 height 15
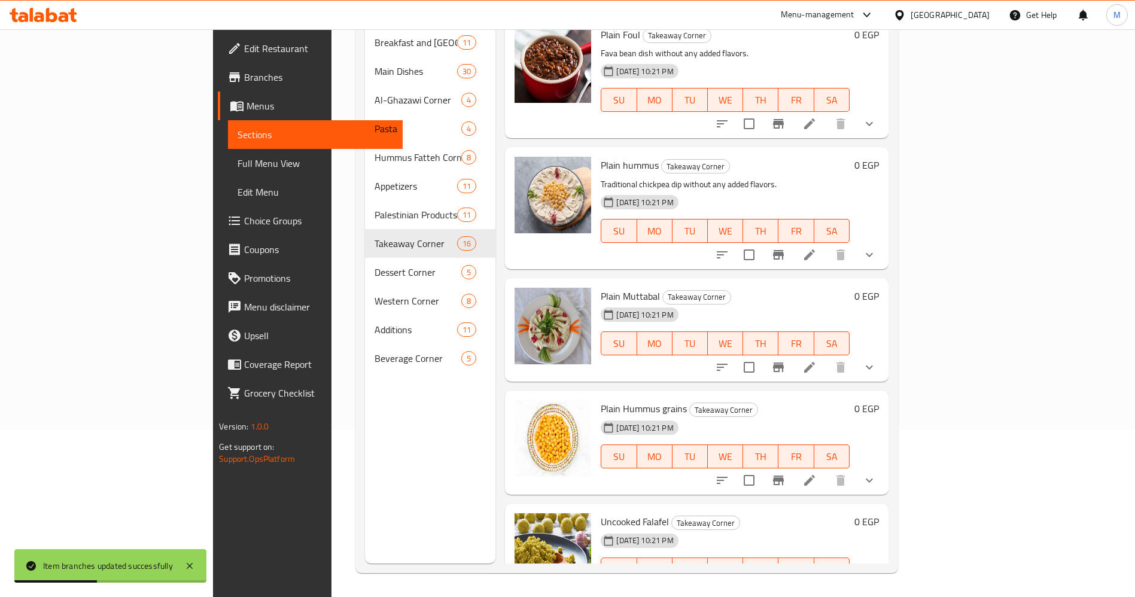
scroll to position [0, 0]
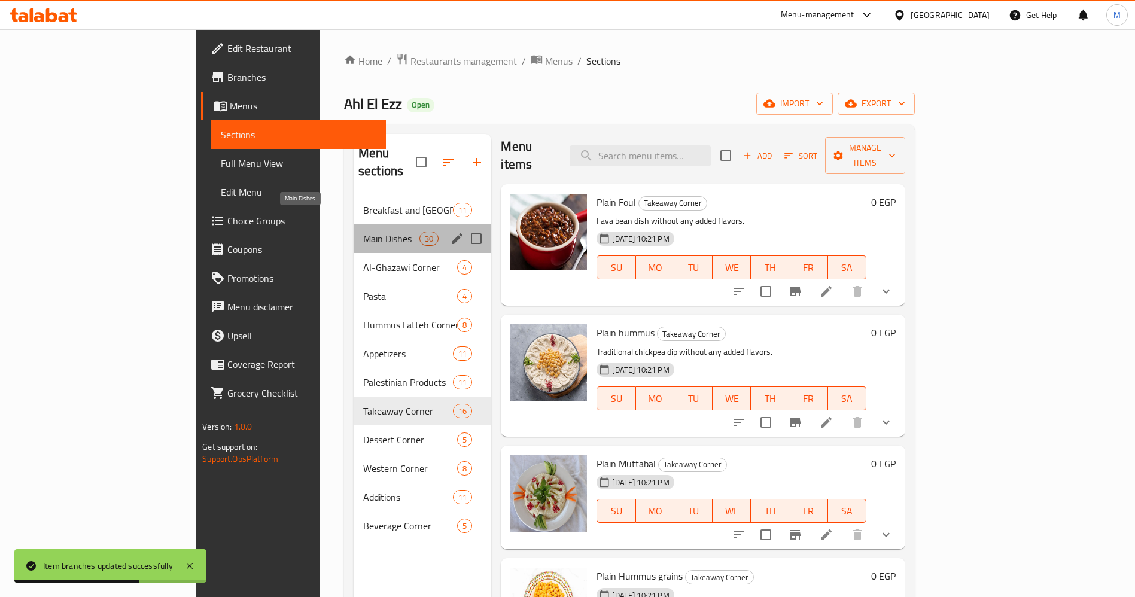
click at [363, 232] on span "Main Dishes" at bounding box center [391, 239] width 56 height 14
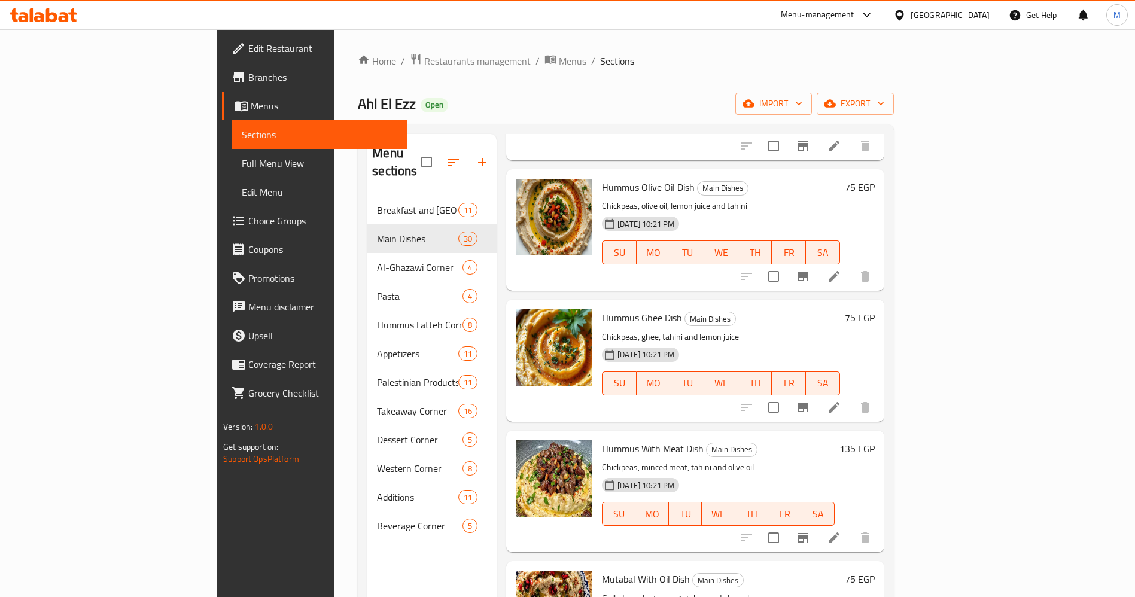
scroll to position [1573, 0]
click at [809, 403] on icon "Branch-specific-item" at bounding box center [803, 408] width 11 height 10
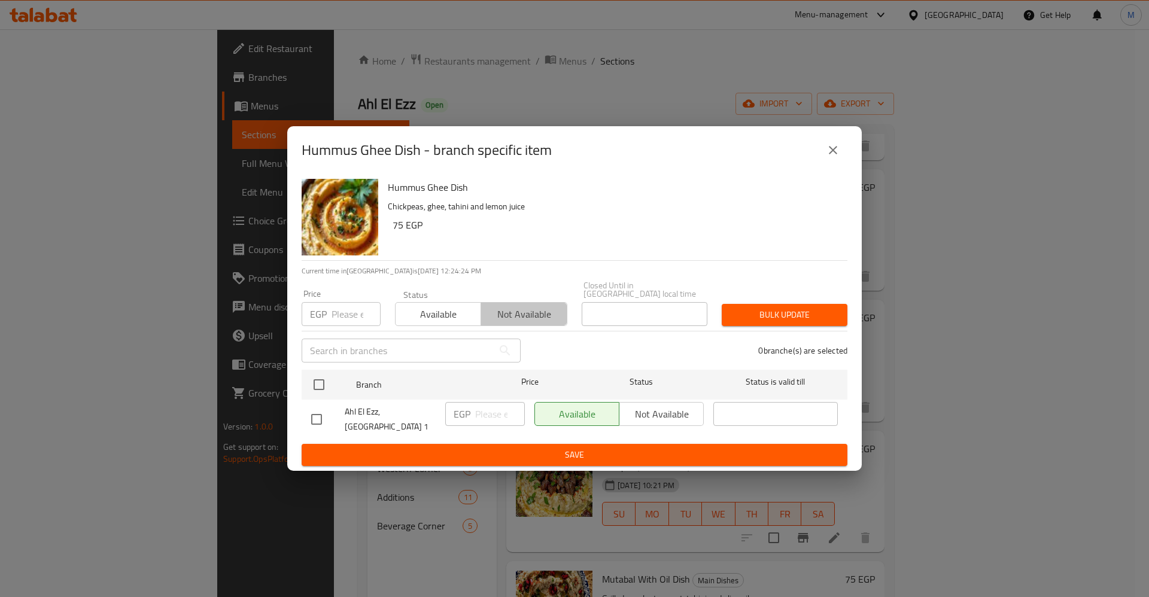
click at [536, 303] on button "Not available" at bounding box center [524, 314] width 86 height 24
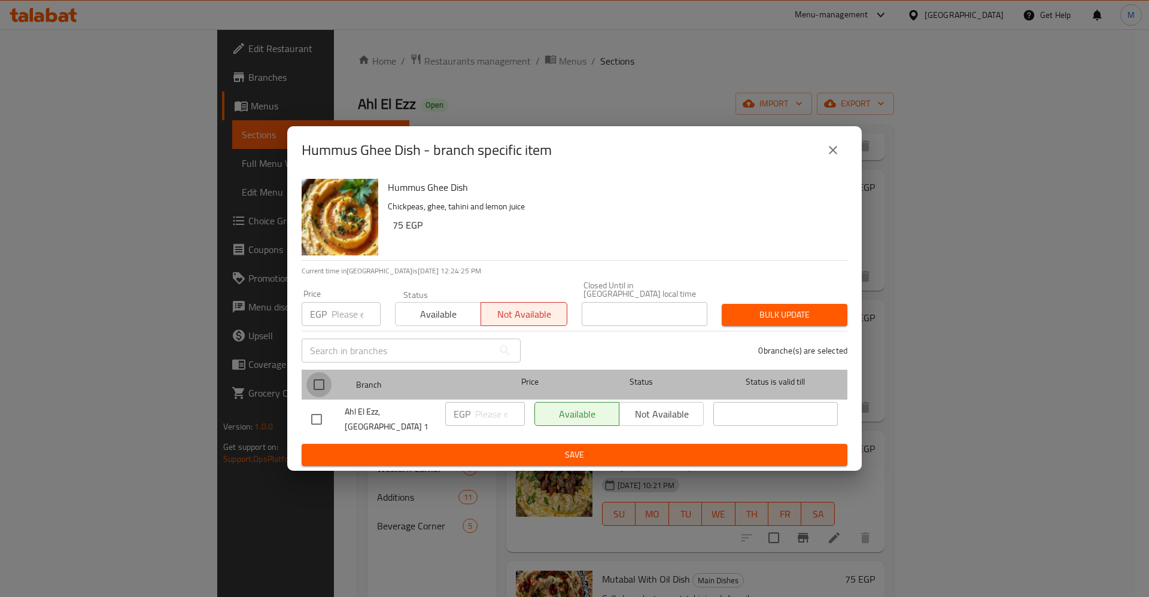
click at [314, 391] on input "checkbox" at bounding box center [318, 384] width 25 height 25
checkbox input "true"
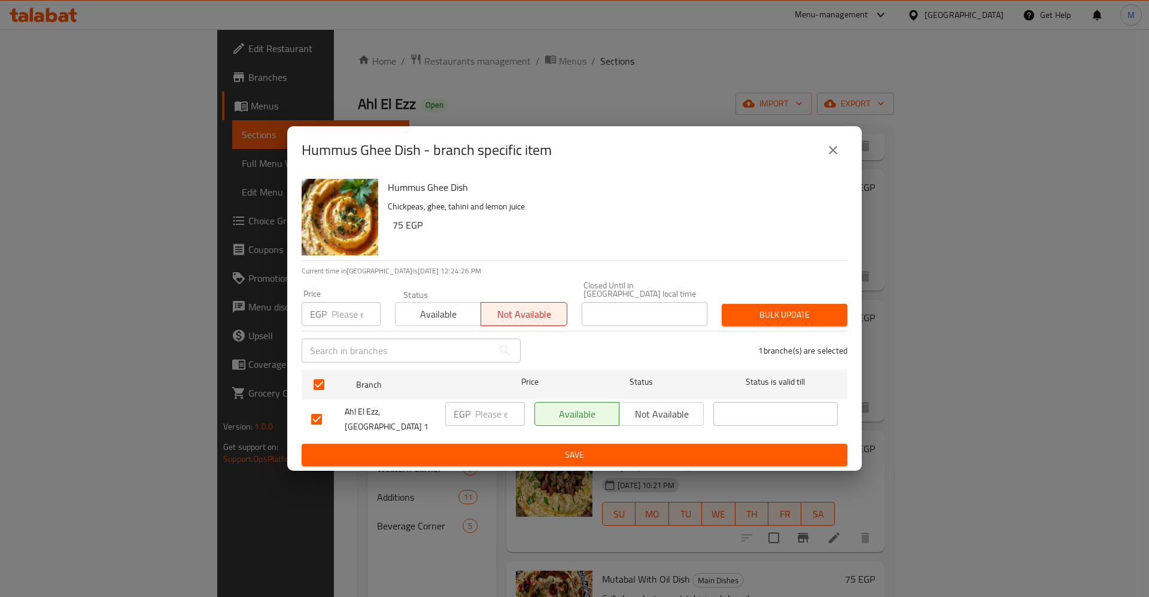
click at [364, 448] on span "Save" at bounding box center [574, 455] width 527 height 15
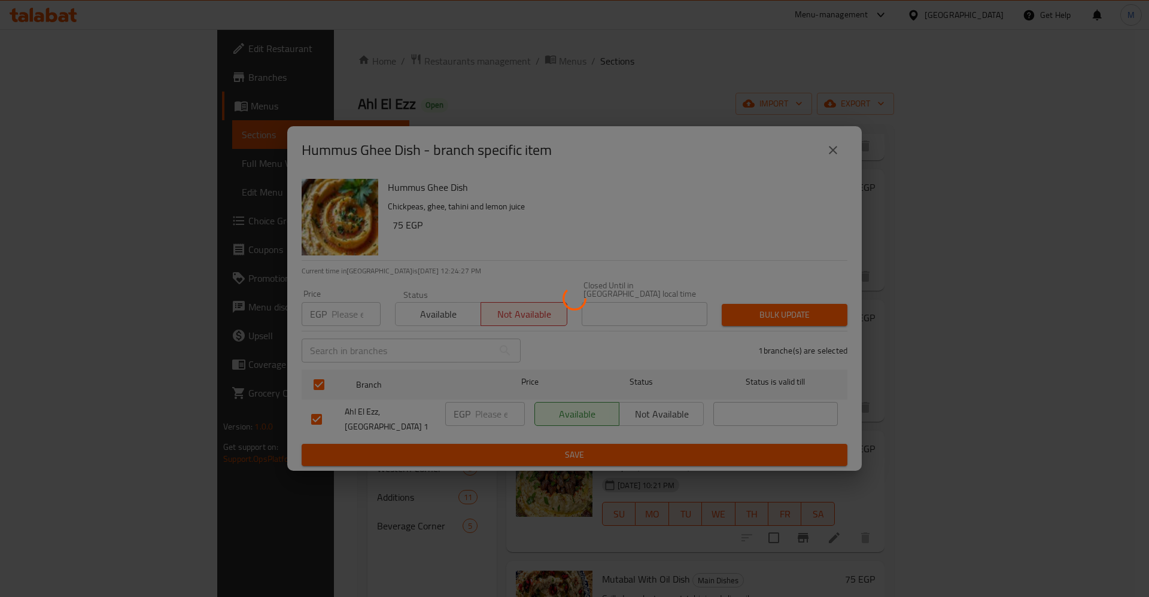
click at [364, 443] on div at bounding box center [574, 298] width 1149 height 597
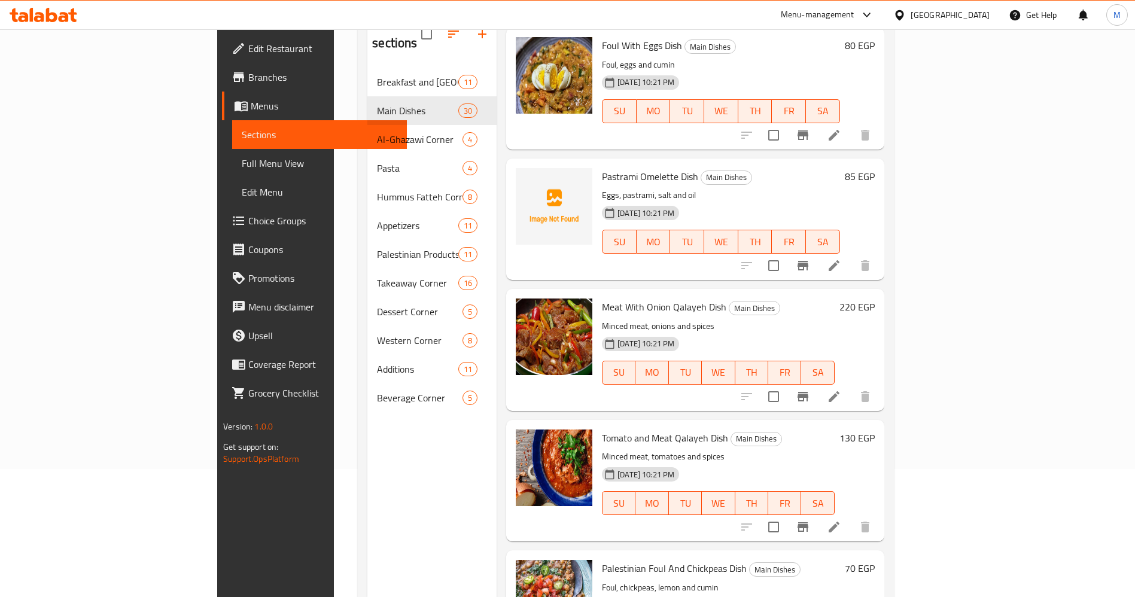
scroll to position [137, 0]
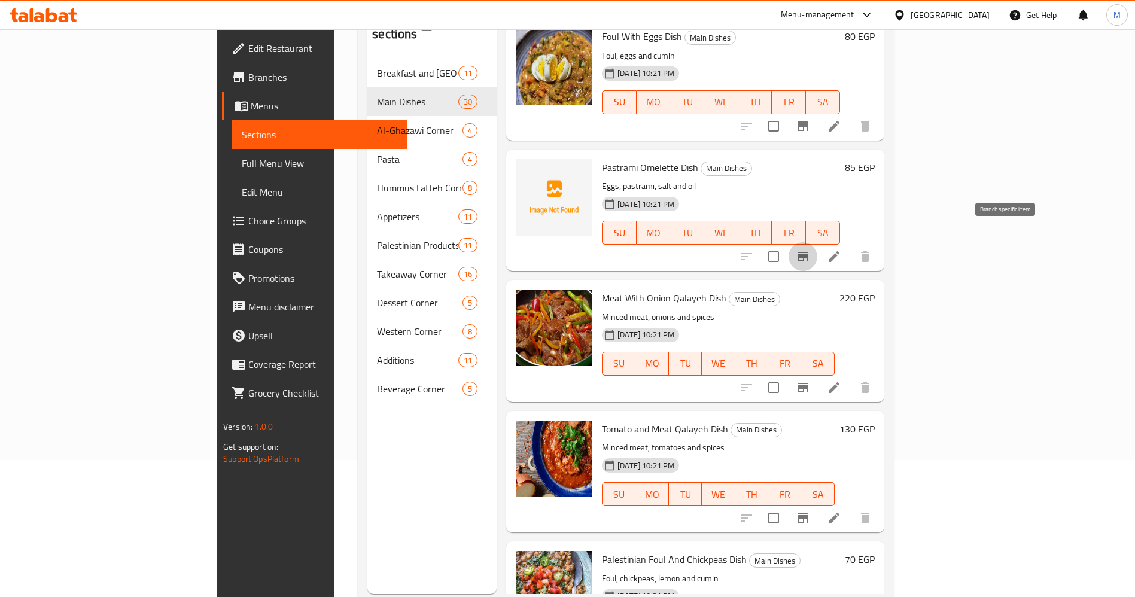
click at [810, 250] on icon "Branch-specific-item" at bounding box center [803, 257] width 14 height 14
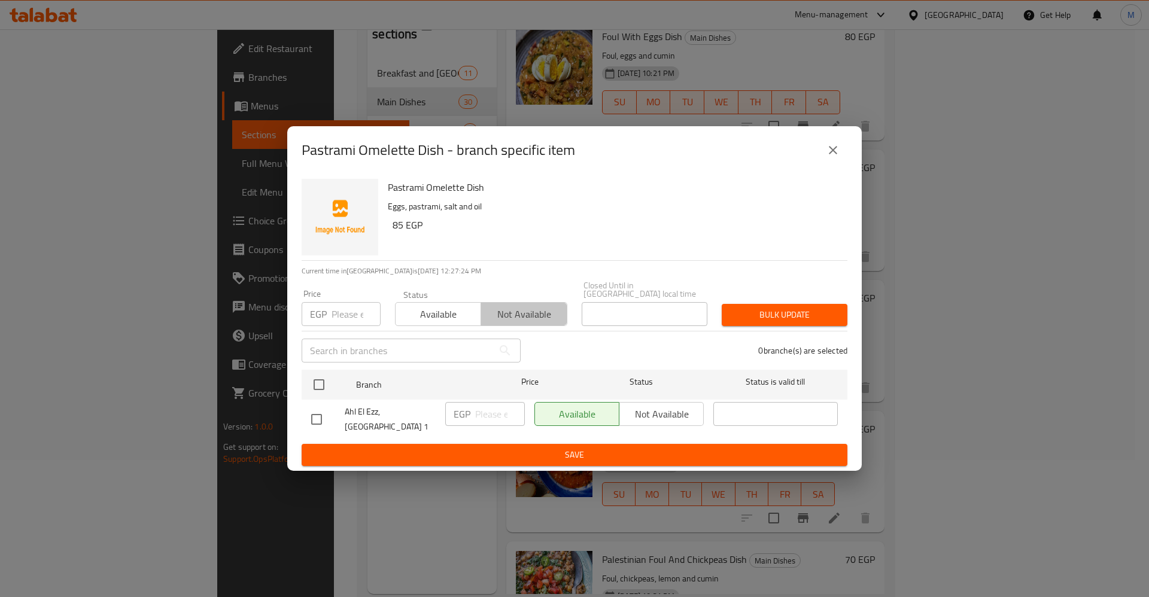
click at [519, 306] on span "Not available" at bounding box center [524, 314] width 76 height 17
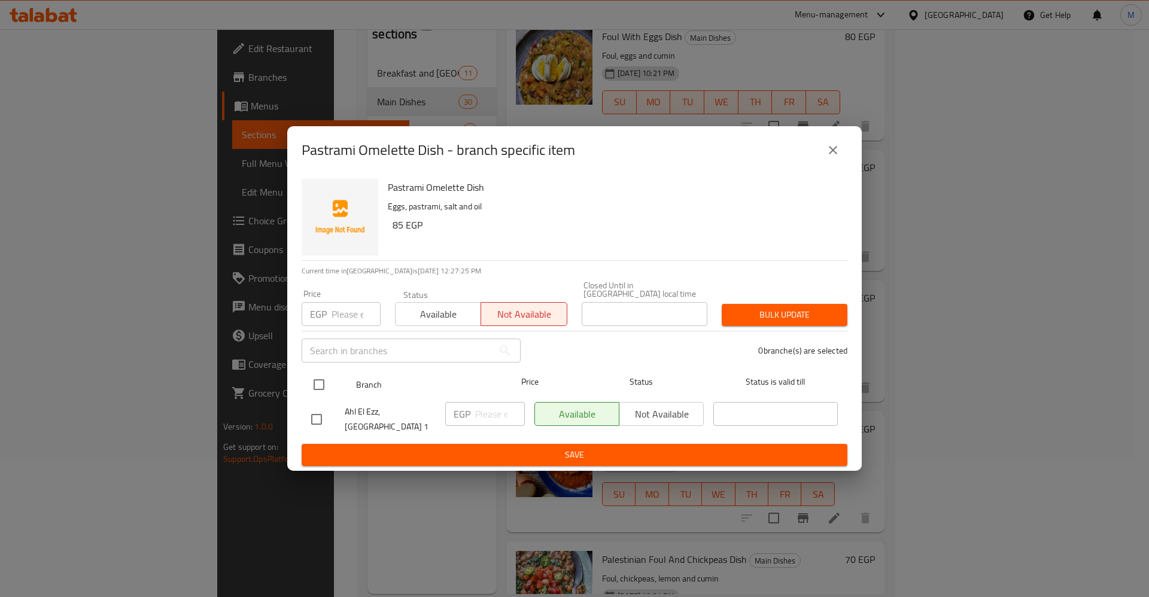
click at [318, 395] on input "checkbox" at bounding box center [318, 384] width 25 height 25
checkbox input "true"
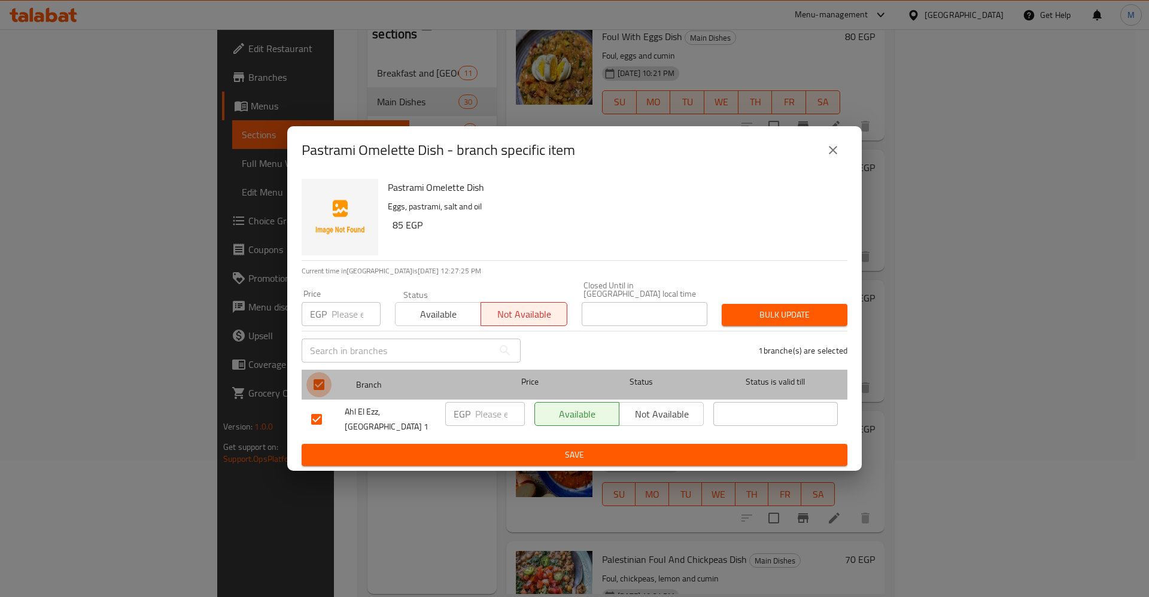
click at [318, 395] on input "checkbox" at bounding box center [318, 384] width 25 height 25
checkbox input "false"
click at [318, 395] on input "checkbox" at bounding box center [318, 384] width 25 height 25
checkbox input "true"
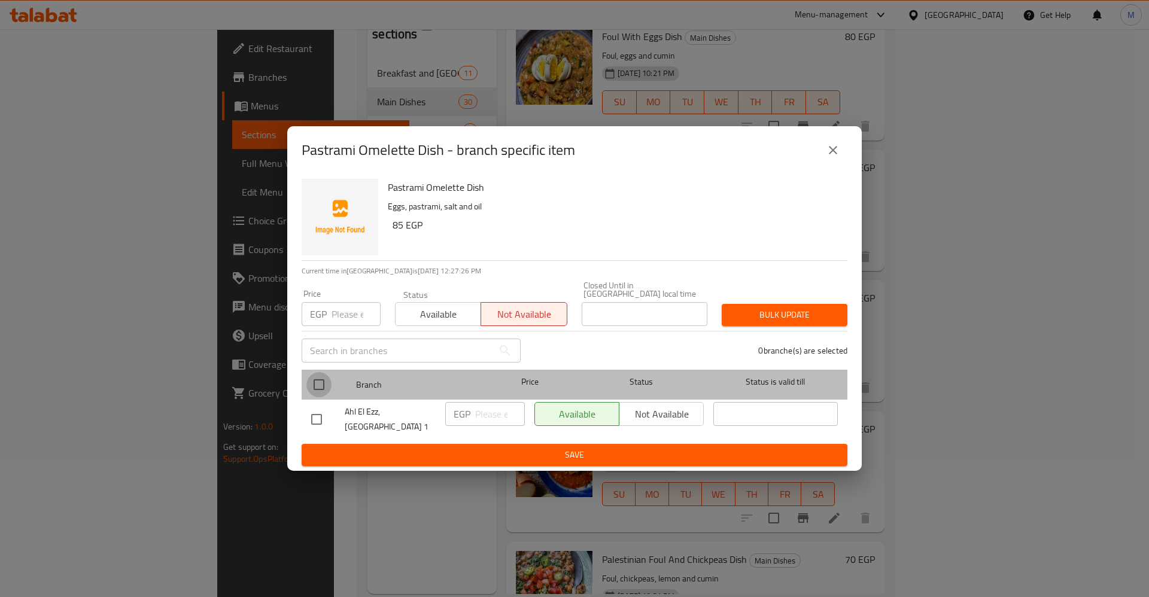
checkbox input "true"
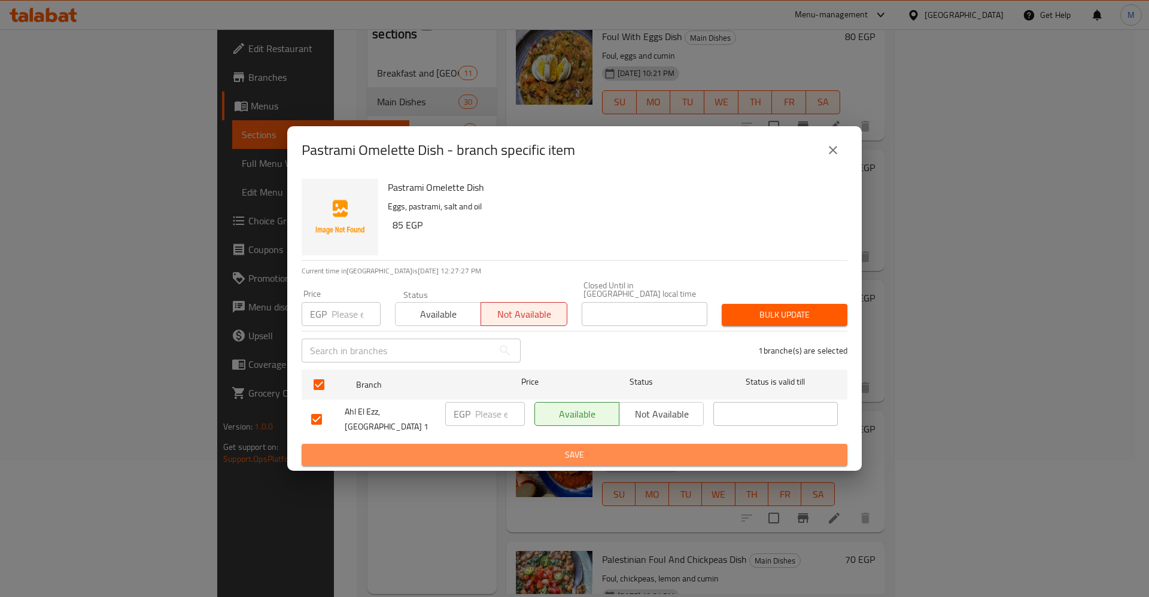
click at [360, 448] on span "Save" at bounding box center [574, 455] width 527 height 15
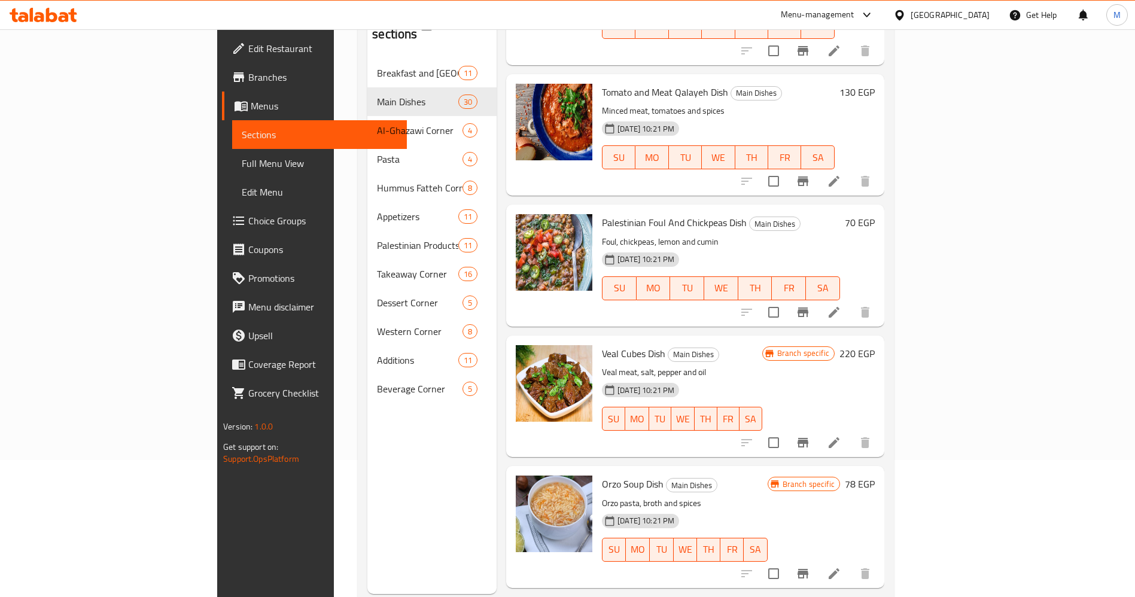
scroll to position [3210, 0]
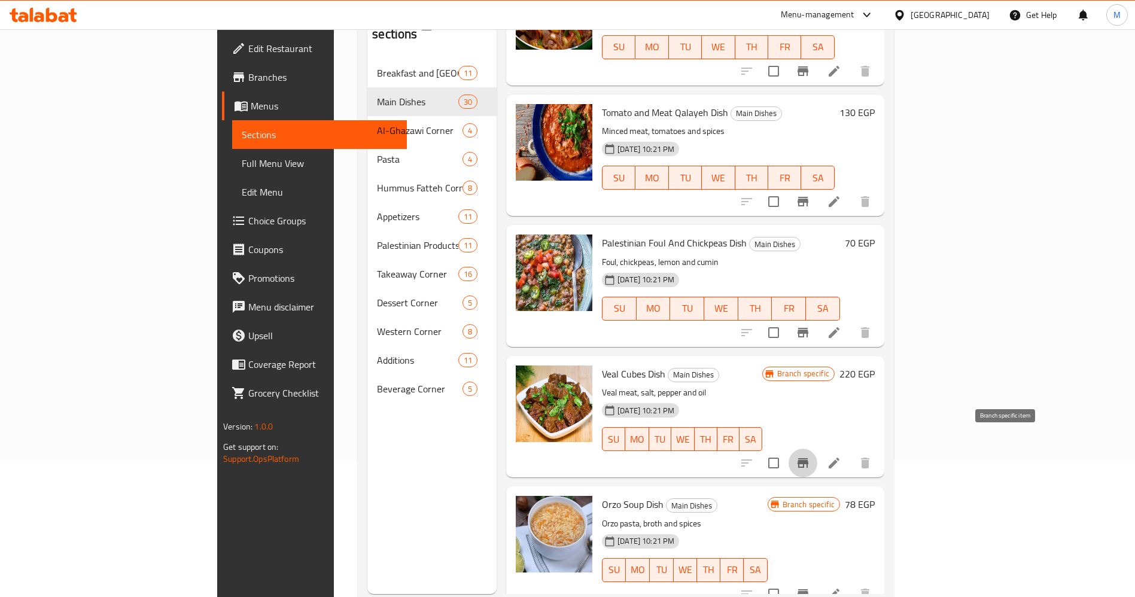
click at [809, 458] on icon "Branch-specific-item" at bounding box center [803, 463] width 11 height 10
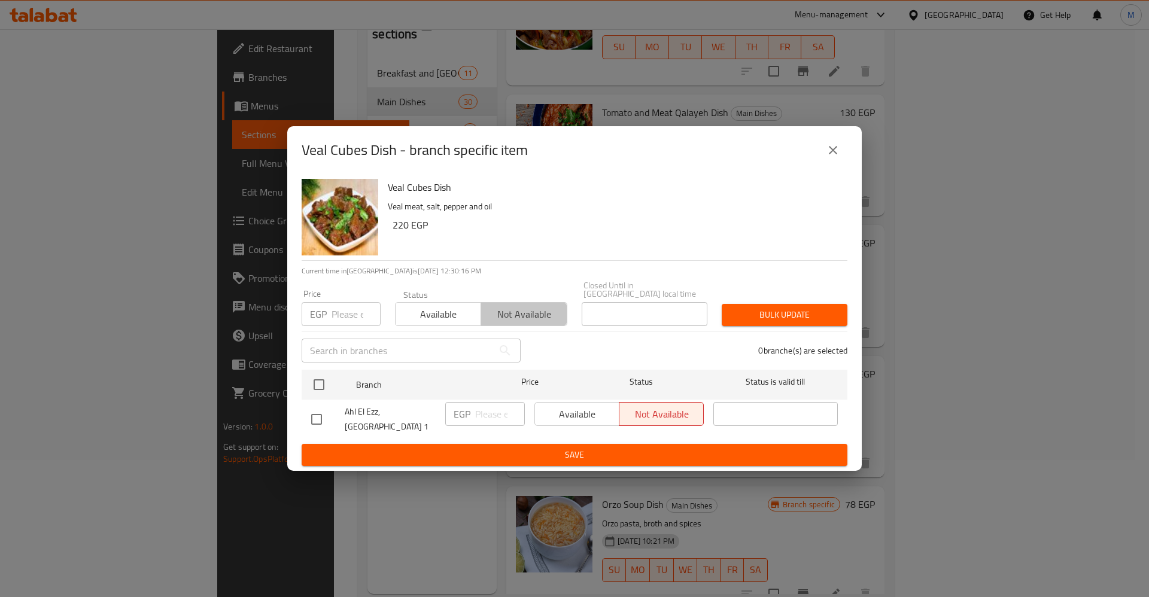
click at [538, 323] on span "Not available" at bounding box center [524, 314] width 76 height 17
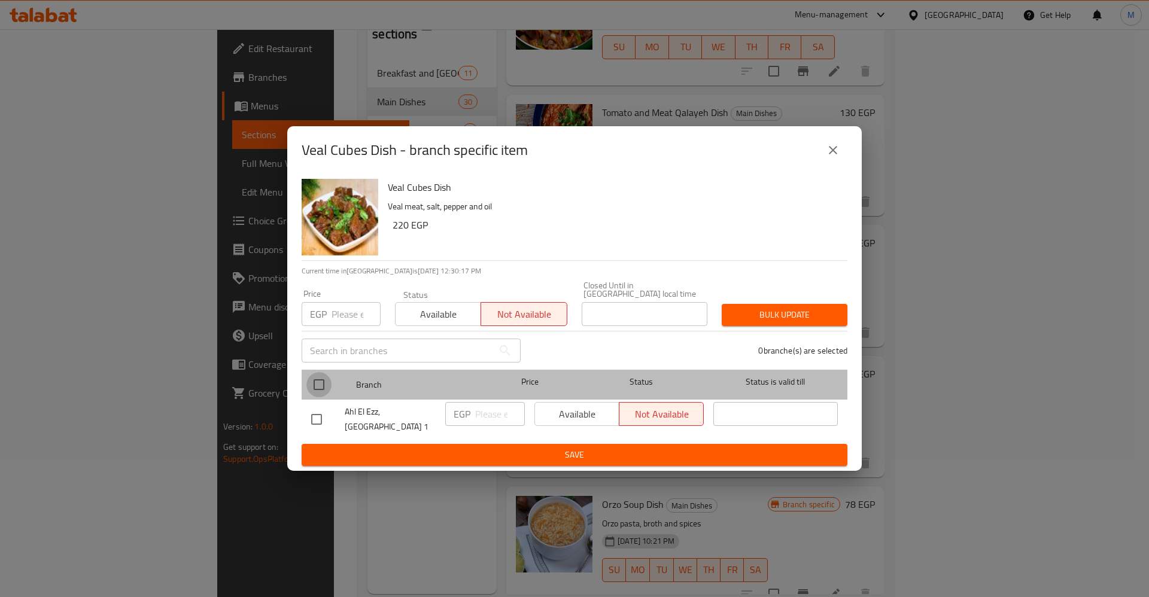
click at [319, 387] on input "checkbox" at bounding box center [318, 384] width 25 height 25
checkbox input "true"
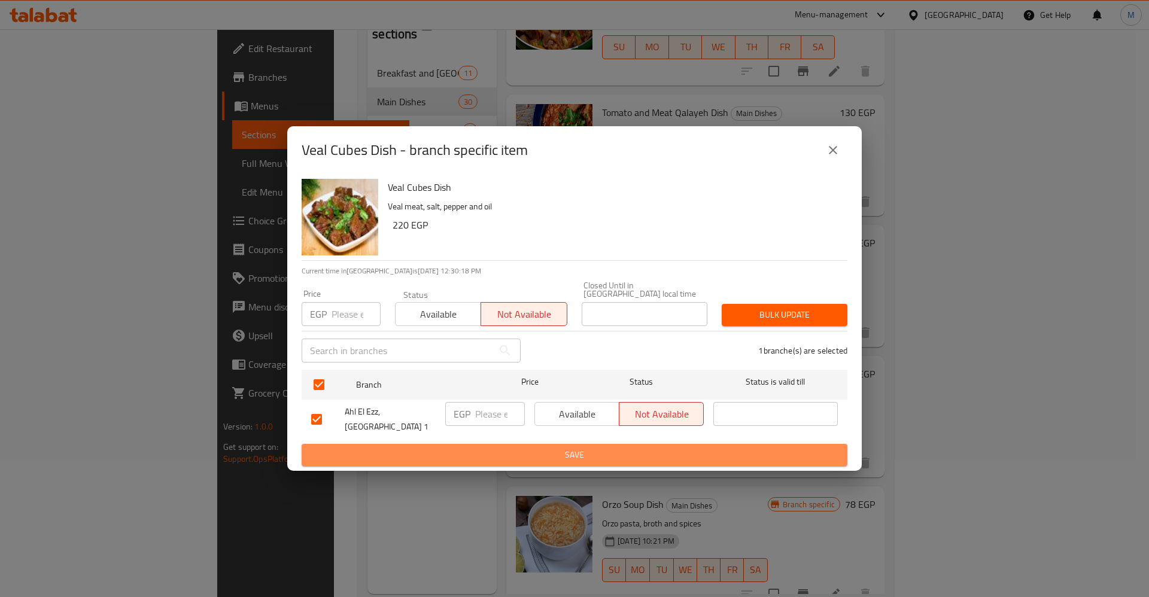
click at [406, 448] on span "Save" at bounding box center [574, 455] width 527 height 15
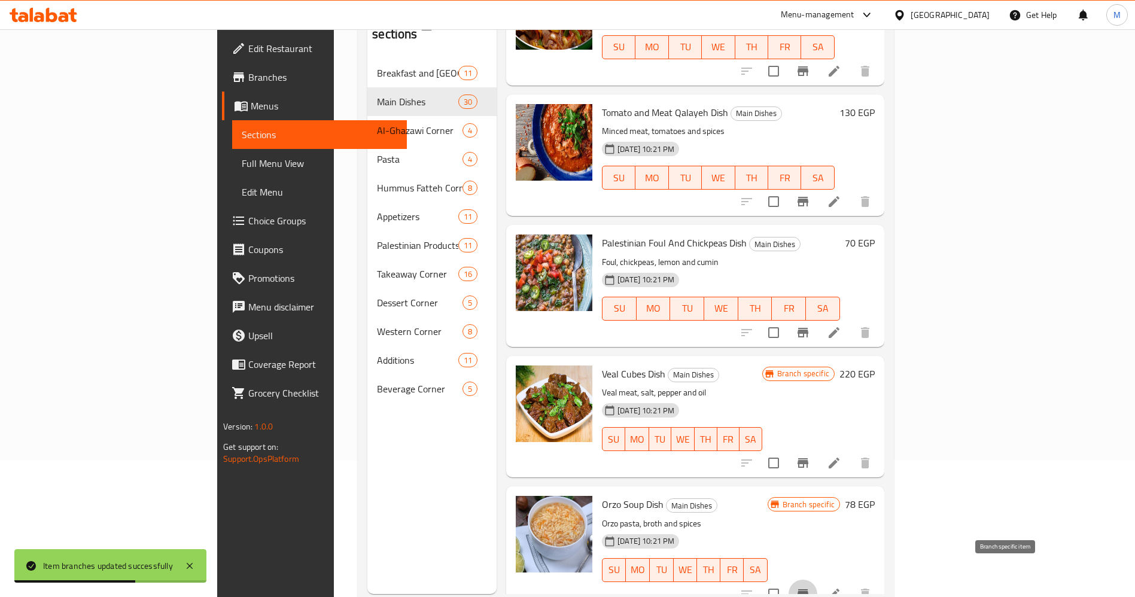
click at [809, 590] on icon "Branch-specific-item" at bounding box center [803, 595] width 11 height 10
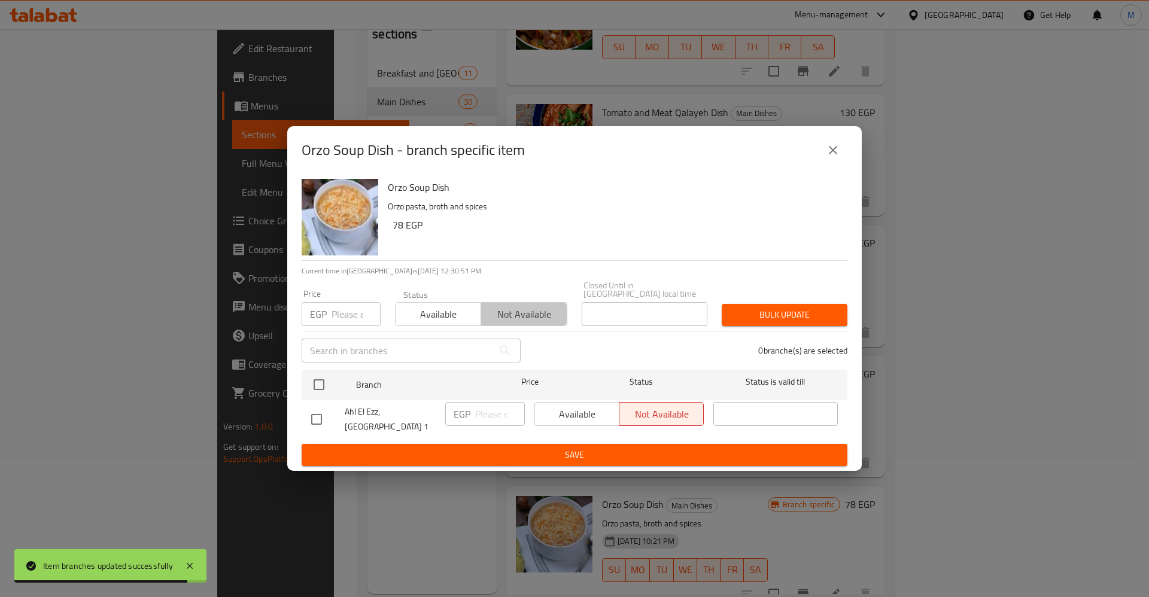
click at [507, 305] on button "Not available" at bounding box center [524, 314] width 86 height 24
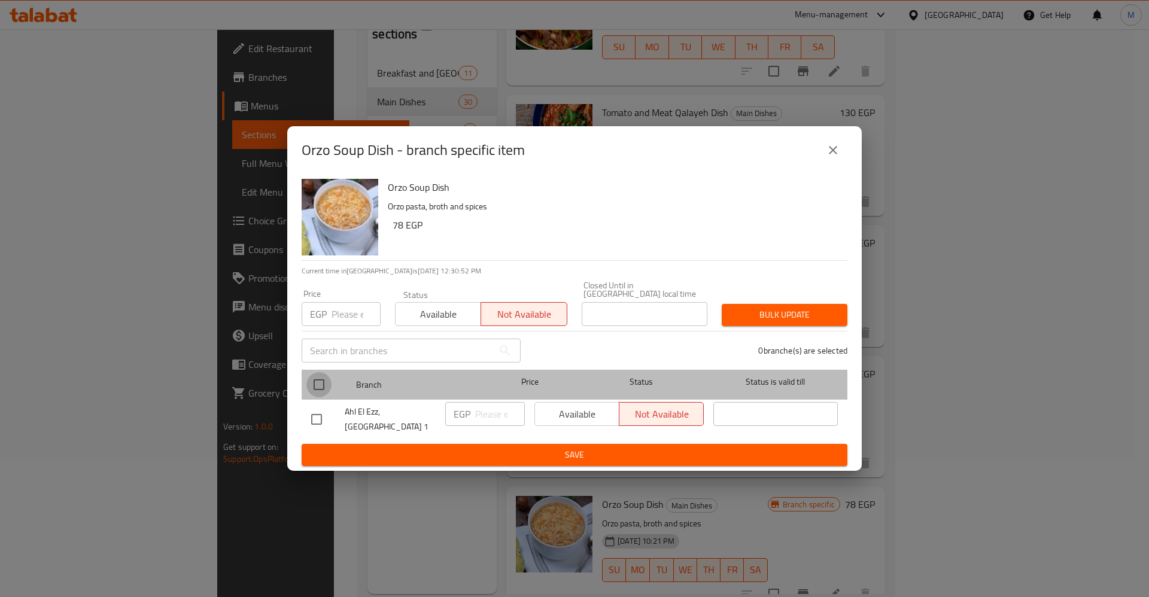
click at [327, 385] on input "checkbox" at bounding box center [318, 384] width 25 height 25
checkbox input "true"
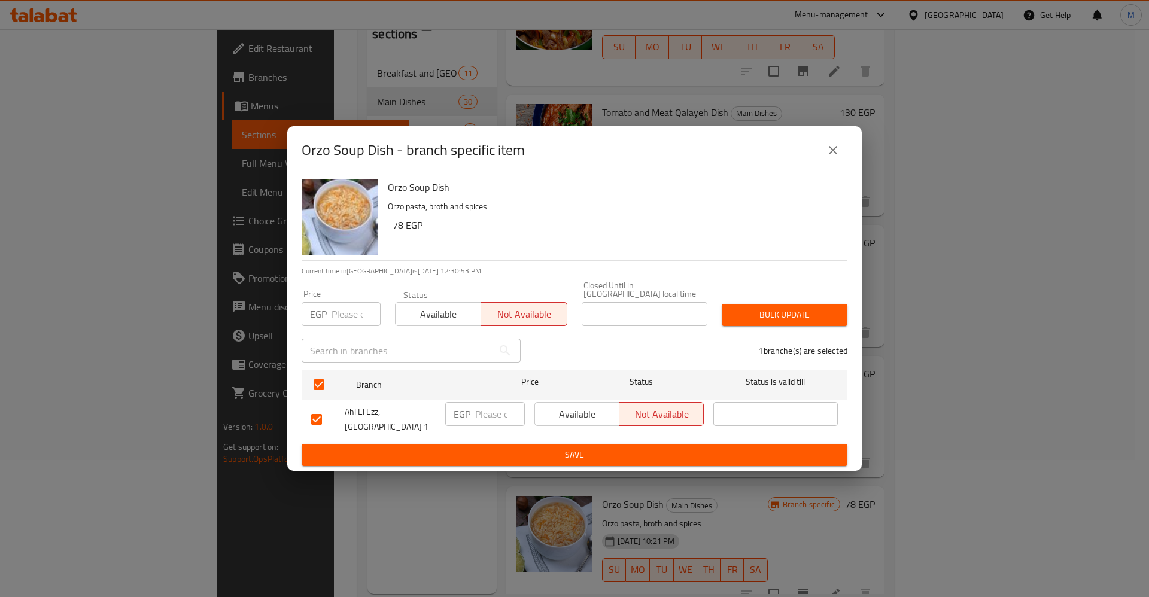
click at [419, 448] on span "Save" at bounding box center [574, 455] width 527 height 15
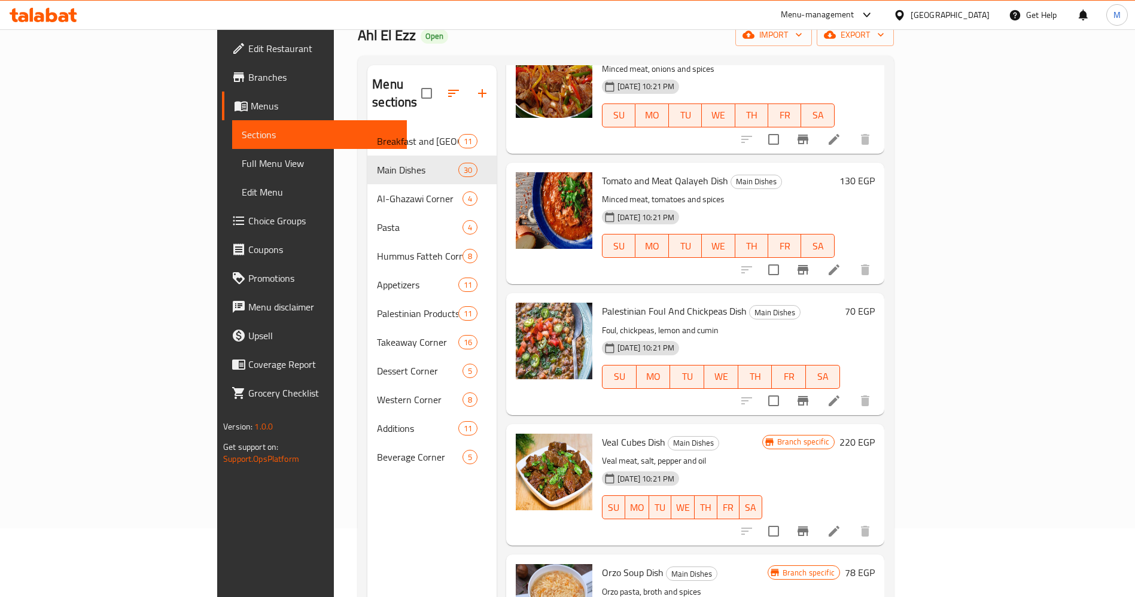
scroll to position [0, 0]
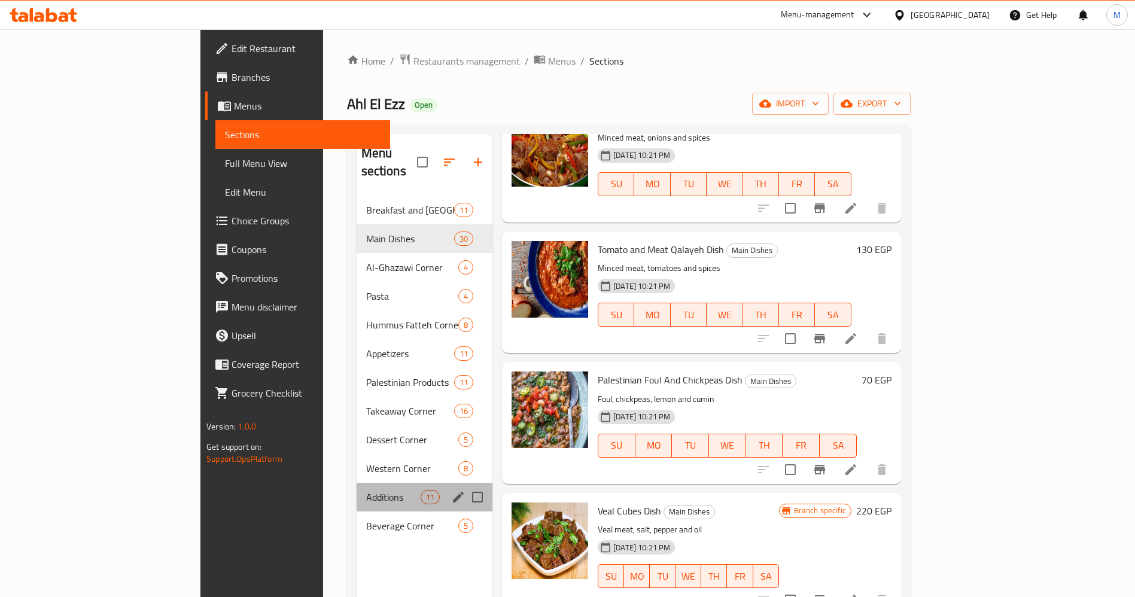
click at [357, 487] on div "Additions 11" at bounding box center [425, 497] width 136 height 29
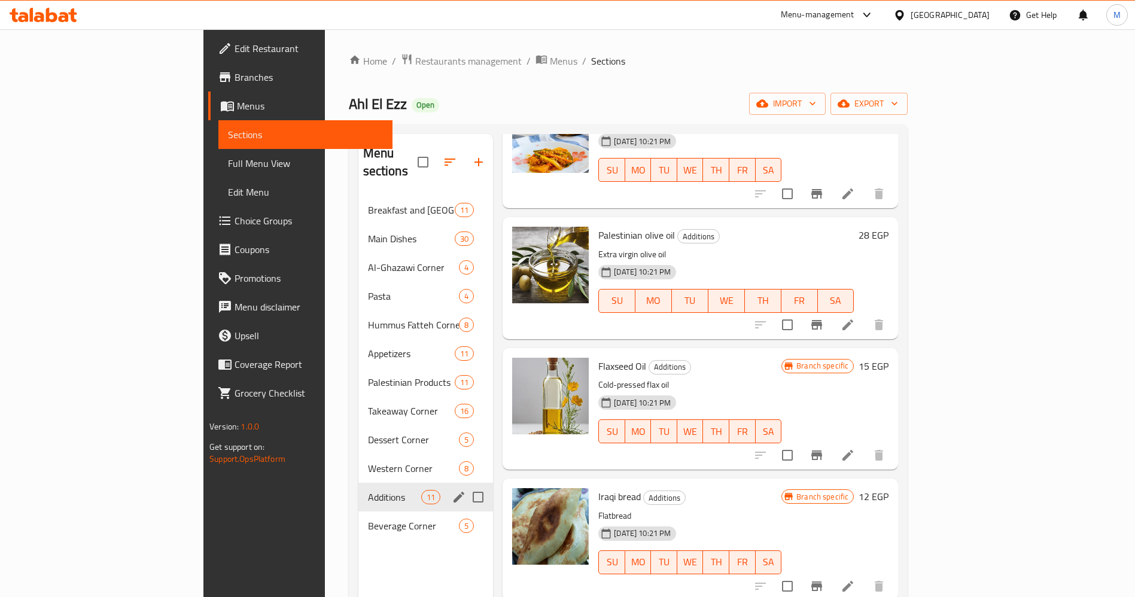
scroll to position [853, 0]
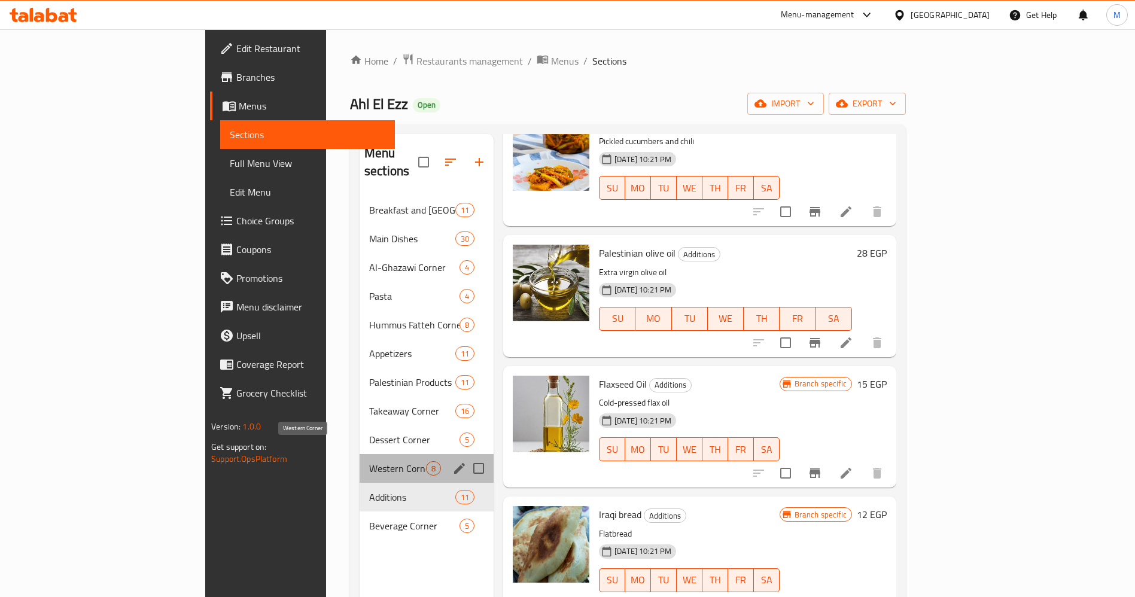
click at [369, 461] on span "Western Corner" at bounding box center [397, 468] width 57 height 14
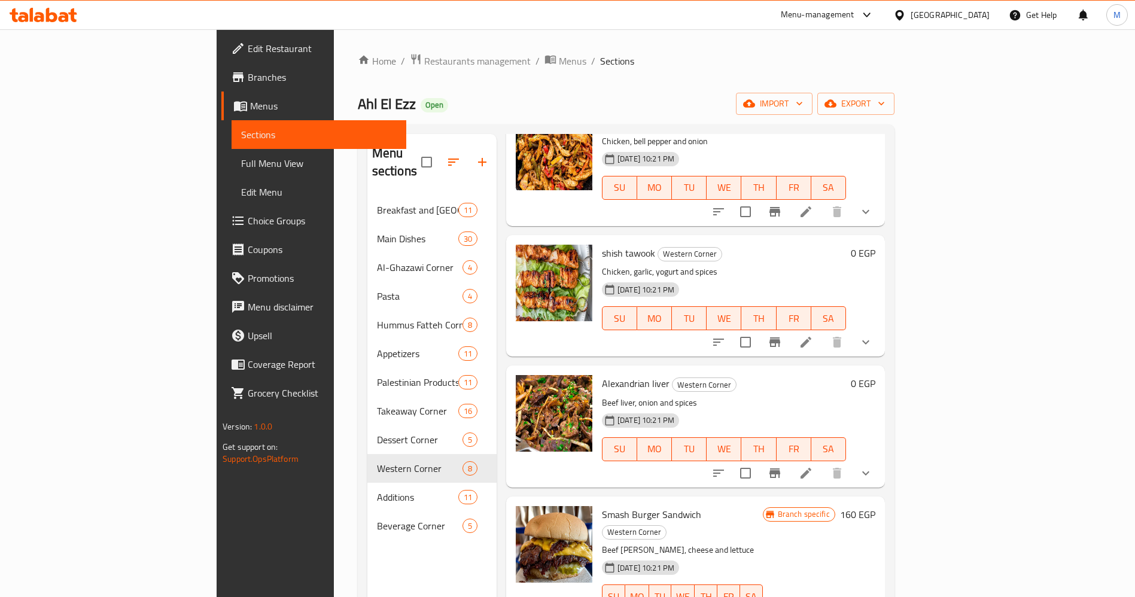
scroll to position [168, 0]
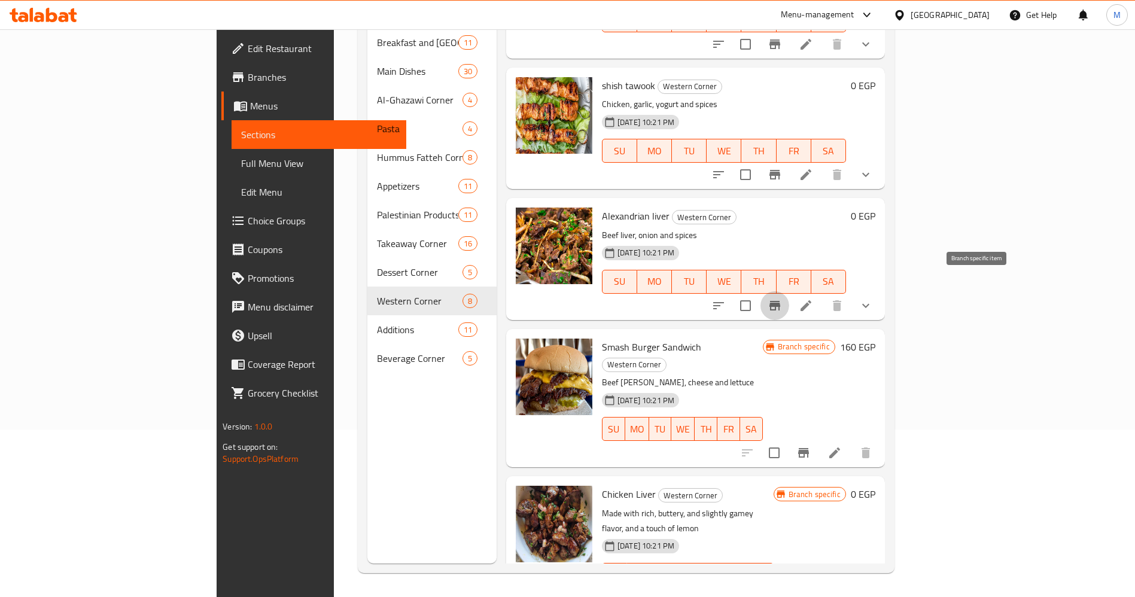
click at [780, 301] on icon "Branch-specific-item" at bounding box center [775, 306] width 11 height 10
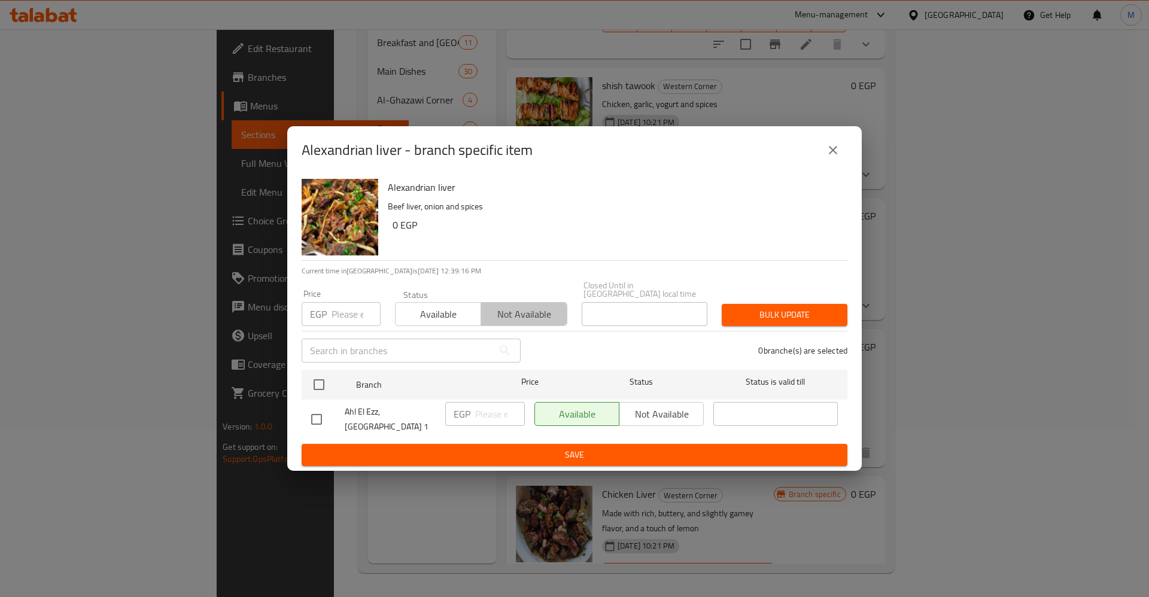
click at [535, 321] on span "Not available" at bounding box center [524, 314] width 76 height 17
click at [838, 157] on icon "close" at bounding box center [833, 150] width 14 height 14
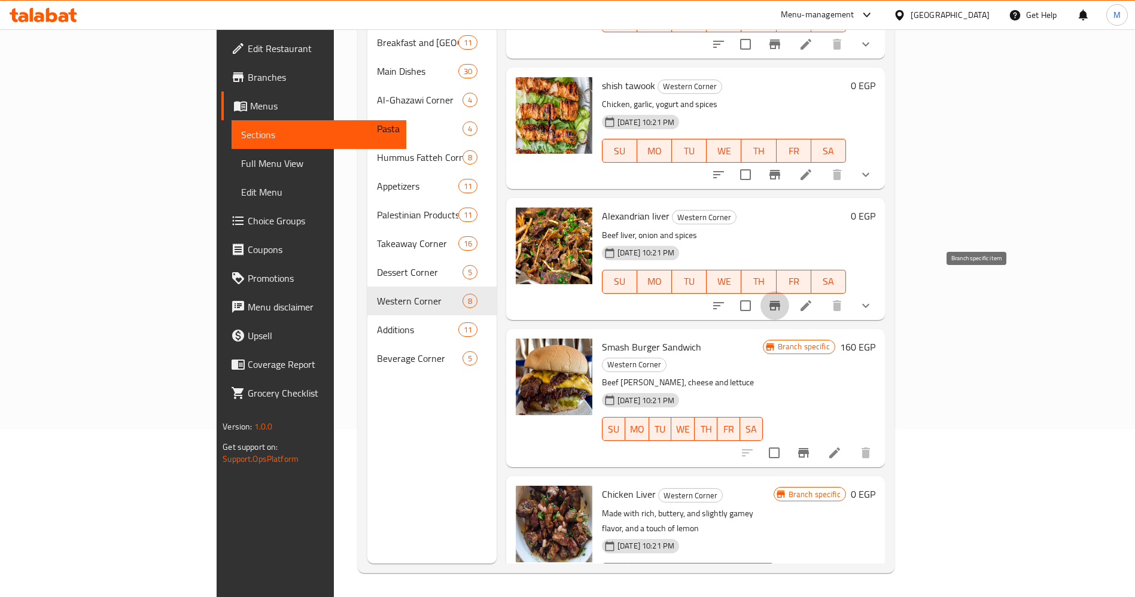
click at [789, 295] on button "Branch-specific-item" at bounding box center [775, 305] width 29 height 29
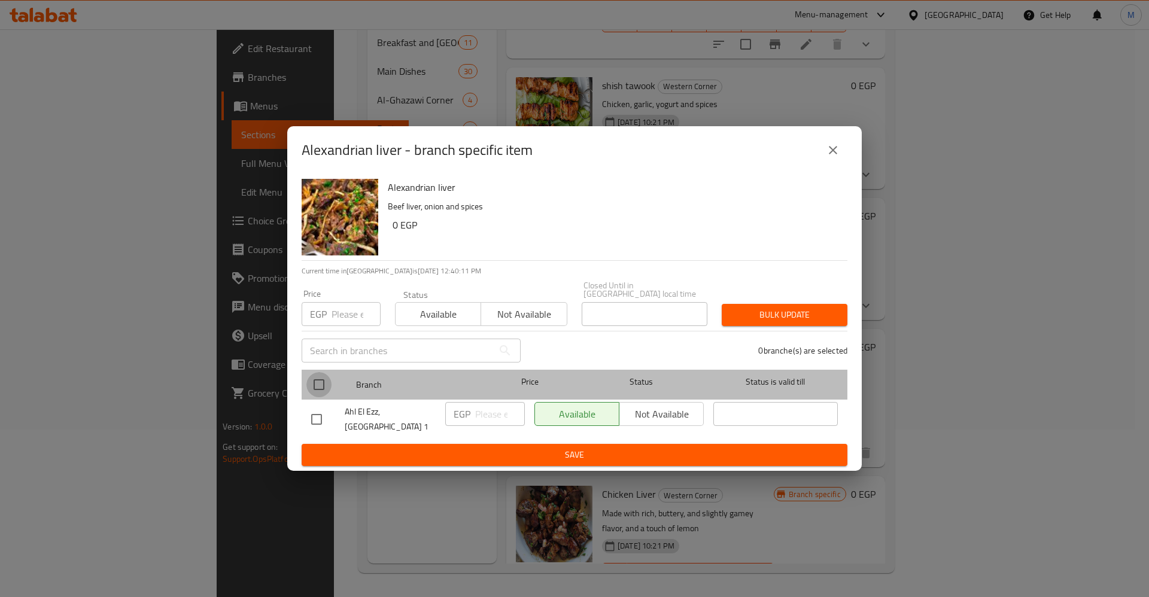
click at [321, 386] on input "checkbox" at bounding box center [318, 384] width 25 height 25
checkbox input "true"
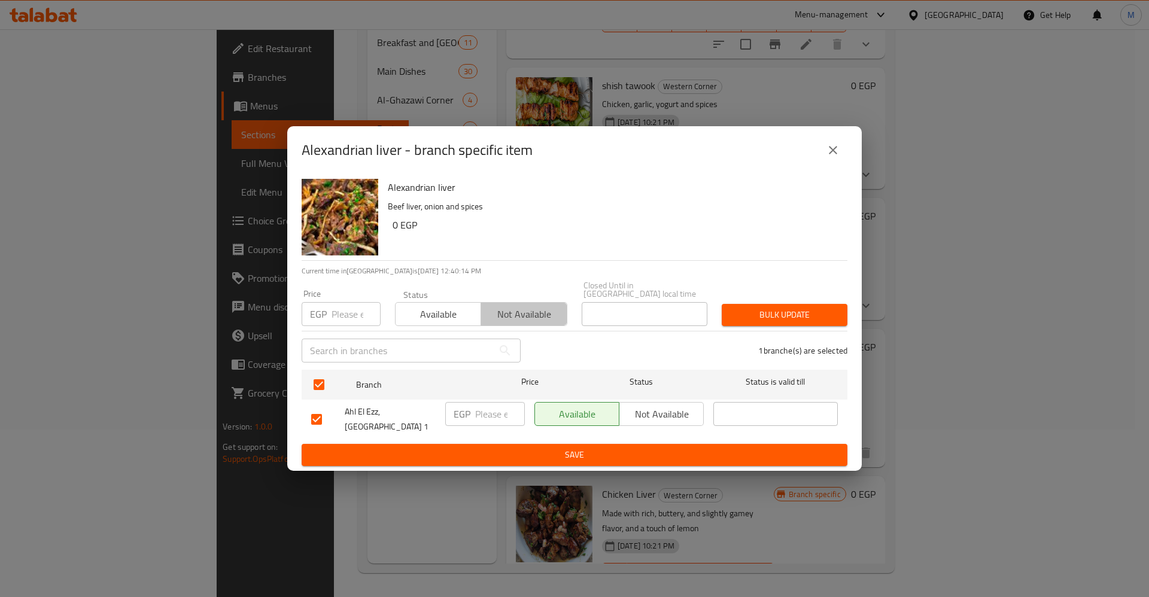
click at [505, 315] on span "Not available" at bounding box center [524, 314] width 76 height 17
click at [667, 415] on span "Not available" at bounding box center [661, 414] width 75 height 17
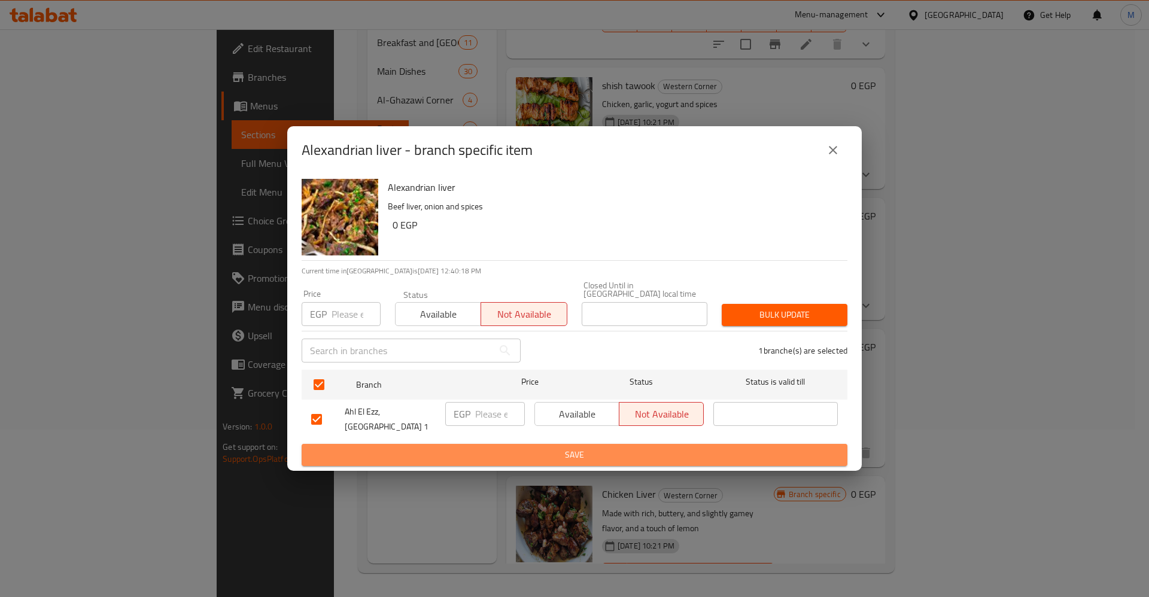
click at [634, 448] on span "Save" at bounding box center [574, 455] width 527 height 15
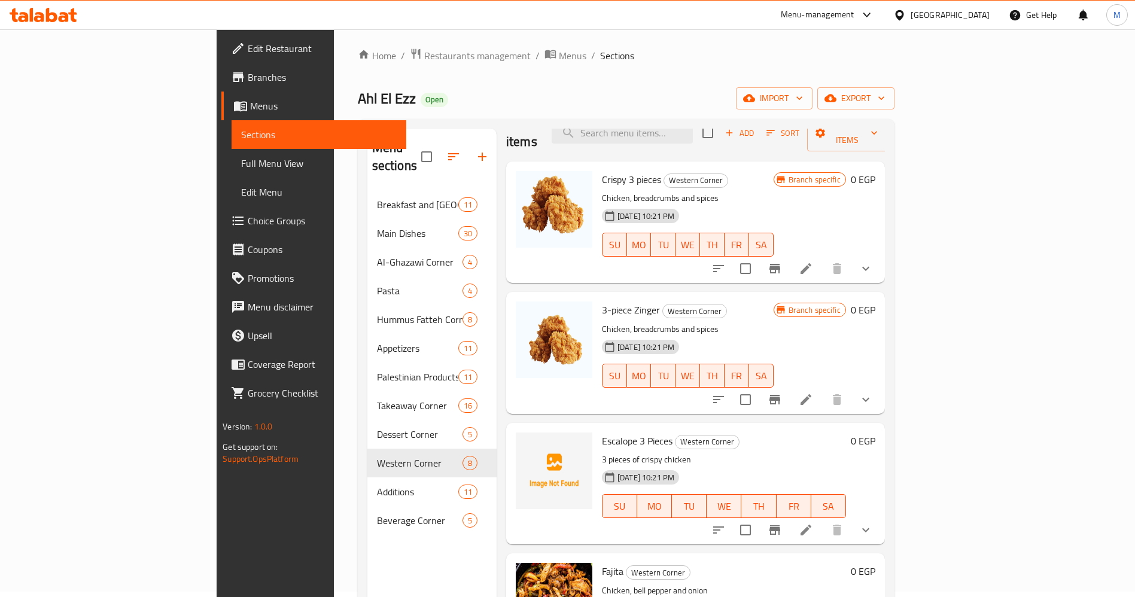
scroll to position [0, 0]
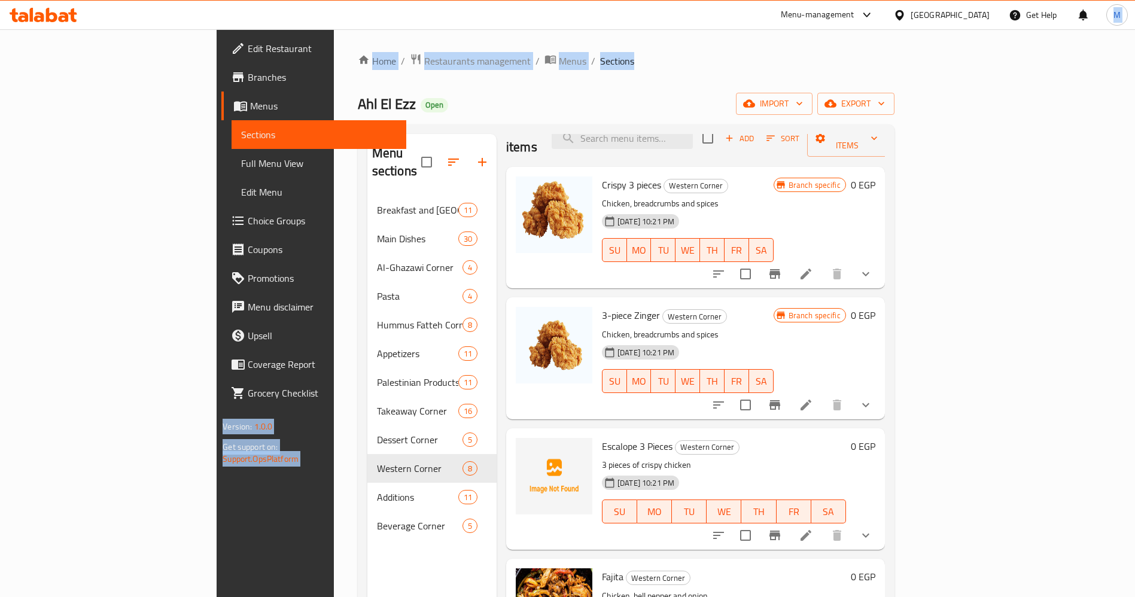
drag, startPoint x: 1093, startPoint y: 20, endPoint x: 1086, endPoint y: 65, distance: 45.6
click at [1086, 65] on div "​ Menu-management Egypt Get Help M Edit Restaurant Branches Menus Sections Full…" at bounding box center [567, 313] width 1135 height 568
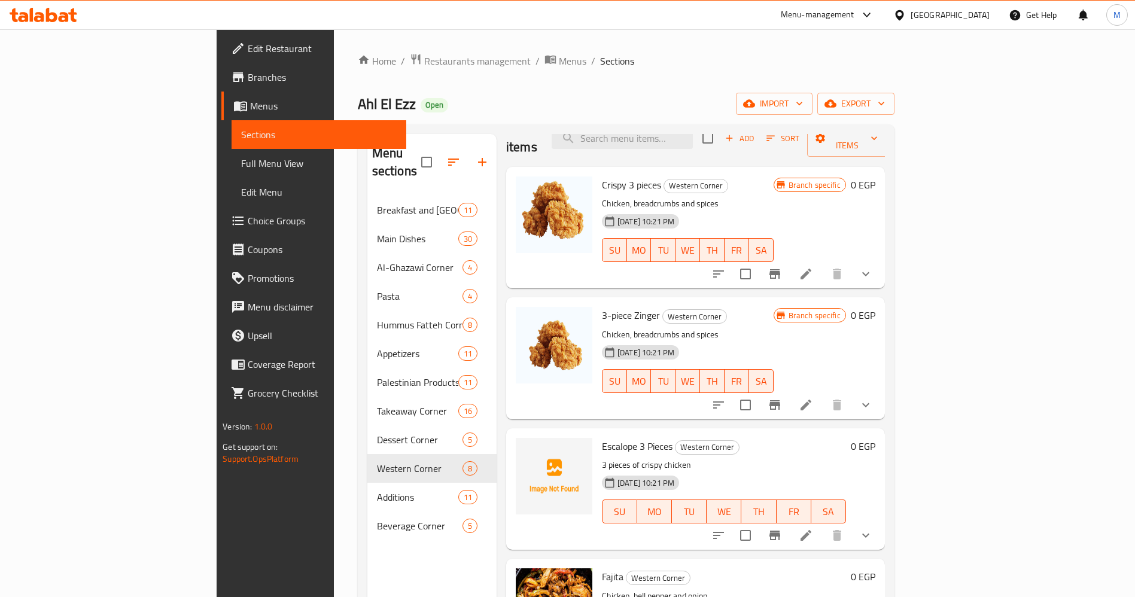
click at [919, 124] on div "Home / Restaurants management / Menus / Sections Ahl El Ezz Open import export …" at bounding box center [626, 397] width 585 height 736
click at [789, 260] on button "Branch-specific-item" at bounding box center [775, 274] width 29 height 29
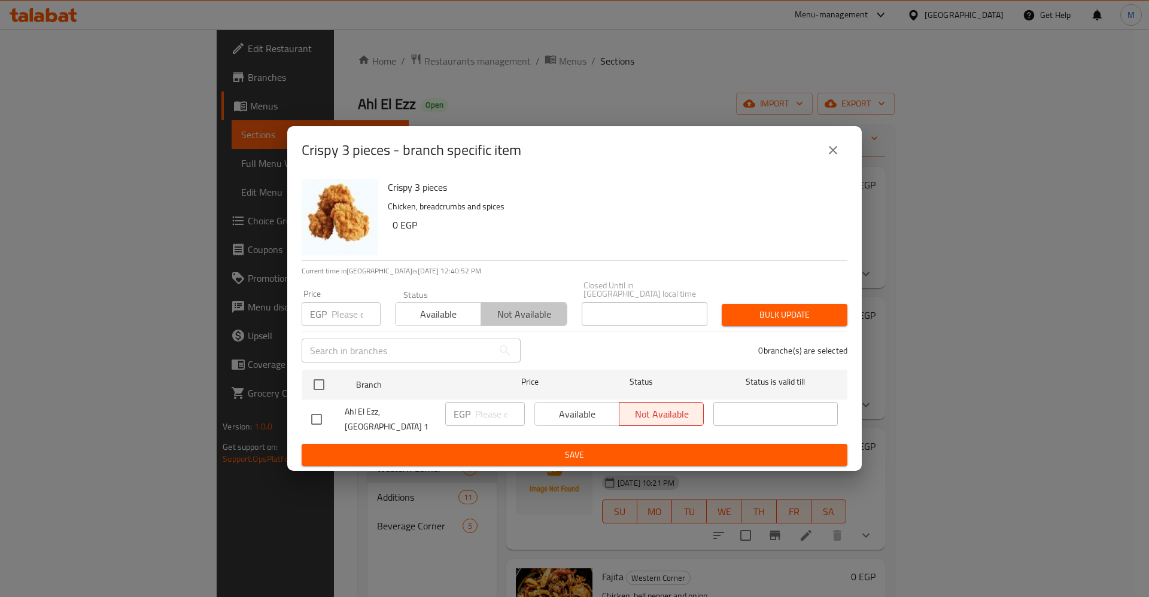
click at [536, 312] on span "Not available" at bounding box center [524, 314] width 76 height 17
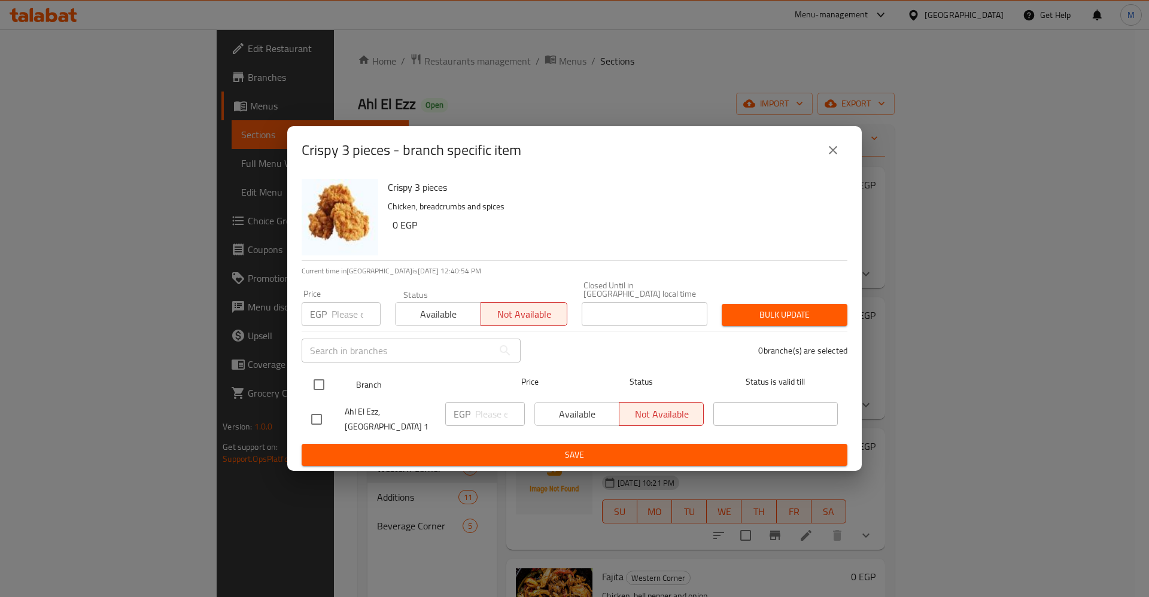
click at [324, 390] on input "checkbox" at bounding box center [318, 384] width 25 height 25
checkbox input "true"
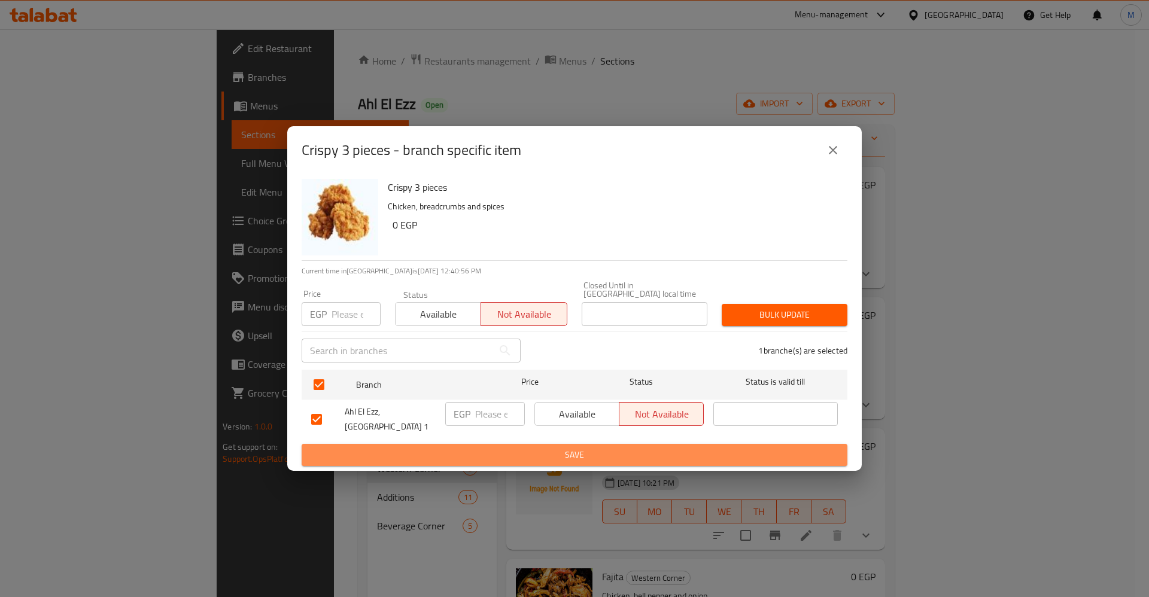
click at [473, 448] on span "Save" at bounding box center [574, 455] width 527 height 15
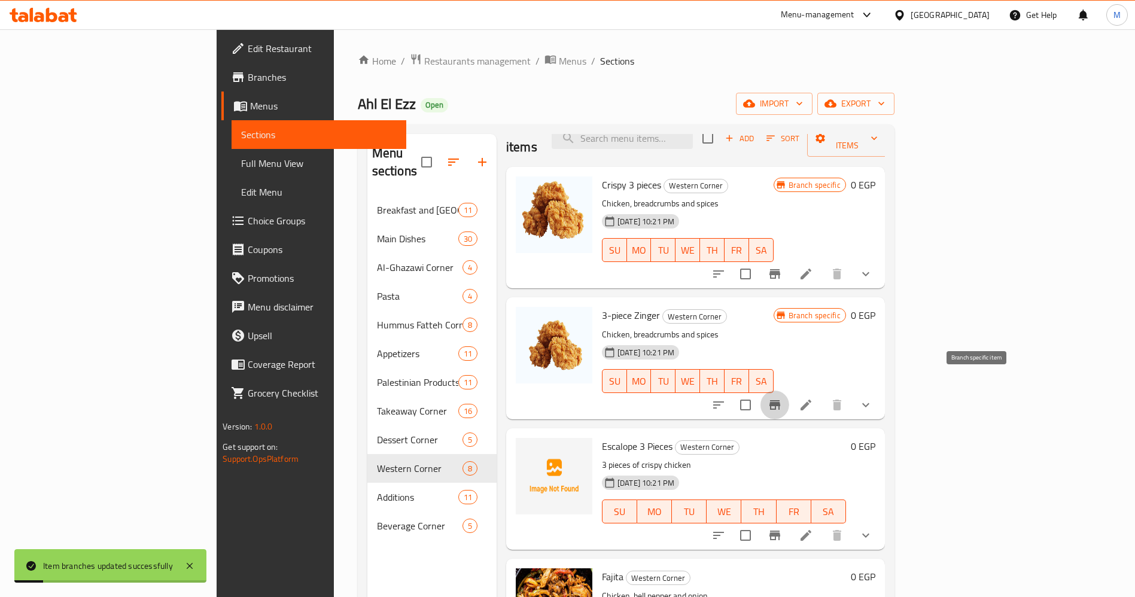
click at [789, 399] on button "Branch-specific-item" at bounding box center [775, 405] width 29 height 29
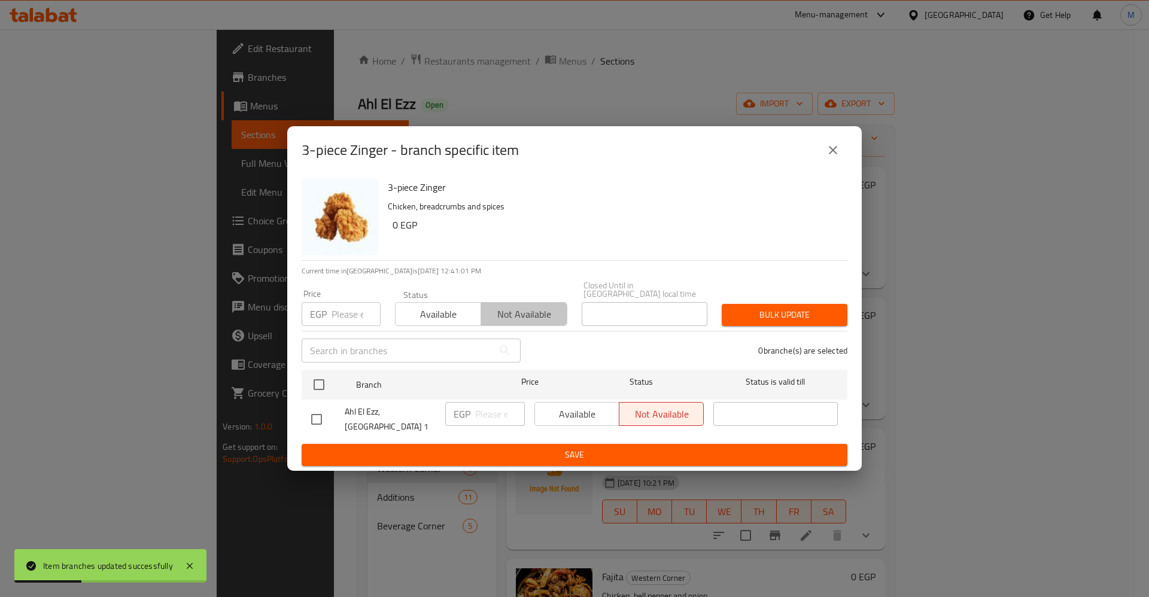
click at [534, 315] on span "Not available" at bounding box center [524, 314] width 76 height 17
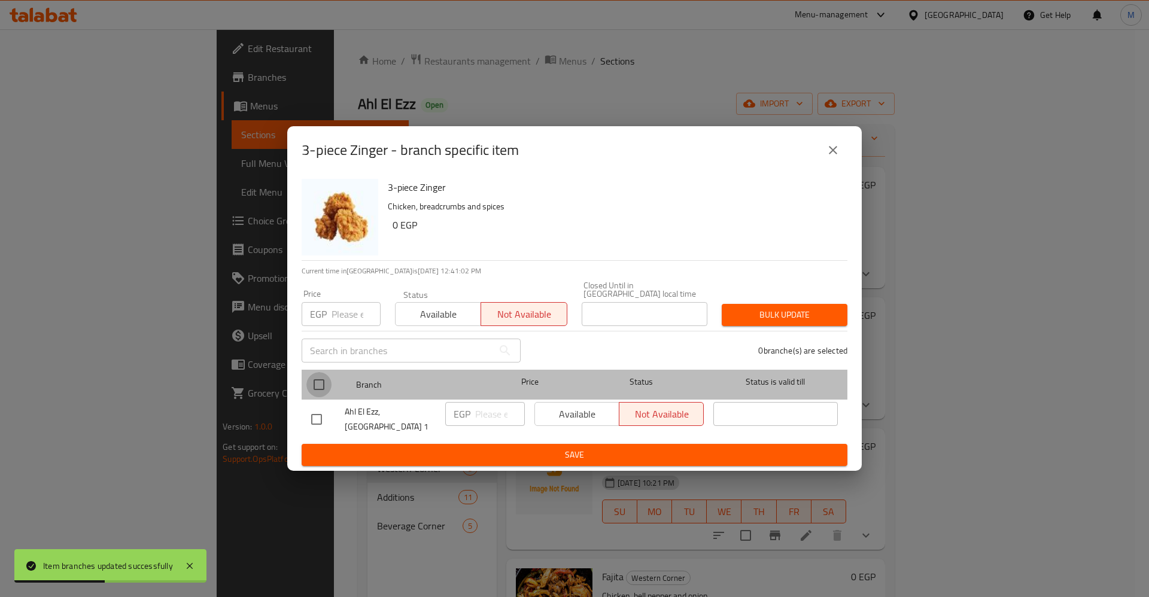
click at [320, 377] on input "checkbox" at bounding box center [318, 384] width 25 height 25
checkbox input "true"
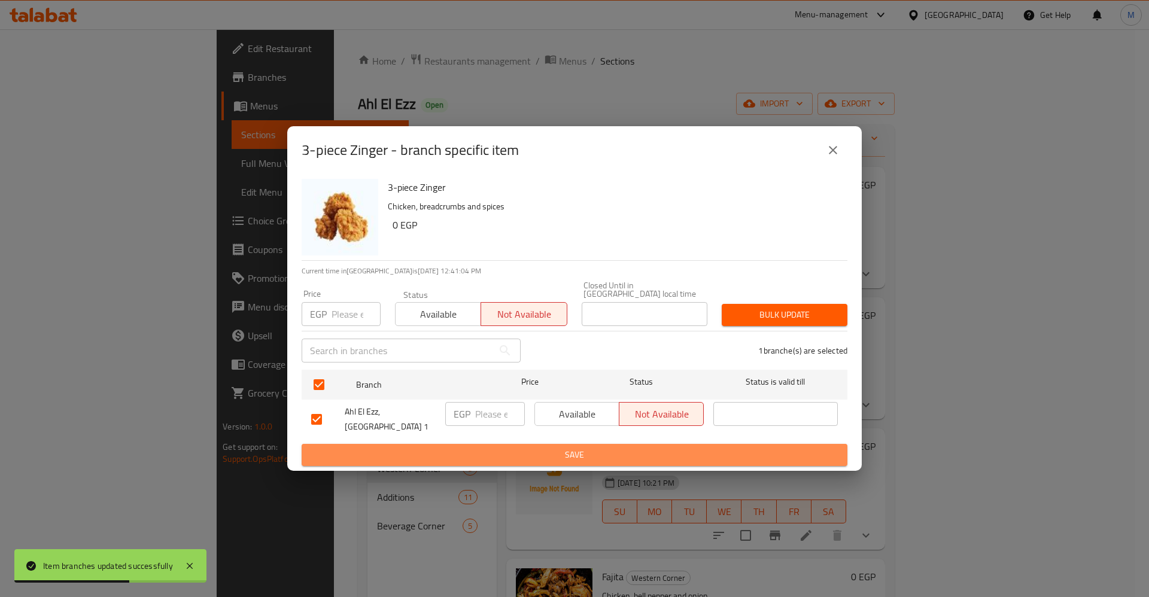
click at [527, 448] on span "Save" at bounding box center [574, 455] width 527 height 15
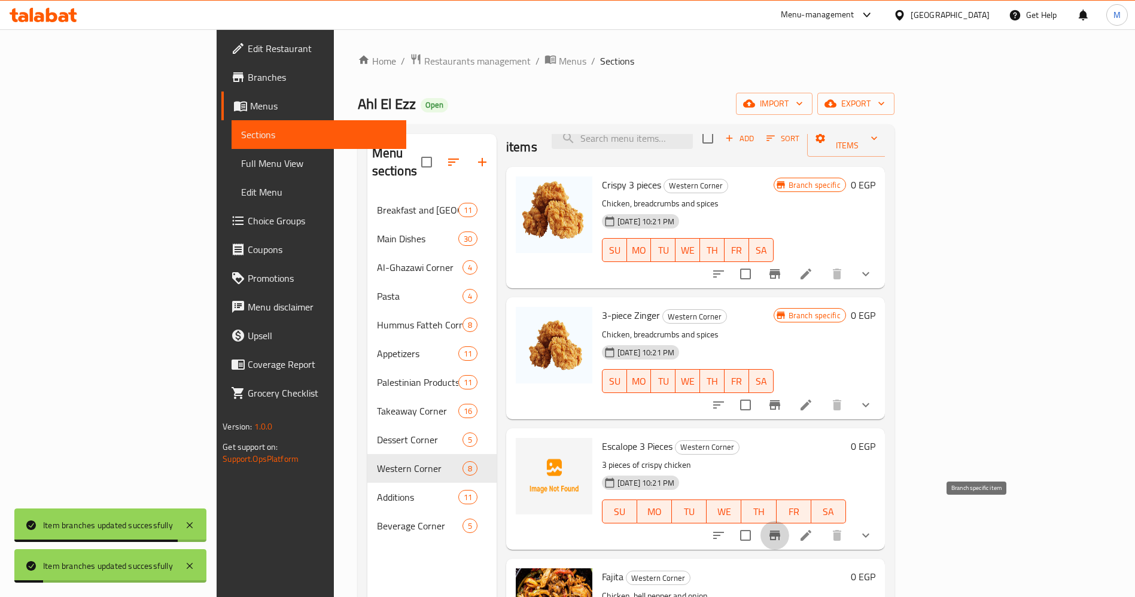
click at [782, 528] on icon "Branch-specific-item" at bounding box center [775, 535] width 14 height 14
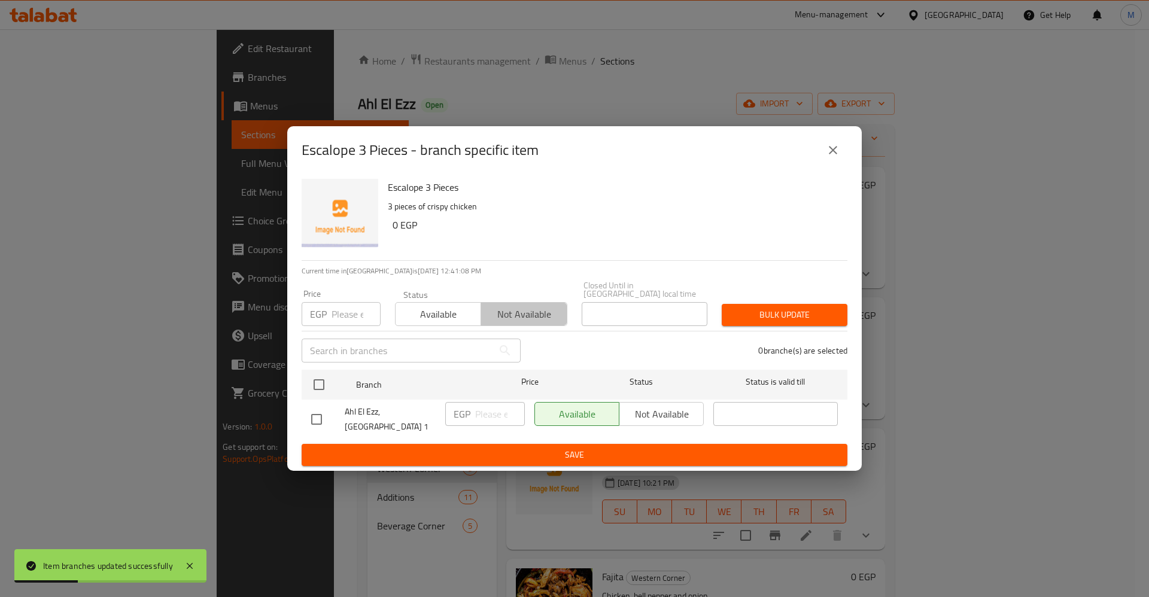
click at [499, 317] on span "Not available" at bounding box center [524, 314] width 76 height 17
drag, startPoint x: 659, startPoint y: 423, endPoint x: 657, endPoint y: 415, distance: 7.6
click at [657, 415] on div "Available Not available" at bounding box center [618, 414] width 169 height 24
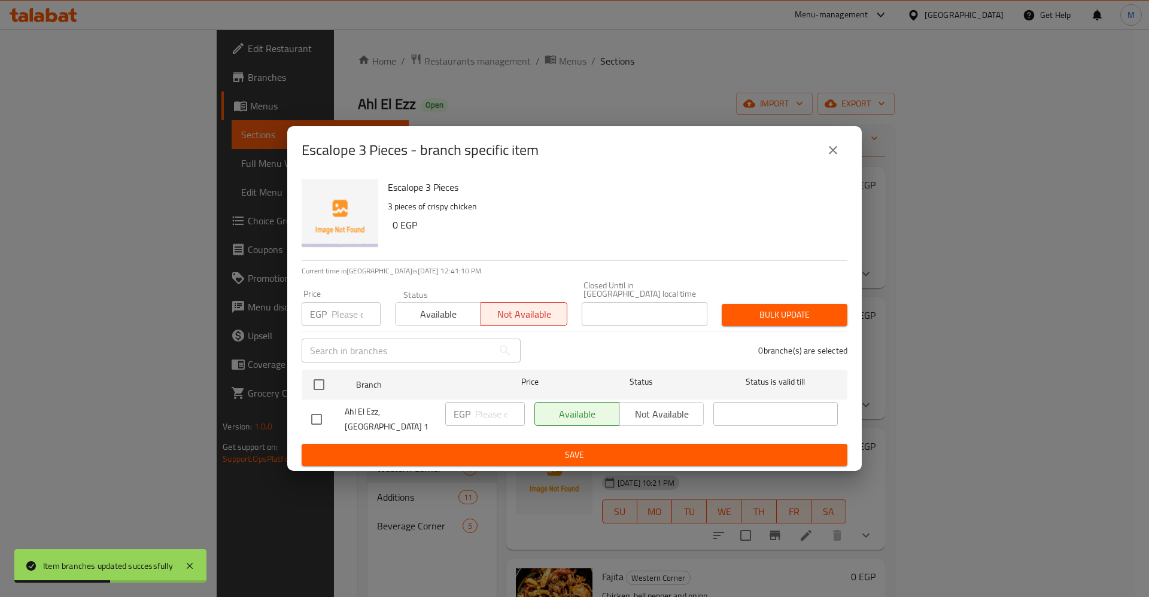
click at [657, 415] on div "Available Not available" at bounding box center [618, 414] width 169 height 24
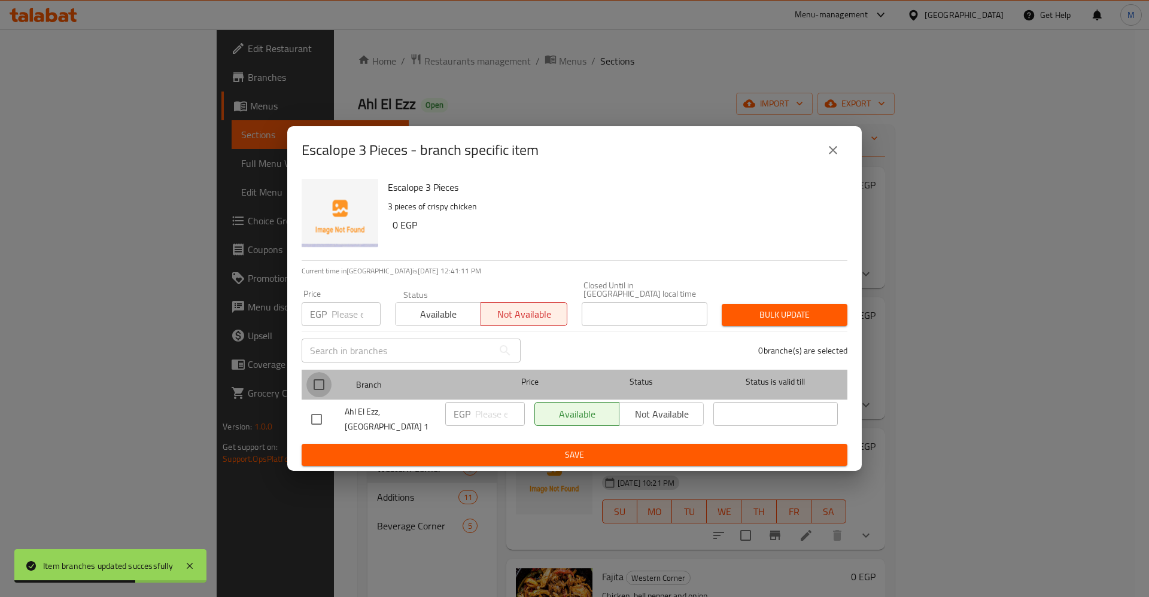
click at [313, 375] on input "checkbox" at bounding box center [318, 384] width 25 height 25
checkbox input "true"
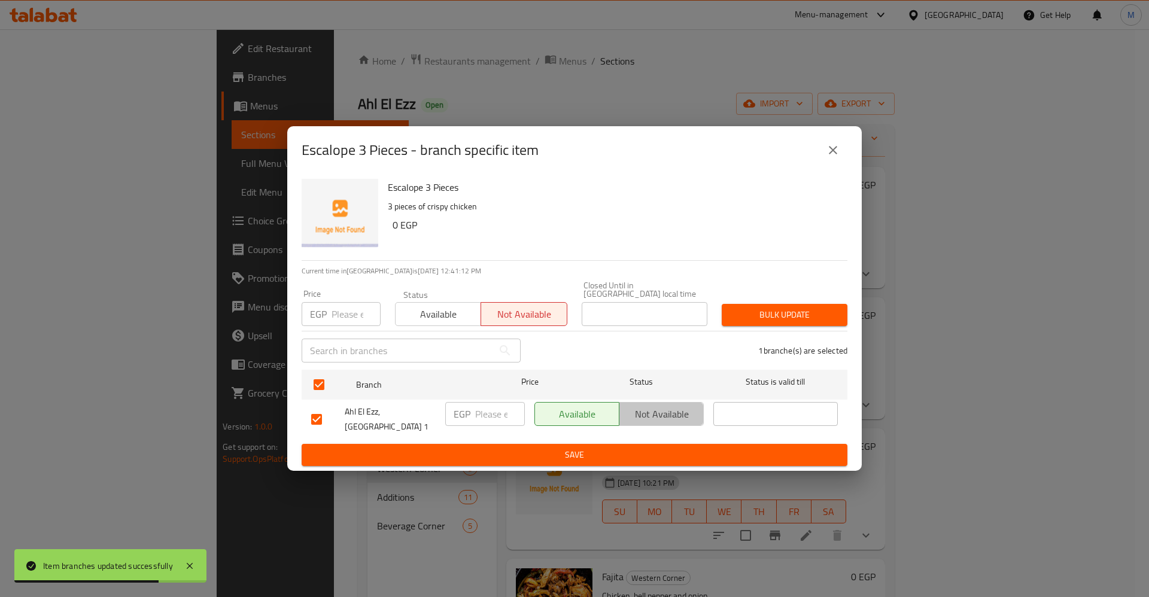
click at [651, 413] on span "Not available" at bounding box center [661, 414] width 75 height 17
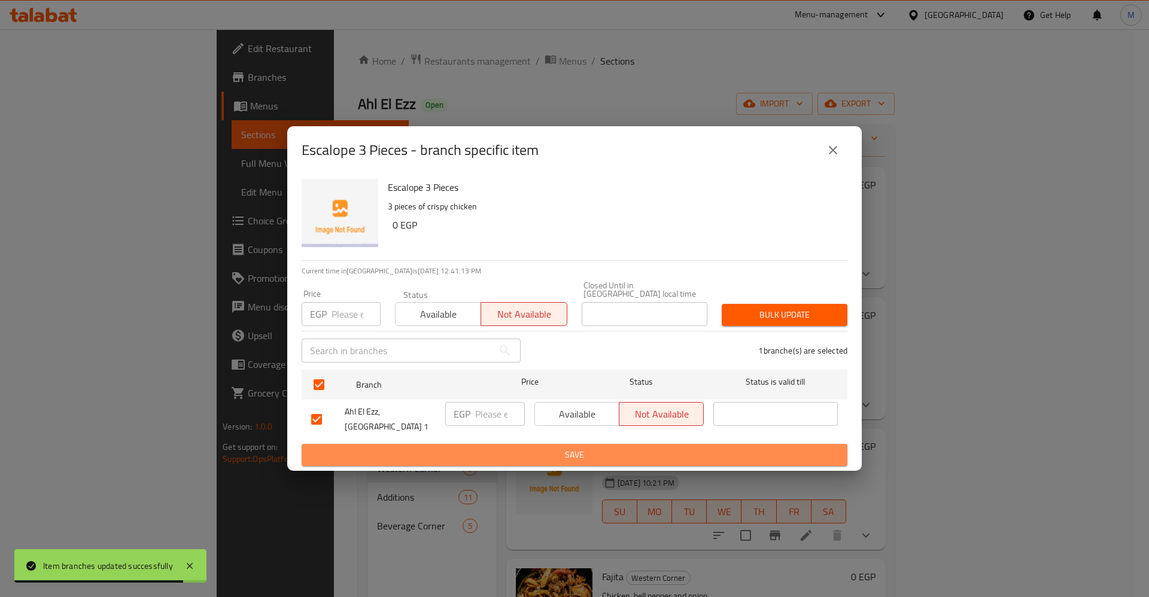
click at [676, 448] on span "Save" at bounding box center [574, 455] width 527 height 15
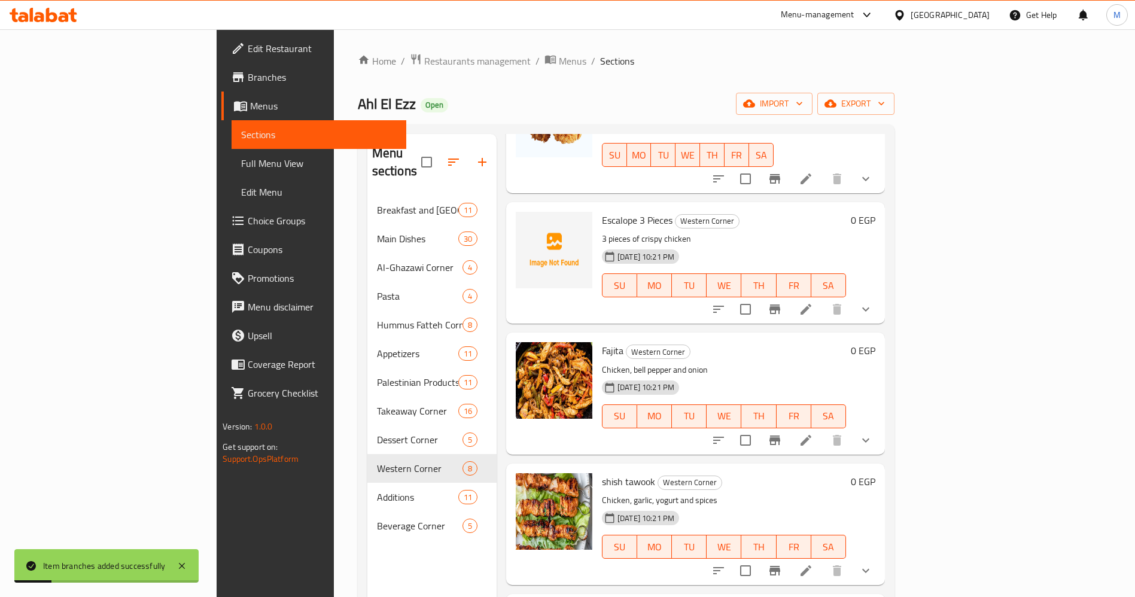
scroll to position [243, 0]
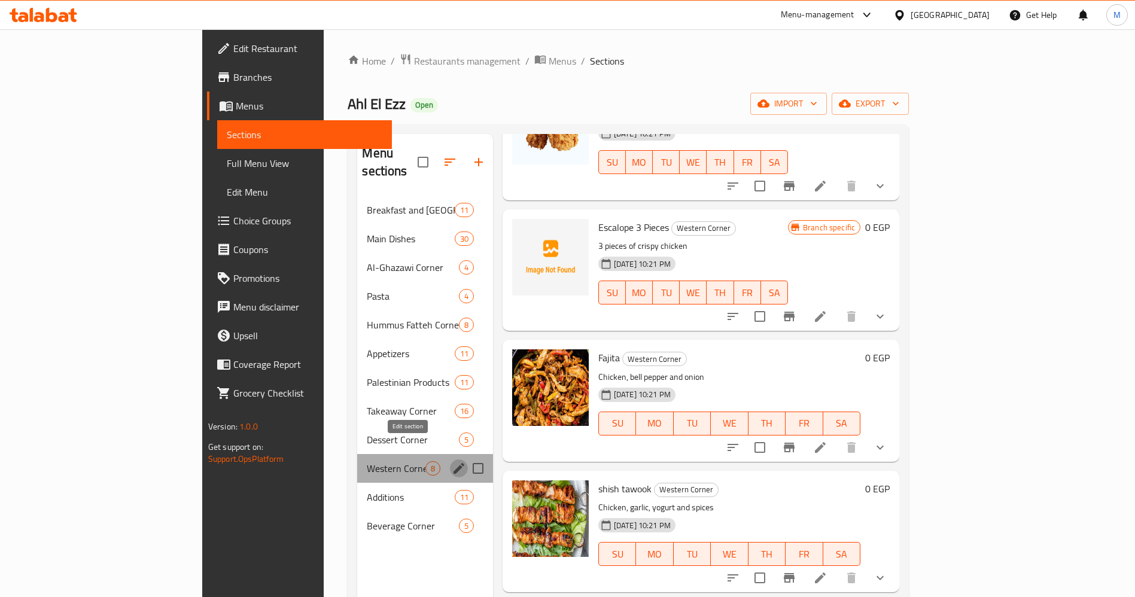
click at [454, 463] on icon "edit" at bounding box center [459, 468] width 11 height 11
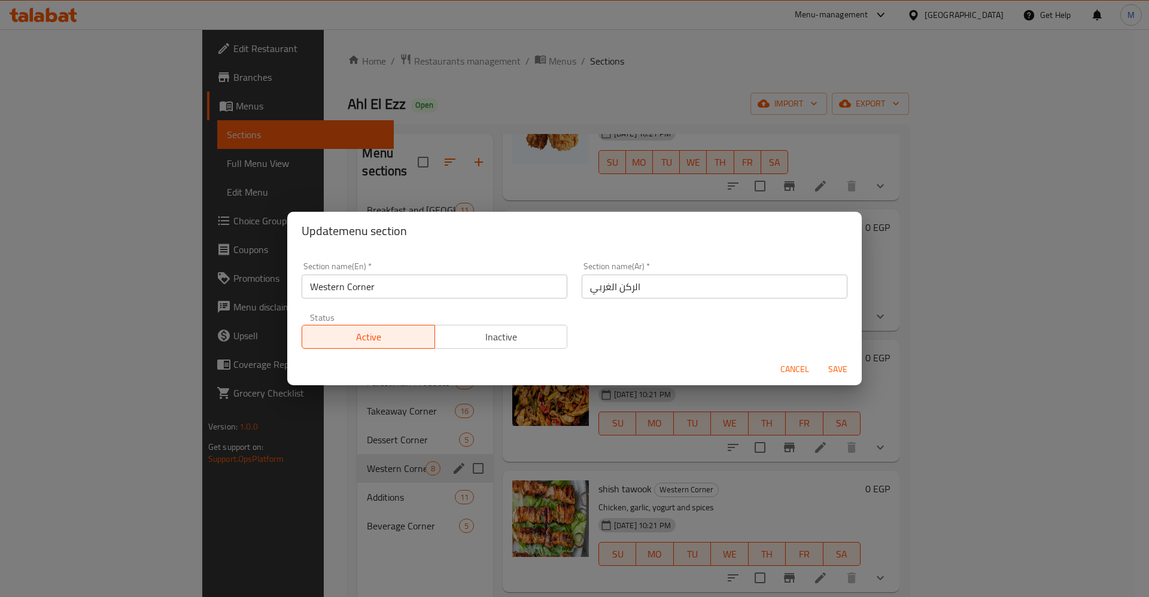
click at [522, 341] on span "Inactive" at bounding box center [501, 337] width 123 height 17
click at [789, 362] on span "Cancel" at bounding box center [794, 369] width 29 height 15
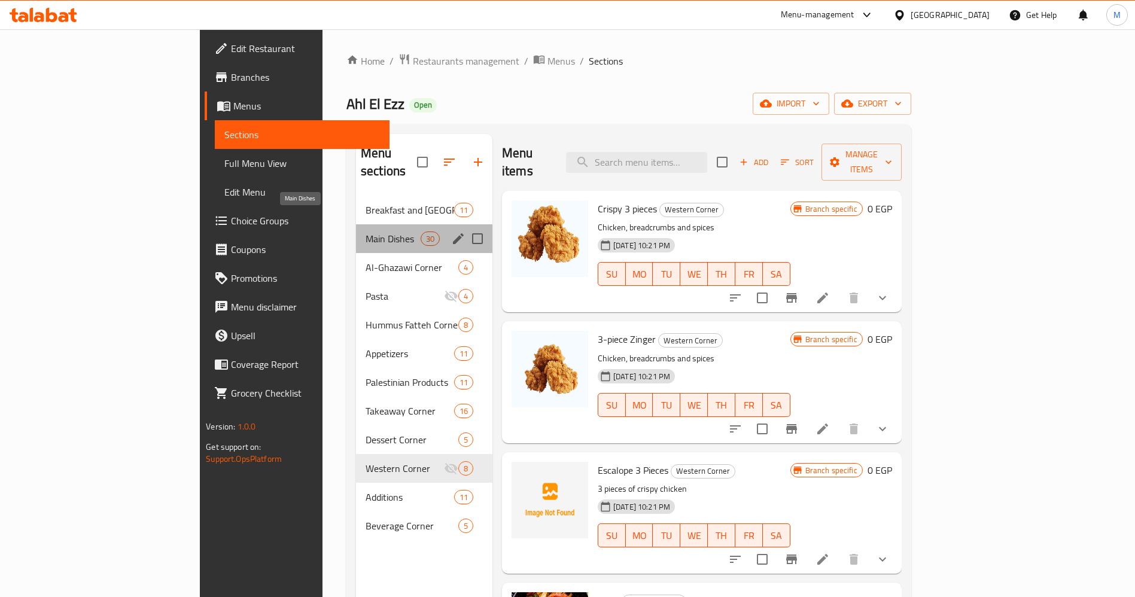
click at [366, 232] on span "Main Dishes" at bounding box center [393, 239] width 55 height 14
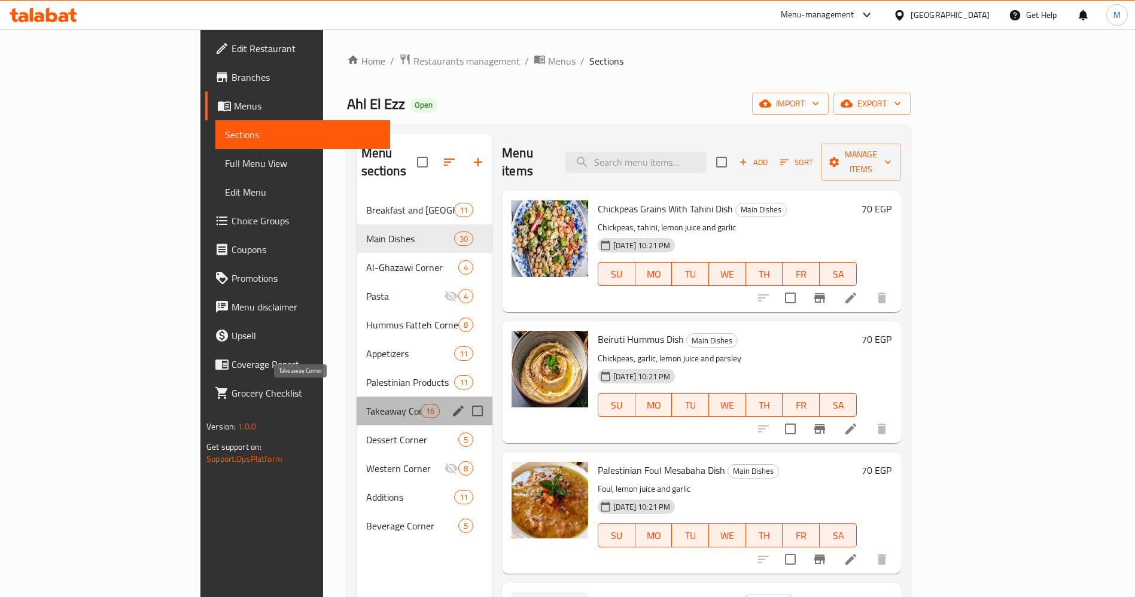
click at [366, 404] on span "Takeaway Corner" at bounding box center [393, 411] width 54 height 14
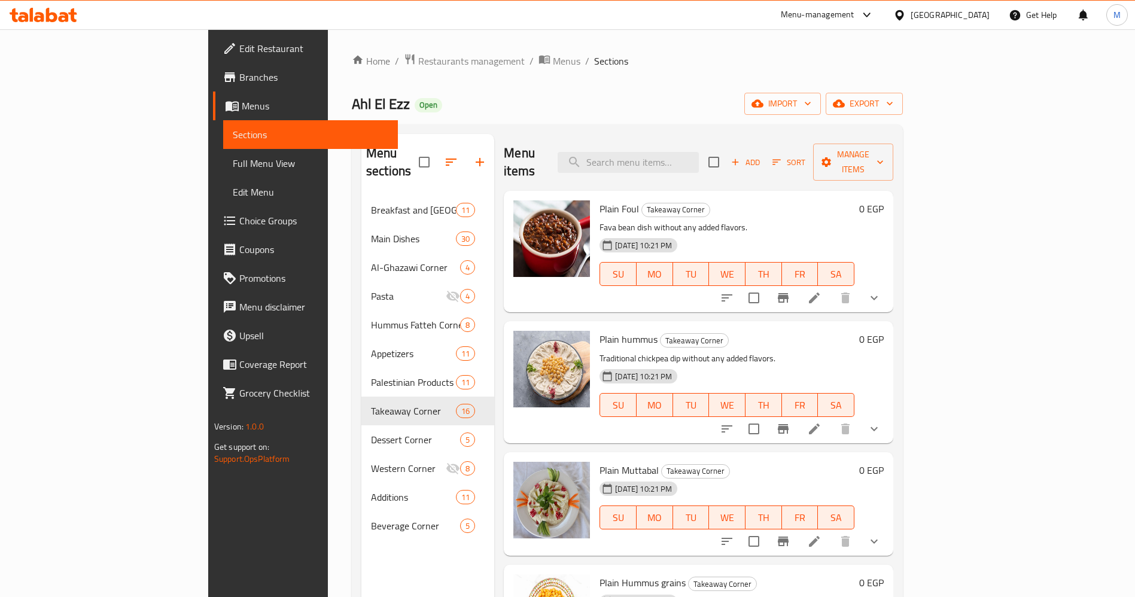
click at [870, 14] on icon at bounding box center [866, 15] width 7 height 5
click at [871, 14] on icon at bounding box center [867, 15] width 7 height 5
click at [1117, 14] on span "M" at bounding box center [1117, 14] width 7 height 13
click at [1087, 59] on input "English" at bounding box center [1030, 53] width 125 height 14
click at [1056, 113] on div "العربية" at bounding box center [1038, 111] width 141 height 14
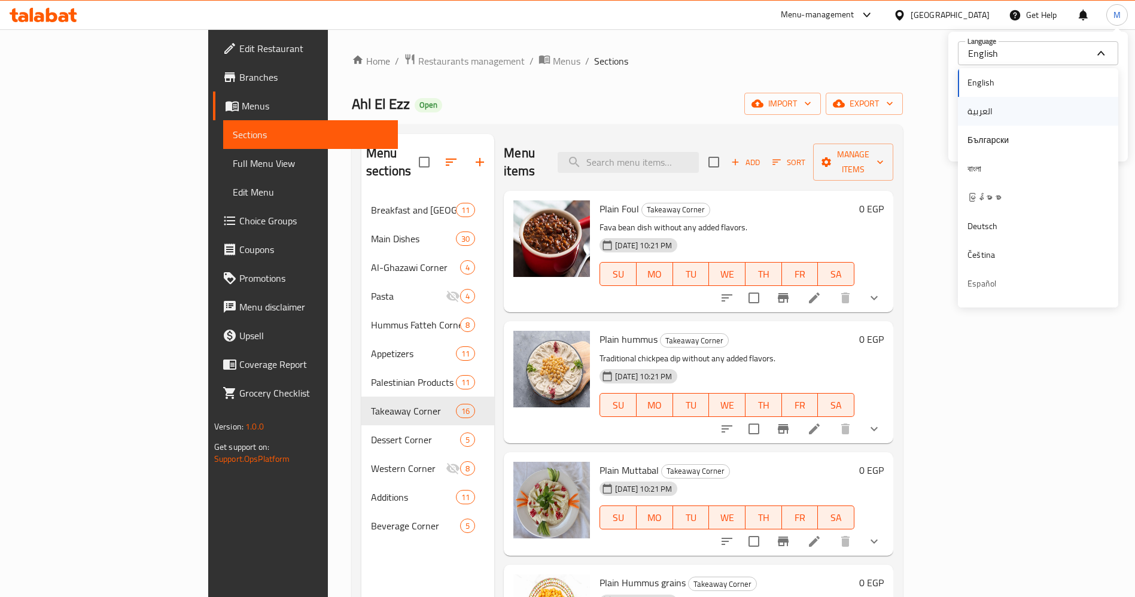
type input "العربية"
click at [903, 94] on div "Ahl El Ezz Open import export" at bounding box center [627, 104] width 551 height 22
click at [1124, 8] on div "M" at bounding box center [1118, 15] width 22 height 22
click at [1059, 55] on input "العربية" at bounding box center [1030, 53] width 125 height 14
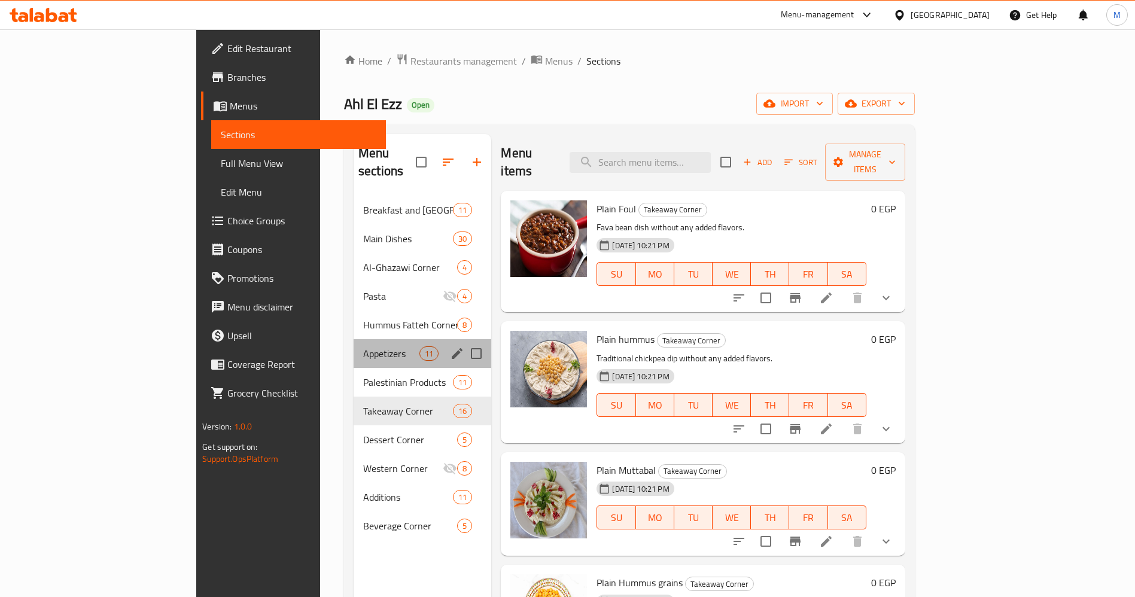
click at [354, 339] on div "Appetizers 11" at bounding box center [423, 353] width 138 height 29
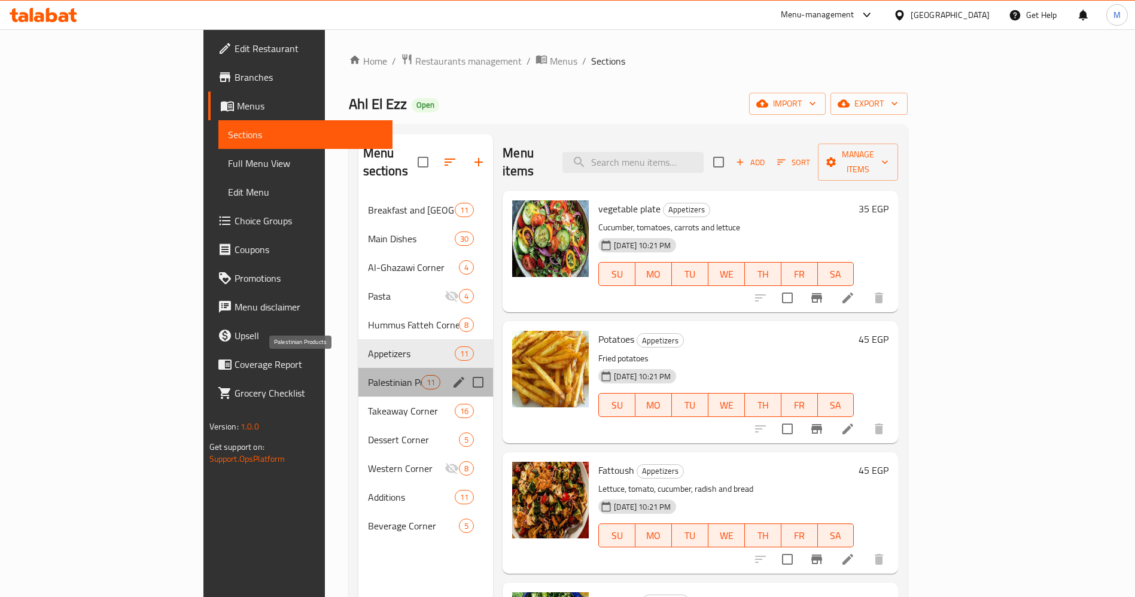
click at [368, 375] on span "Palestinian Products" at bounding box center [394, 382] width 53 height 14
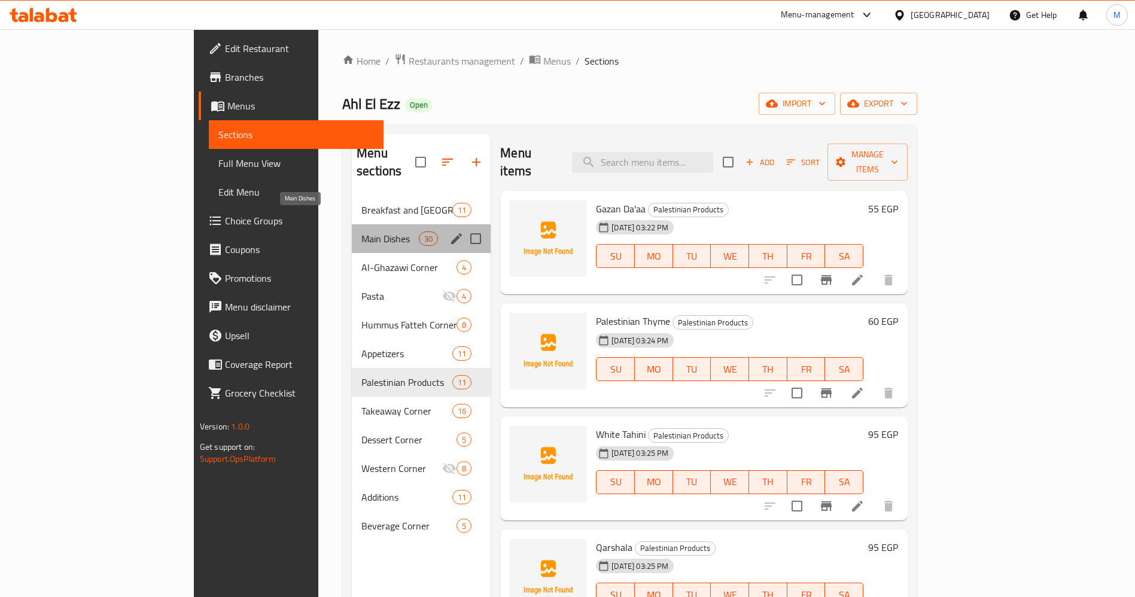
click at [361, 232] on span "Main Dishes" at bounding box center [389, 239] width 57 height 14
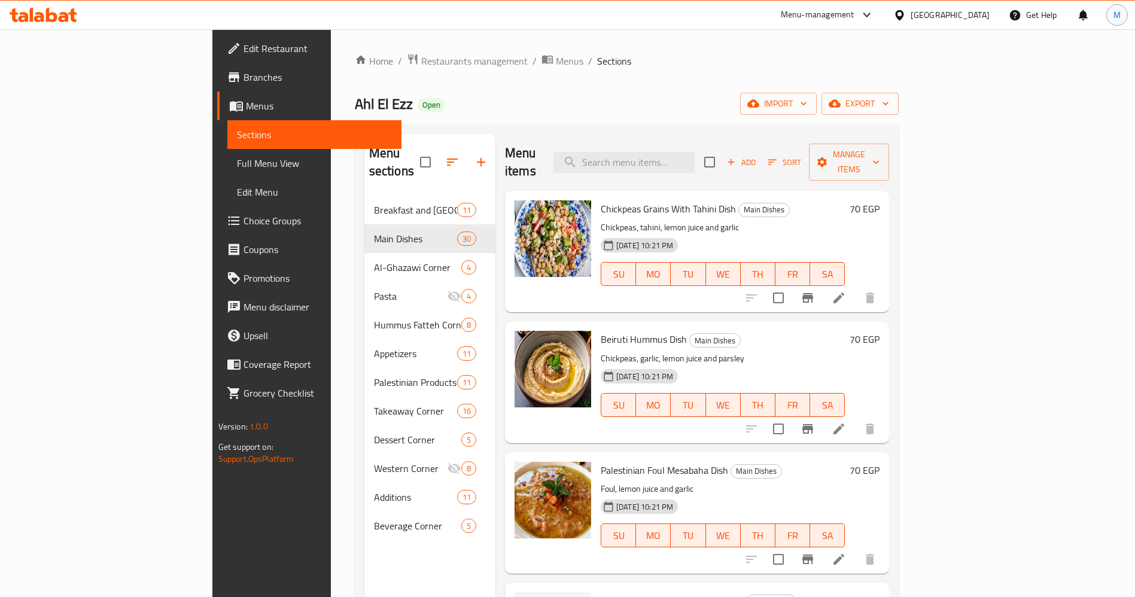
click at [1114, 12] on span "M" at bounding box center [1117, 14] width 7 height 13
click at [1052, 51] on input "العربية" at bounding box center [1030, 53] width 125 height 14
click at [1034, 105] on div "English العربية Български বাংলা မြန်မာစာ Deutsch Čeština Español Suomi Français…" at bounding box center [1038, 542] width 160 height 948
click at [990, 113] on div "English العربية Български বাংলা မြန်မာစာ Deutsch Čeština Español Suomi Français…" at bounding box center [1038, 542] width 160 height 948
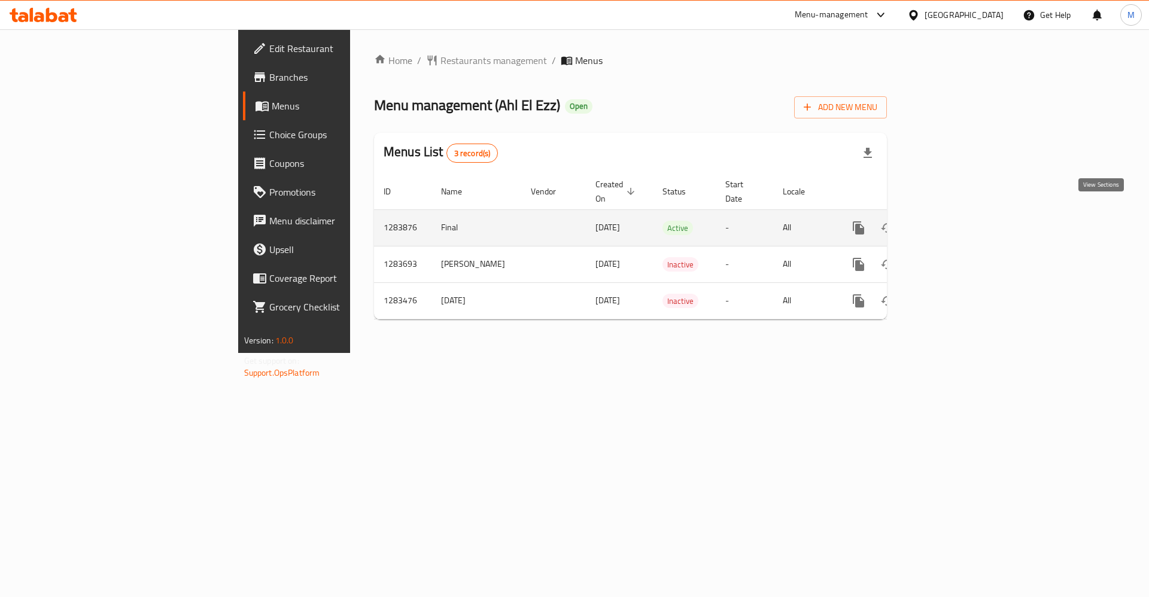
click at [952, 221] on icon "enhanced table" at bounding box center [945, 228] width 14 height 14
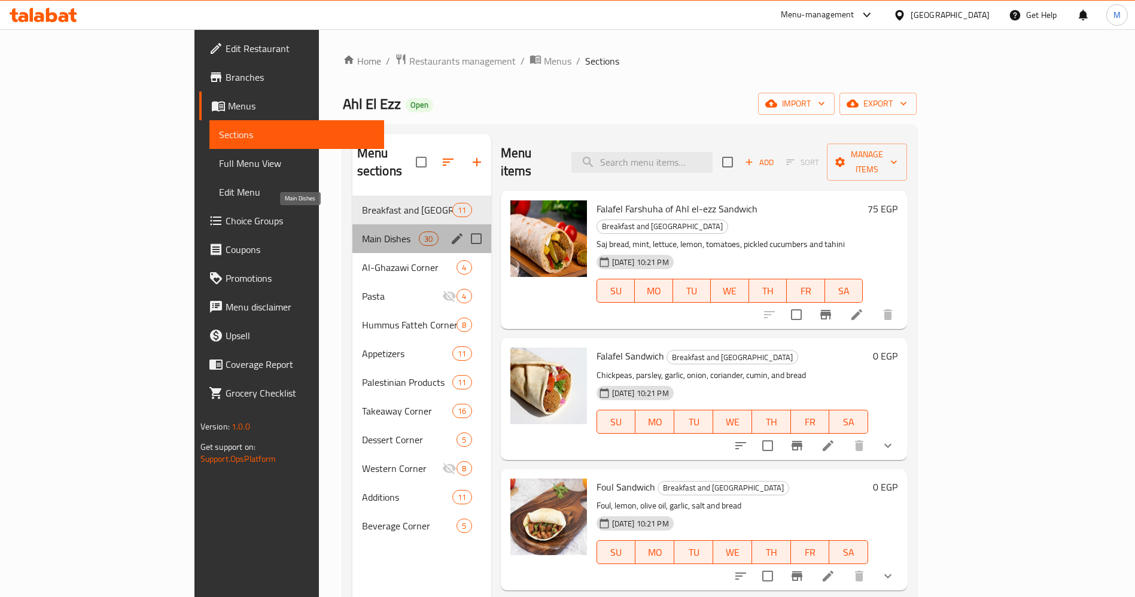
click at [362, 232] on span "Main Dishes" at bounding box center [390, 239] width 57 height 14
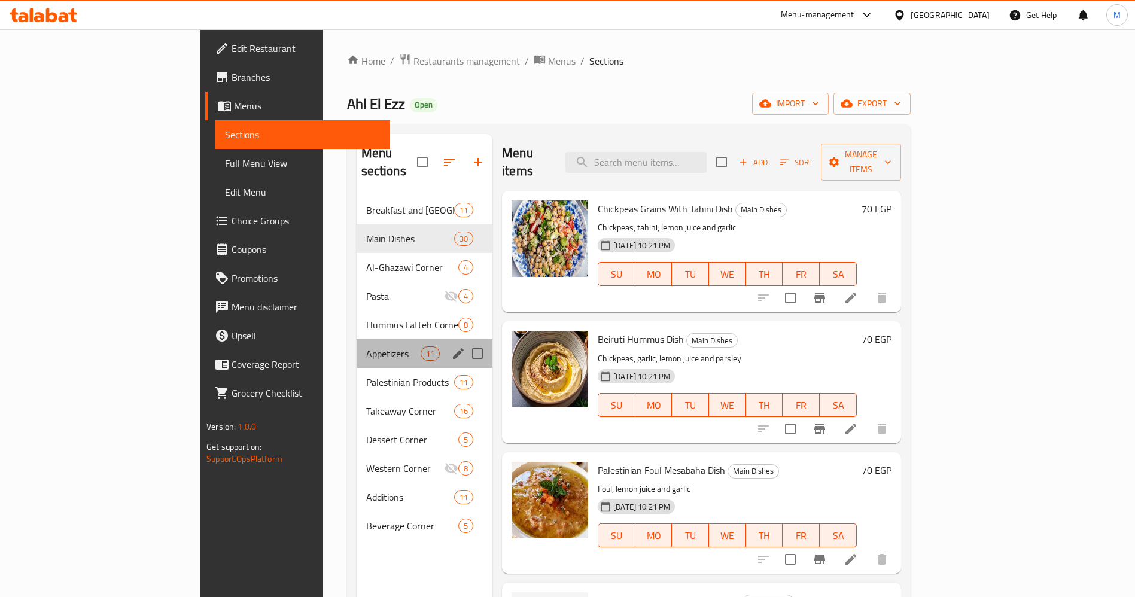
click at [357, 344] on div "Appetizers 11" at bounding box center [425, 353] width 136 height 29
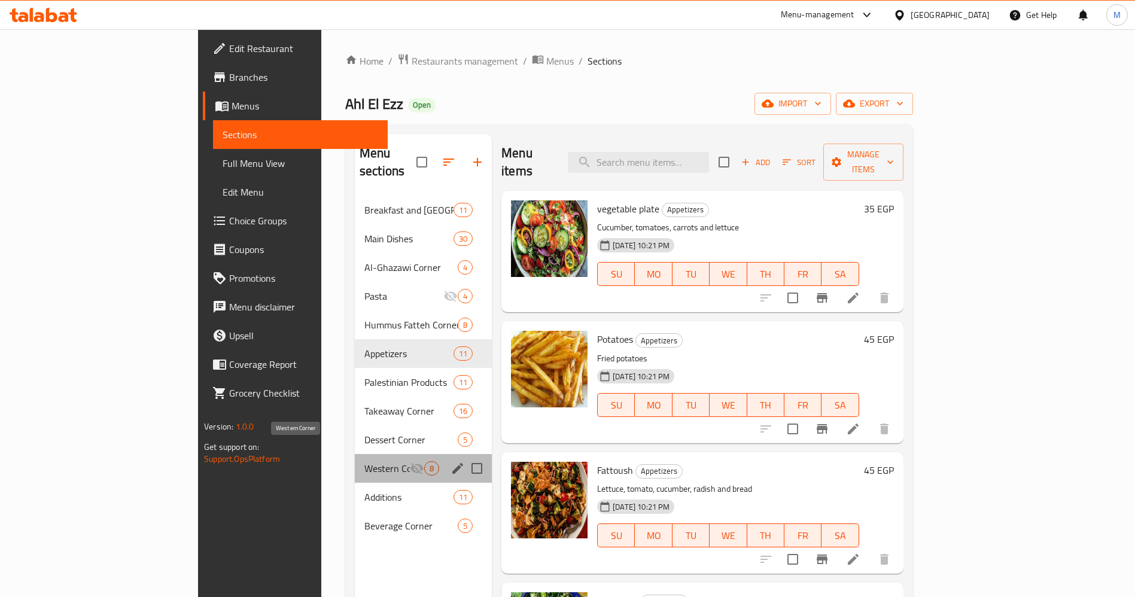
click at [364, 461] on span "Western Corner" at bounding box center [386, 468] width 45 height 14
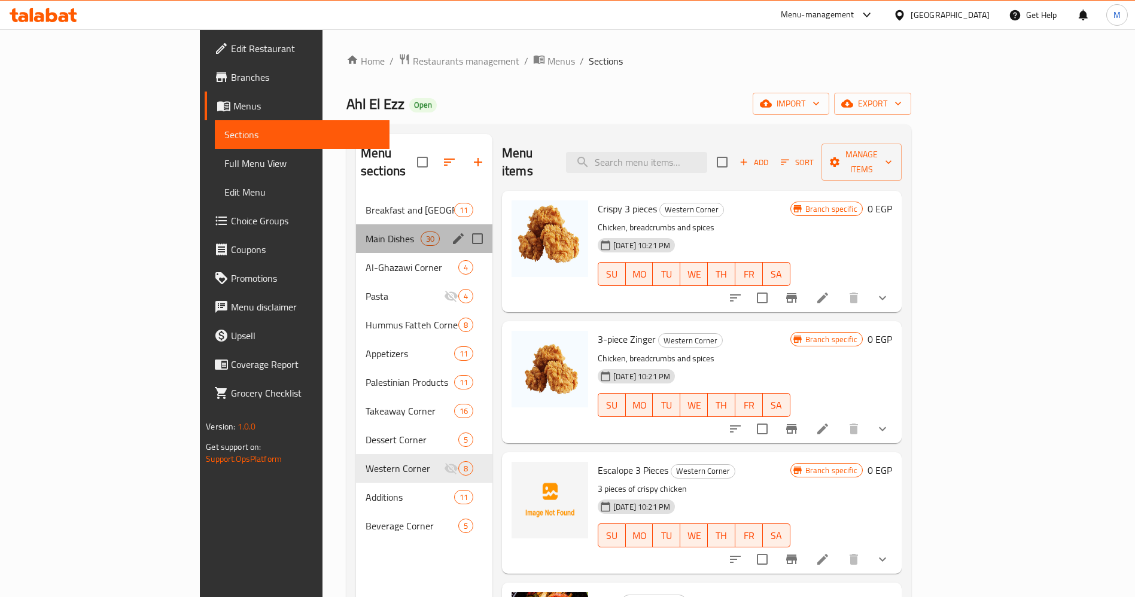
click at [356, 232] on div "Main Dishes 30" at bounding box center [424, 238] width 136 height 29
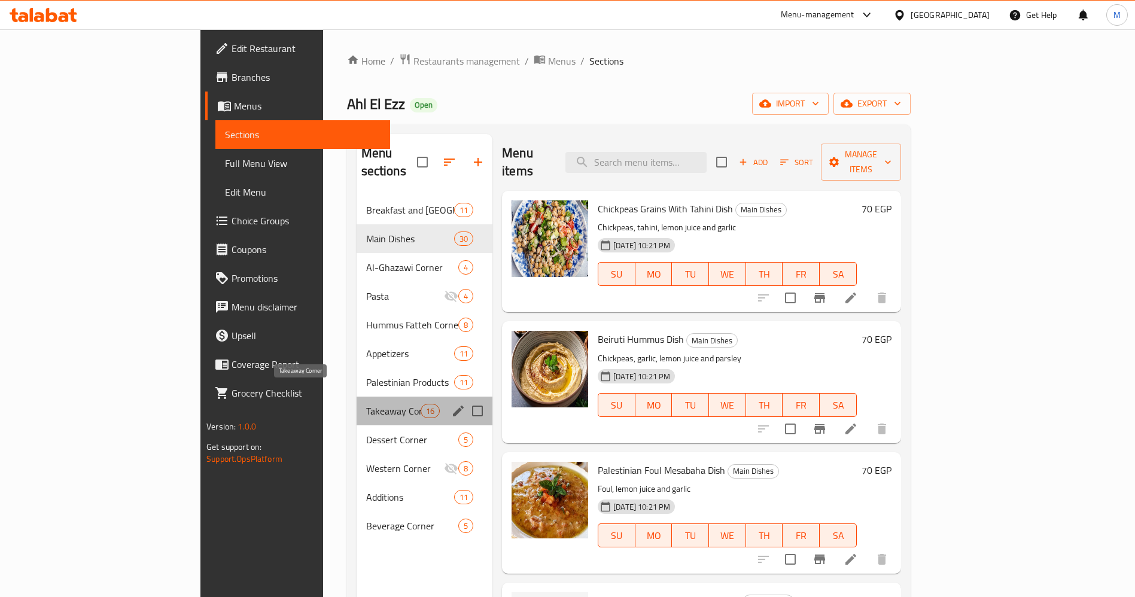
click at [366, 404] on span "Takeaway Corner" at bounding box center [393, 411] width 54 height 14
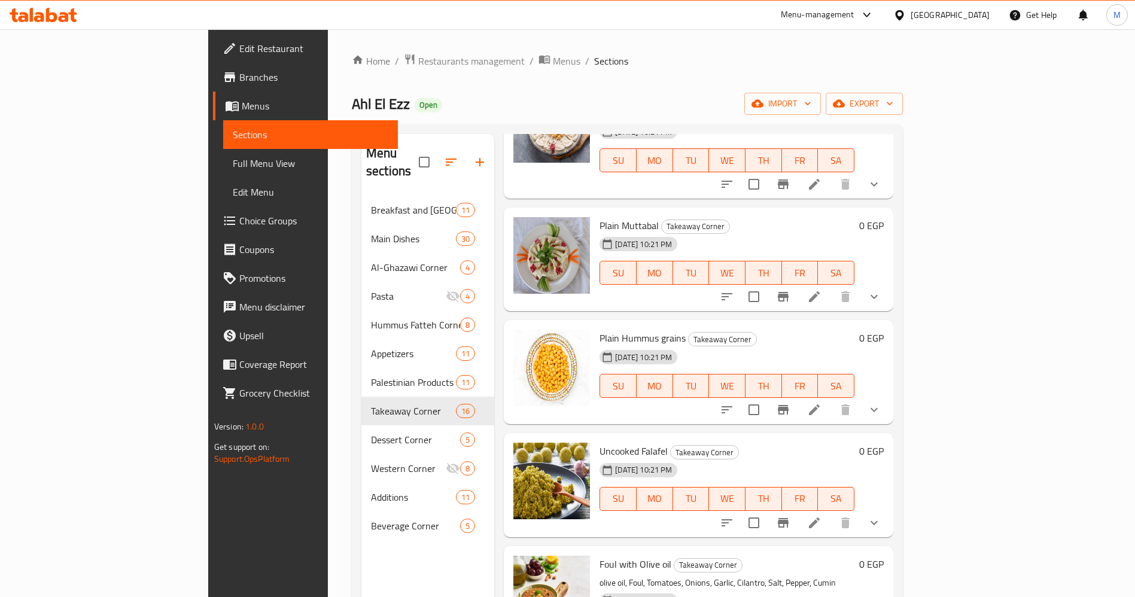
scroll to position [243, 0]
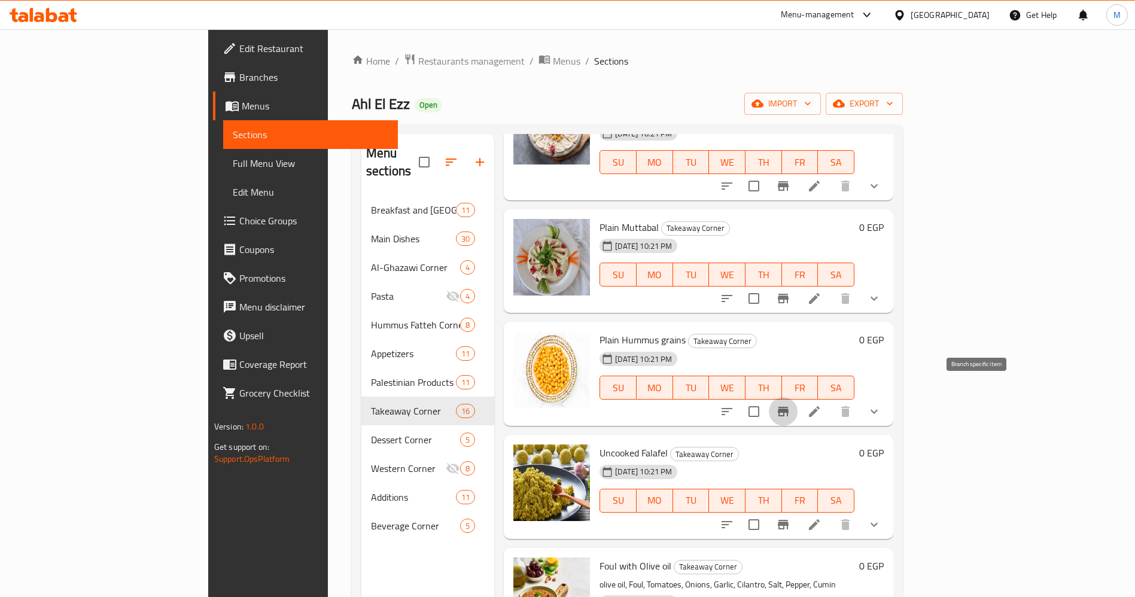
click at [789, 407] on icon "Branch-specific-item" at bounding box center [783, 412] width 11 height 10
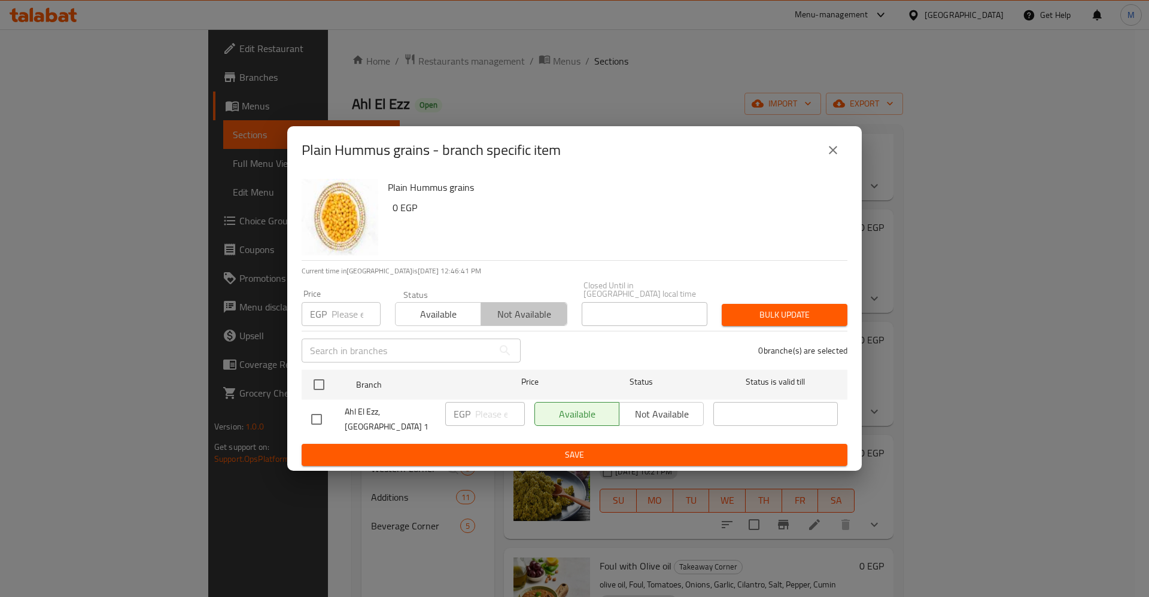
click at [522, 306] on span "Not available" at bounding box center [524, 314] width 76 height 17
click at [676, 412] on div "Available Not available" at bounding box center [618, 414] width 169 height 24
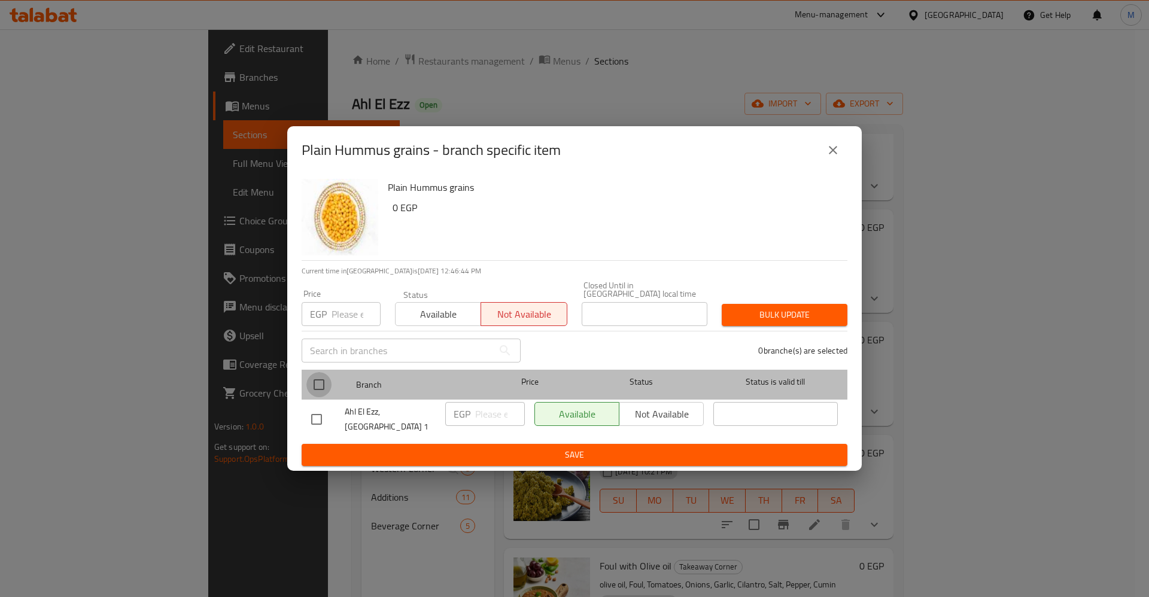
click at [316, 389] on input "checkbox" at bounding box center [318, 384] width 25 height 25
checkbox input "true"
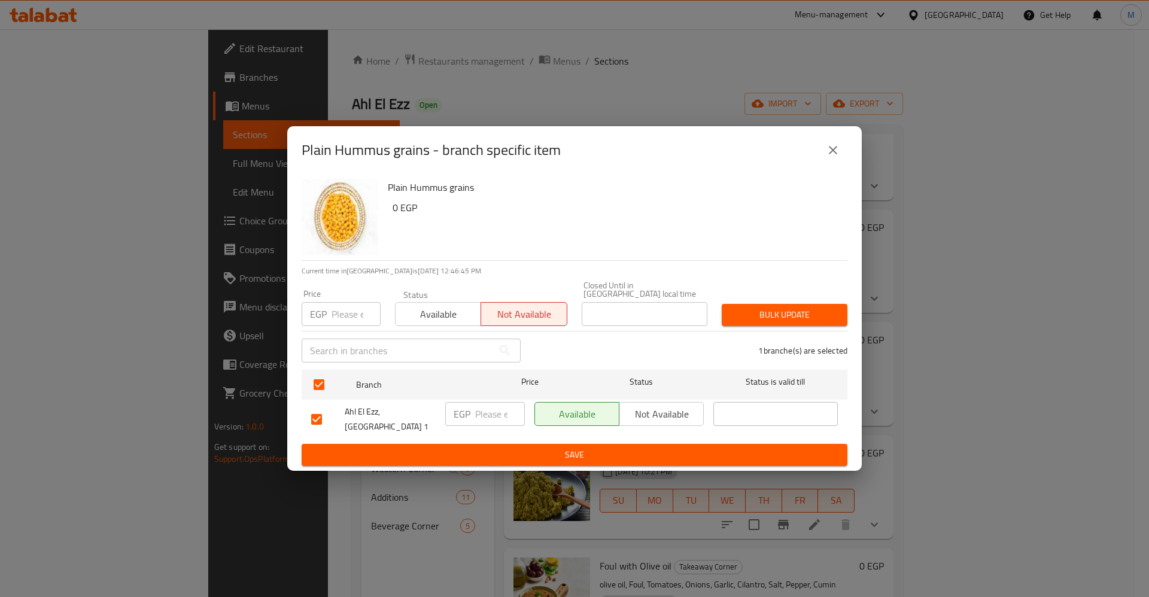
click at [652, 413] on span "Not available" at bounding box center [661, 414] width 75 height 17
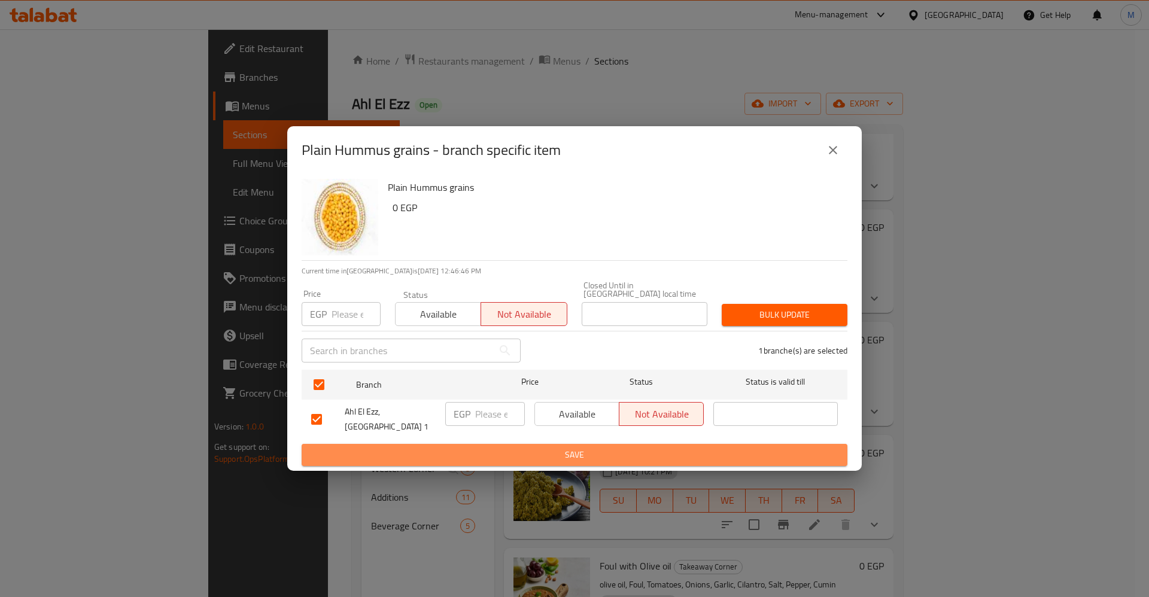
click at [664, 444] on button "Save" at bounding box center [575, 455] width 546 height 22
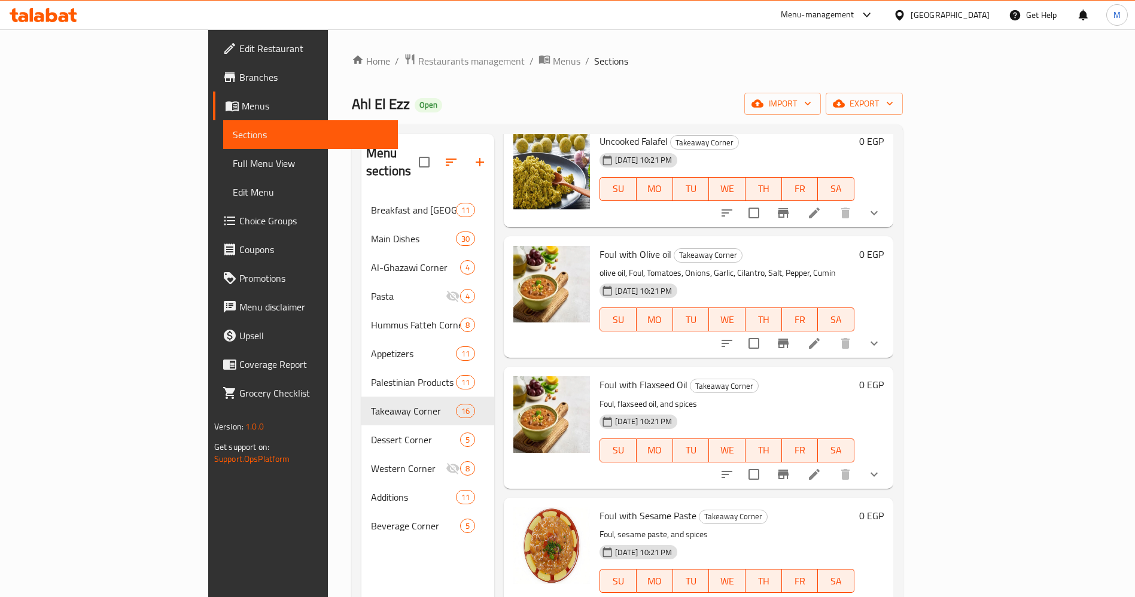
scroll to position [553, 0]
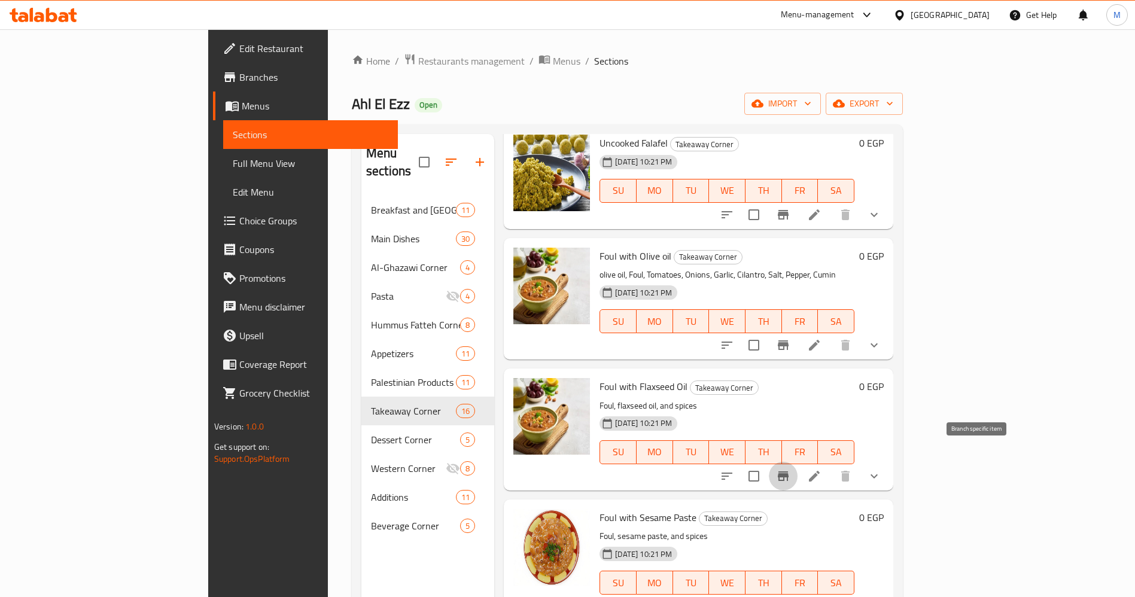
click at [789, 472] on icon "Branch-specific-item" at bounding box center [783, 477] width 11 height 10
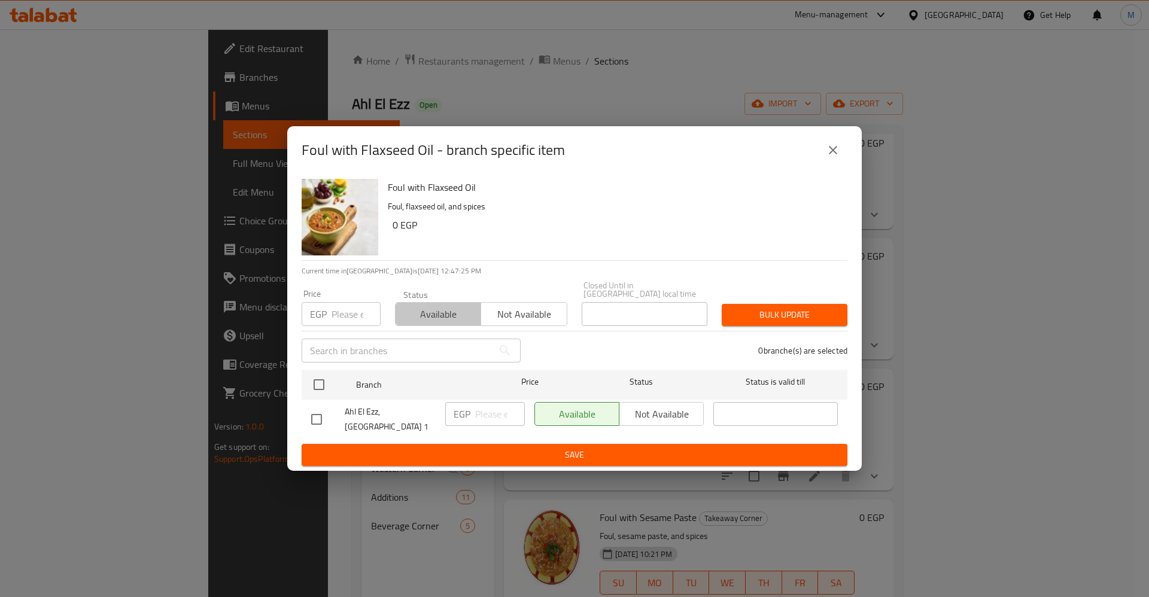
click at [468, 314] on span "Available" at bounding box center [438, 314] width 76 height 17
click at [507, 311] on span "Not available" at bounding box center [524, 314] width 76 height 17
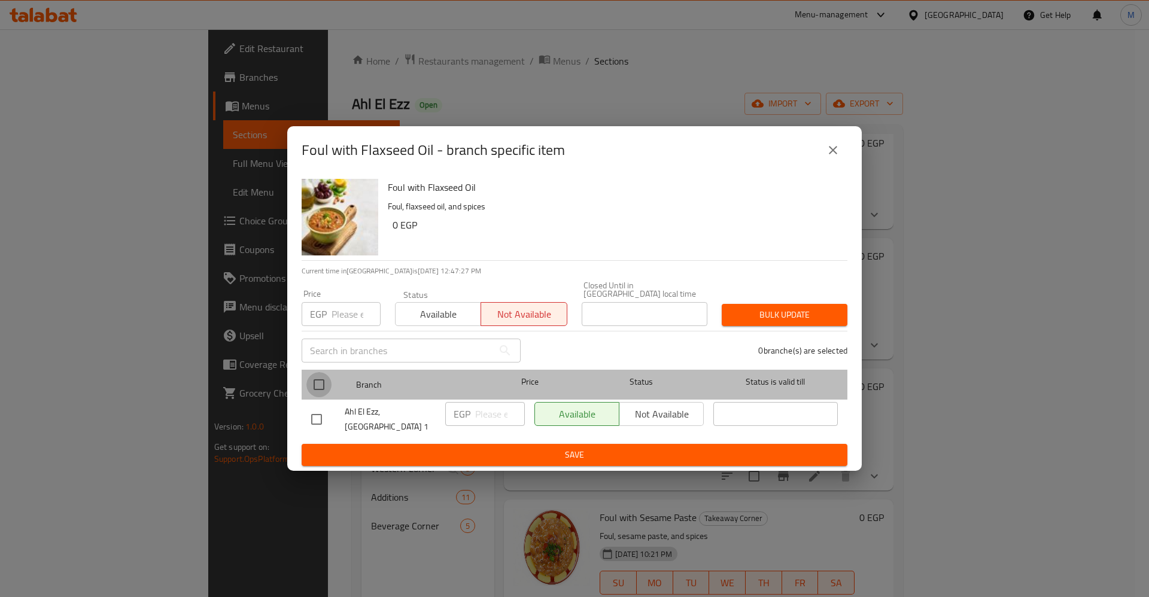
click at [315, 396] on input "checkbox" at bounding box center [318, 384] width 25 height 25
checkbox input "true"
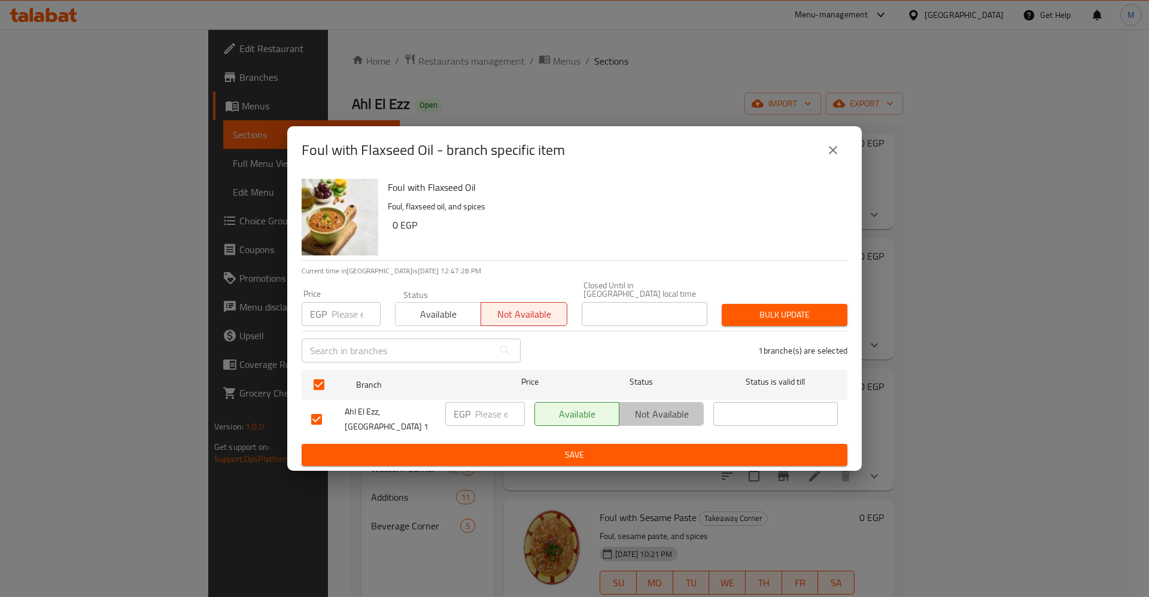
click at [648, 417] on span "Not available" at bounding box center [661, 414] width 75 height 17
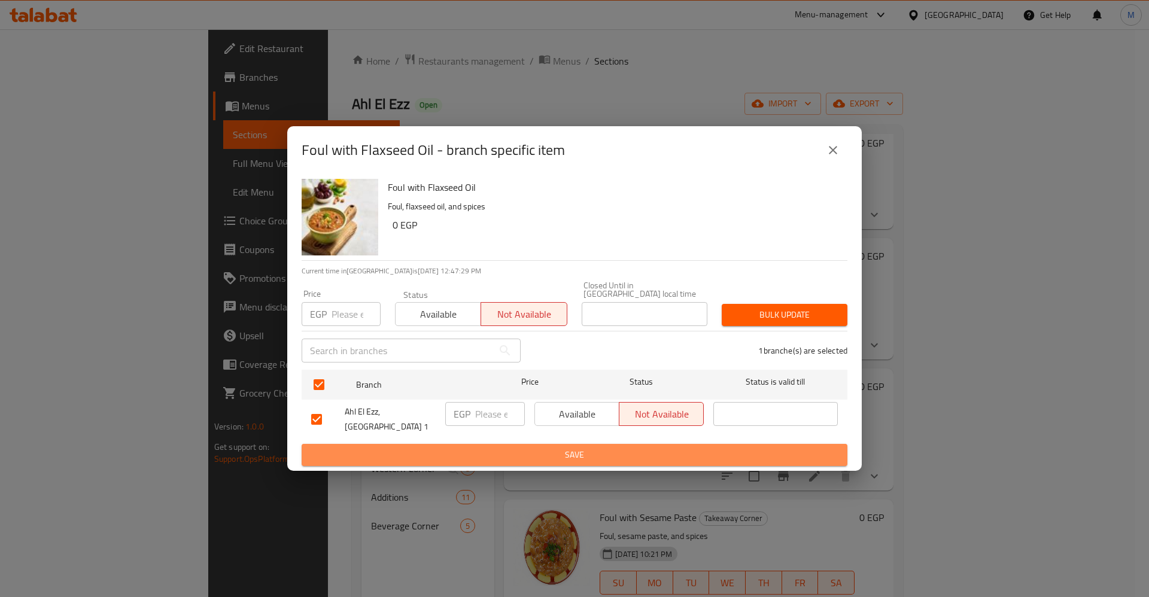
click at [658, 451] on span "Save" at bounding box center [574, 455] width 527 height 15
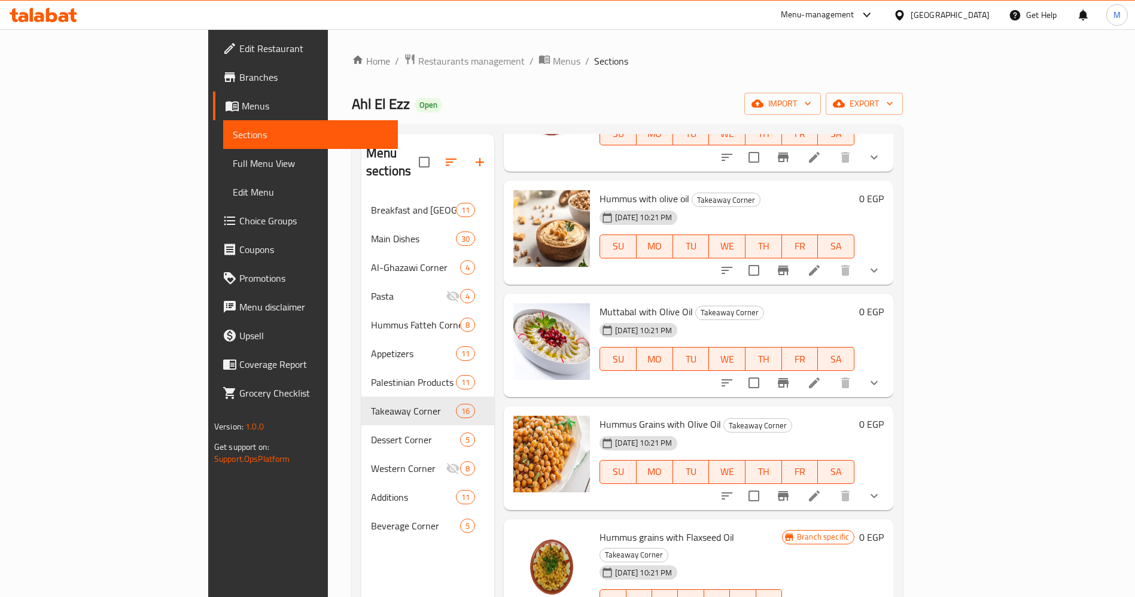
scroll to position [1009, 0]
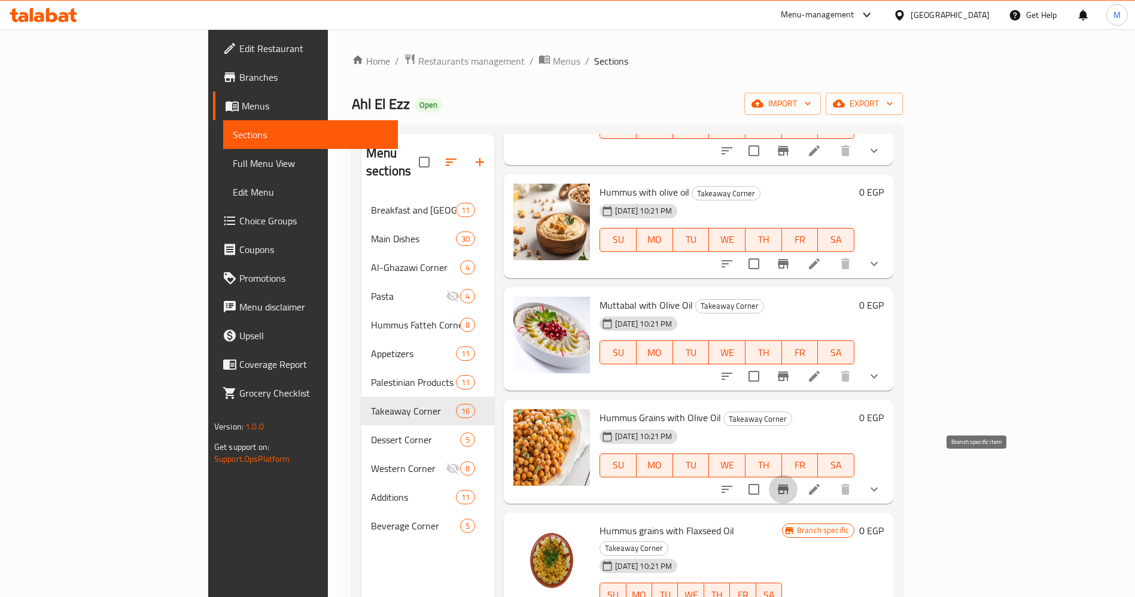
click at [791, 482] on icon "Branch-specific-item" at bounding box center [783, 489] width 14 height 14
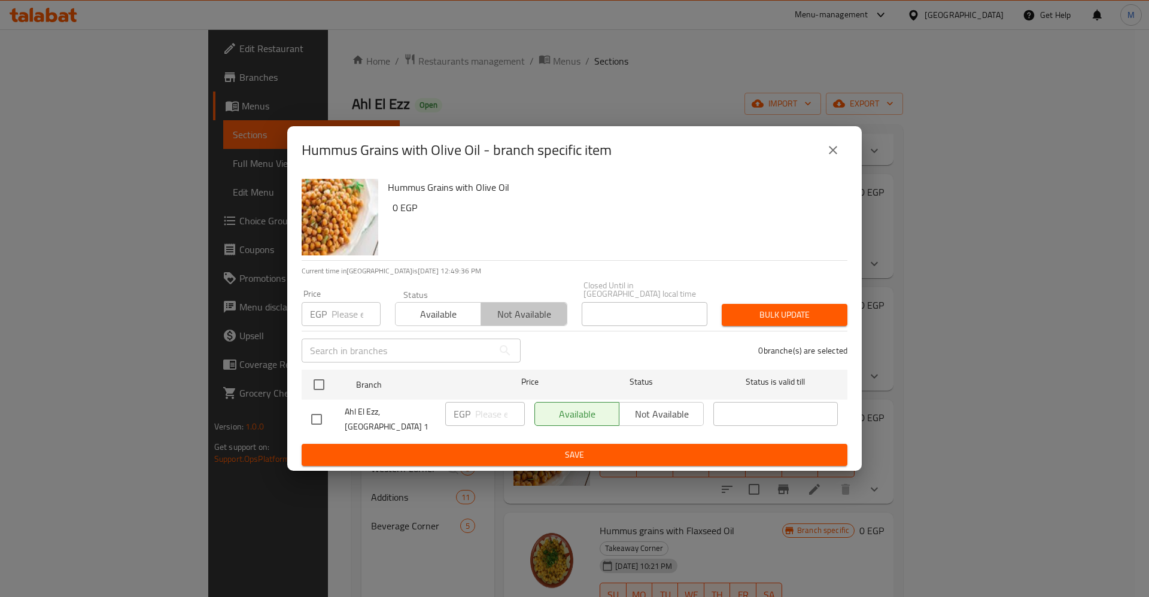
click at [509, 309] on span "Not available" at bounding box center [524, 314] width 76 height 17
click at [657, 416] on div "Available Not available" at bounding box center [618, 414] width 169 height 24
click at [654, 411] on div "Available Not available" at bounding box center [618, 414] width 169 height 24
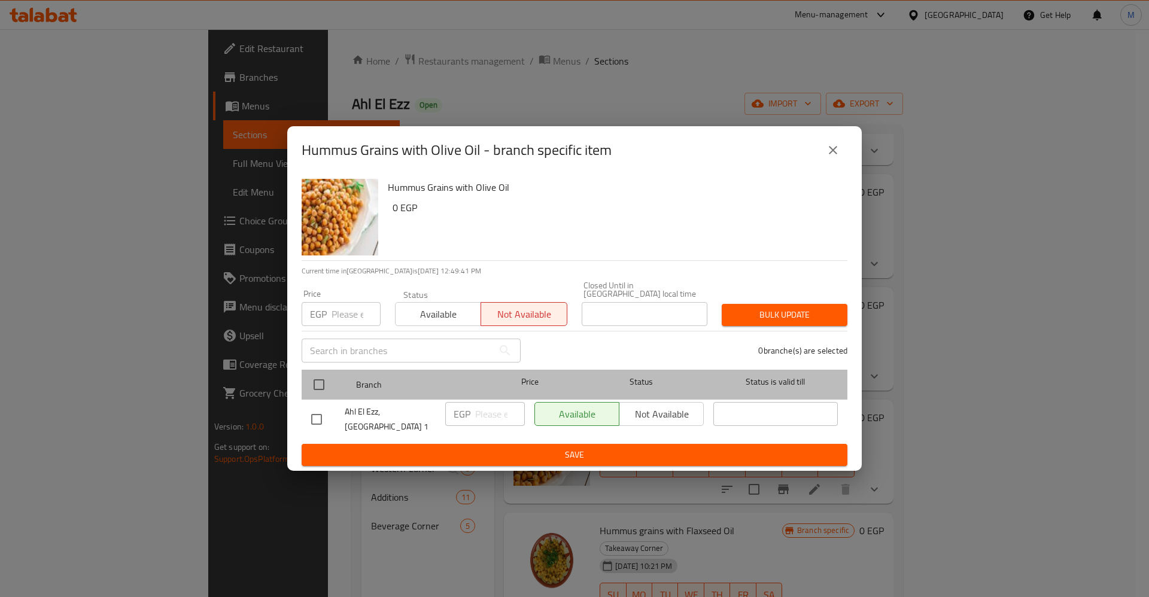
click at [348, 384] on div at bounding box center [328, 384] width 45 height 35
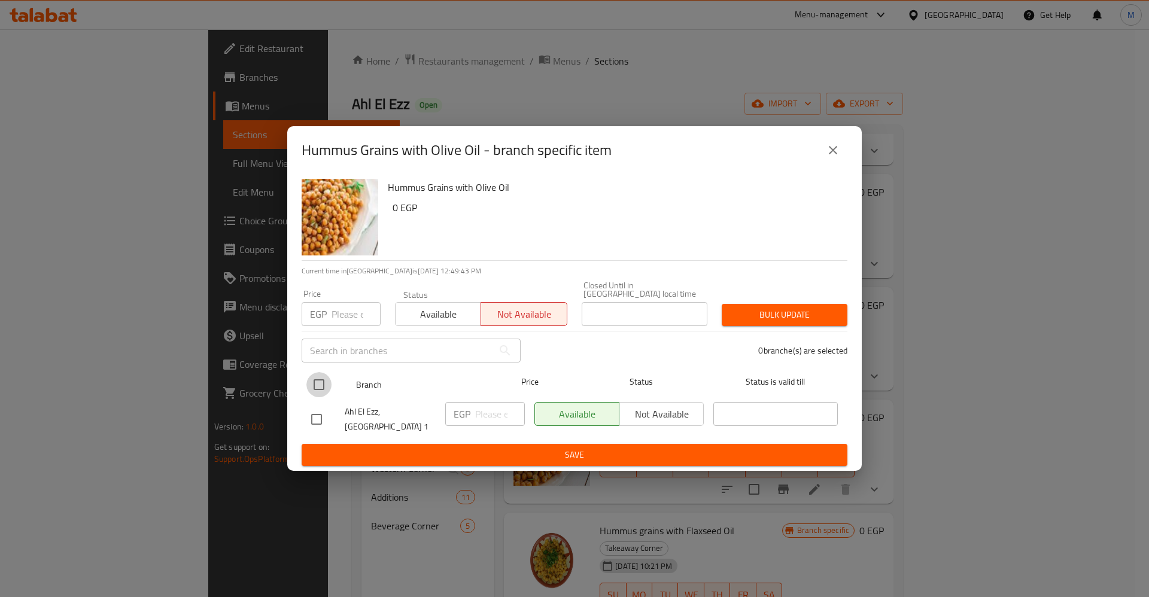
click at [322, 382] on input "checkbox" at bounding box center [318, 384] width 25 height 25
checkbox input "true"
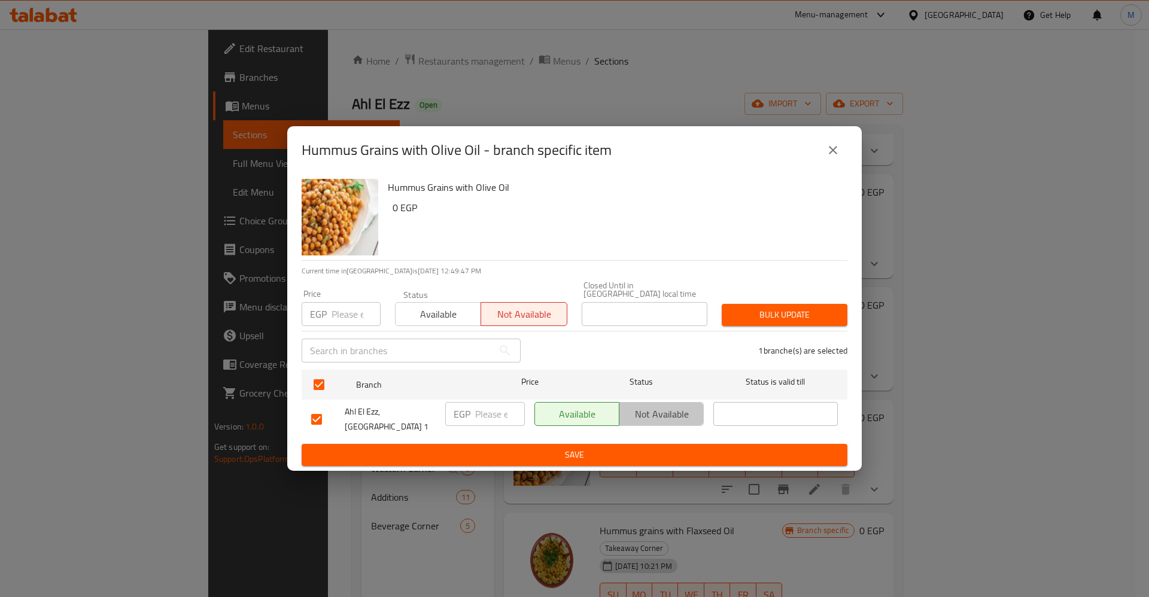
click at [643, 423] on span "Not available" at bounding box center [661, 414] width 75 height 17
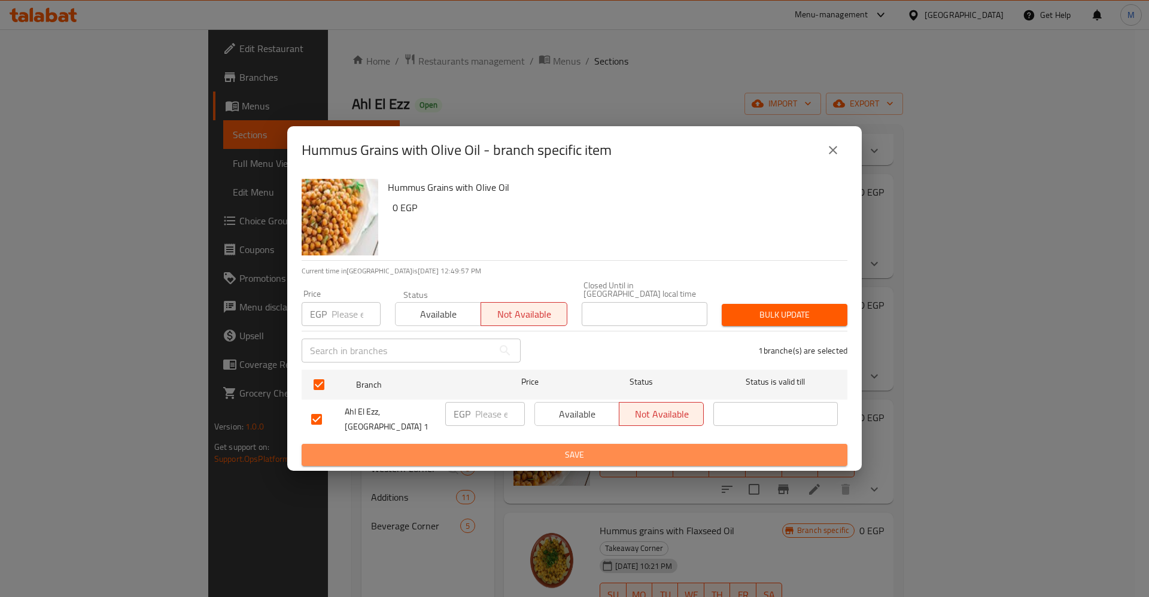
click at [672, 448] on span "Save" at bounding box center [574, 455] width 527 height 15
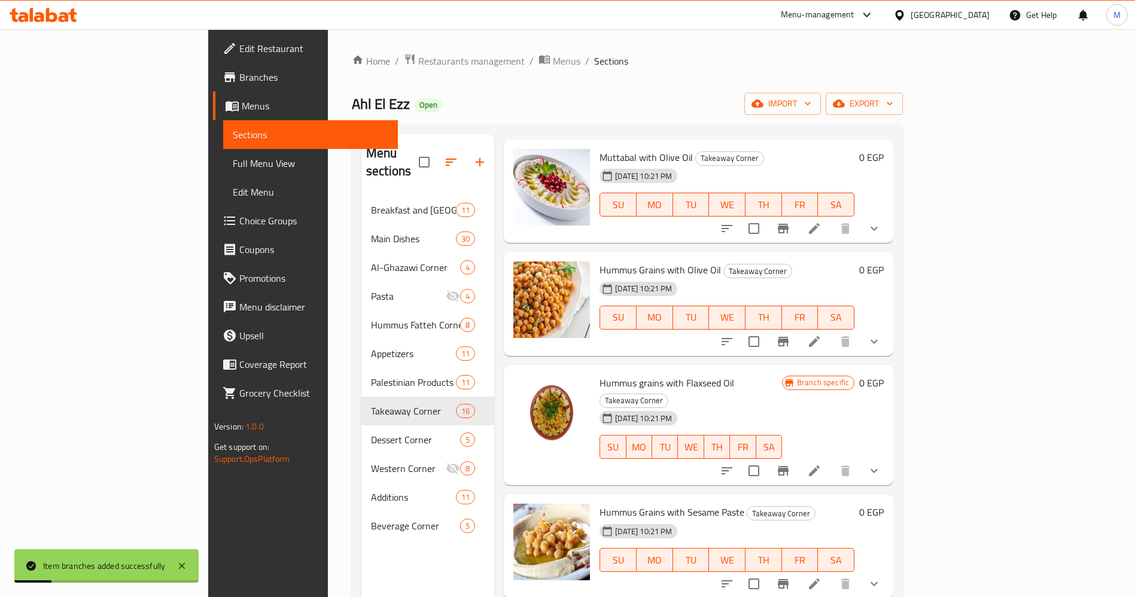
scroll to position [1165, 0]
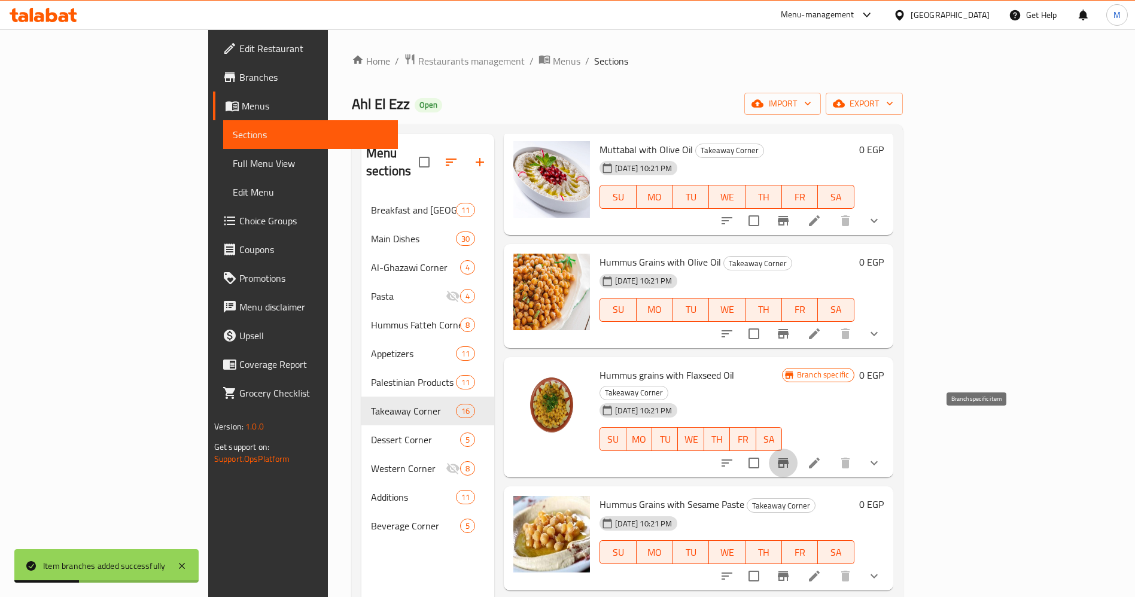
click at [791, 456] on icon "Branch-specific-item" at bounding box center [783, 463] width 14 height 14
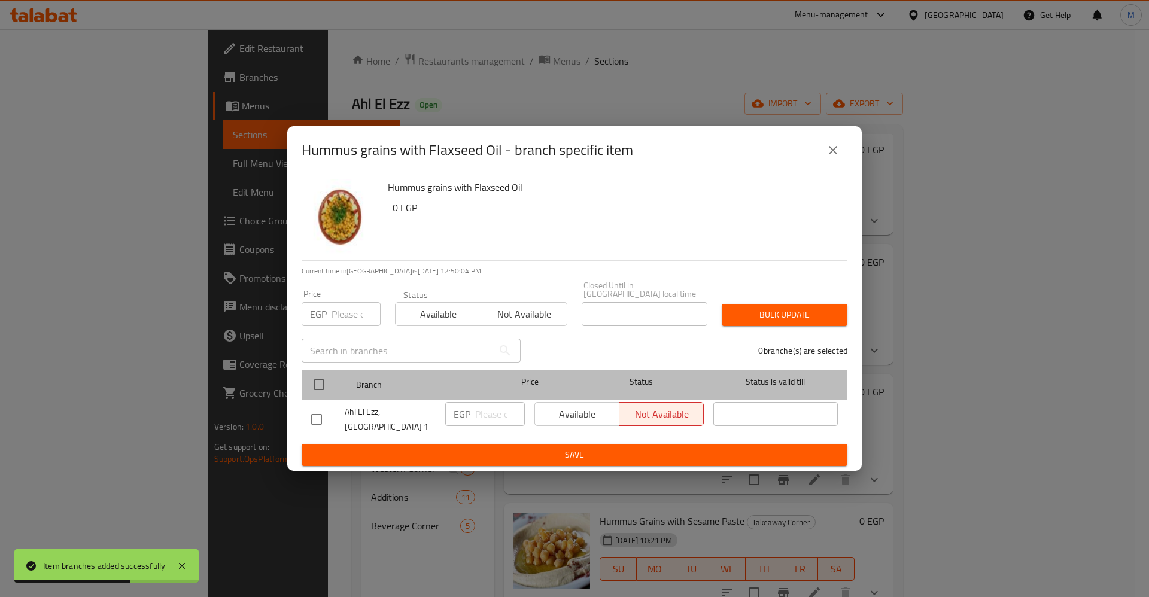
click at [402, 394] on div "Branch" at bounding box center [418, 384] width 134 height 35
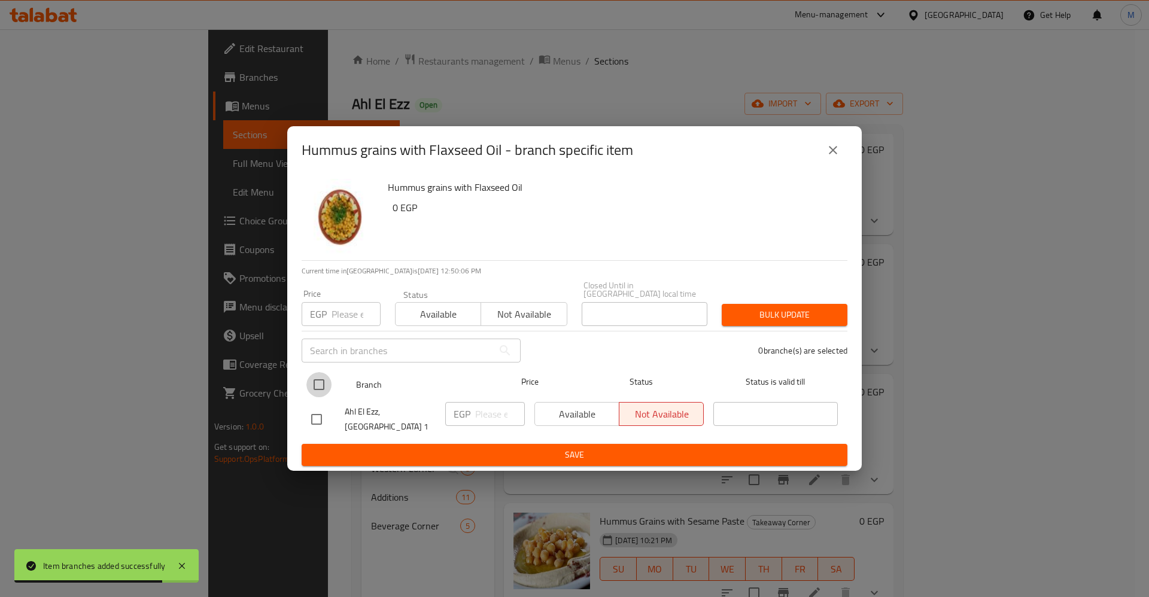
click at [316, 380] on input "checkbox" at bounding box center [318, 384] width 25 height 25
checkbox input "true"
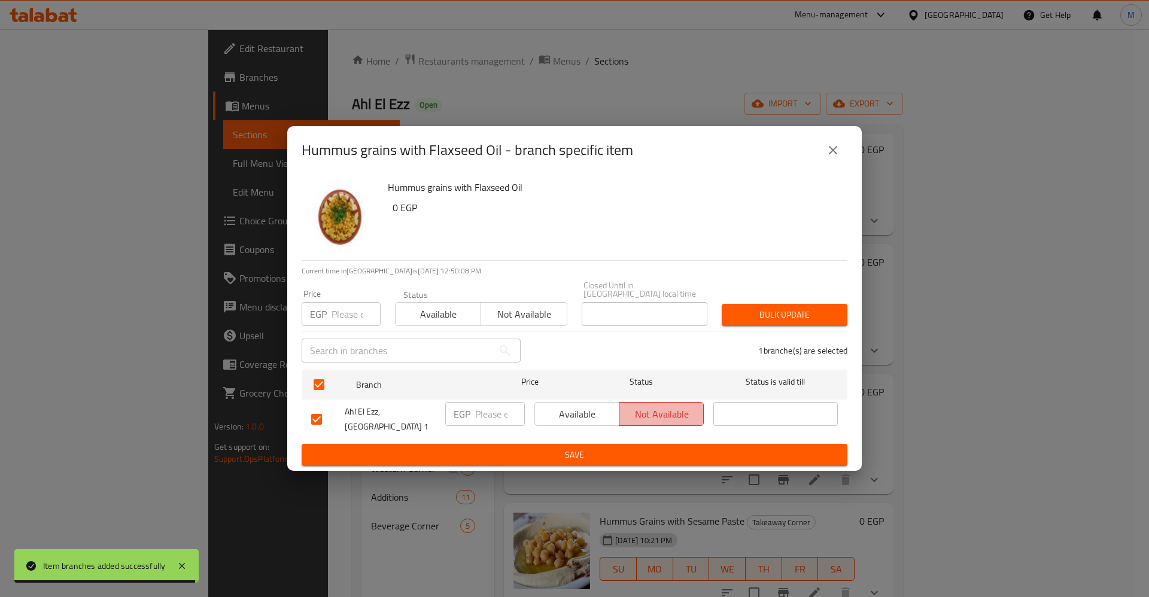
click at [634, 423] on span "Not available" at bounding box center [661, 414] width 75 height 17
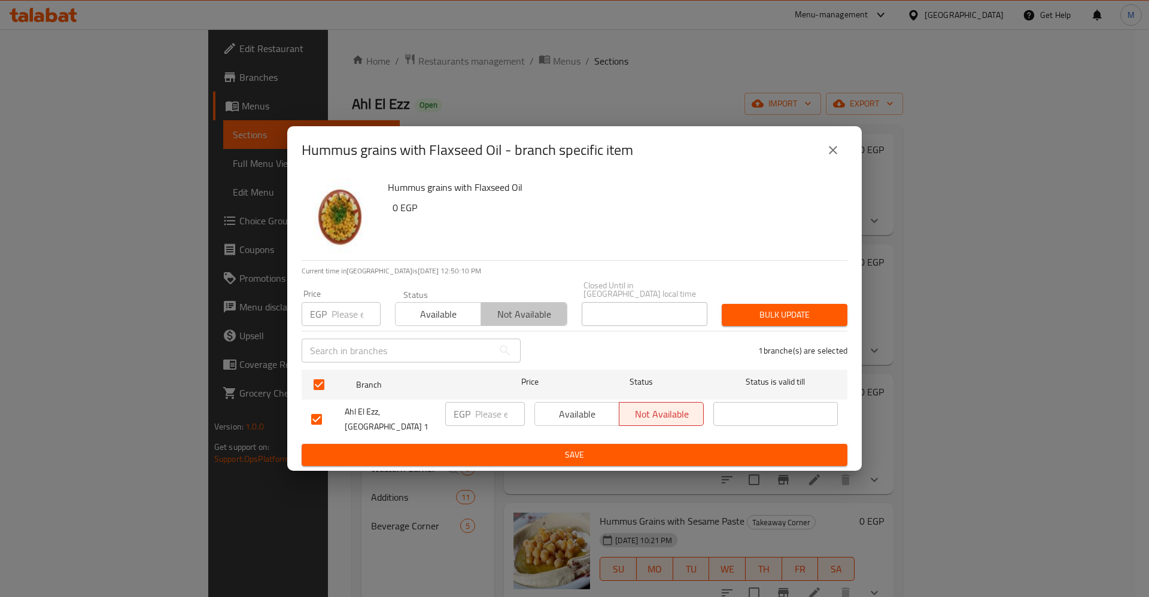
click at [533, 319] on span "Not available" at bounding box center [524, 314] width 76 height 17
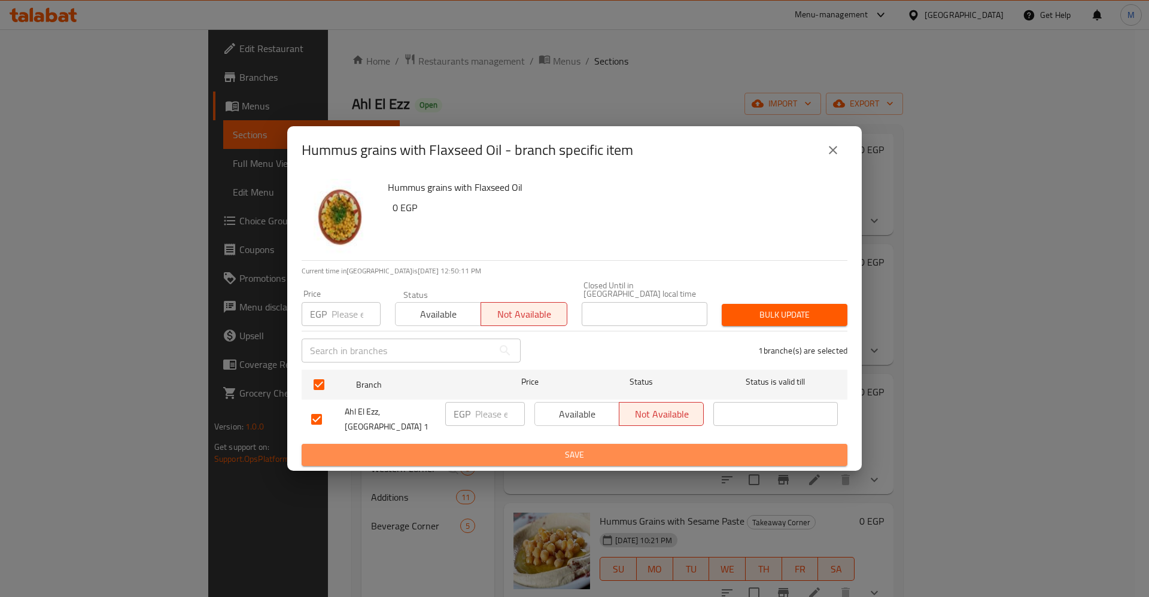
click at [646, 449] on span "Save" at bounding box center [574, 455] width 527 height 15
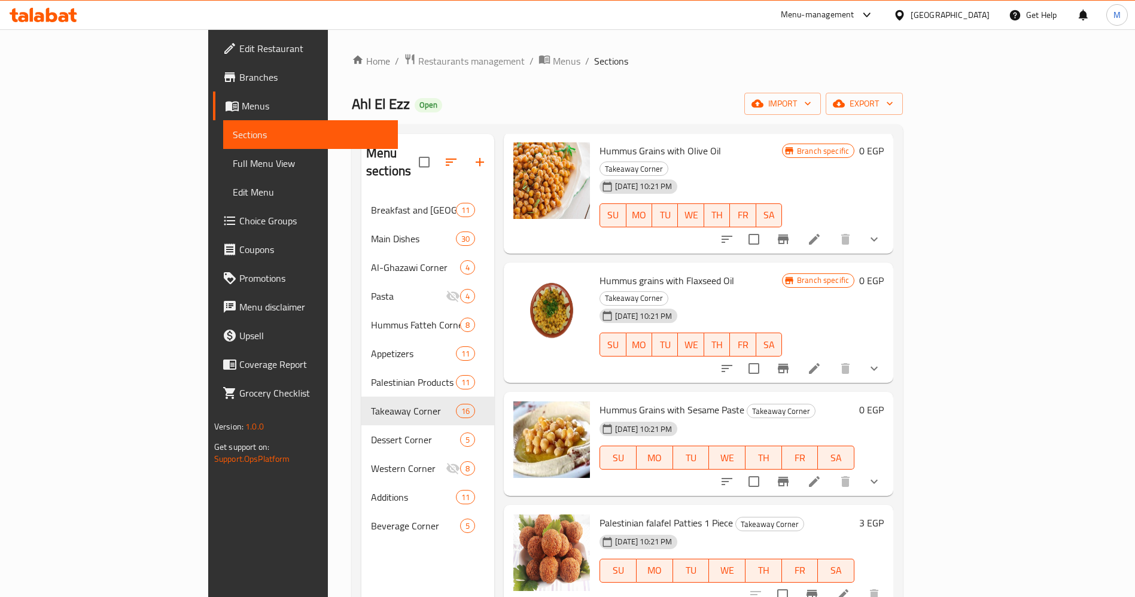
scroll to position [1328, 0]
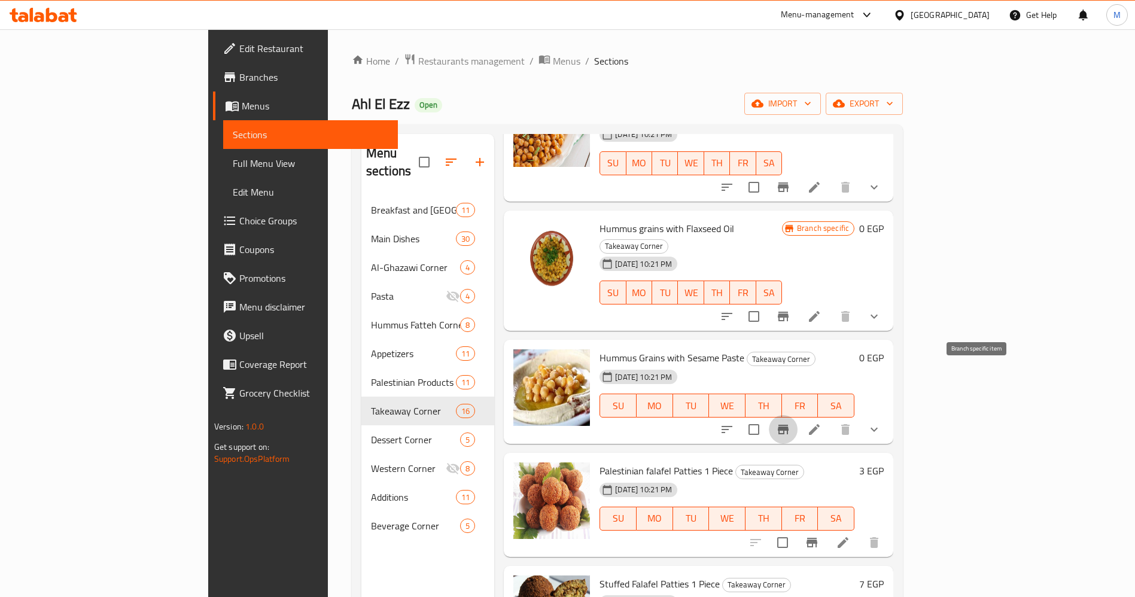
click at [789, 425] on icon "Branch-specific-item" at bounding box center [783, 430] width 11 height 10
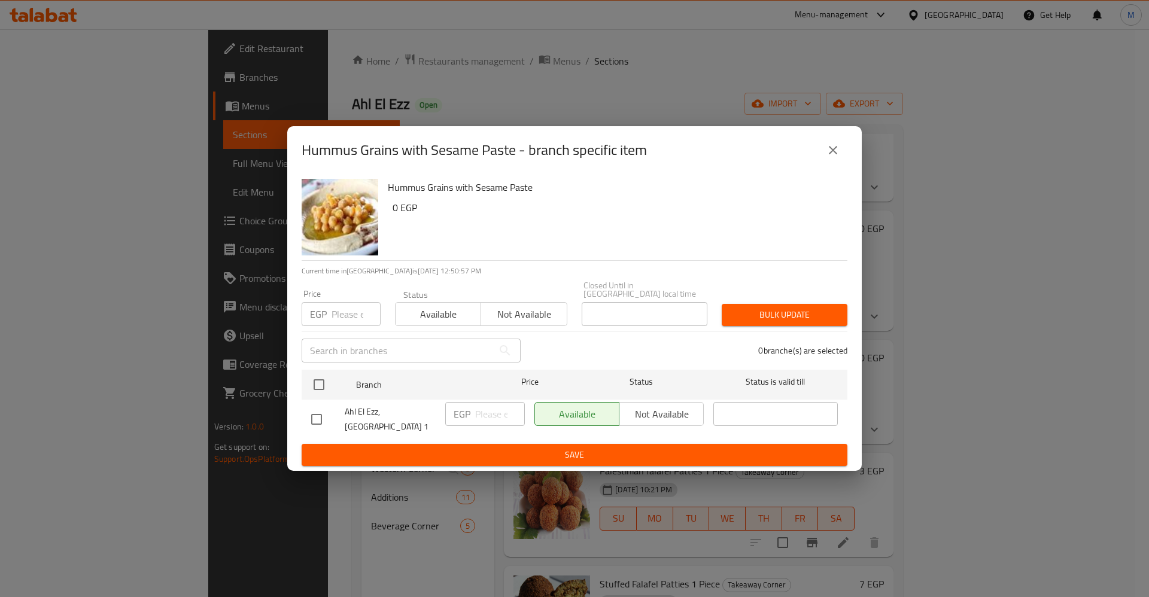
drag, startPoint x: 527, startPoint y: 331, endPoint x: 517, endPoint y: 318, distance: 16.6
click at [517, 318] on div "Status Available Not available" at bounding box center [481, 308] width 187 height 50
click at [517, 318] on span "Not available" at bounding box center [524, 314] width 76 height 17
click at [670, 418] on div "Available Not available" at bounding box center [618, 414] width 169 height 24
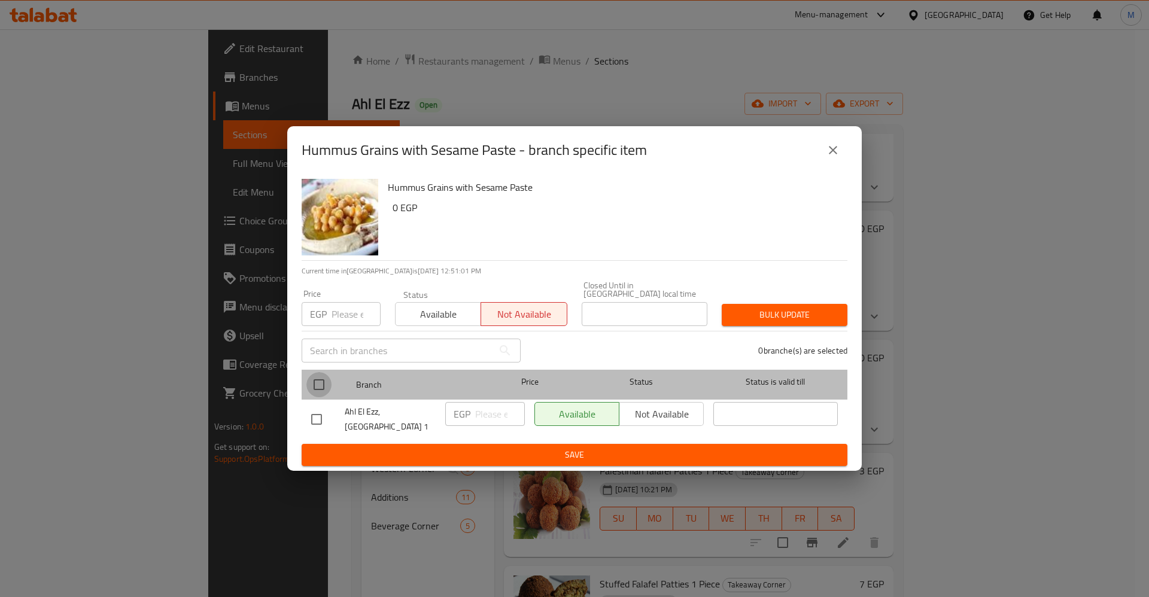
click at [315, 396] on input "checkbox" at bounding box center [318, 384] width 25 height 25
checkbox input "true"
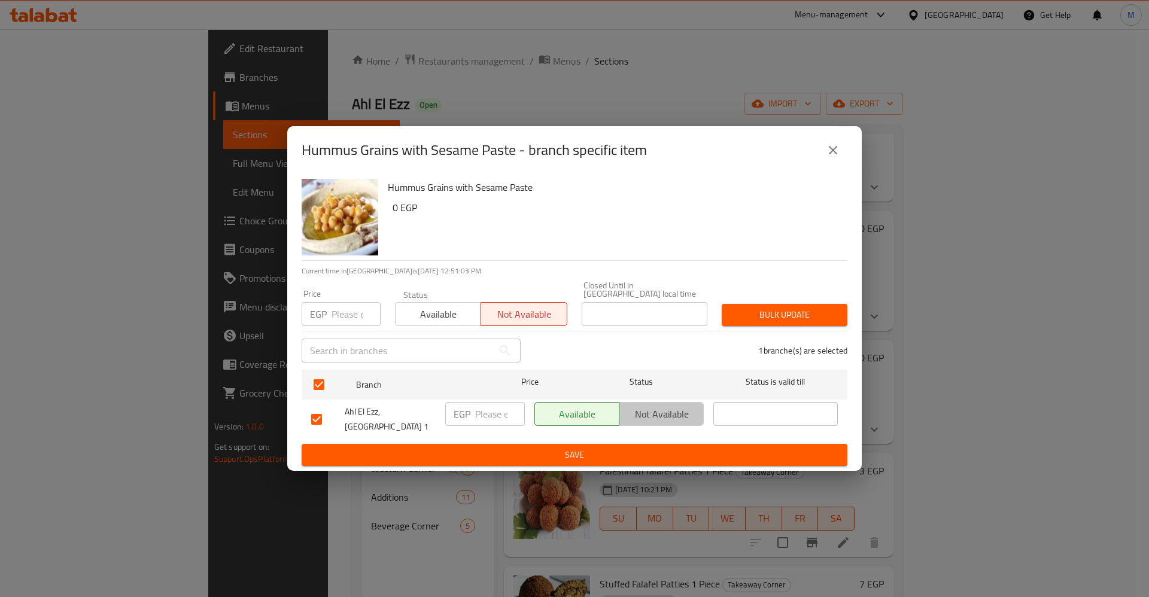
click at [664, 405] on button "Not available" at bounding box center [661, 414] width 85 height 24
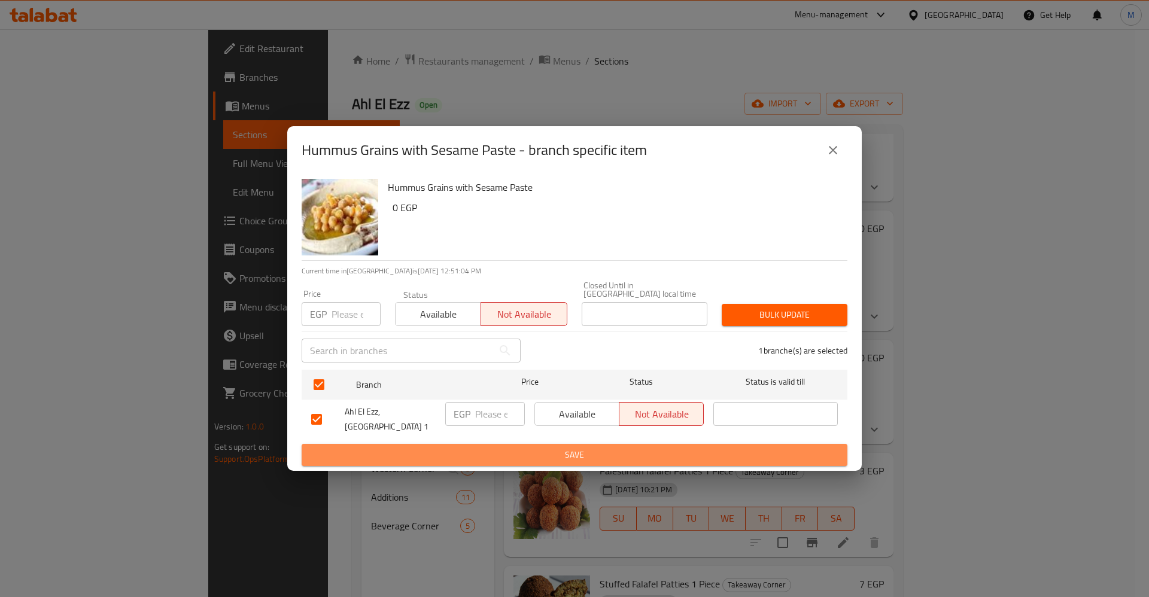
click at [682, 448] on span "Save" at bounding box center [574, 455] width 527 height 15
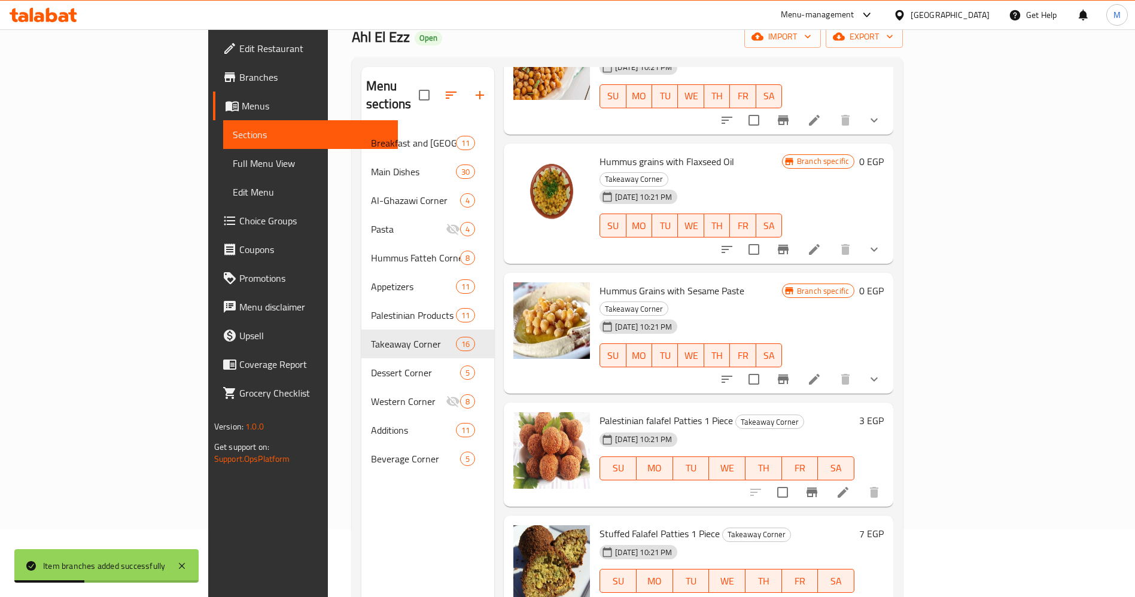
scroll to position [0, 0]
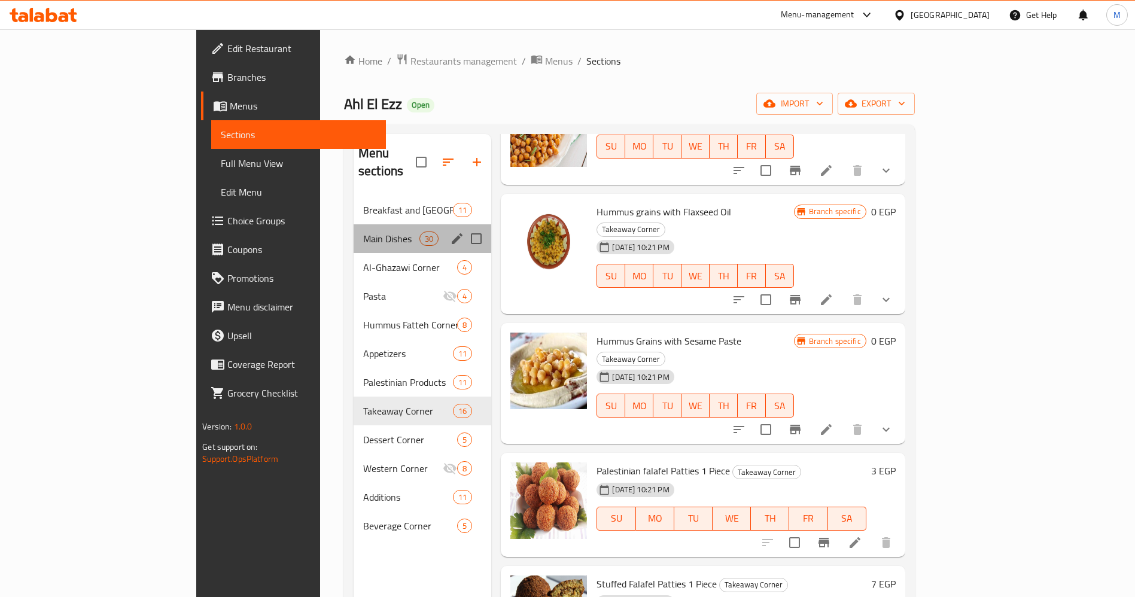
click at [354, 229] on div "Main Dishes 30" at bounding box center [423, 238] width 138 height 29
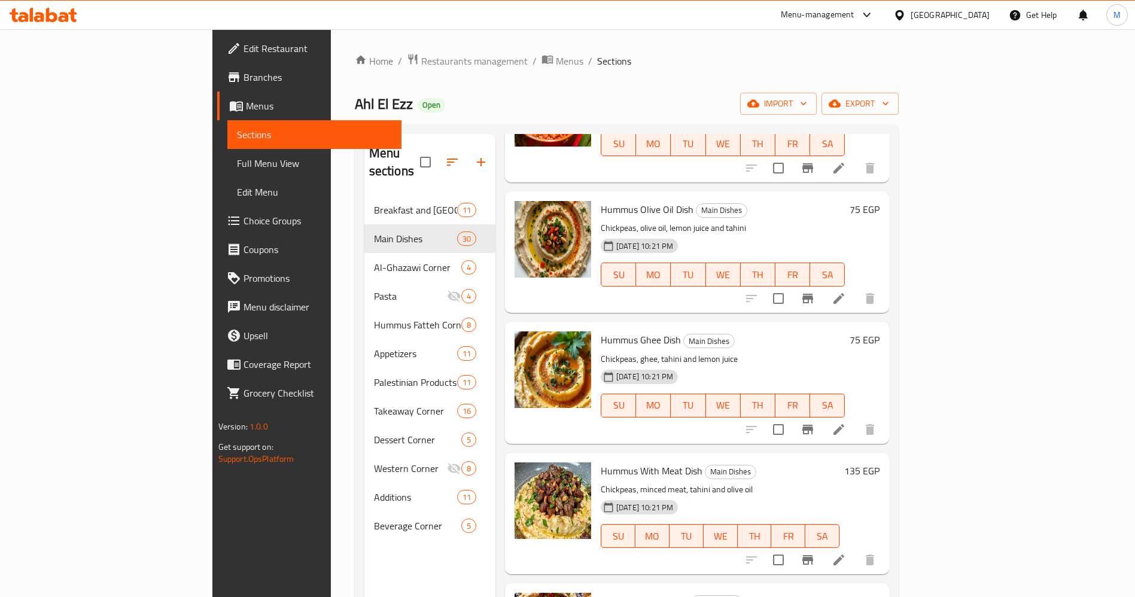
scroll to position [1551, 0]
click at [815, 423] on icon "Branch-specific-item" at bounding box center [808, 430] width 14 height 14
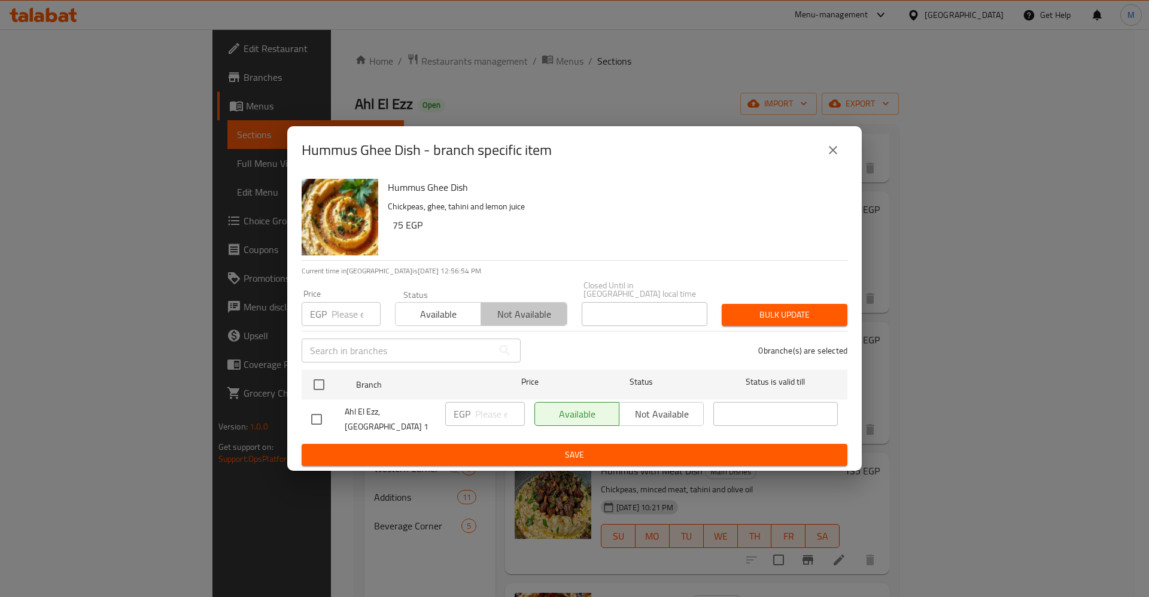
click at [534, 310] on span "Not available" at bounding box center [524, 314] width 76 height 17
click at [643, 417] on div "Available Not available" at bounding box center [618, 414] width 169 height 24
click at [660, 410] on div "Available Not available" at bounding box center [618, 414] width 169 height 24
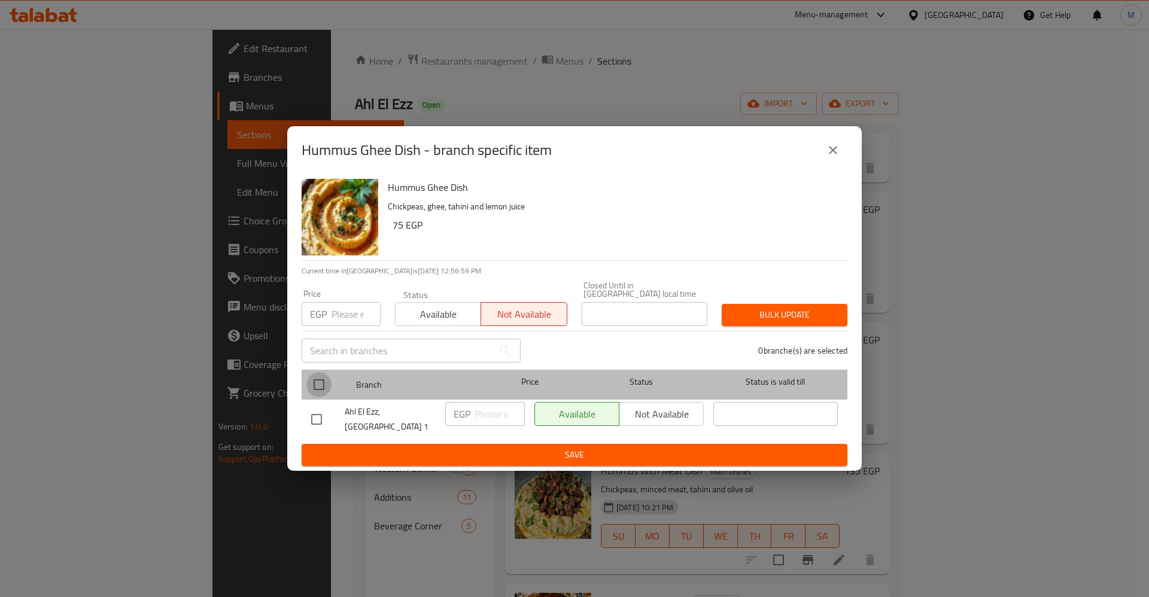
click at [324, 383] on input "checkbox" at bounding box center [318, 384] width 25 height 25
checkbox input "true"
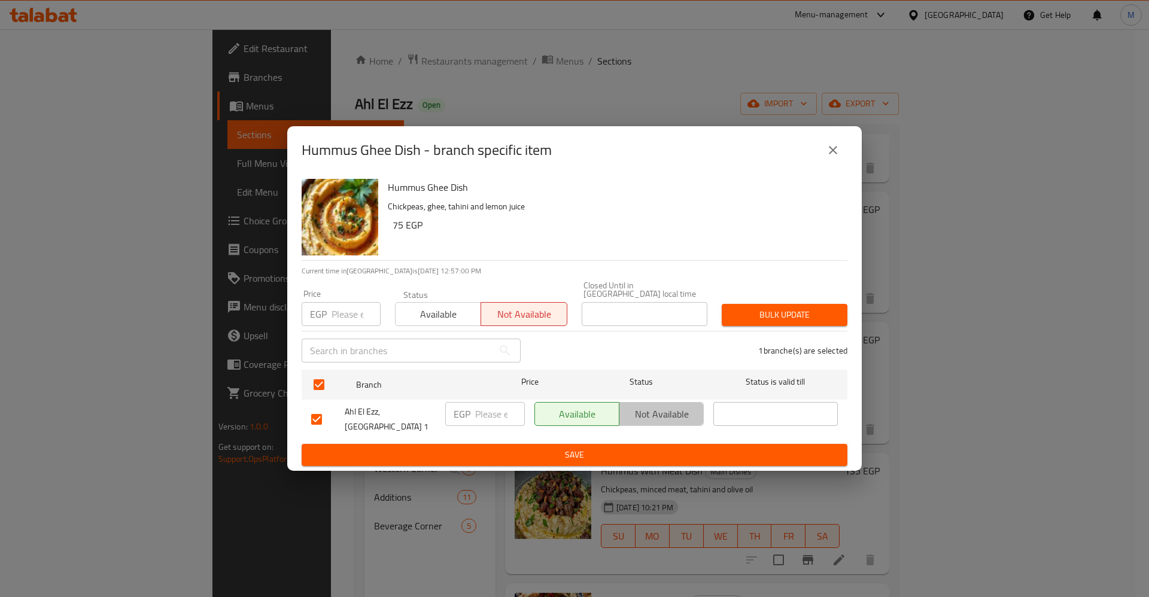
click at [675, 412] on span "Not available" at bounding box center [661, 414] width 75 height 17
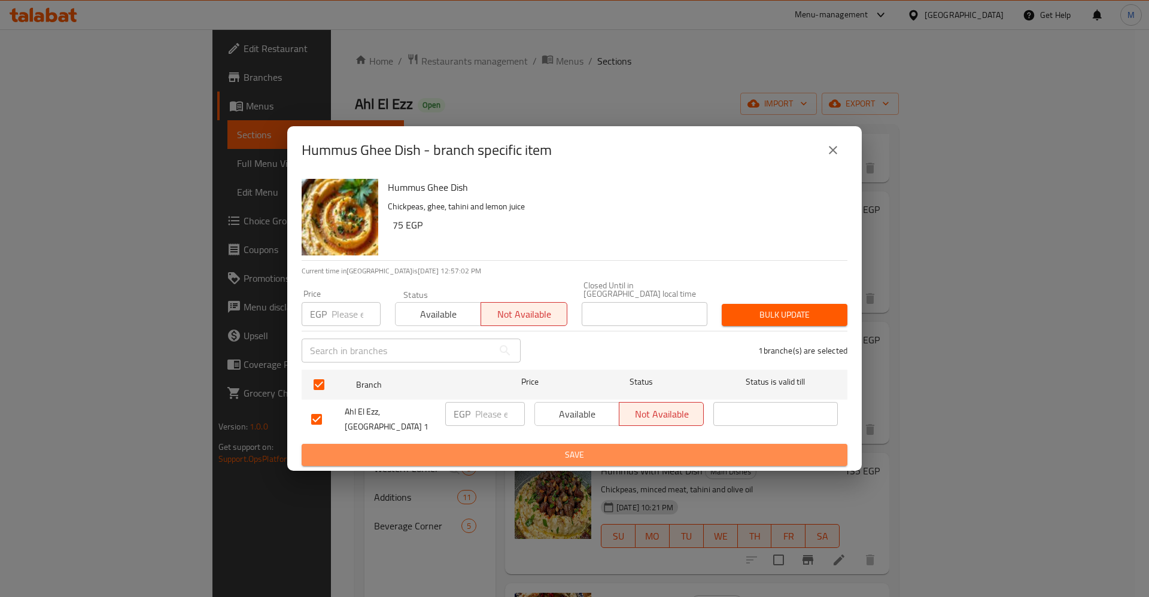
click at [698, 448] on span "Save" at bounding box center [574, 455] width 527 height 15
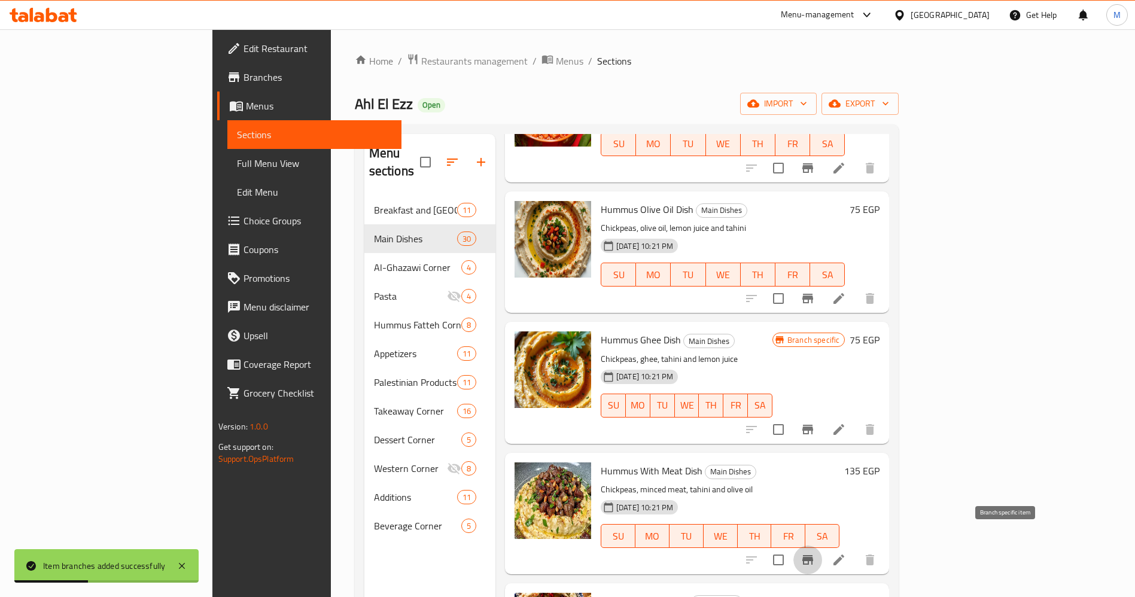
click at [813, 555] on icon "Branch-specific-item" at bounding box center [808, 560] width 11 height 10
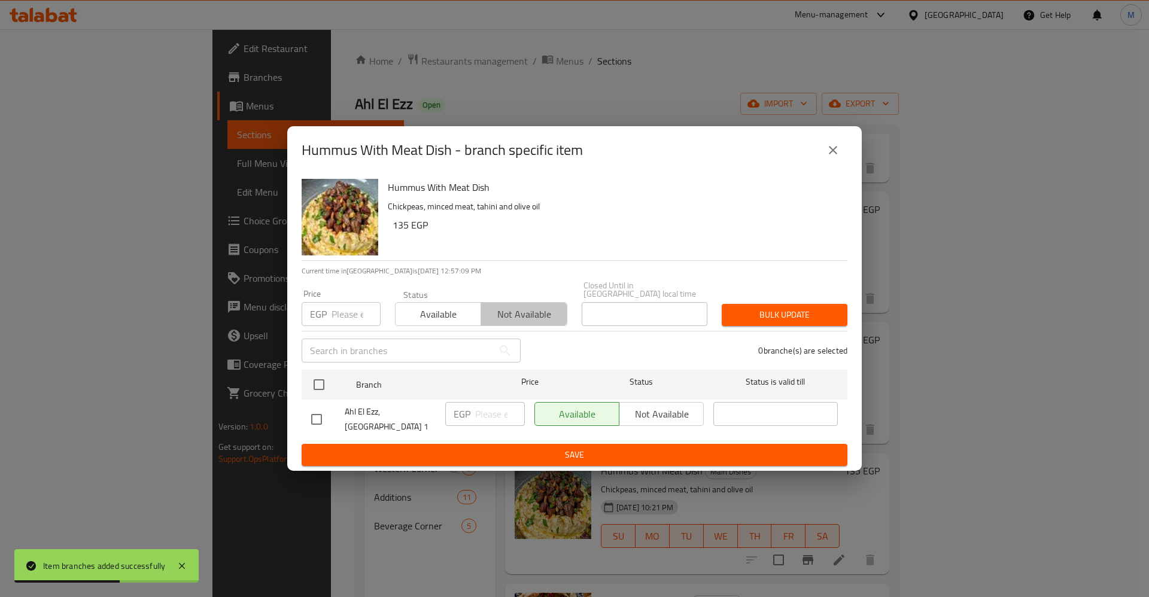
click at [524, 313] on span "Not available" at bounding box center [524, 314] width 76 height 17
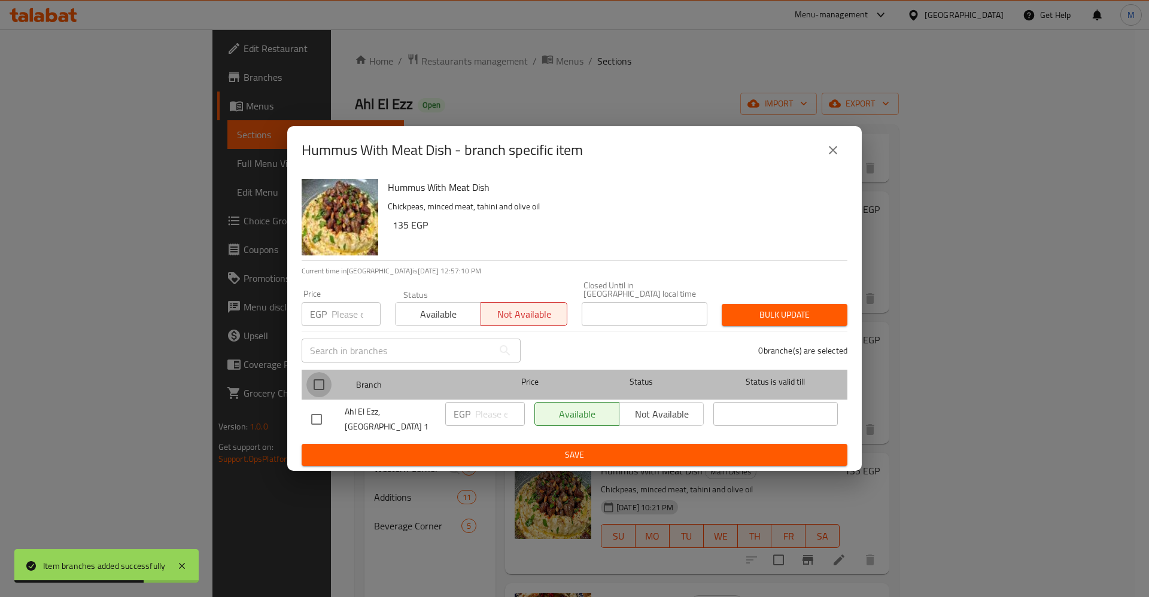
click at [324, 381] on input "checkbox" at bounding box center [318, 384] width 25 height 25
checkbox input "true"
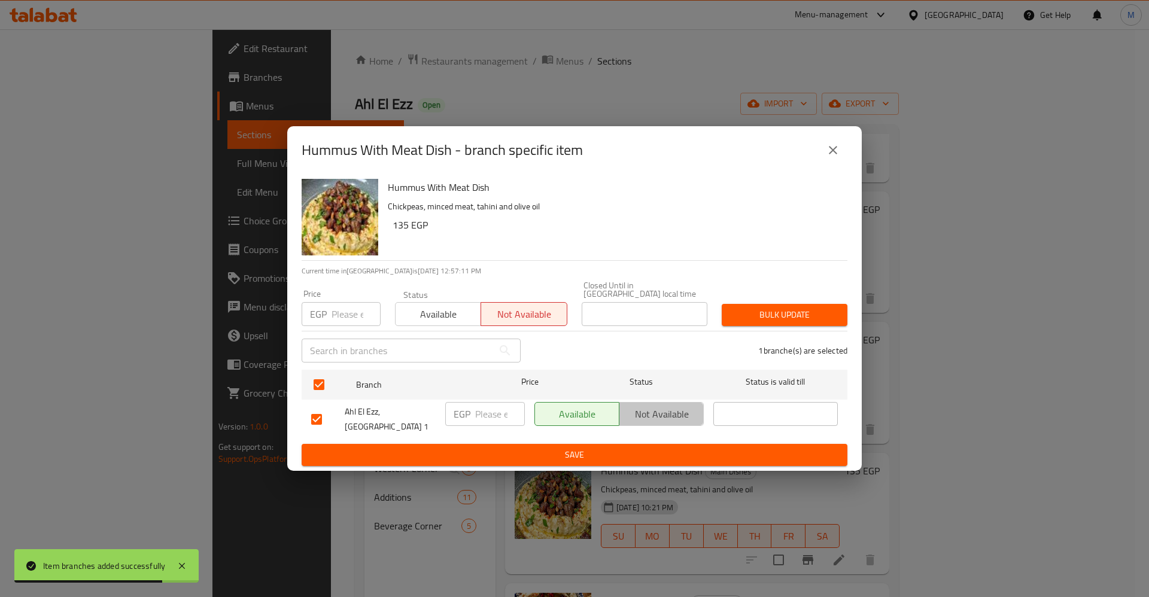
click at [626, 404] on button "Not available" at bounding box center [661, 414] width 85 height 24
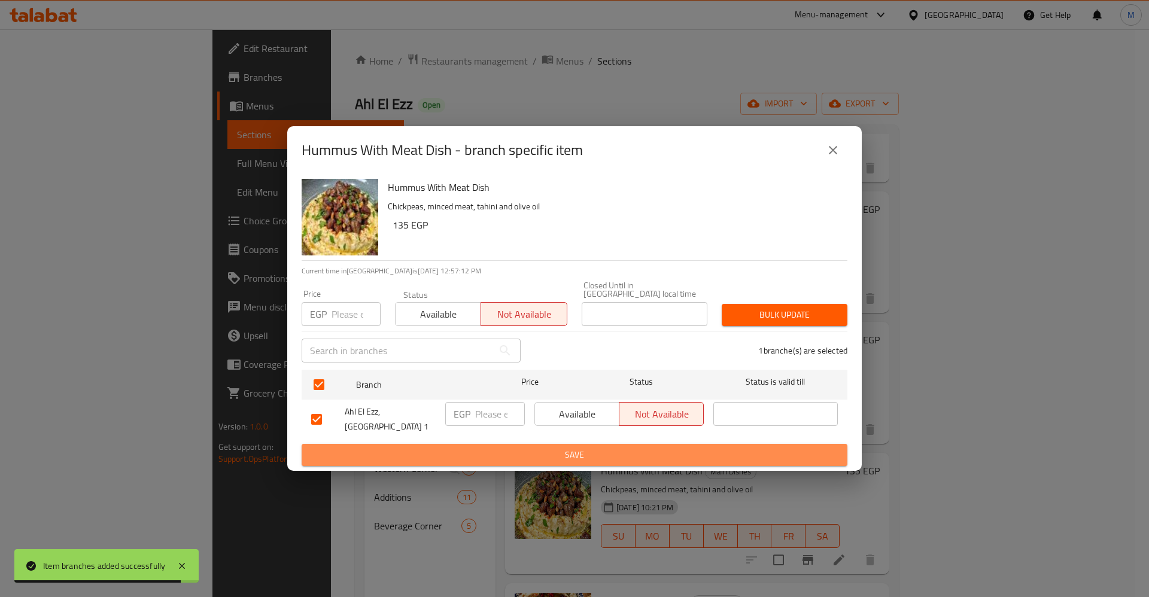
click at [671, 448] on span "Save" at bounding box center [574, 455] width 527 height 15
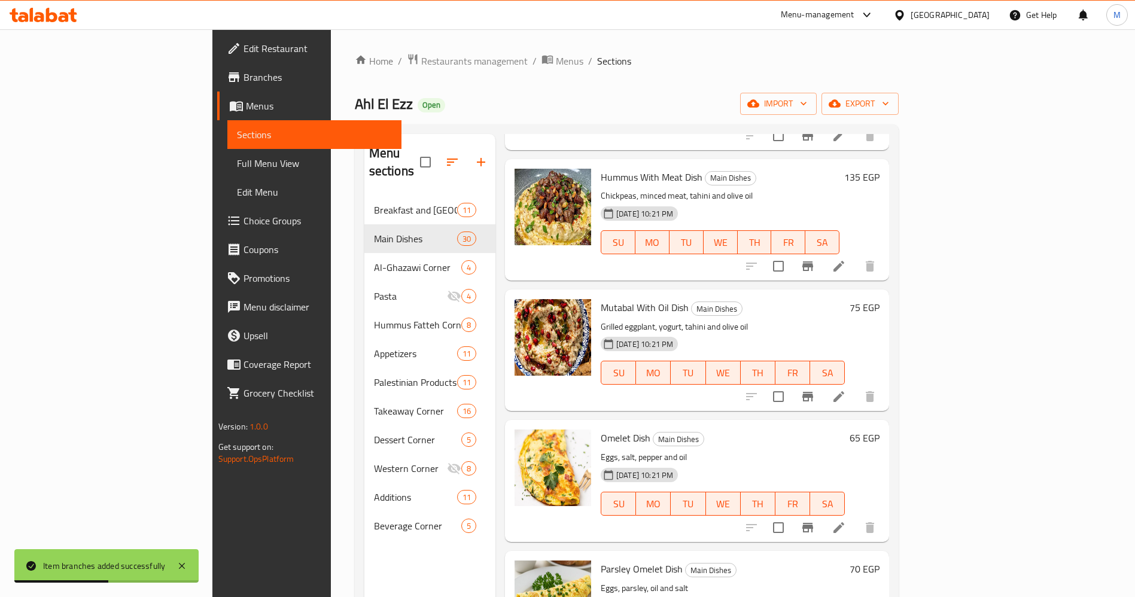
scroll to position [1819, 0]
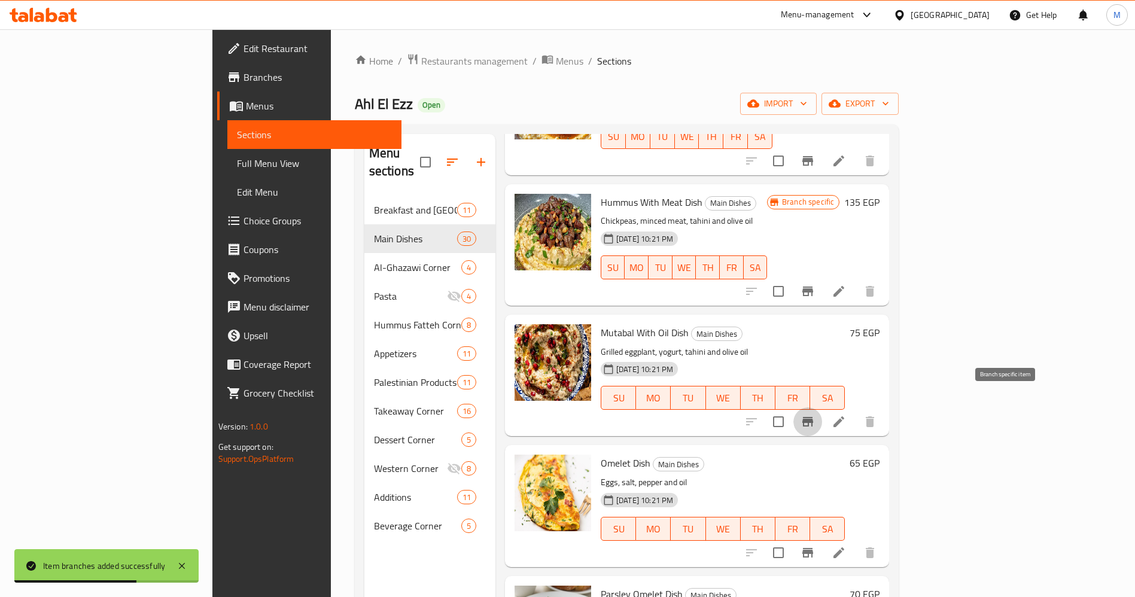
click at [813, 417] on icon "Branch-specific-item" at bounding box center [808, 422] width 11 height 10
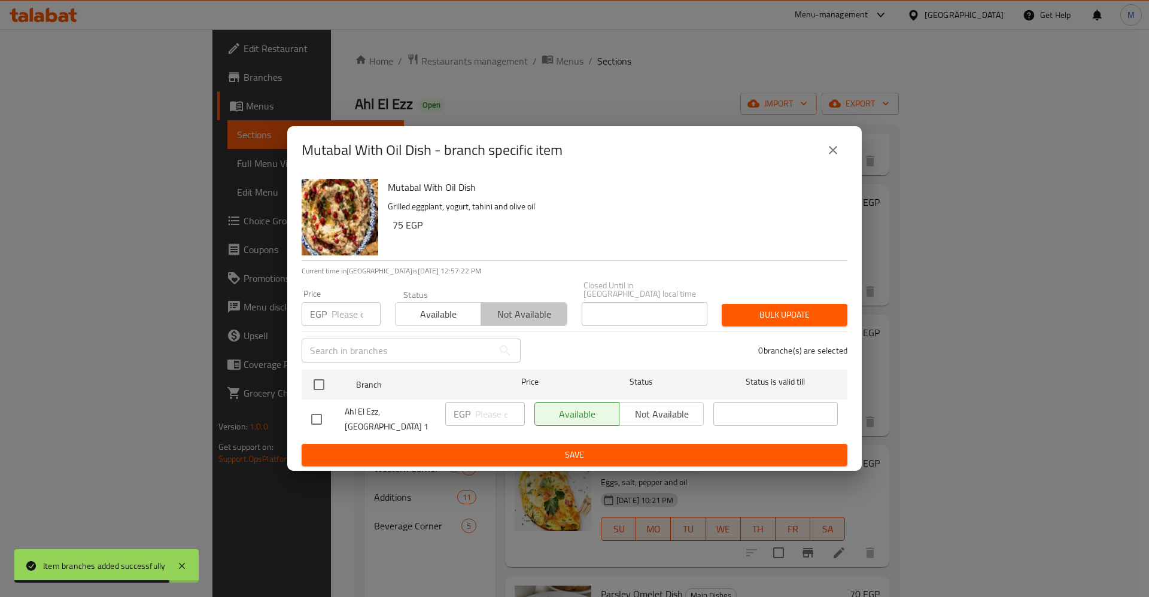
click at [527, 319] on span "Not available" at bounding box center [524, 314] width 76 height 17
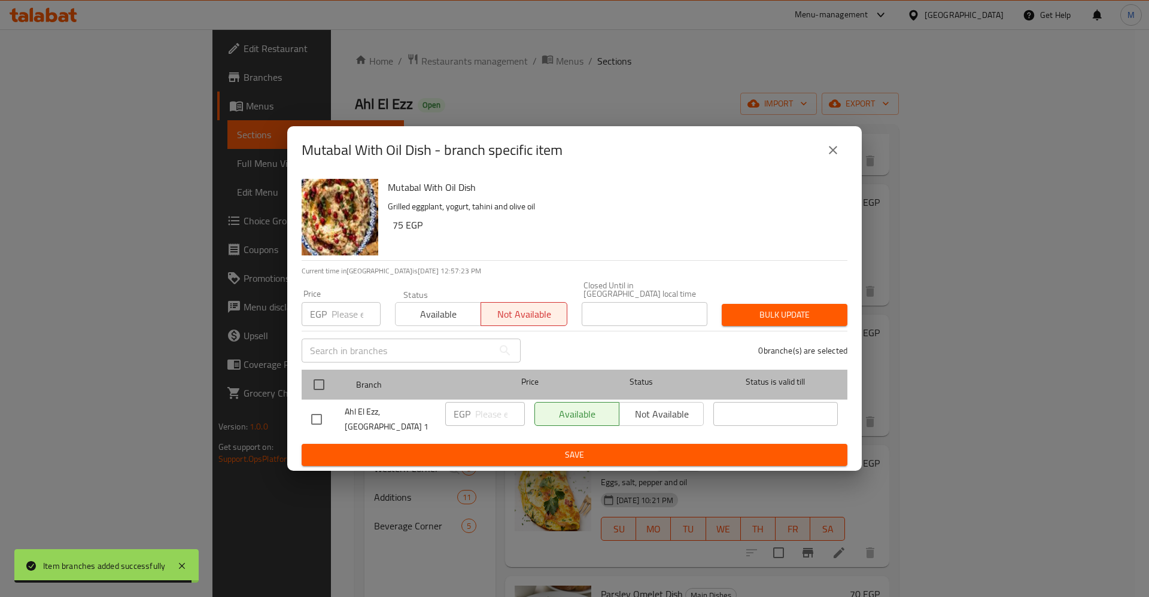
click at [333, 378] on div at bounding box center [328, 384] width 45 height 35
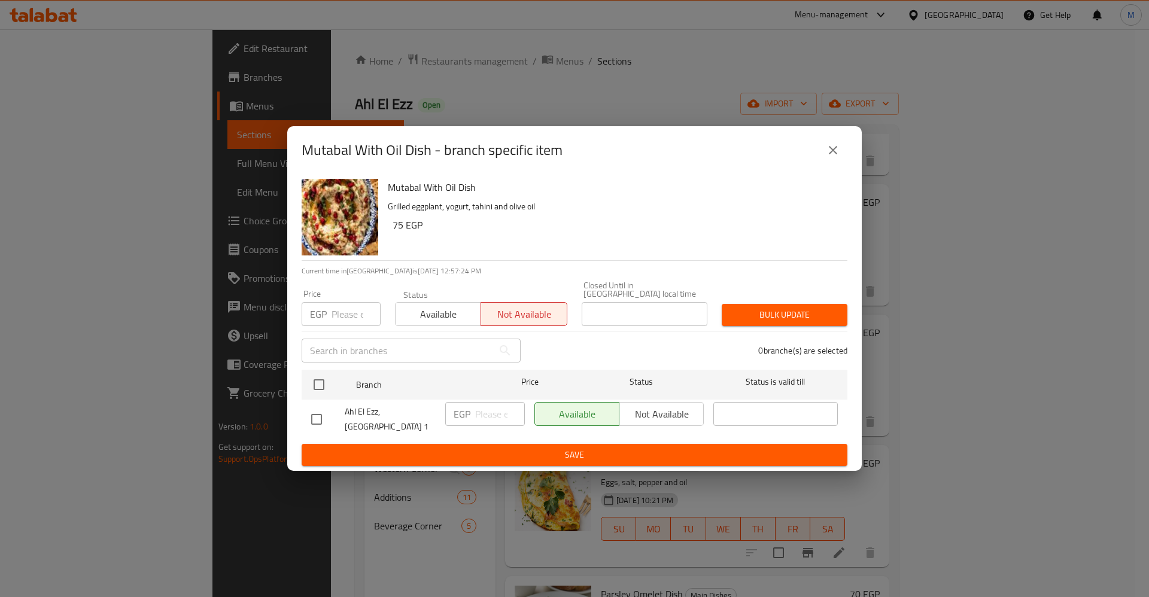
click at [652, 418] on div "Available Not available" at bounding box center [618, 414] width 169 height 24
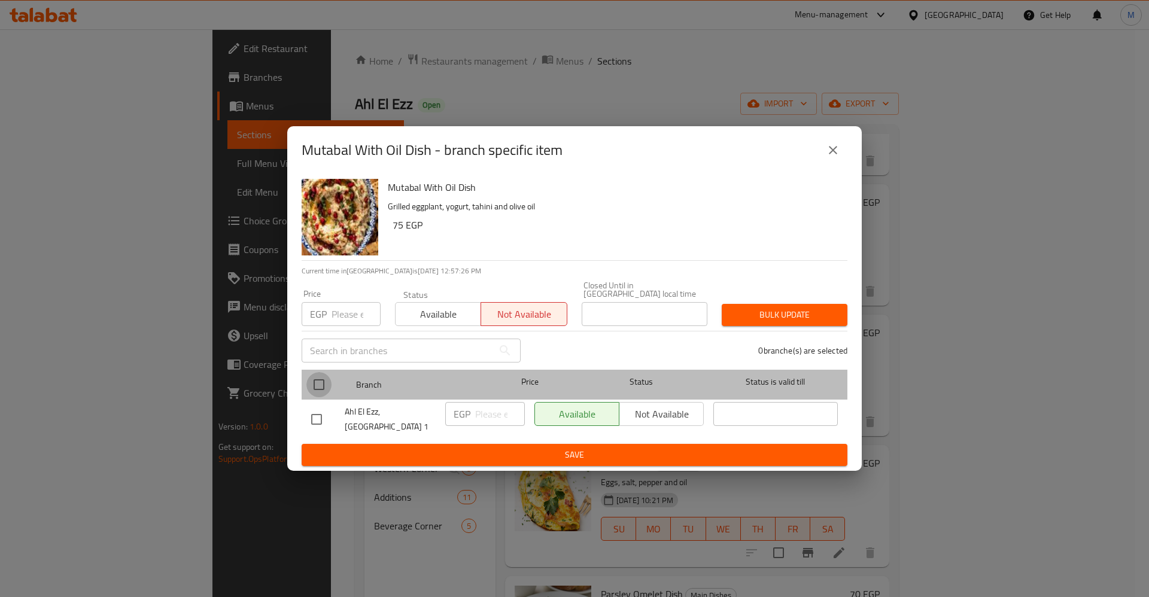
click at [326, 385] on input "checkbox" at bounding box center [318, 384] width 25 height 25
checkbox input "true"
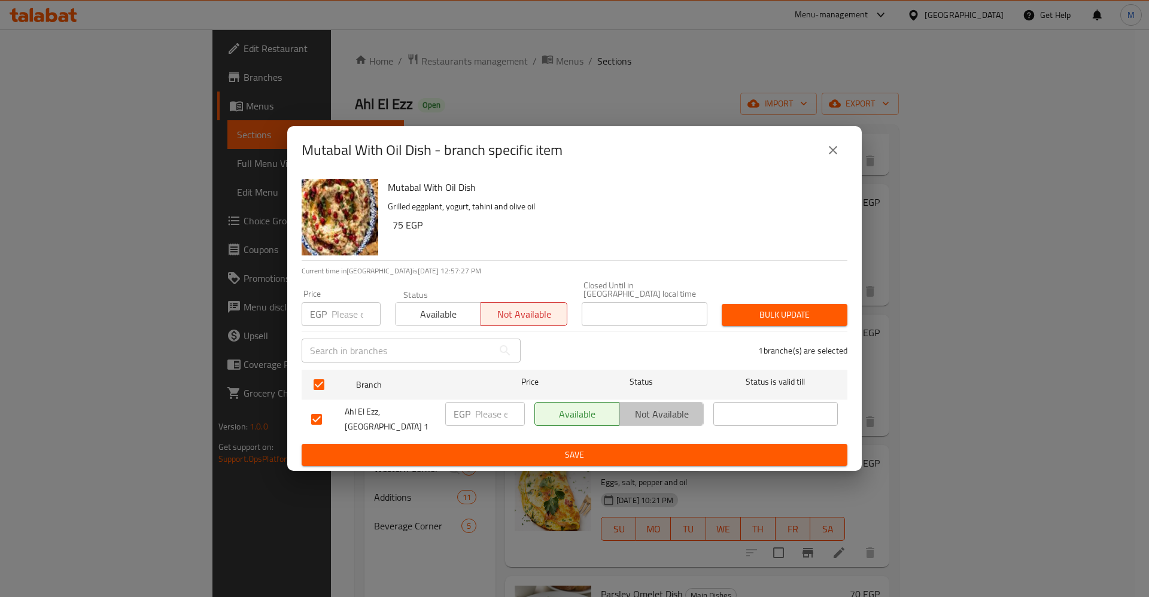
click at [681, 409] on span "Not available" at bounding box center [661, 414] width 75 height 17
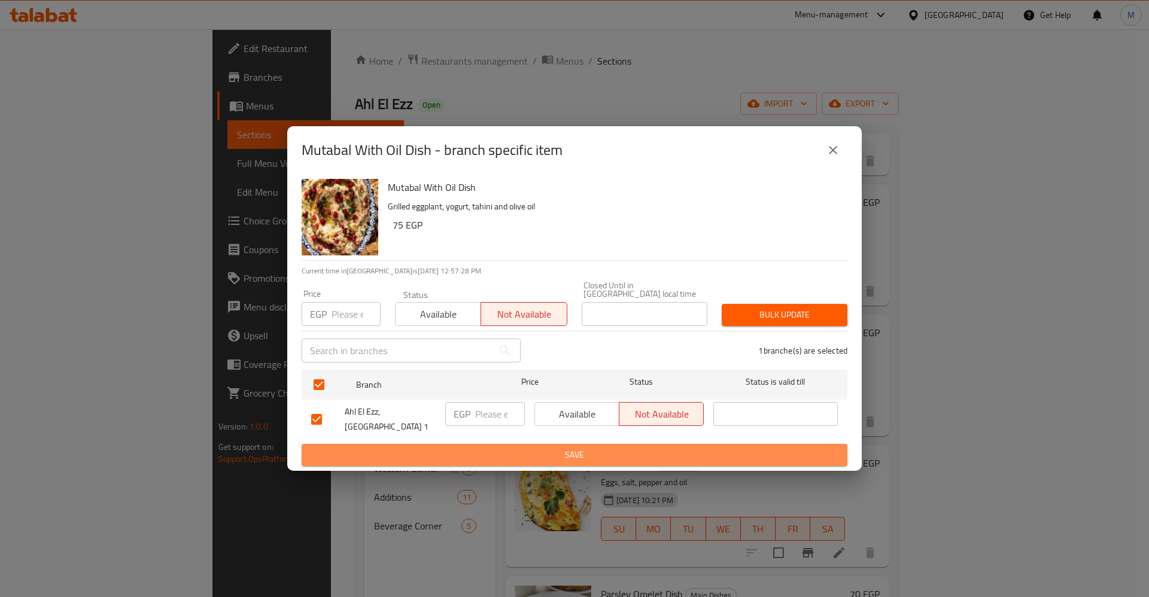
click at [695, 448] on span "Save" at bounding box center [574, 455] width 527 height 15
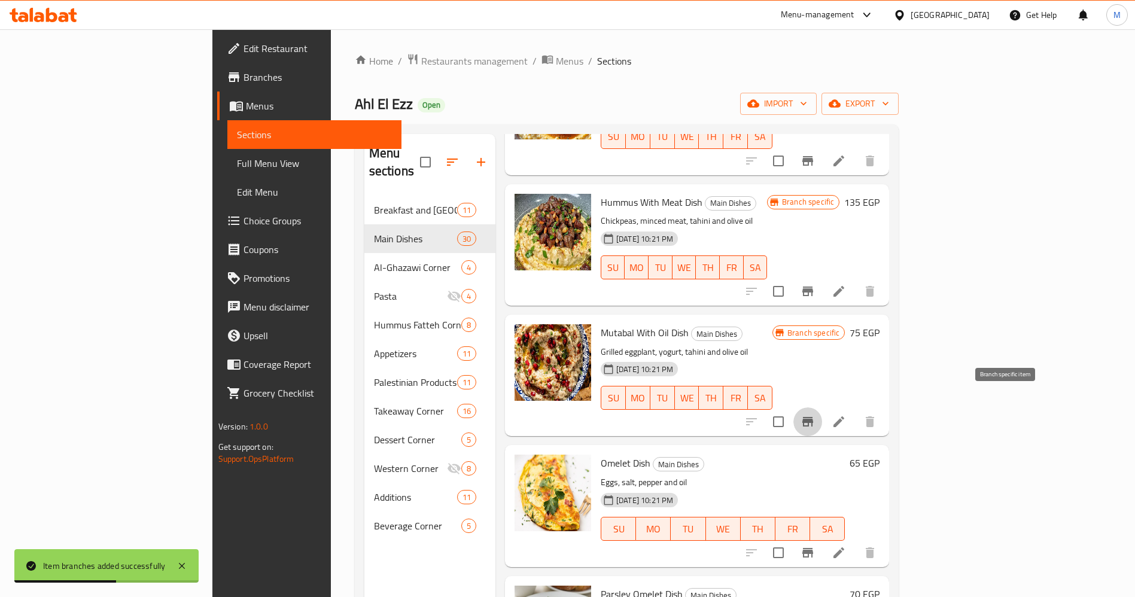
click at [822, 408] on button "Branch-specific-item" at bounding box center [808, 422] width 29 height 29
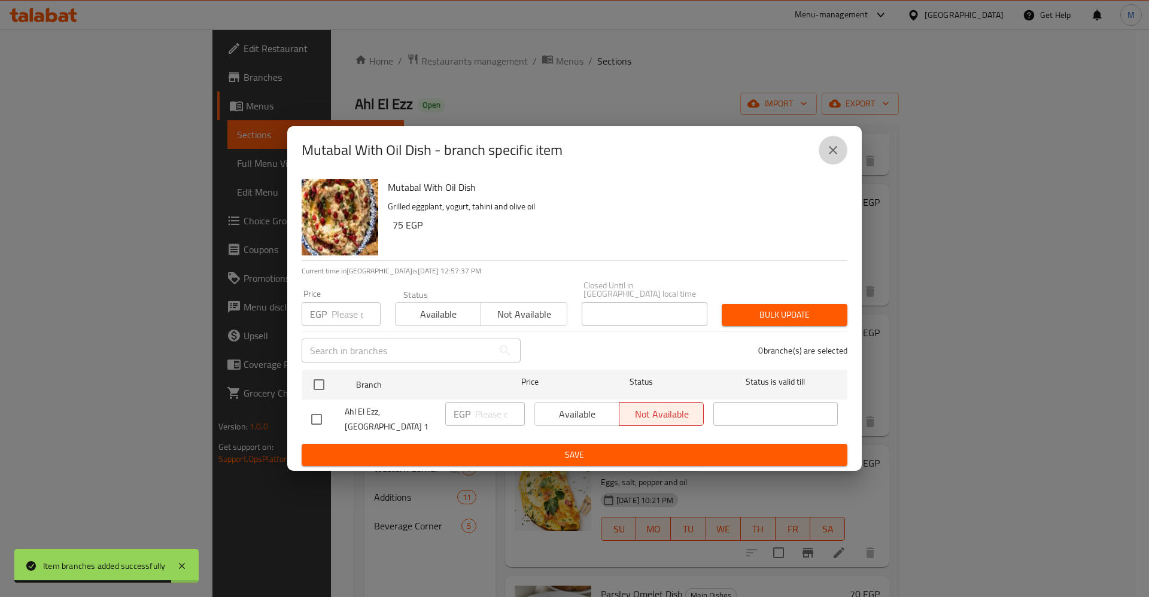
click at [835, 157] on icon "close" at bounding box center [833, 150] width 14 height 14
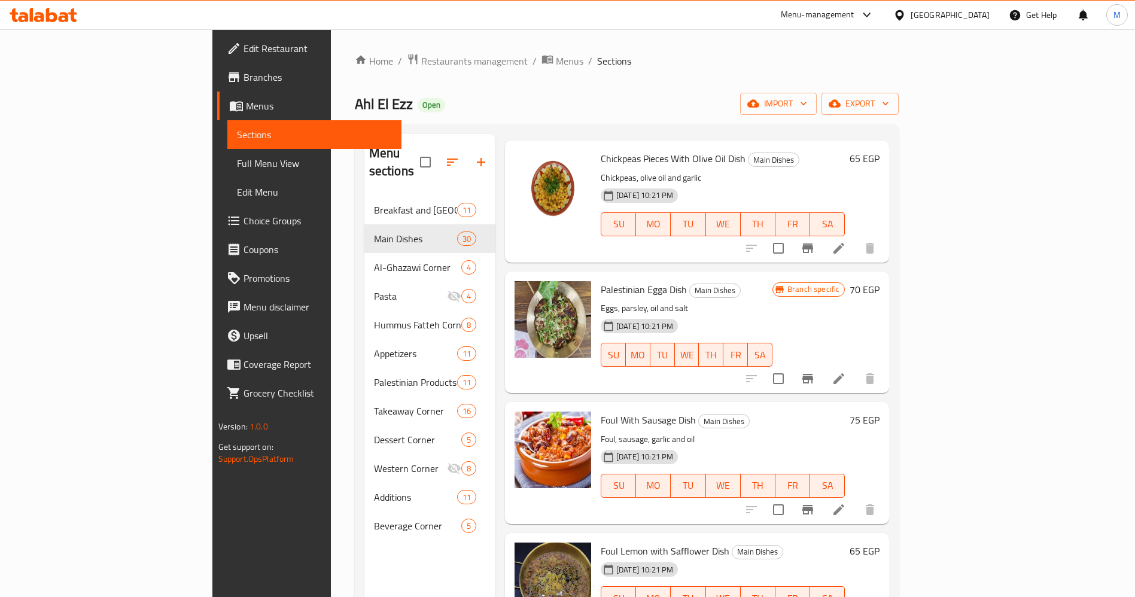
scroll to position [1003, 0]
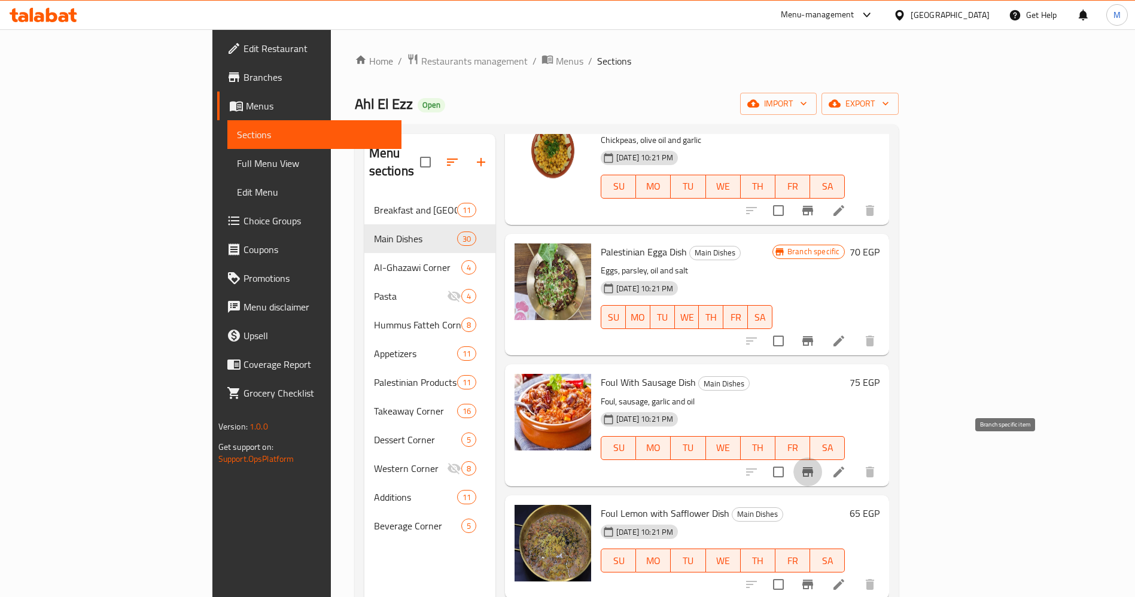
click at [815, 465] on icon "Branch-specific-item" at bounding box center [808, 472] width 14 height 14
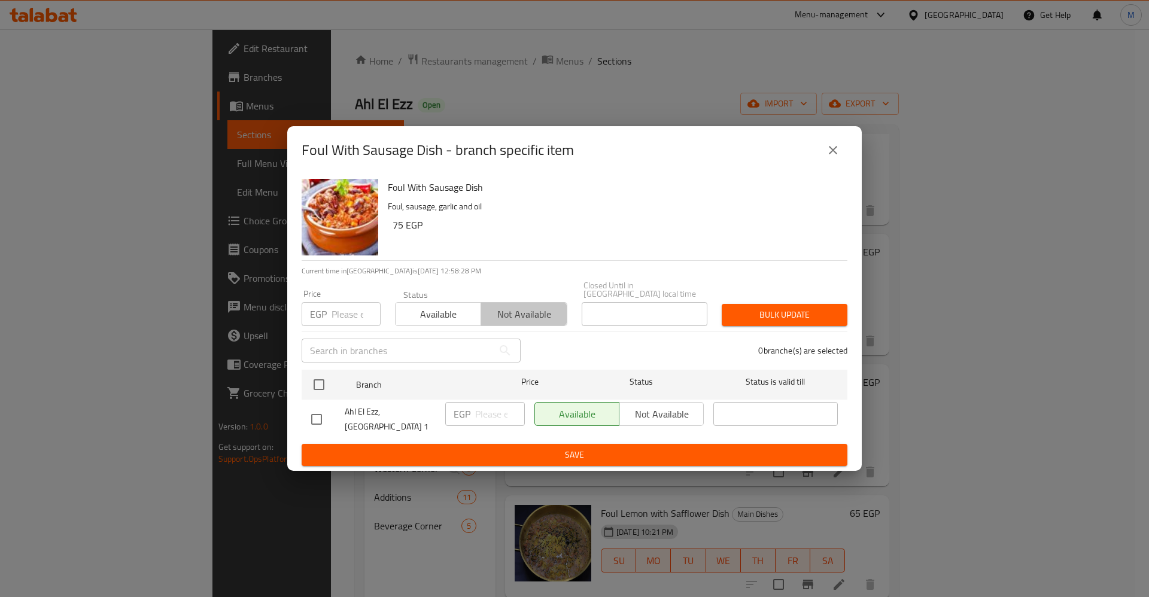
click at [554, 323] on button "Not available" at bounding box center [524, 314] width 86 height 24
click at [657, 409] on div "Available Not available" at bounding box center [618, 414] width 169 height 24
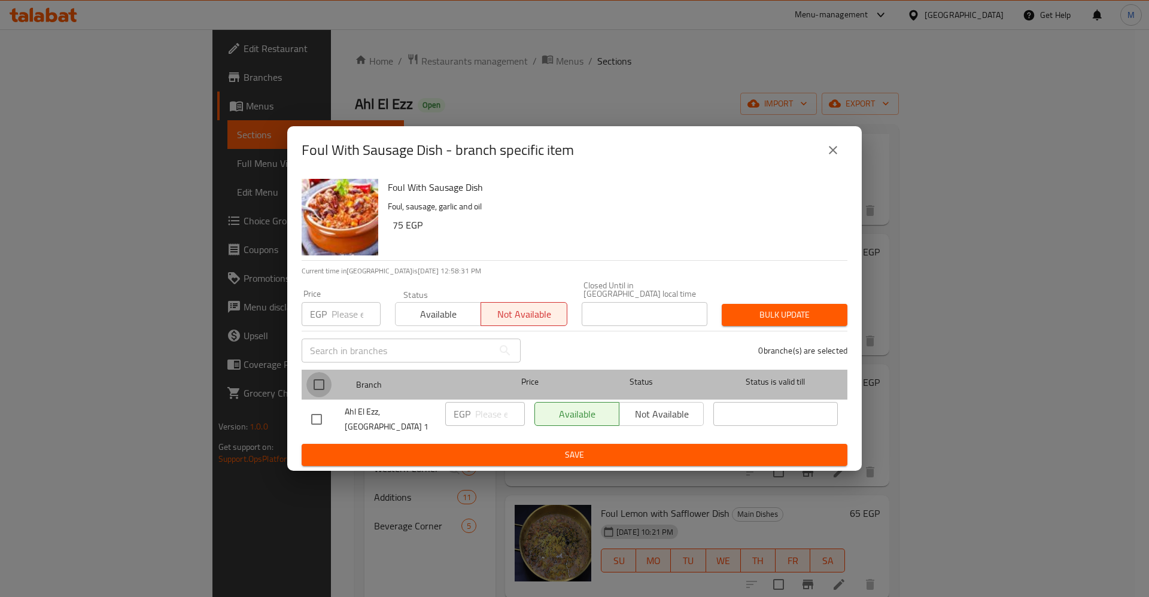
click at [319, 387] on input "checkbox" at bounding box center [318, 384] width 25 height 25
checkbox input "true"
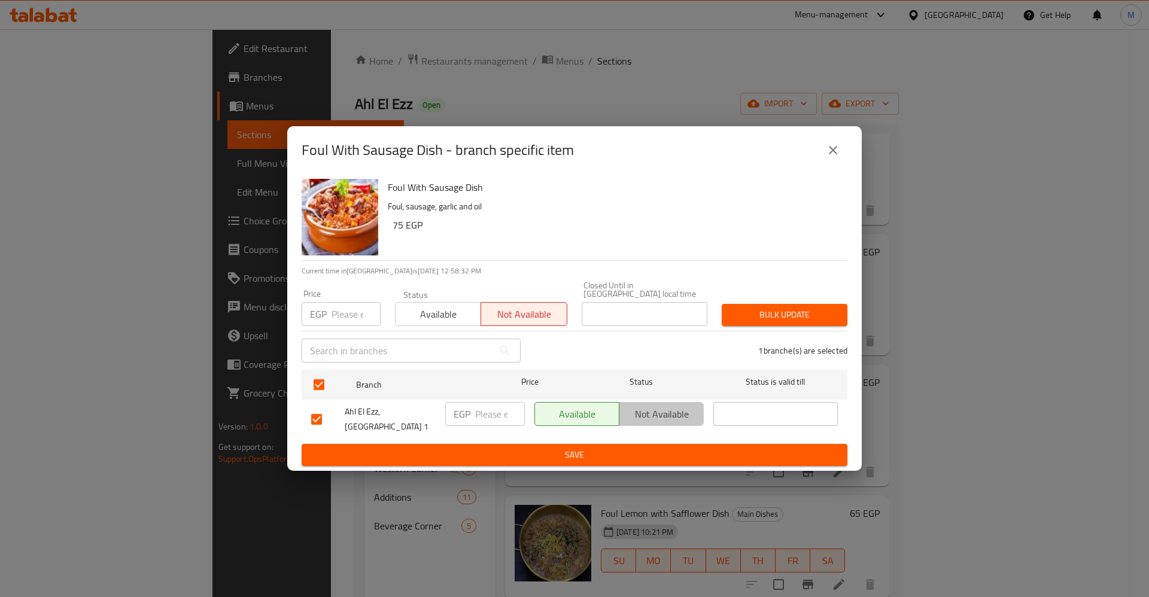
click at [653, 415] on span "Not available" at bounding box center [661, 414] width 75 height 17
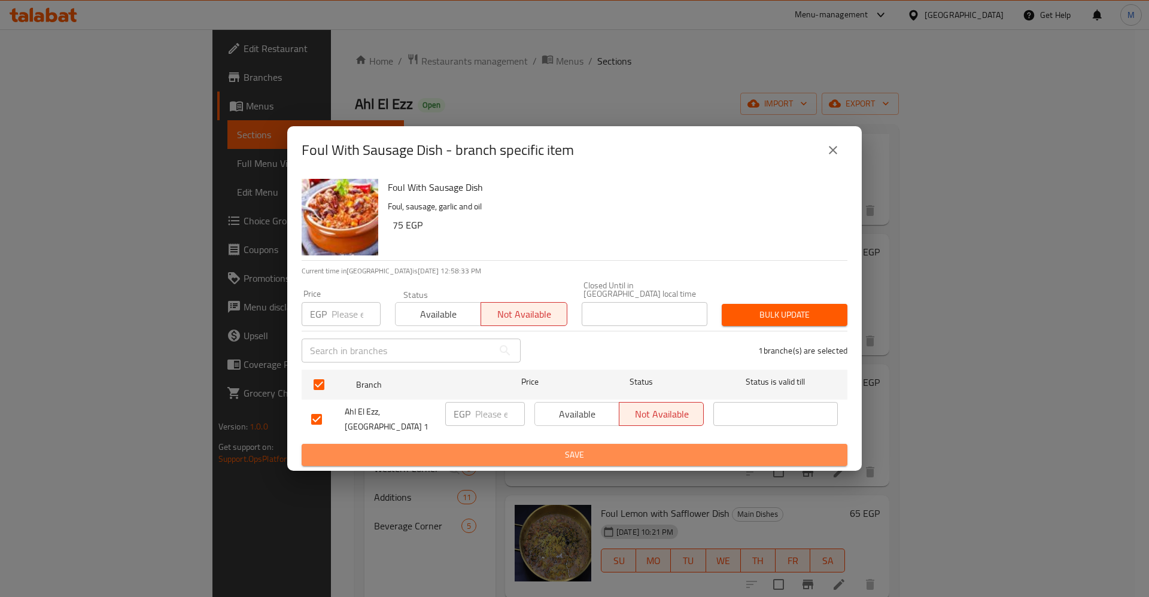
click at [664, 448] on span "Save" at bounding box center [574, 455] width 527 height 15
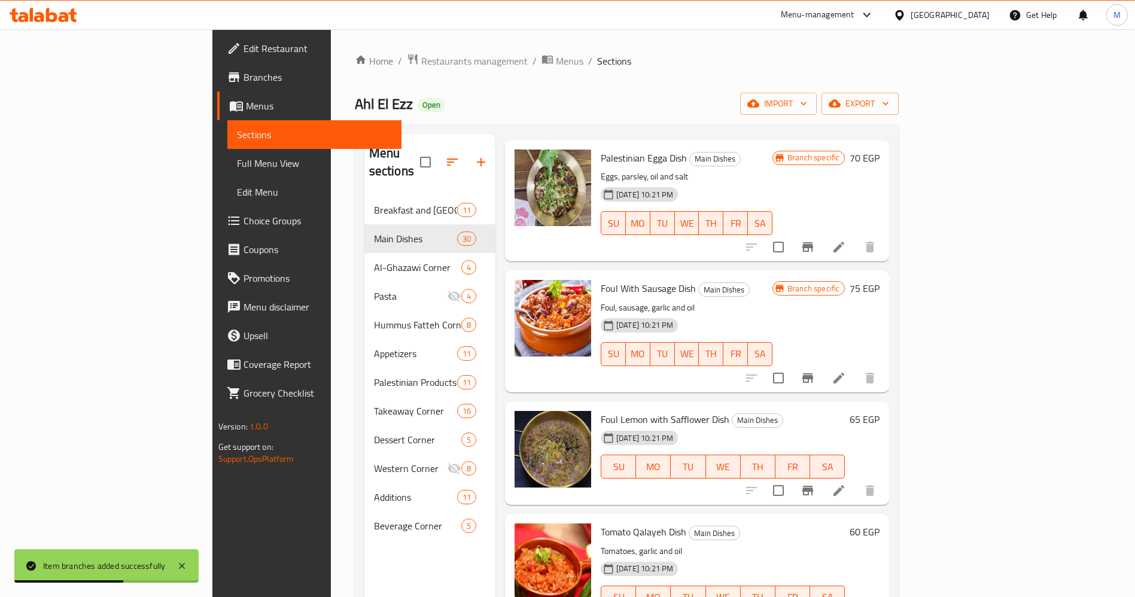
scroll to position [1122, 0]
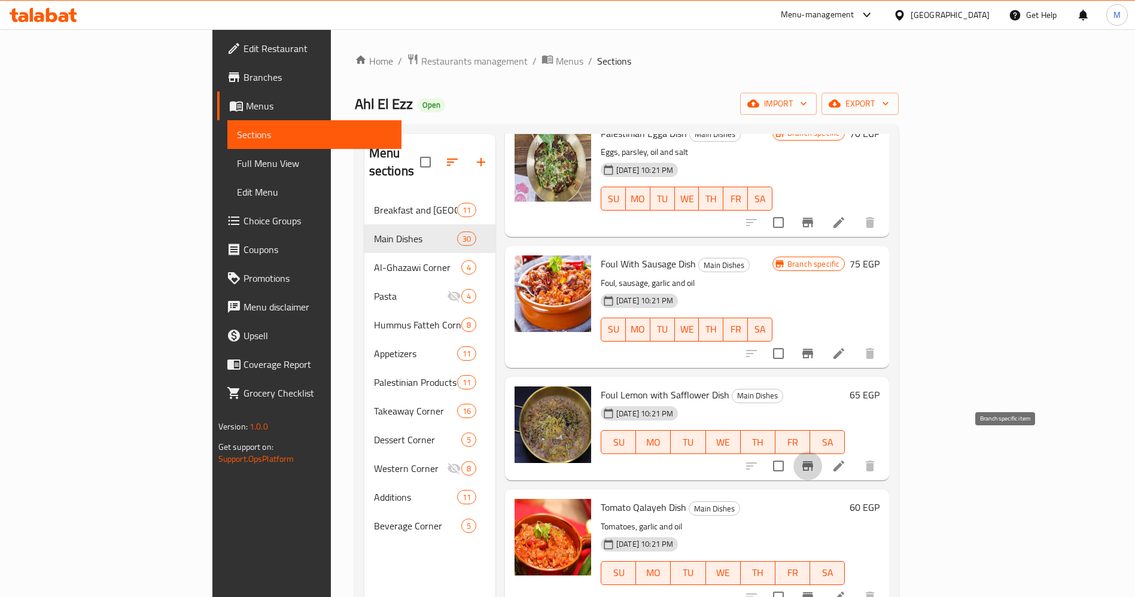
click at [815, 459] on icon "Branch-specific-item" at bounding box center [808, 466] width 14 height 14
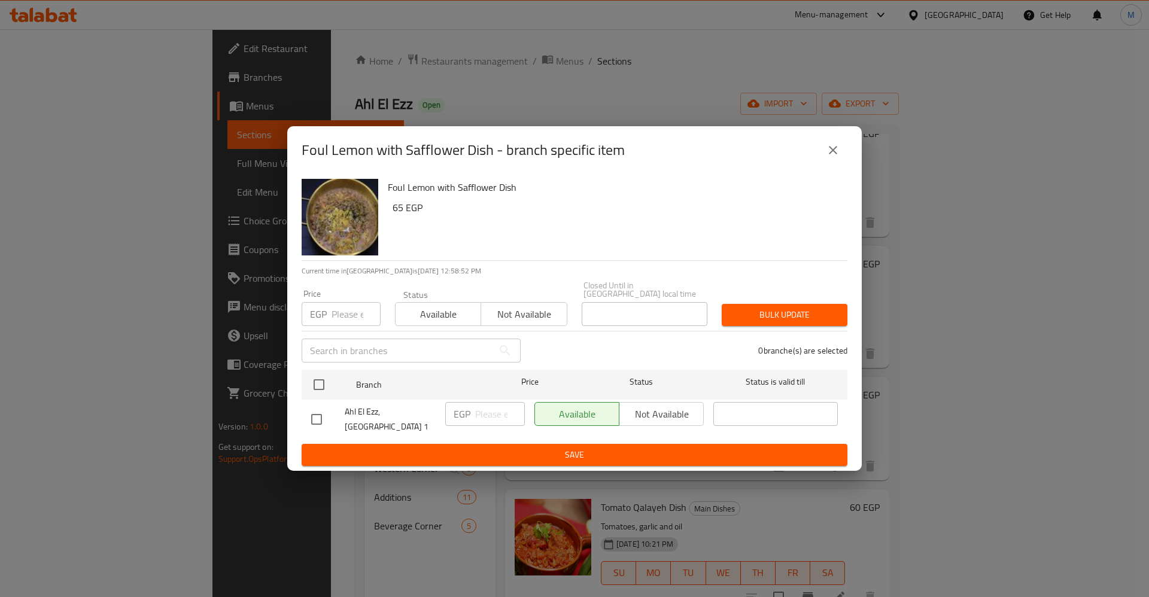
click at [1117, 263] on div "Foul Lemon with Safflower Dish - branch specific item Foul Lemon with Safflower…" at bounding box center [574, 298] width 1149 height 597
click at [1087, 290] on div "Foul Lemon with Safflower Dish - branch specific item Foul Lemon with Safflower…" at bounding box center [574, 298] width 1149 height 597
click at [823, 150] on button "close" at bounding box center [833, 150] width 29 height 29
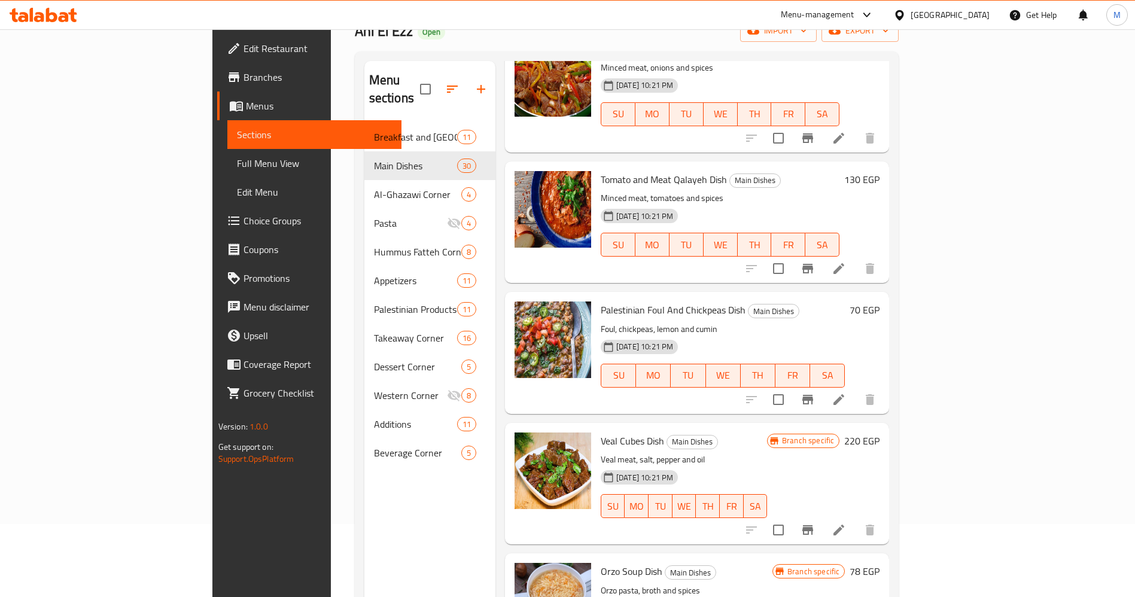
scroll to position [3199, 0]
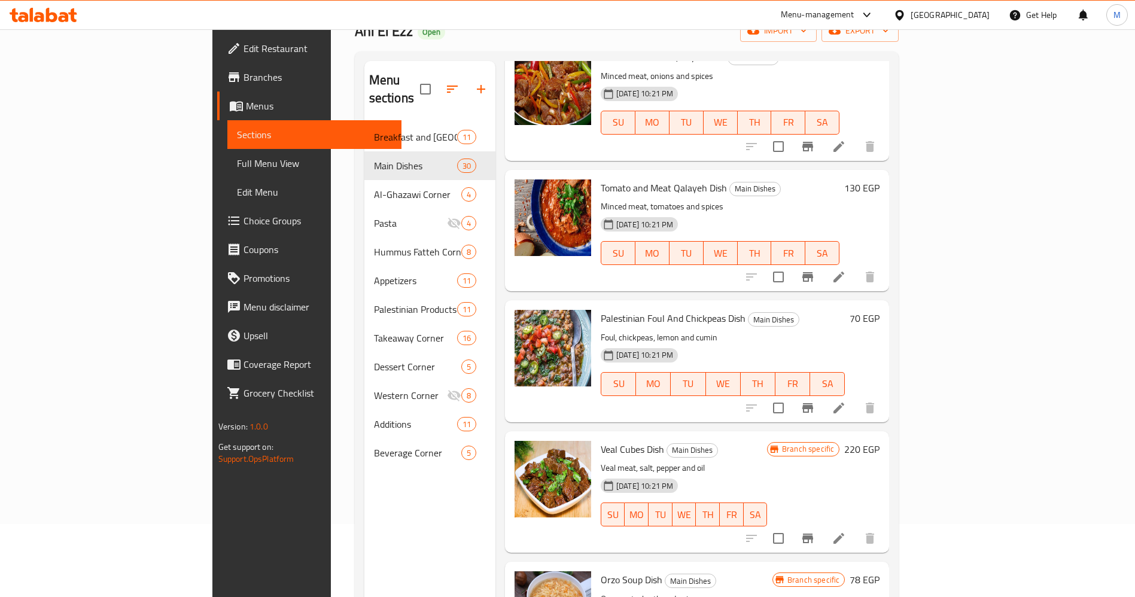
click at [900, 564] on div "Menu sections Breakfast and [GEOGRAPHIC_DATA] 11 Main Dishes 30 Al-Ghazawi Corn…" at bounding box center [627, 359] width 545 height 616
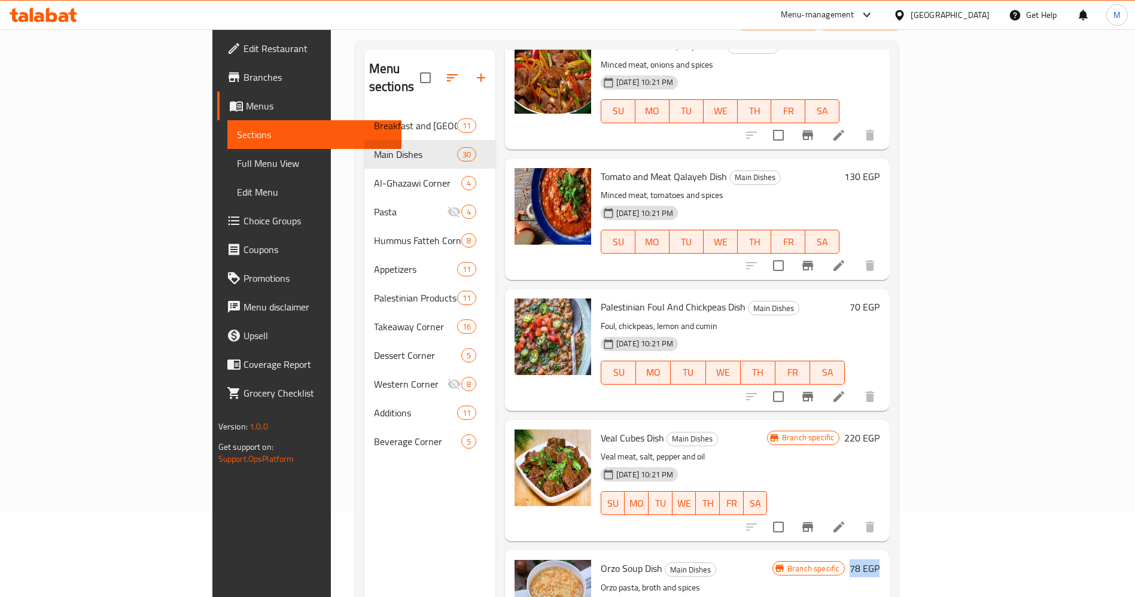
drag, startPoint x: 1102, startPoint y: 564, endPoint x: 1105, endPoint y: 581, distance: 17.7
click at [900, 581] on div "Menu sections Breakfast and [GEOGRAPHIC_DATA] 11 Main Dishes 30 Al-Ghazawi Corn…" at bounding box center [627, 348] width 545 height 616
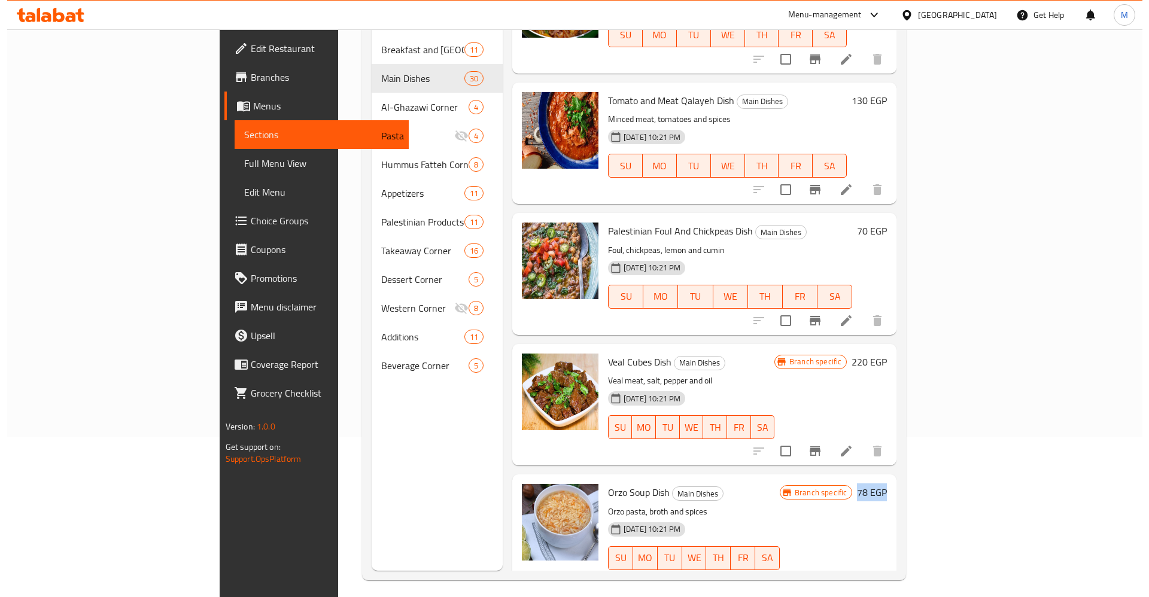
scroll to position [168, 0]
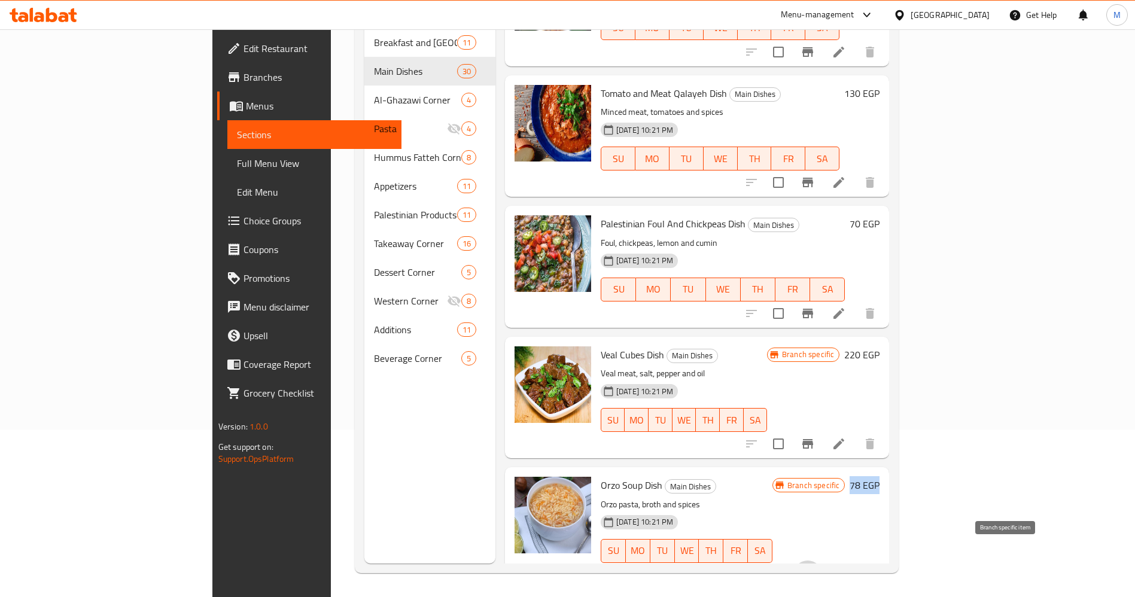
click at [822, 563] on button "Branch-specific-item" at bounding box center [808, 575] width 29 height 29
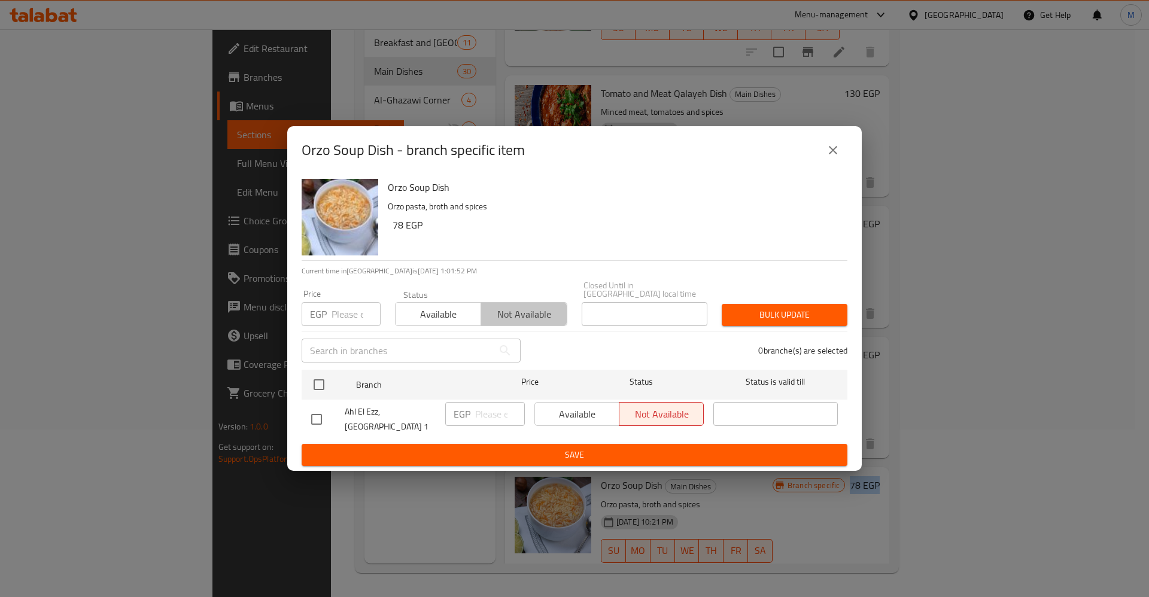
click at [500, 308] on span "Not available" at bounding box center [524, 314] width 76 height 17
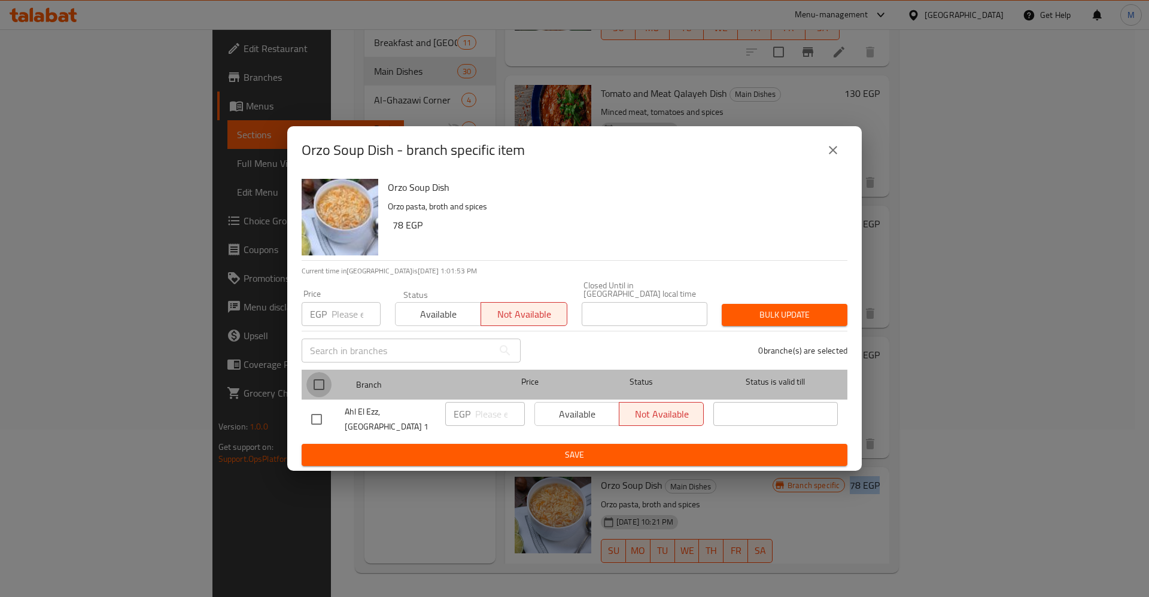
click at [326, 384] on input "checkbox" at bounding box center [318, 384] width 25 height 25
checkbox input "true"
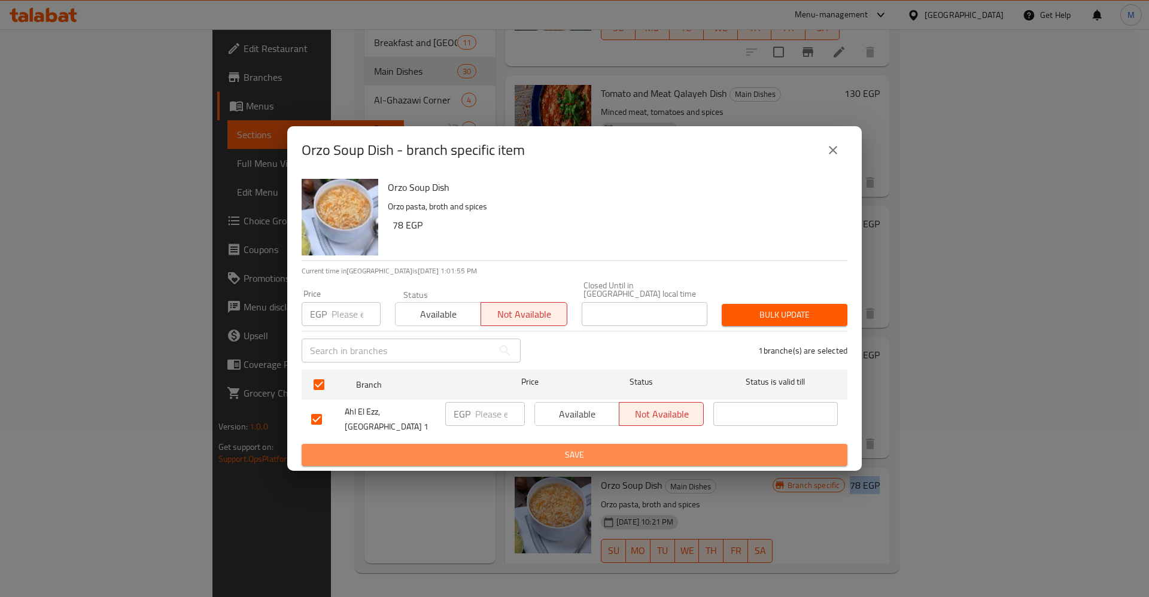
click at [458, 444] on button "Save" at bounding box center [575, 455] width 546 height 22
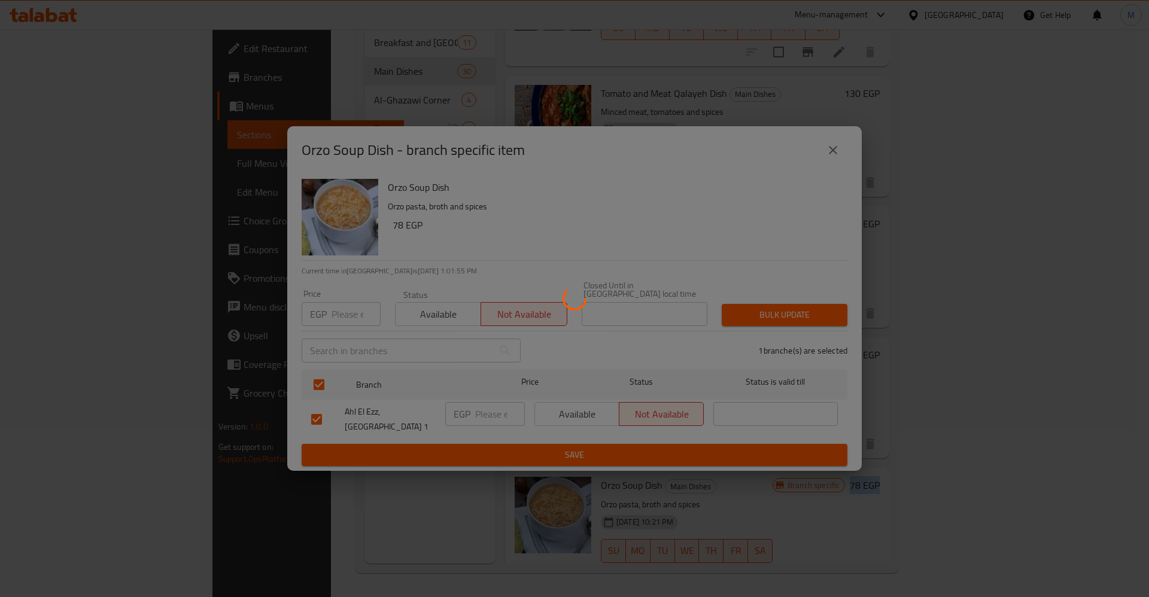
click at [458, 437] on div at bounding box center [574, 298] width 1149 height 597
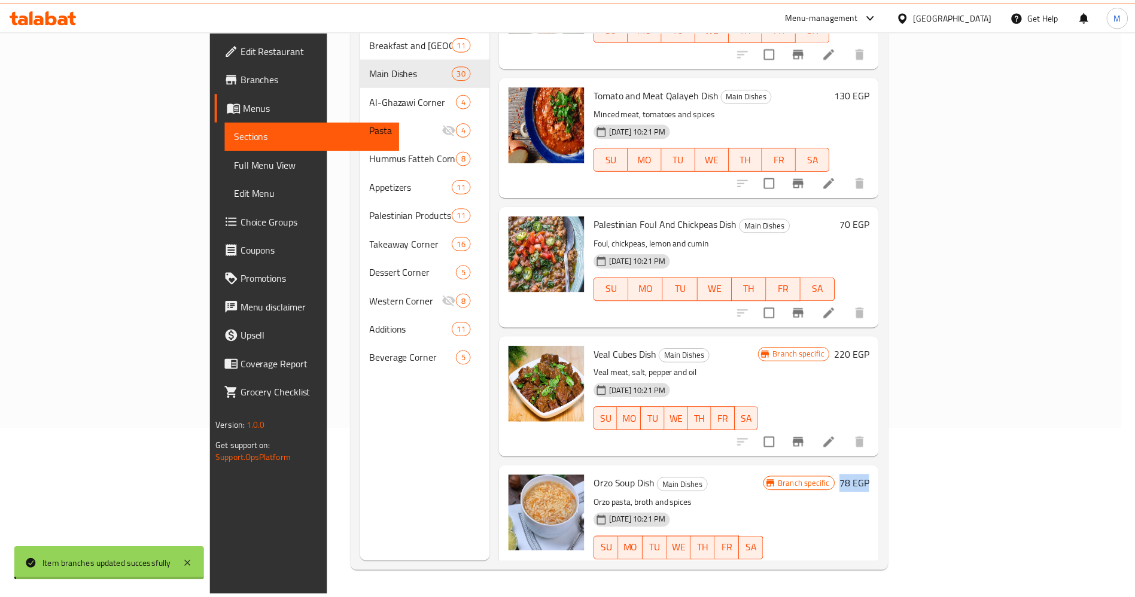
scroll to position [3207, 0]
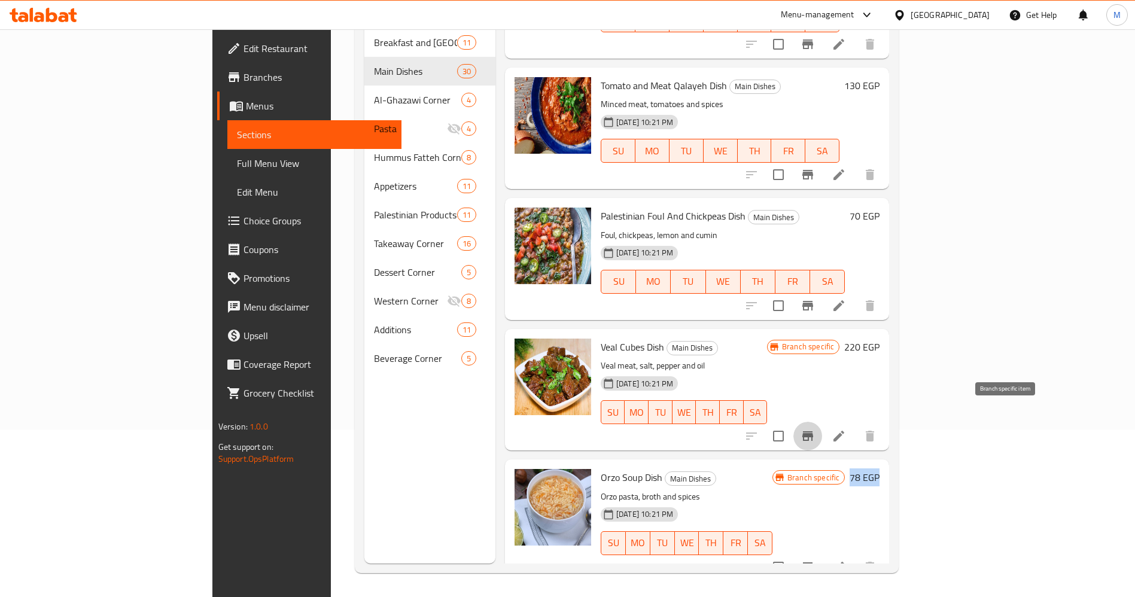
click at [822, 422] on button "Branch-specific-item" at bounding box center [808, 436] width 29 height 29
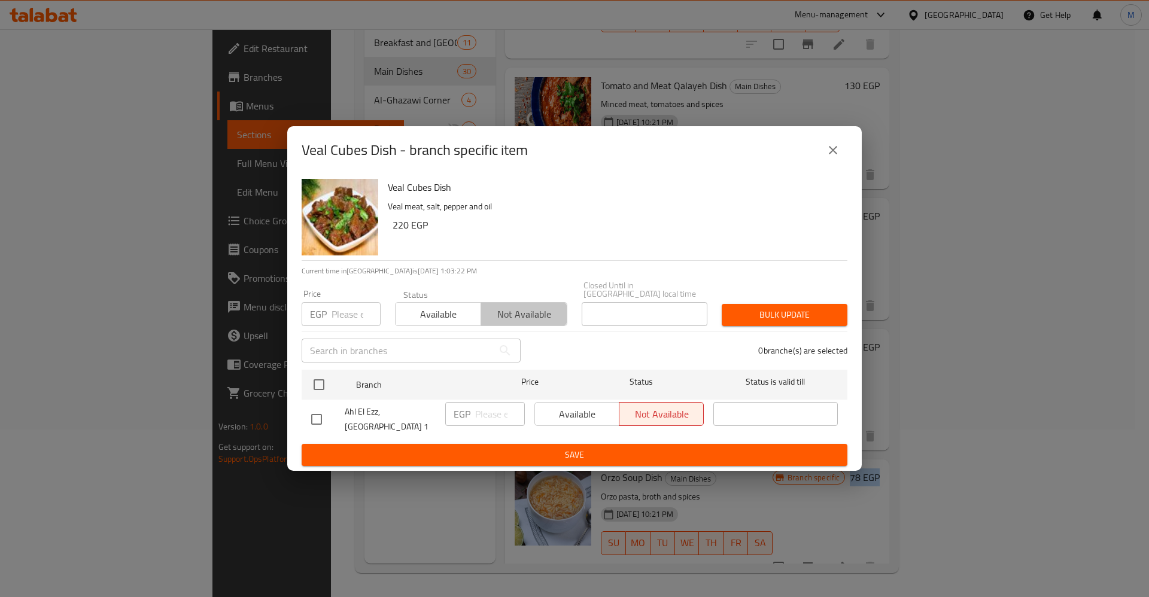
click at [518, 321] on span "Not available" at bounding box center [524, 314] width 76 height 17
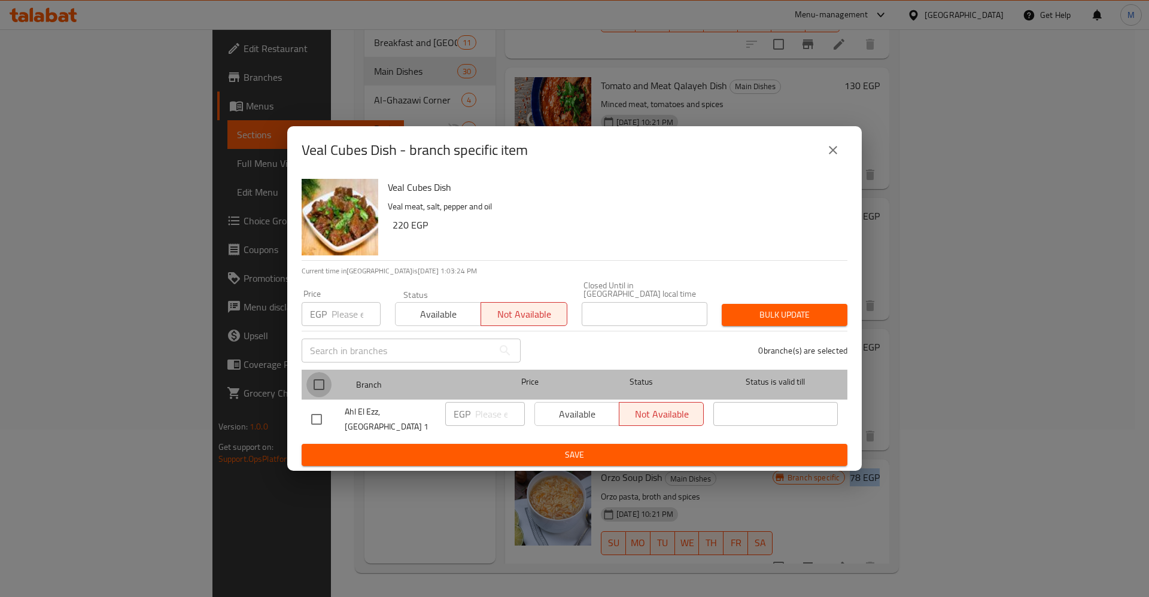
click at [320, 391] on input "checkbox" at bounding box center [318, 384] width 25 height 25
checkbox input "true"
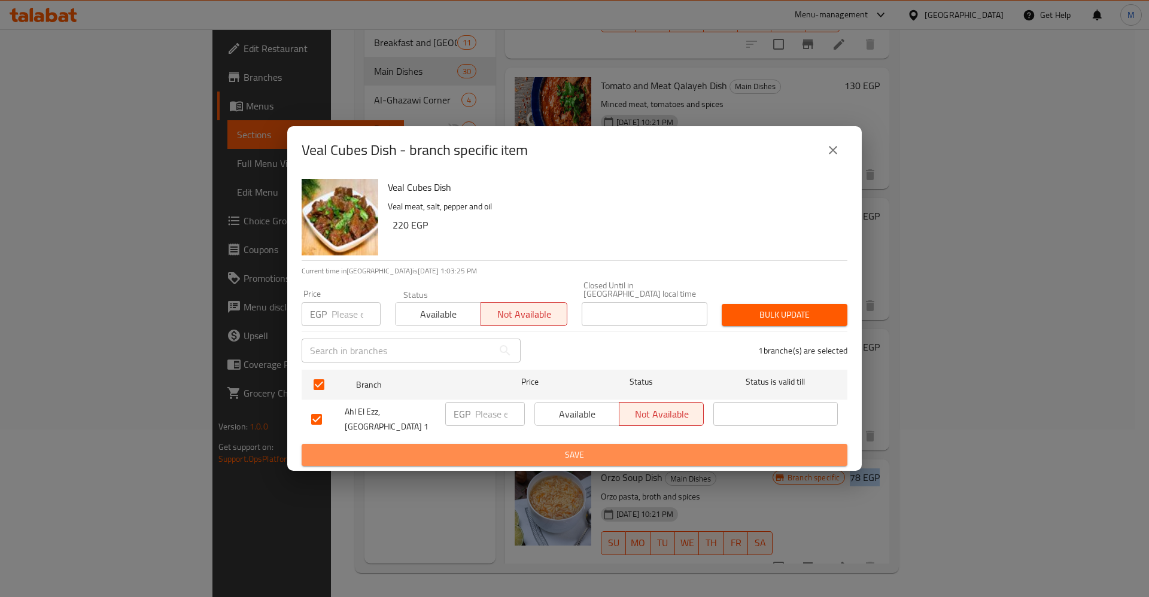
click at [409, 448] on span "Save" at bounding box center [574, 455] width 527 height 15
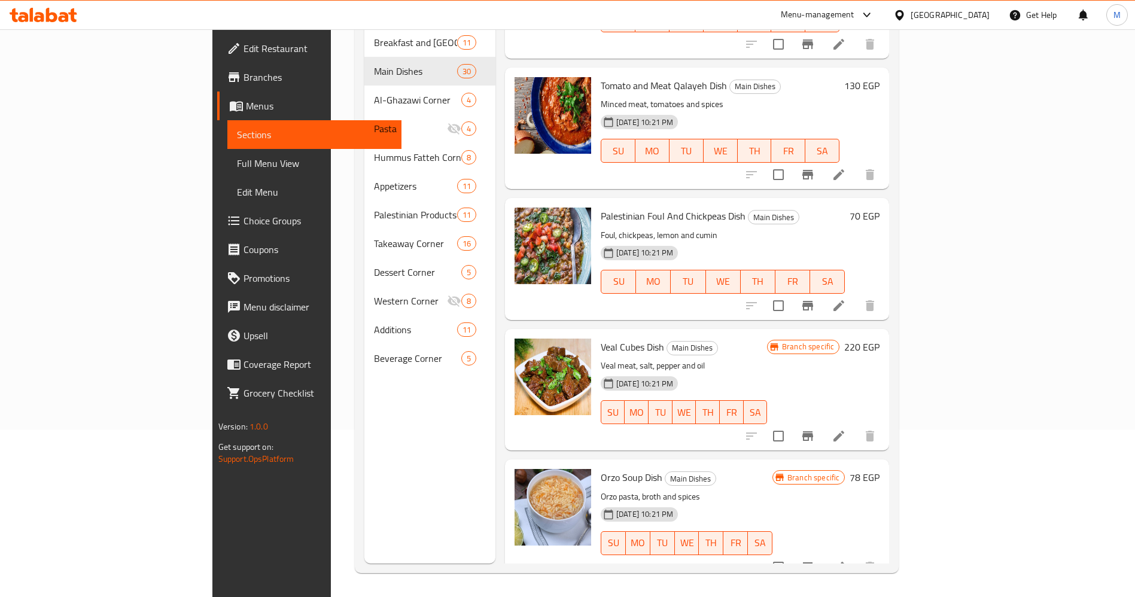
drag, startPoint x: 1110, startPoint y: 260, endPoint x: 1128, endPoint y: 255, distance: 18.6
click at [923, 255] on div "Home / Restaurants management / Menus / Sections Ahl El Ezz Open import export …" at bounding box center [627, 230] width 592 height 736
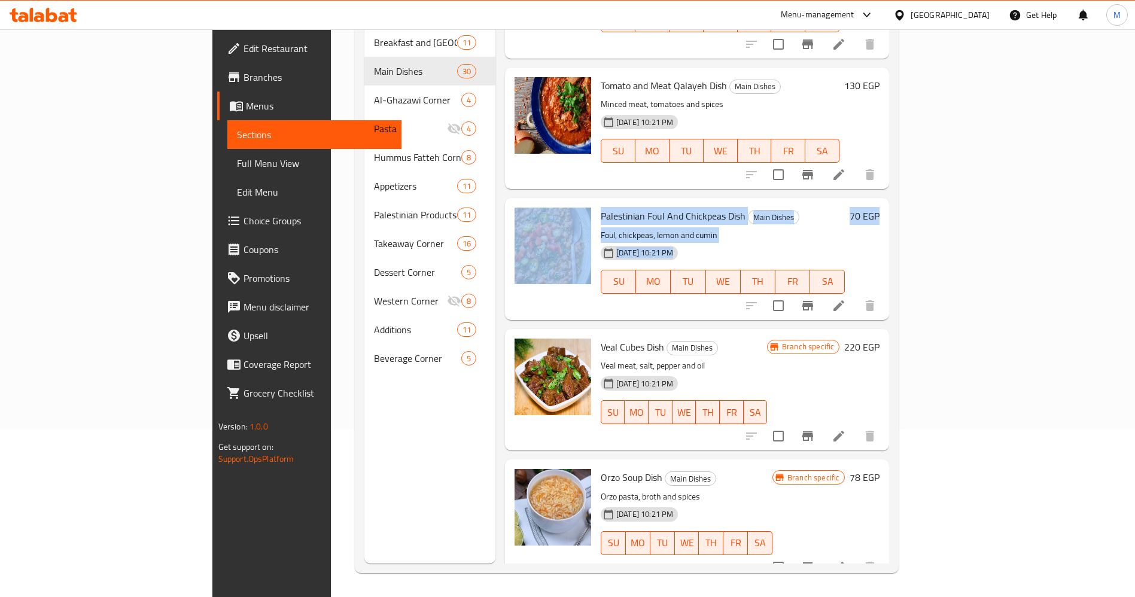
drag, startPoint x: 1128, startPoint y: 255, endPoint x: 1144, endPoint y: 151, distance: 105.3
click at [1135, 151] on html "​ Menu-management [GEOGRAPHIC_DATA] Get Help M Edit Restaurant Branches Menus S…" at bounding box center [567, 130] width 1135 height 597
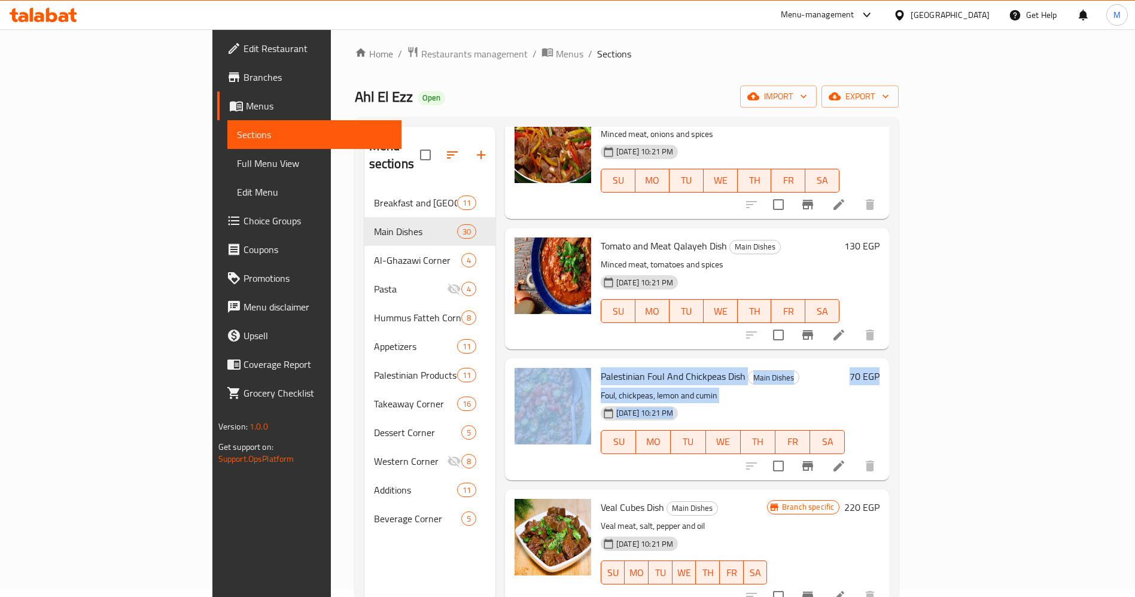
scroll to position [0, 0]
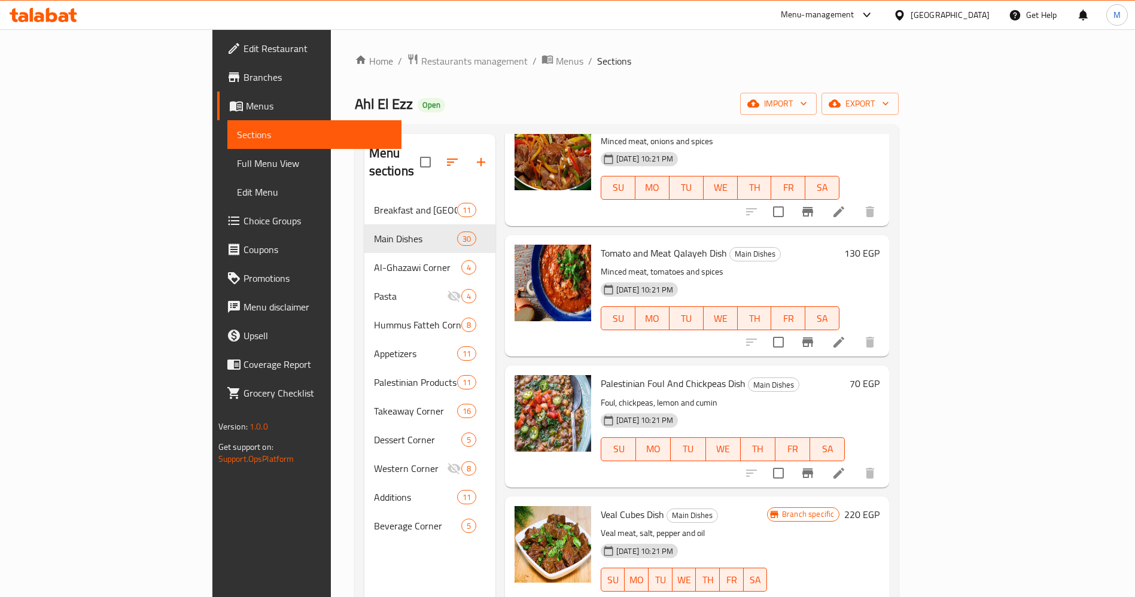
click at [923, 156] on div "Home / Restaurants management / Menus / Sections Ahl El Ezz Open import export …" at bounding box center [627, 397] width 592 height 736
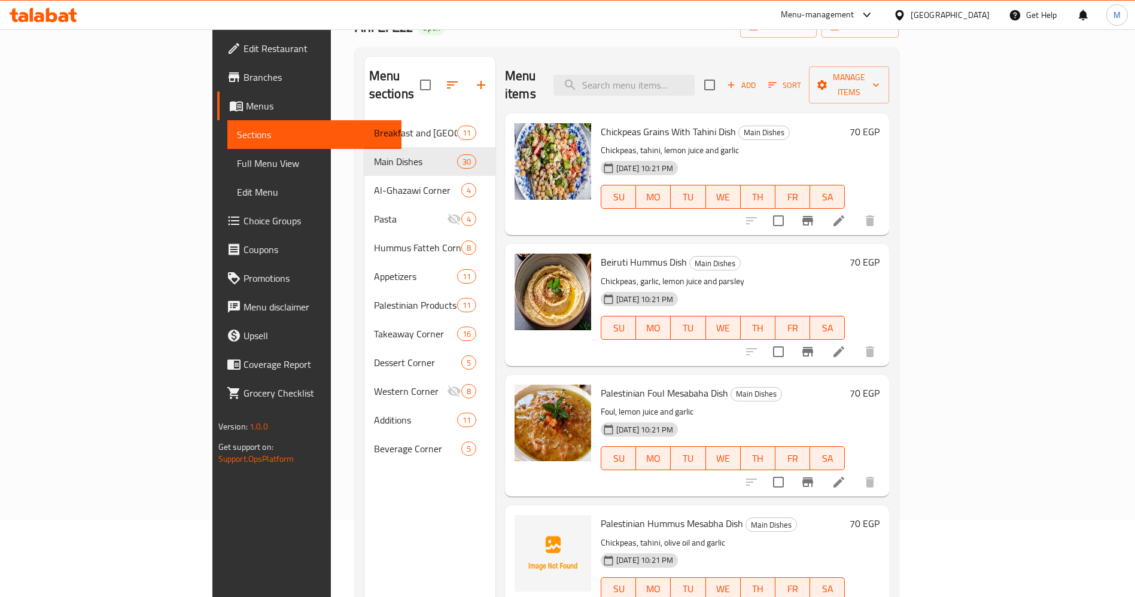
scroll to position [79, 0]
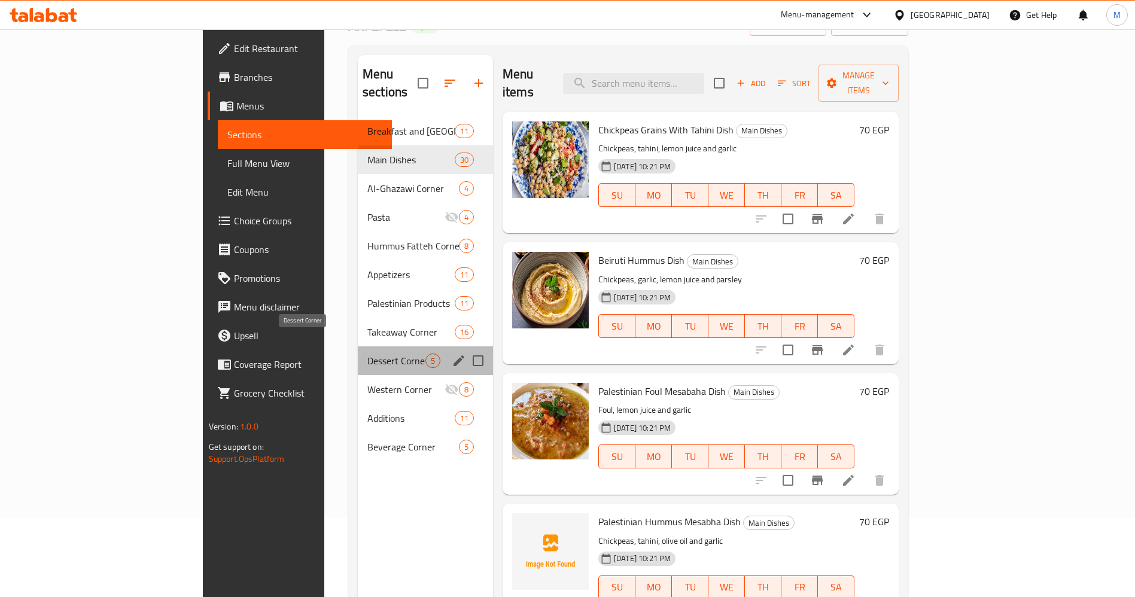
click at [367, 354] on span "Dessert Corner" at bounding box center [396, 361] width 58 height 14
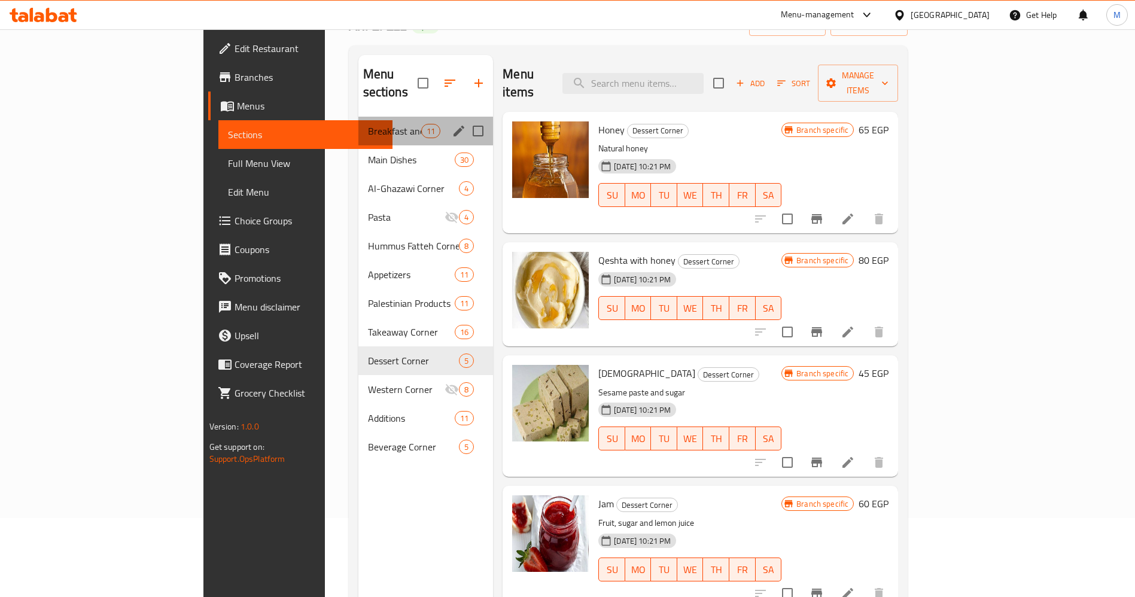
click at [358, 124] on div "Breakfast and [GEOGRAPHIC_DATA] 11" at bounding box center [425, 131] width 135 height 29
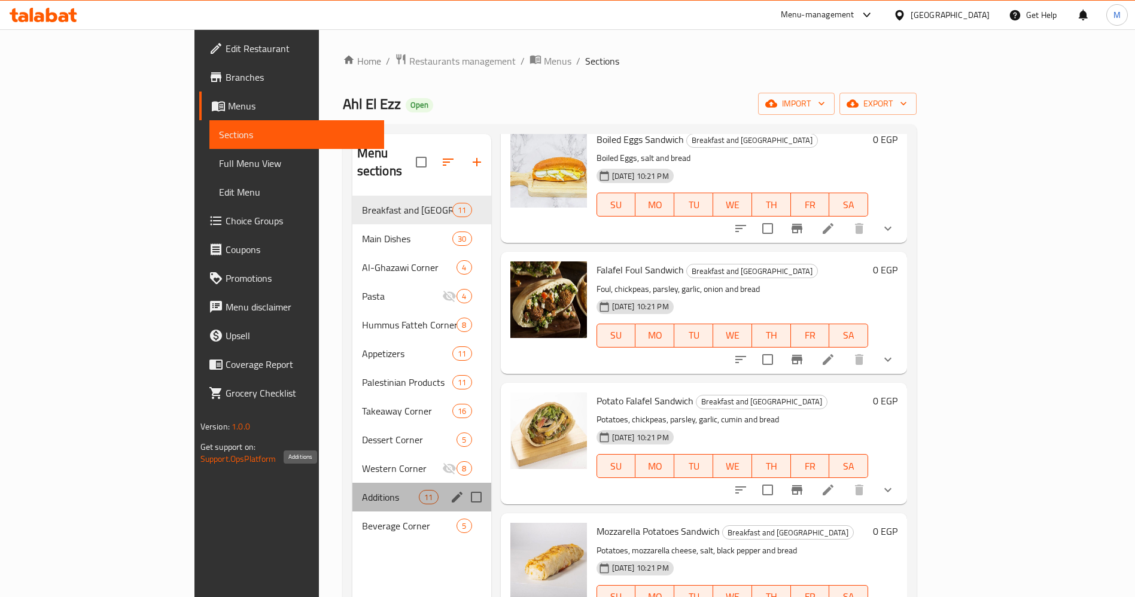
click at [362, 490] on span "Additions" at bounding box center [390, 497] width 57 height 14
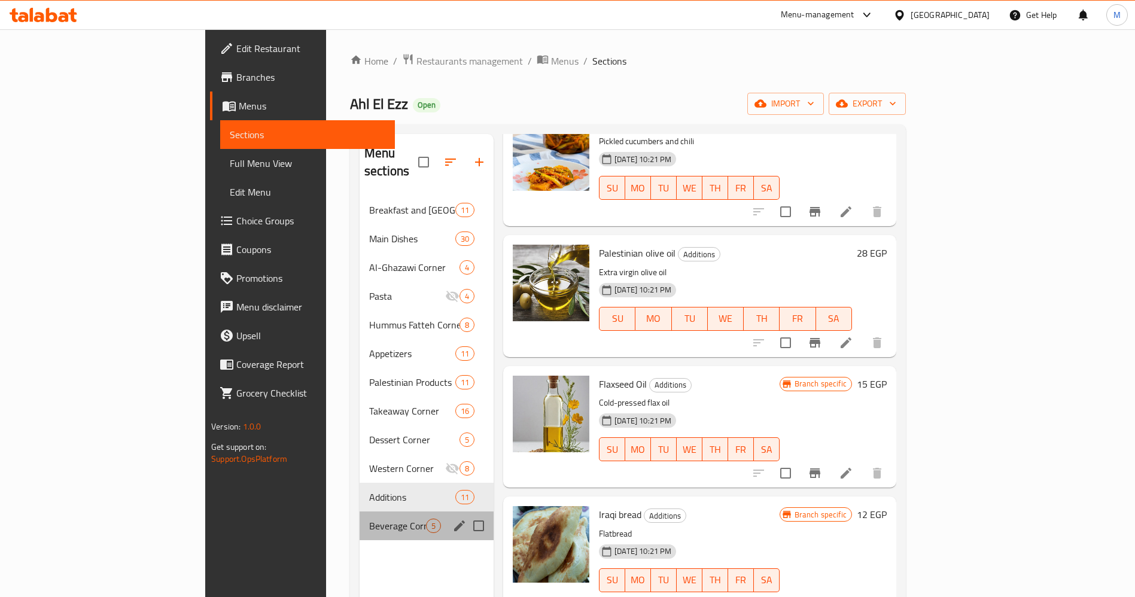
click at [360, 521] on div "Beverage Corner 5" at bounding box center [427, 526] width 134 height 29
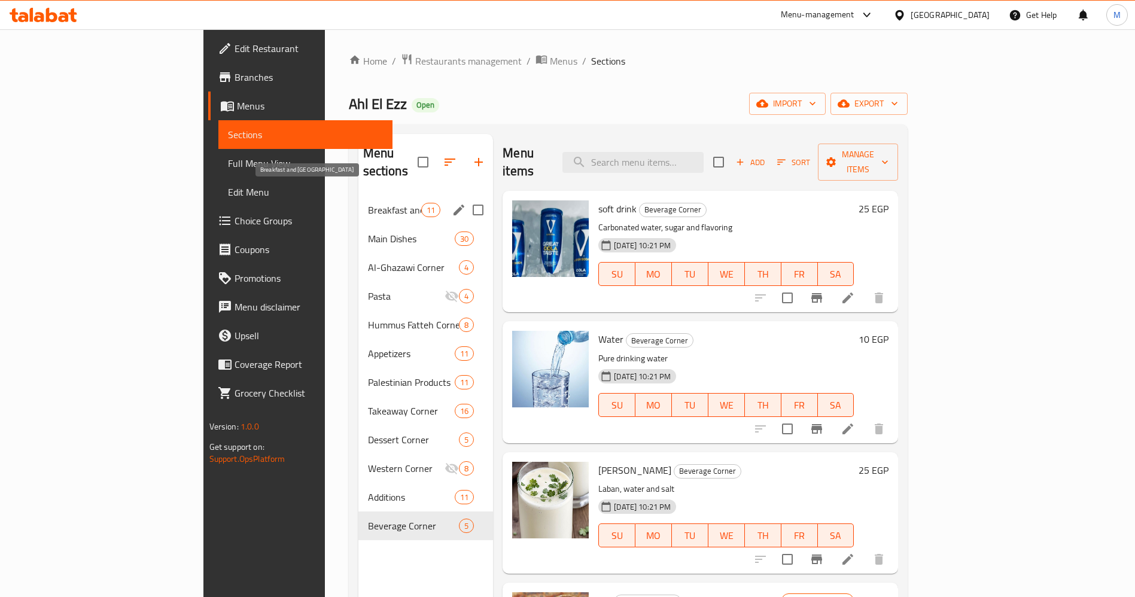
click at [368, 203] on span "Breakfast and [GEOGRAPHIC_DATA]" at bounding box center [394, 210] width 53 height 14
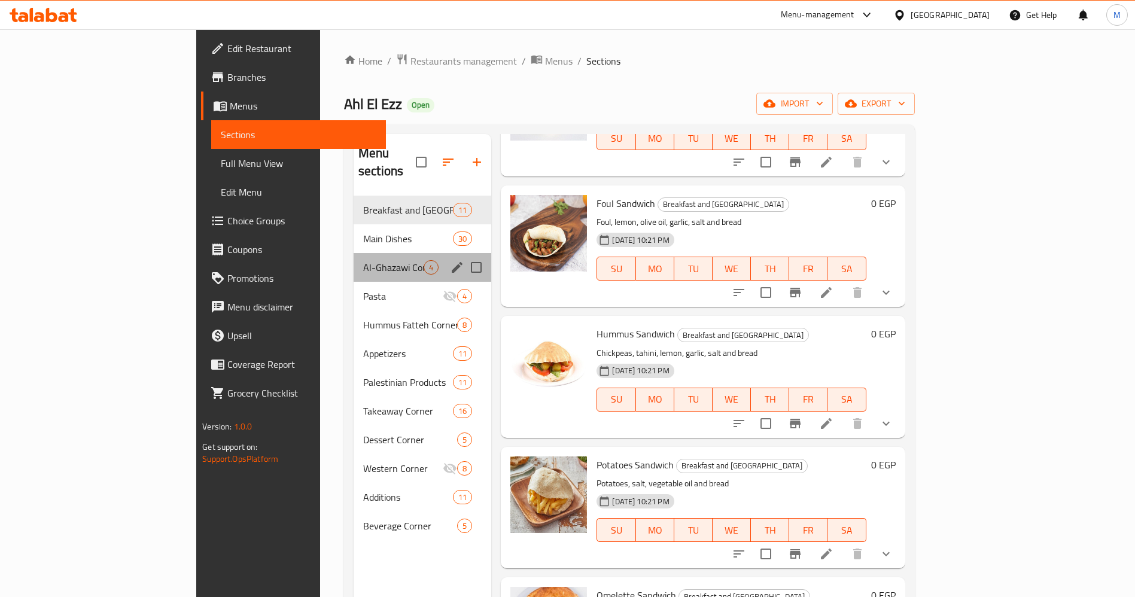
click at [354, 258] on div "Al-Ghazawi Corner 4" at bounding box center [423, 267] width 138 height 29
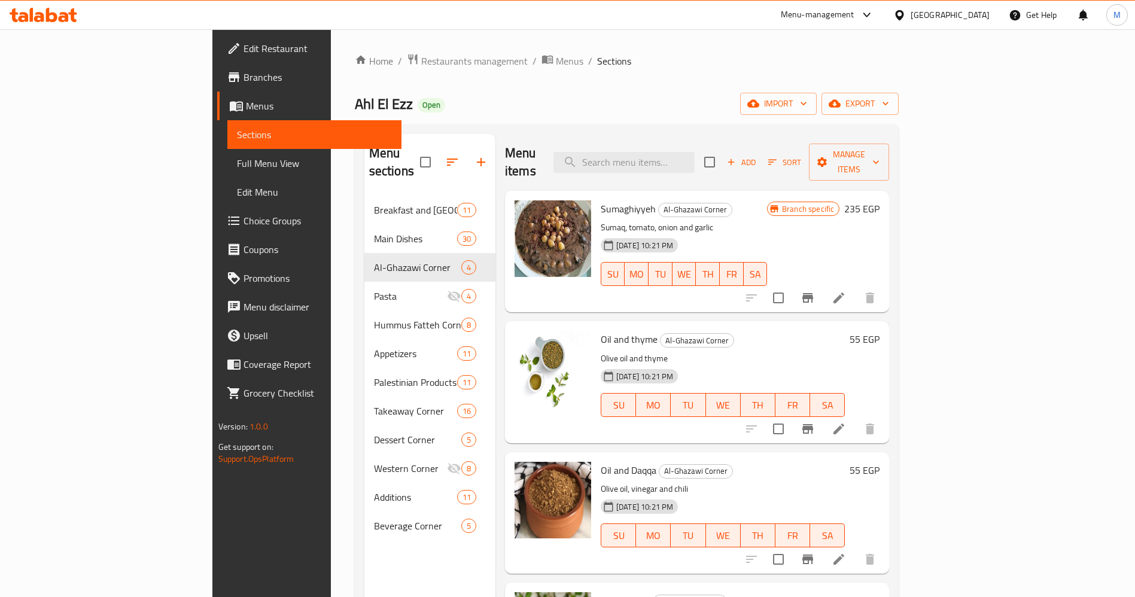
scroll to position [168, 0]
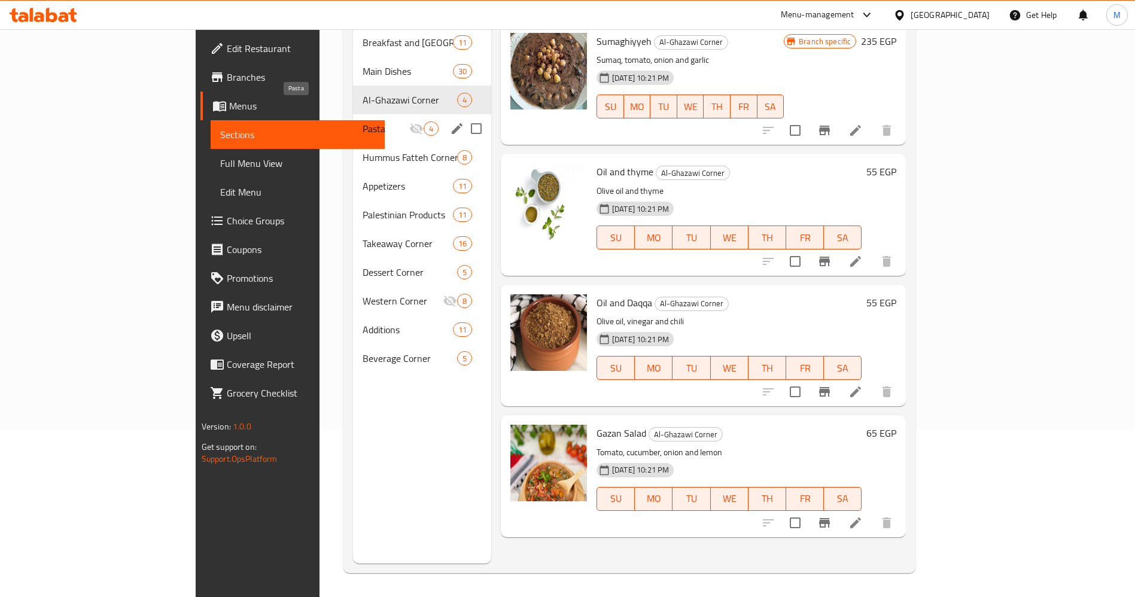
click at [363, 121] on span "Pasta" at bounding box center [386, 128] width 47 height 14
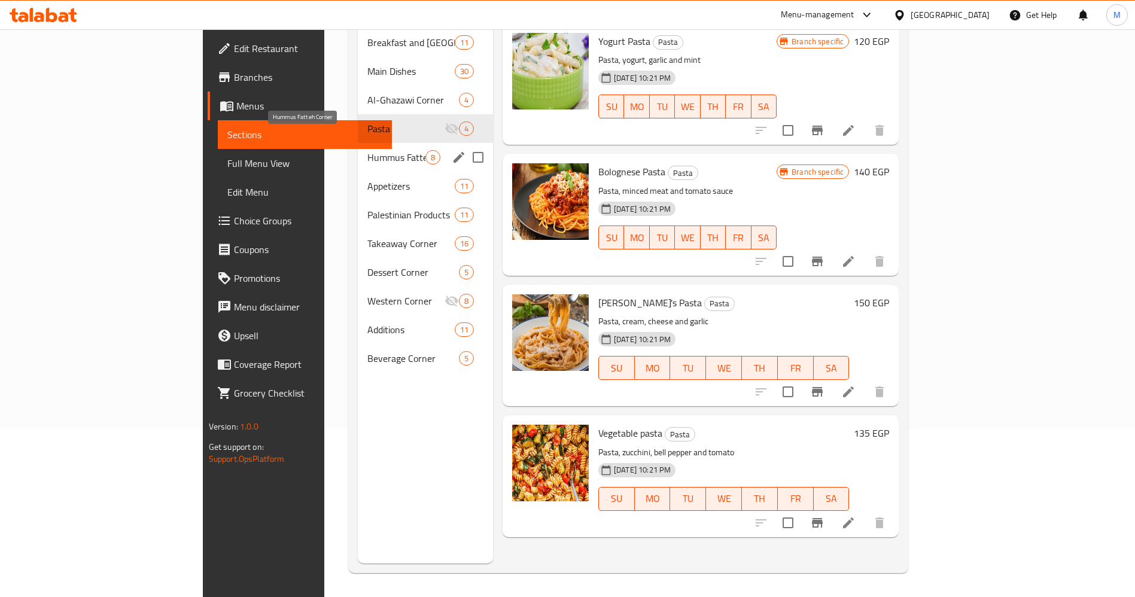
click at [367, 150] on span "Hummus Fatteh Corner" at bounding box center [396, 157] width 58 height 14
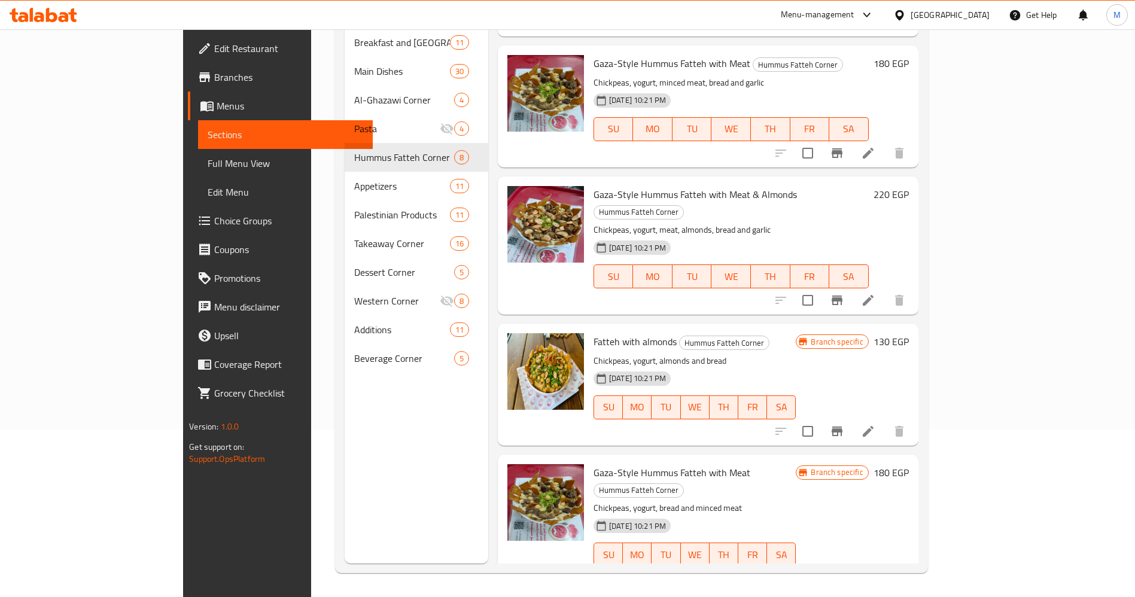
scroll to position [479, 0]
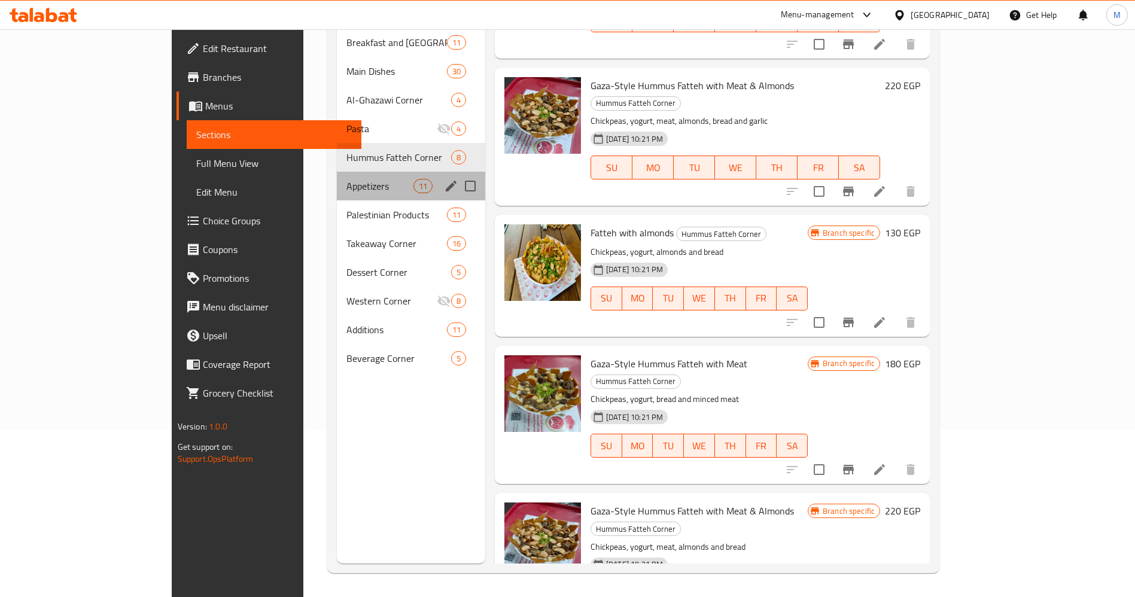
click at [337, 175] on div "Appetizers 11" at bounding box center [411, 186] width 148 height 29
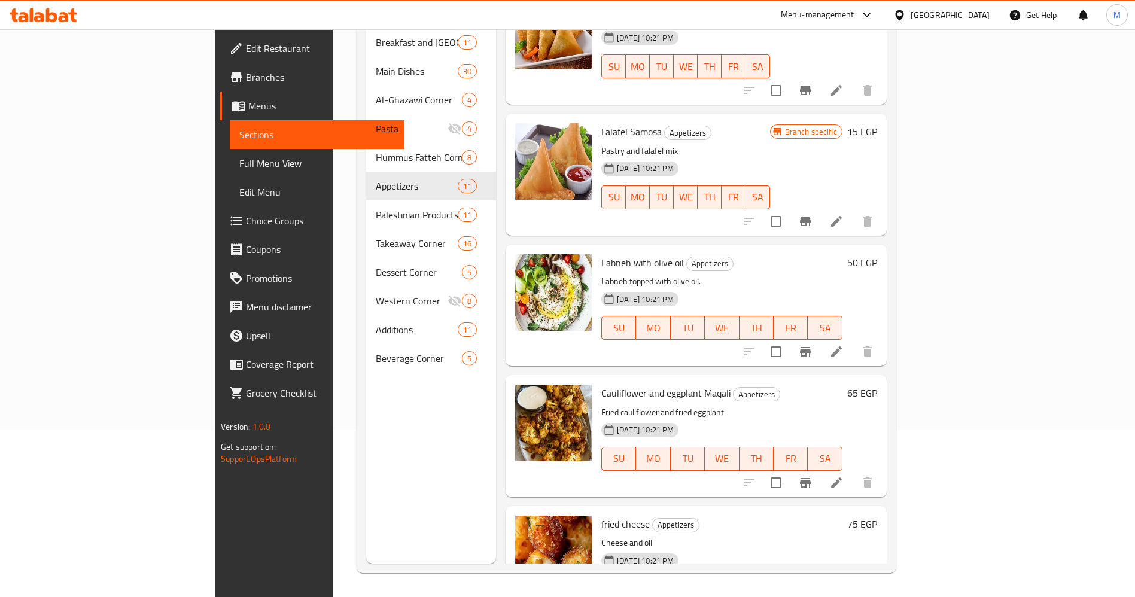
scroll to position [871, 0]
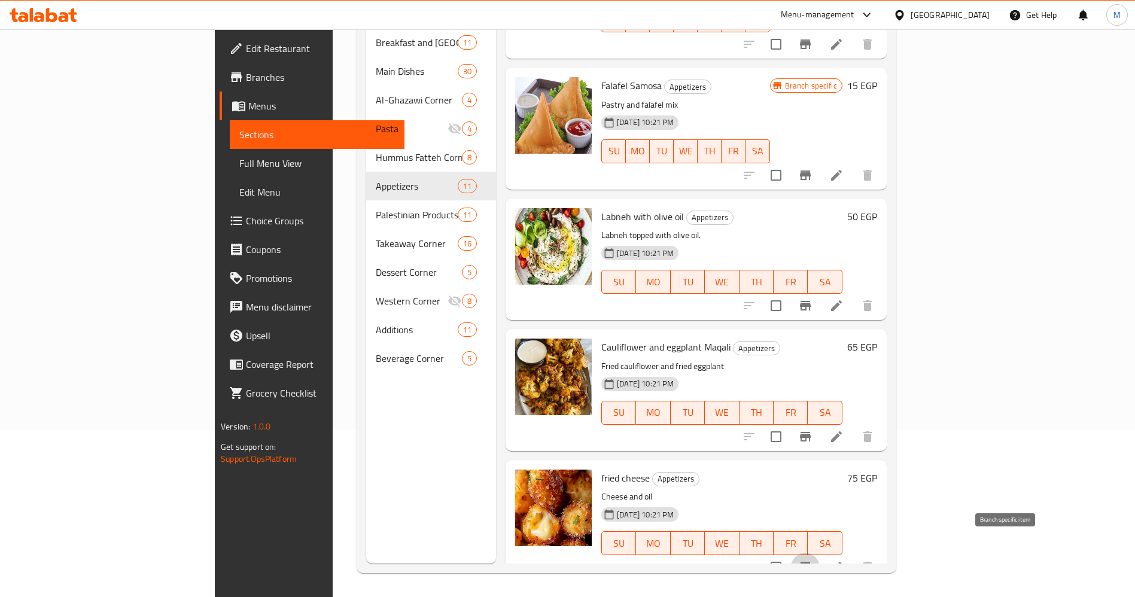
click at [820, 557] on button "Branch-specific-item" at bounding box center [805, 567] width 29 height 29
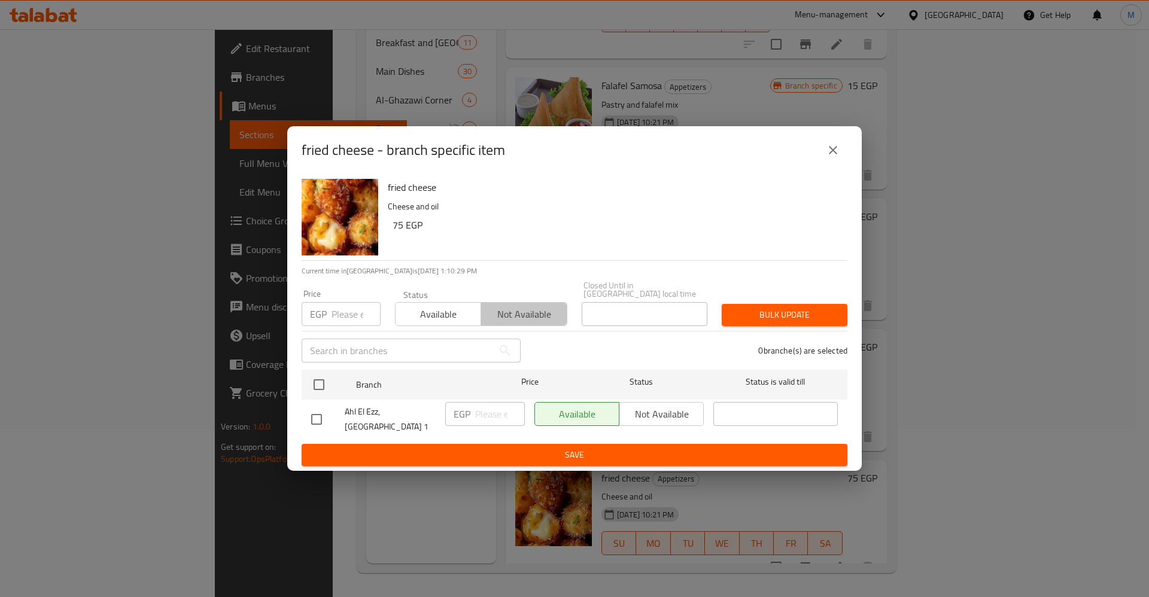
click at [529, 324] on button "Not available" at bounding box center [524, 314] width 86 height 24
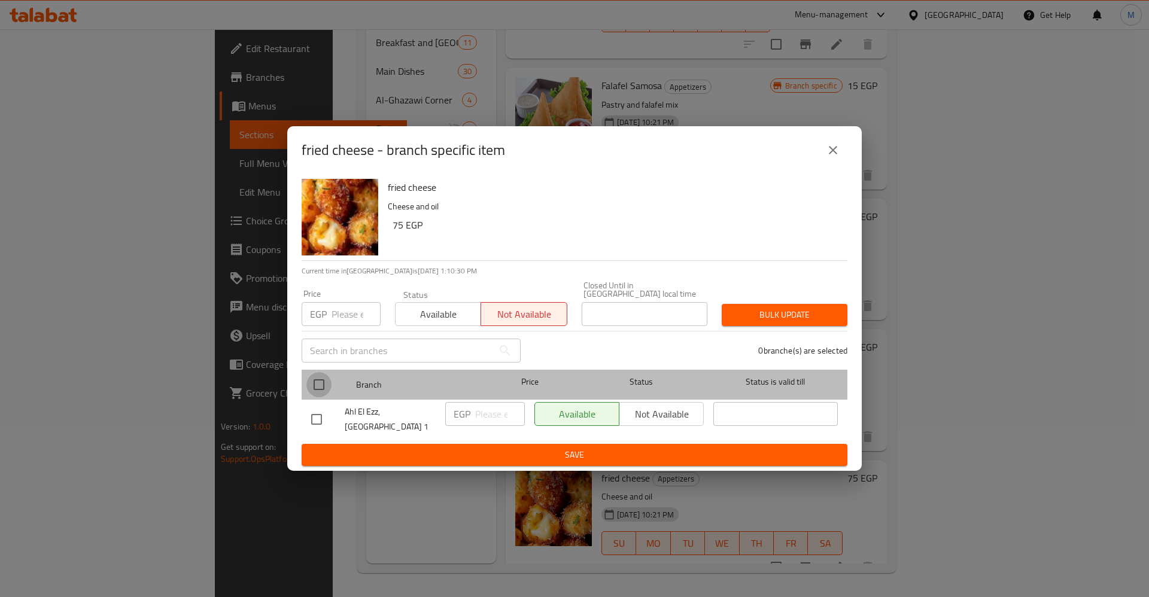
click at [318, 395] on input "checkbox" at bounding box center [318, 384] width 25 height 25
checkbox input "true"
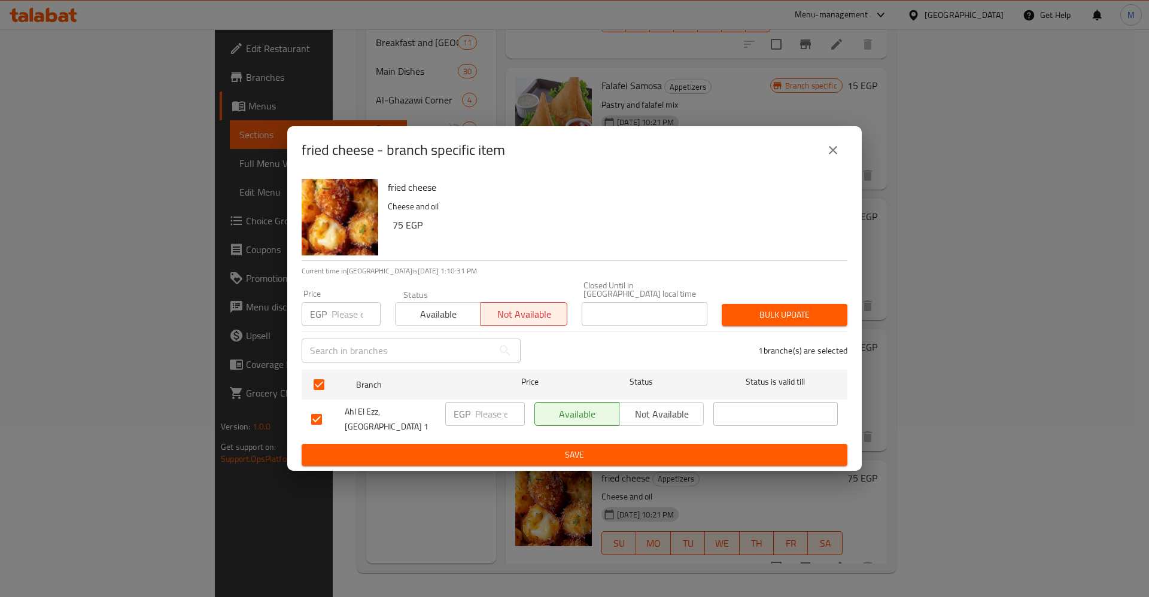
click at [659, 415] on span "Not available" at bounding box center [661, 414] width 75 height 17
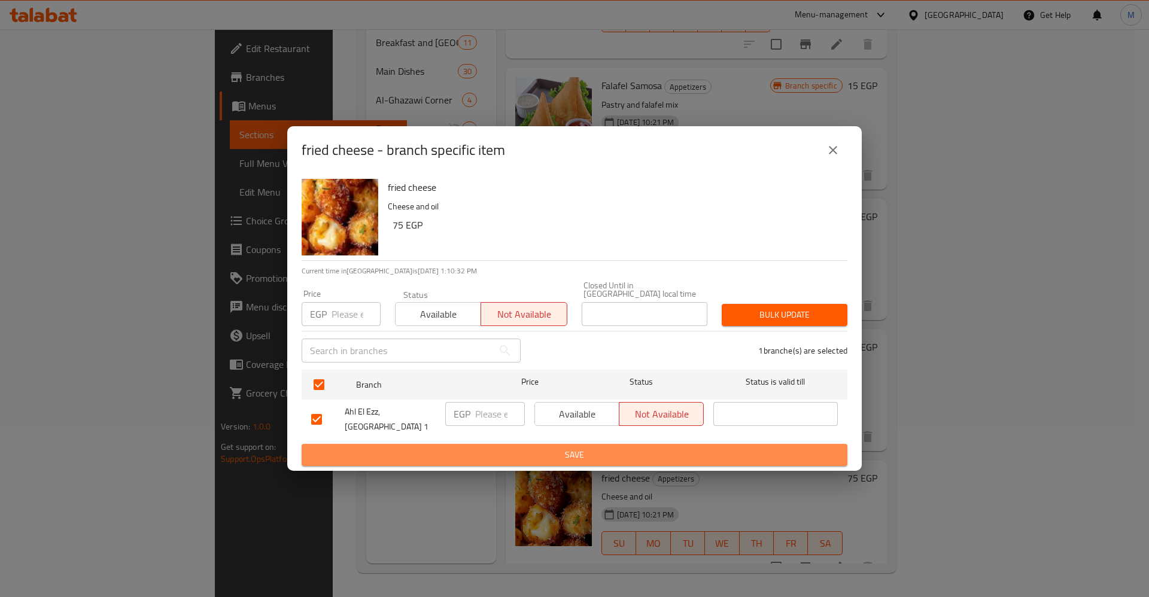
click at [665, 444] on button "Save" at bounding box center [575, 455] width 546 height 22
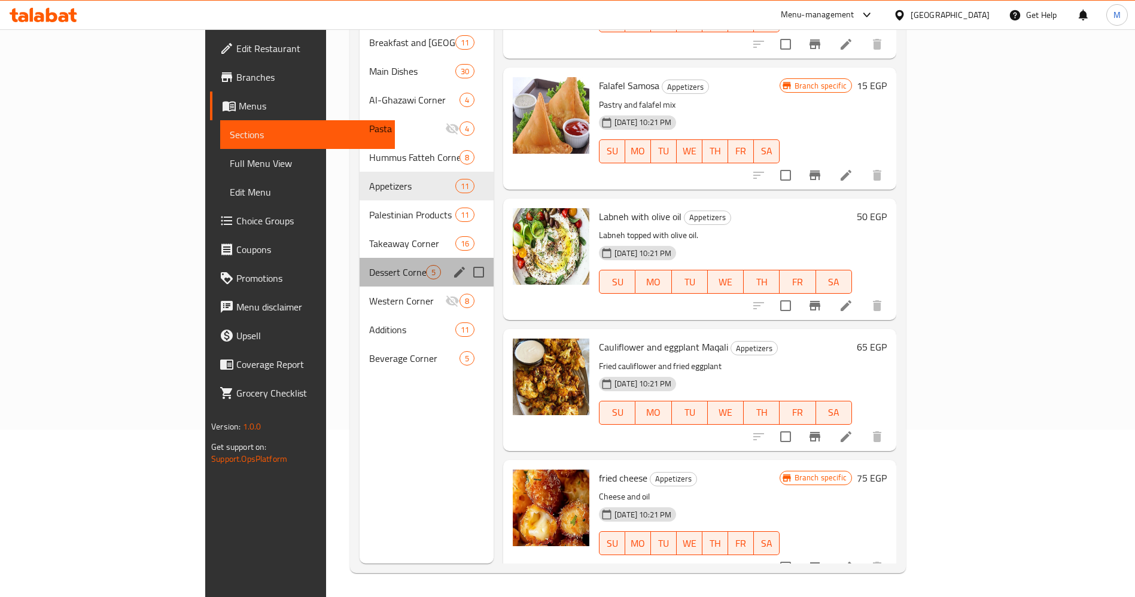
click at [360, 263] on div "Dessert Corner 5" at bounding box center [427, 272] width 134 height 29
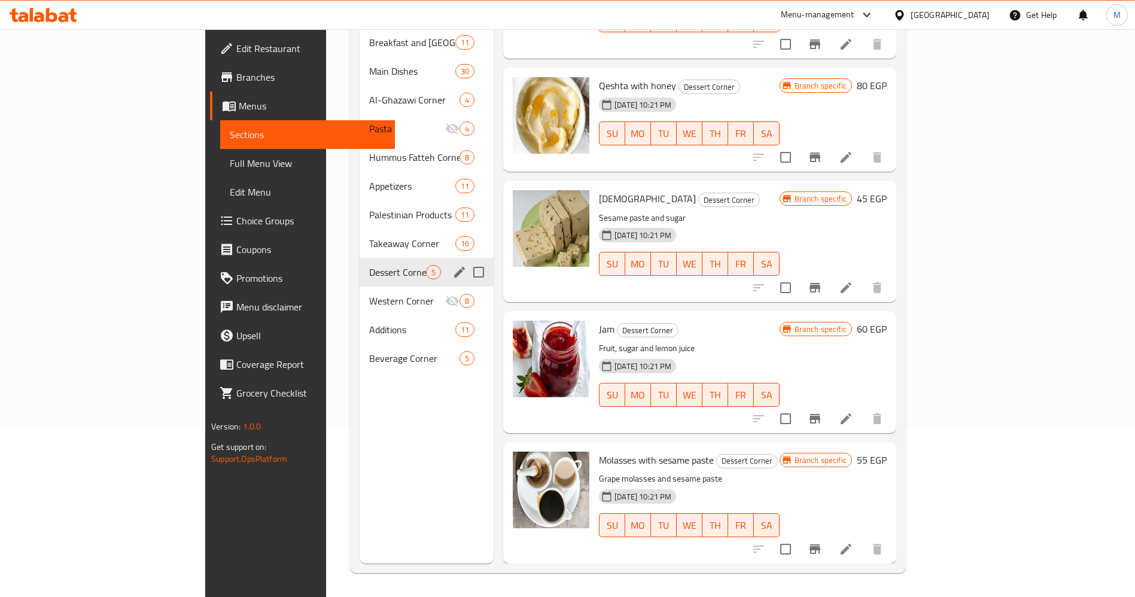
scroll to position [68, 0]
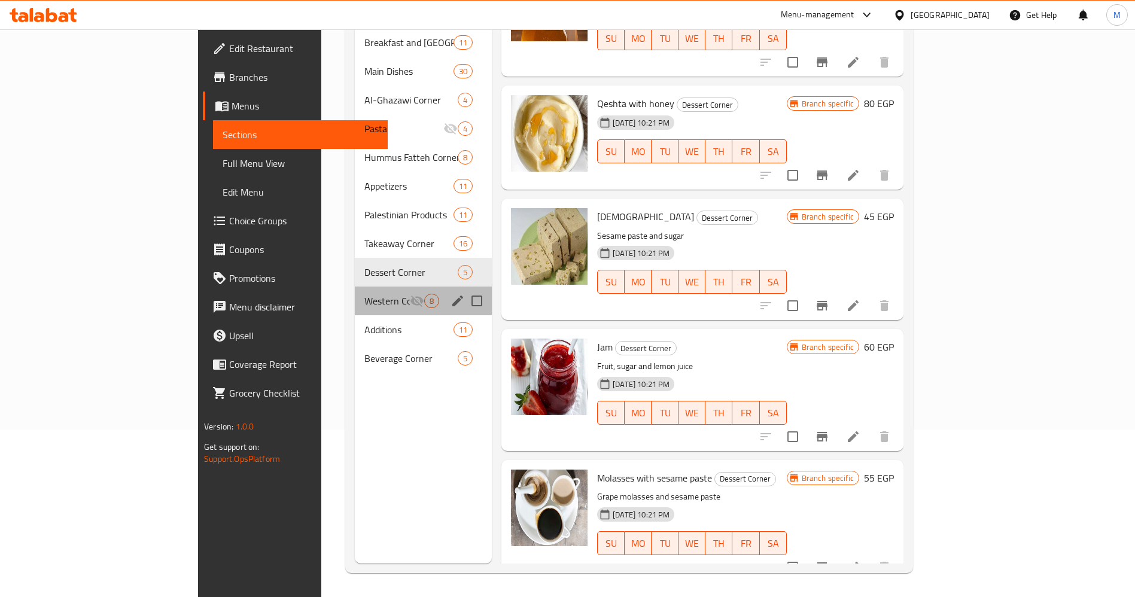
click at [355, 294] on div "Western Corner 8" at bounding box center [423, 301] width 137 height 29
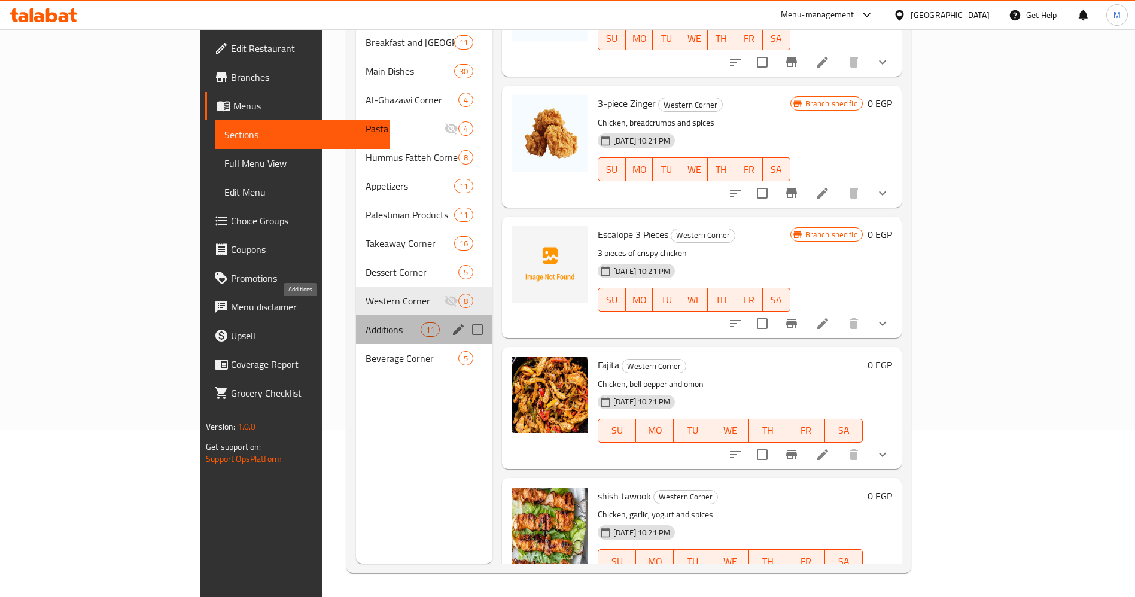
click at [366, 323] on span "Additions" at bounding box center [393, 330] width 55 height 14
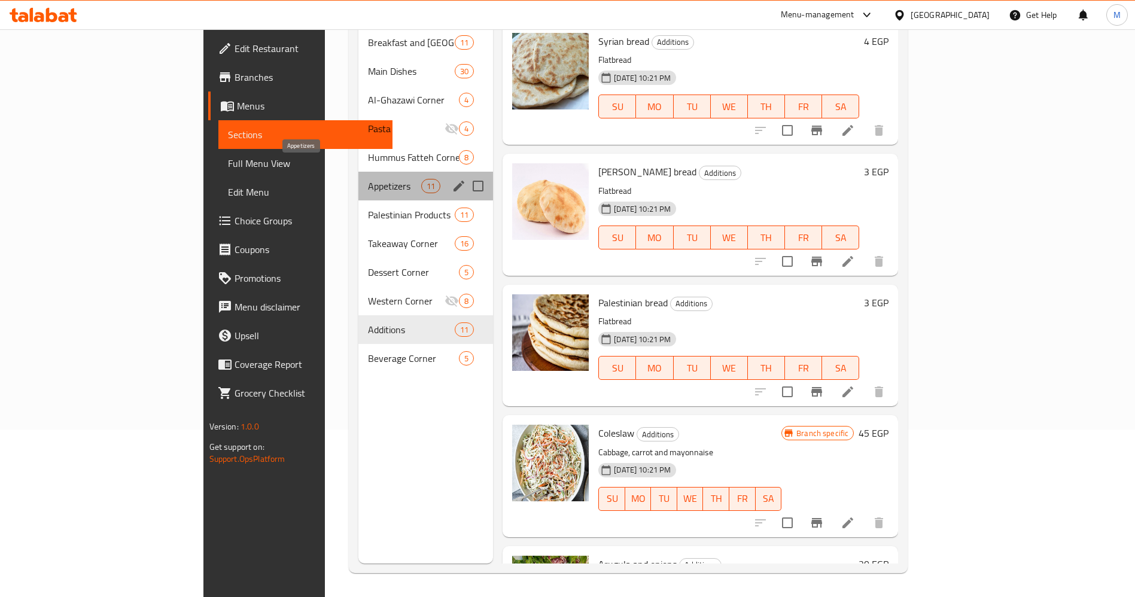
click at [368, 179] on span "Appetizers" at bounding box center [394, 186] width 53 height 14
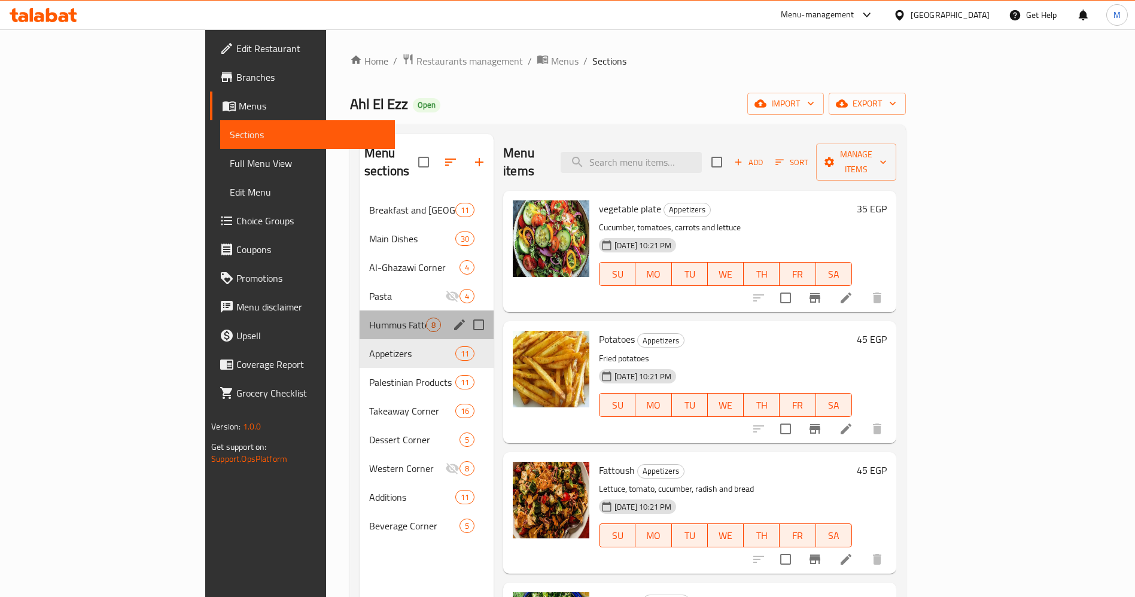
click at [360, 311] on div "Hummus Fatteh Corner 8" at bounding box center [427, 325] width 134 height 29
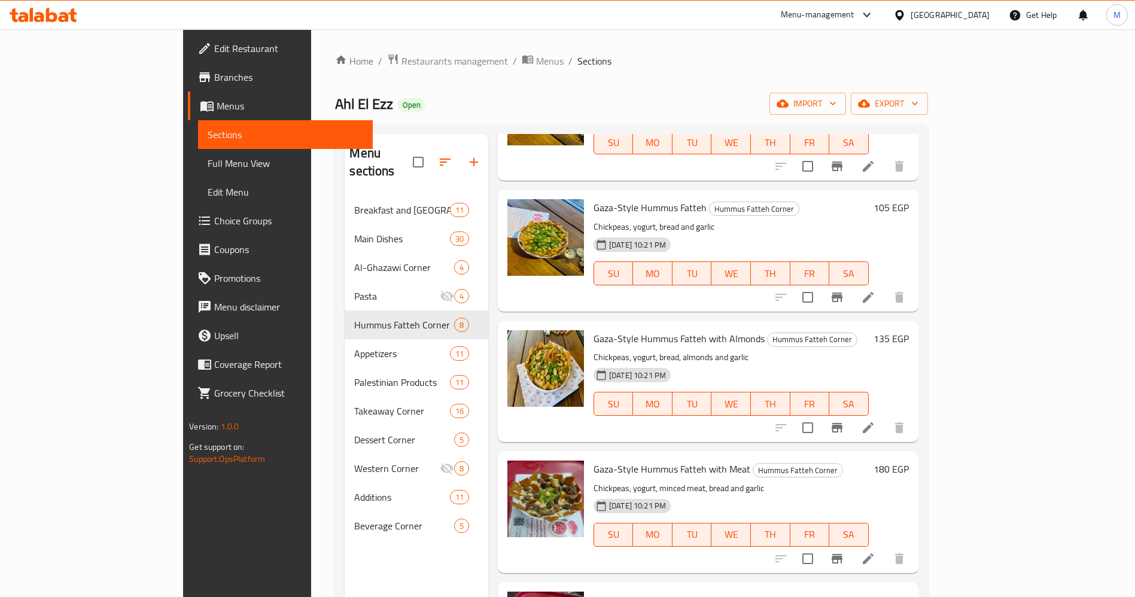
scroll to position [126, 0]
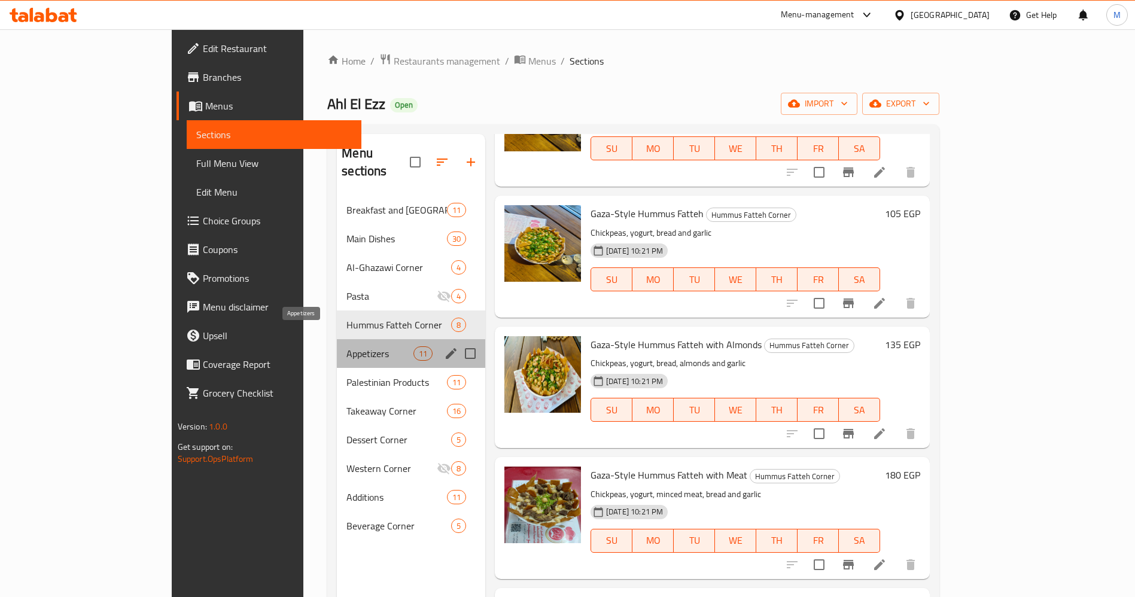
click at [347, 347] on span "Appetizers" at bounding box center [380, 354] width 66 height 14
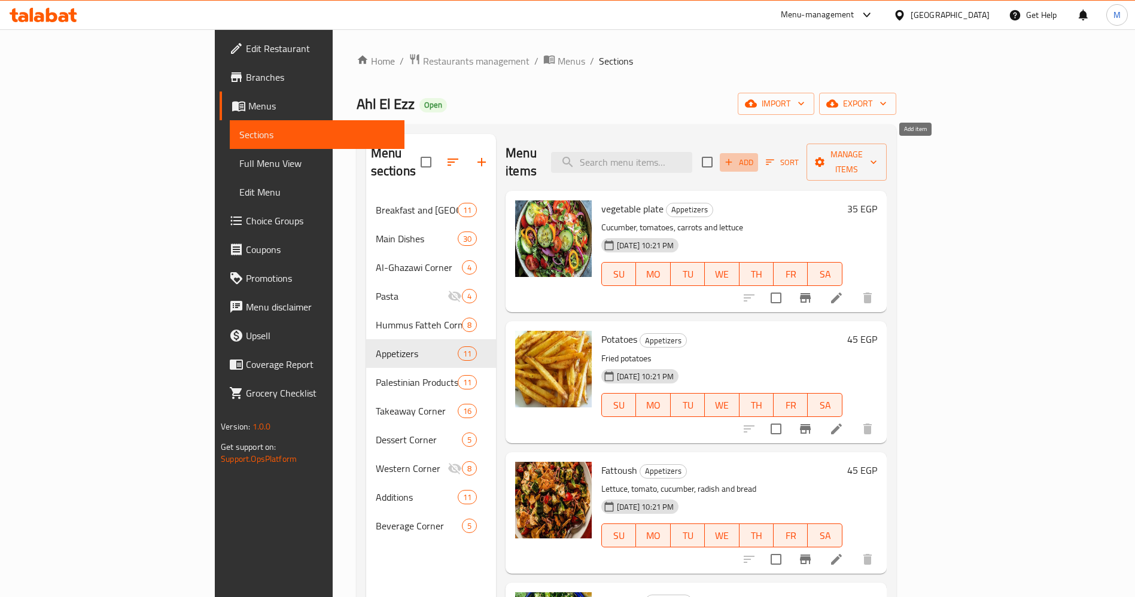
click at [755, 156] on span "Add" at bounding box center [739, 163] width 32 height 14
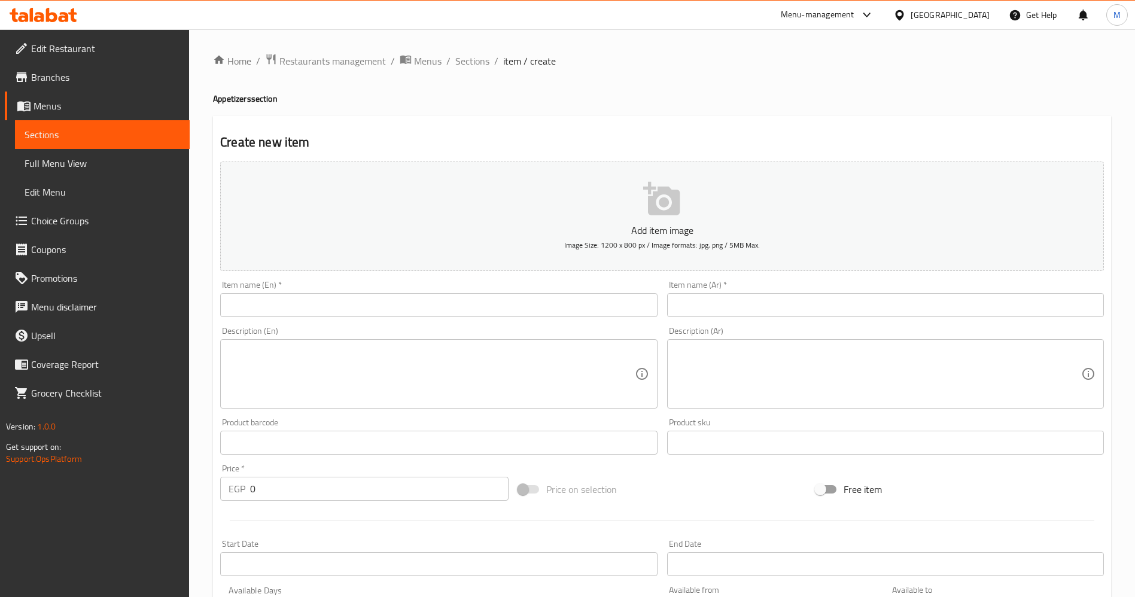
click at [124, 147] on link "Sections" at bounding box center [102, 134] width 175 height 29
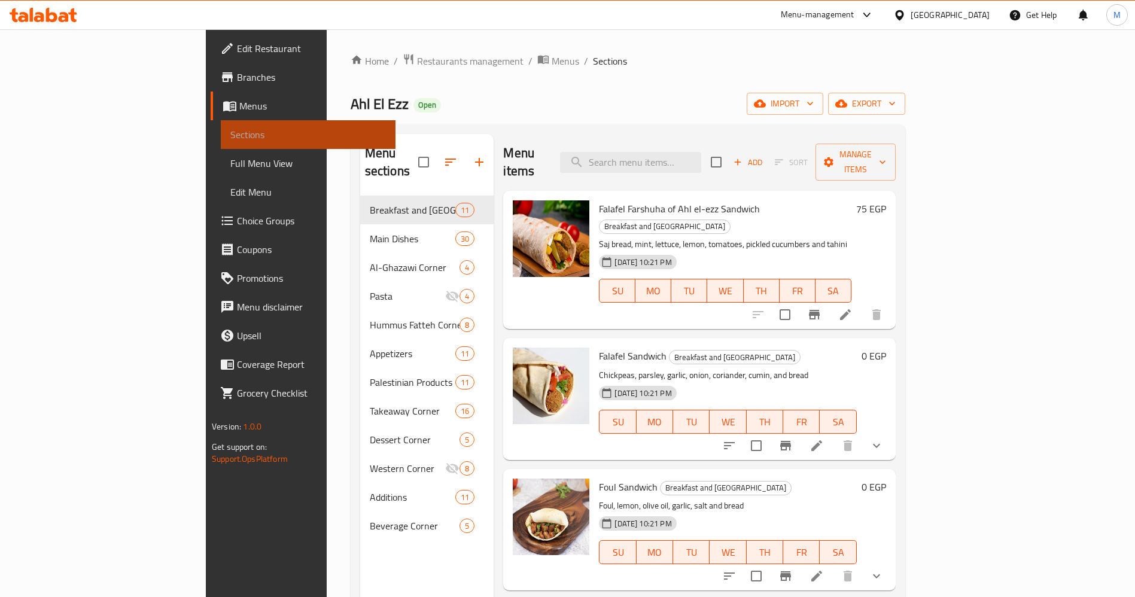
click at [221, 147] on link "Sections" at bounding box center [308, 134] width 175 height 29
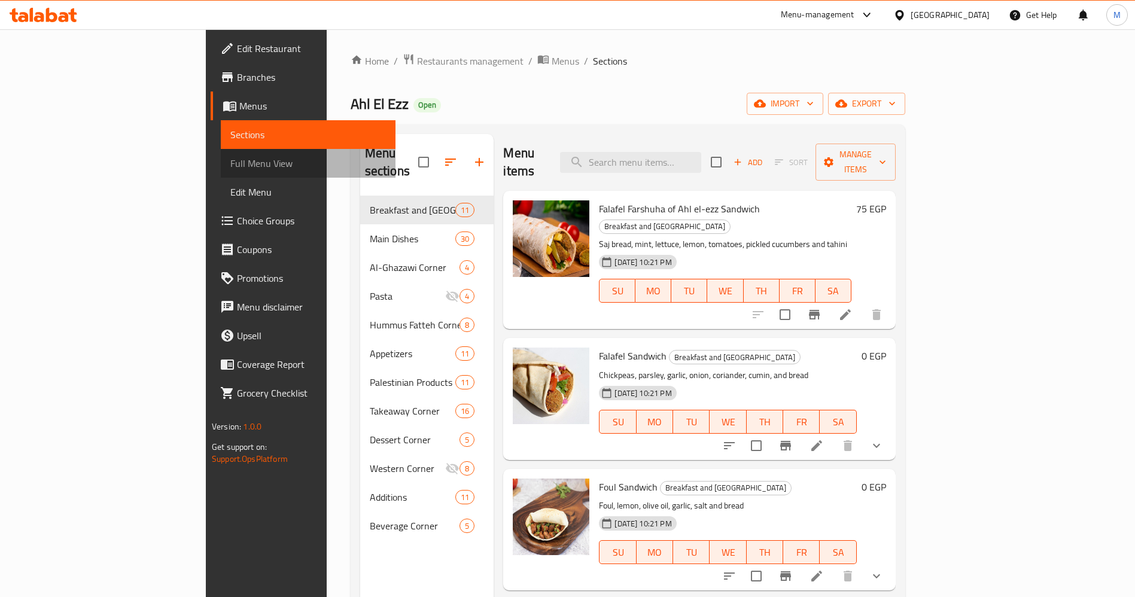
click at [230, 157] on span "Full Menu View" at bounding box center [308, 163] width 156 height 14
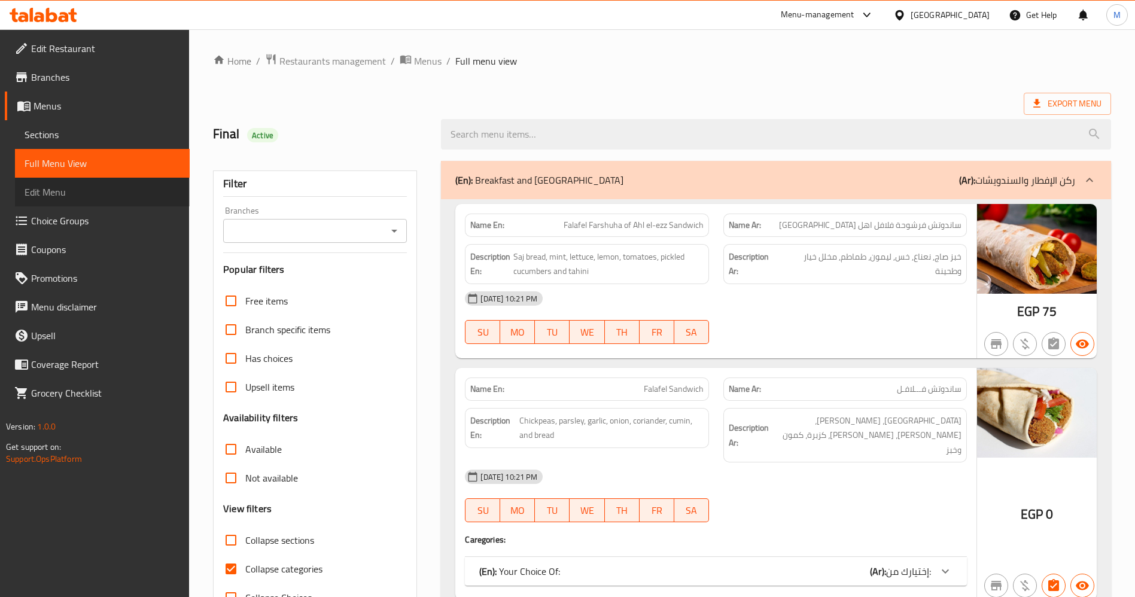
click at [131, 189] on span "Edit Menu" at bounding box center [103, 192] width 156 height 14
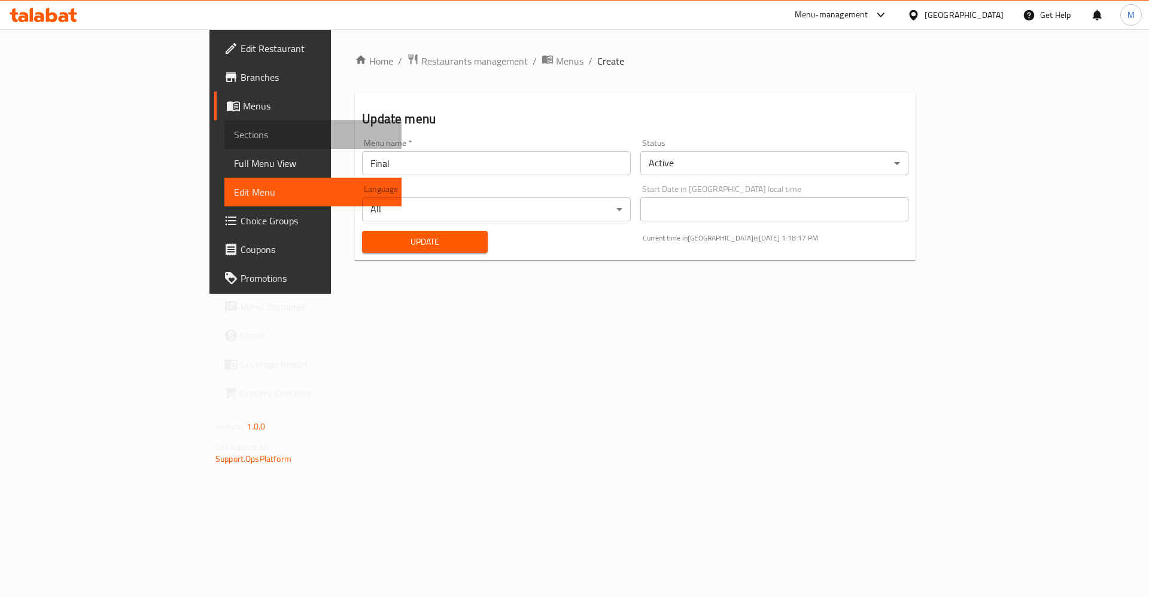
click at [234, 133] on span "Sections" at bounding box center [313, 134] width 158 height 14
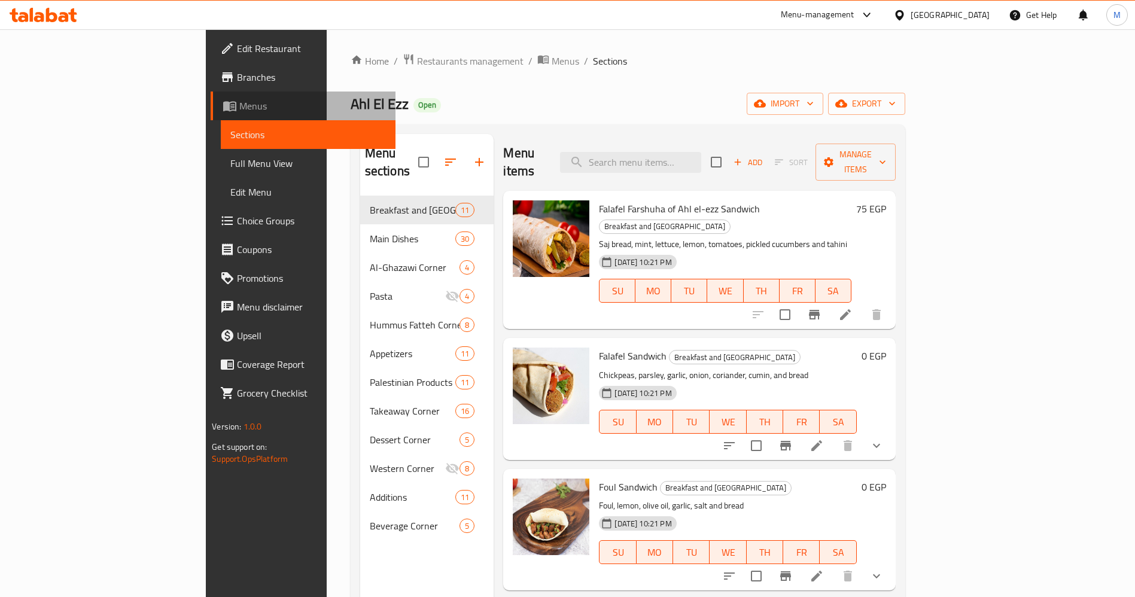
click at [239, 109] on span "Menus" at bounding box center [312, 106] width 147 height 14
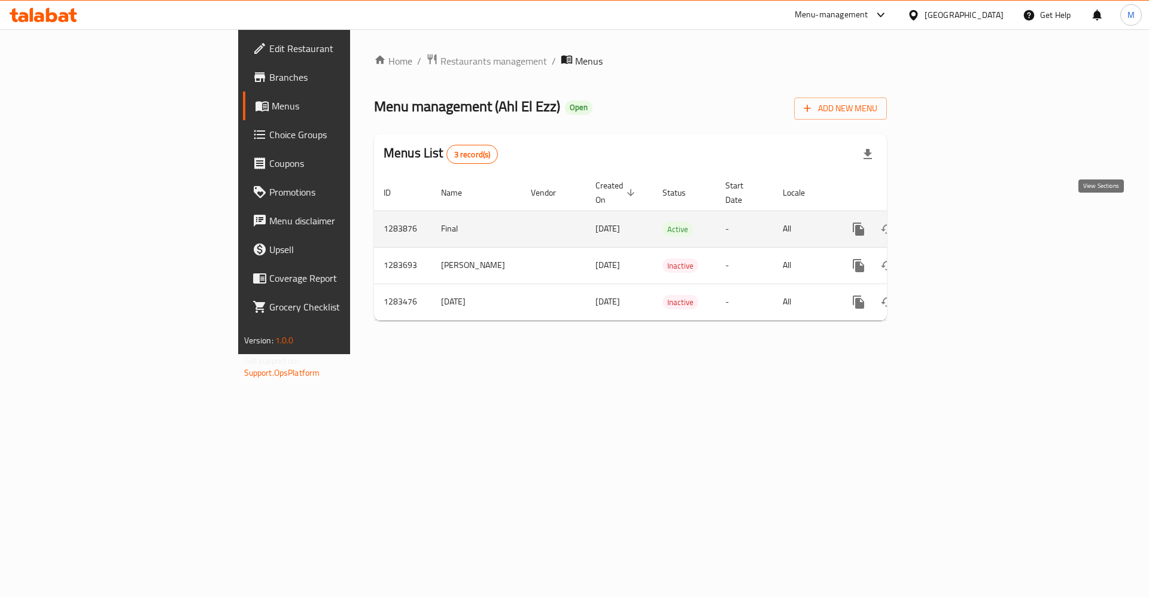
click at [952, 222] on icon "enhanced table" at bounding box center [945, 229] width 14 height 14
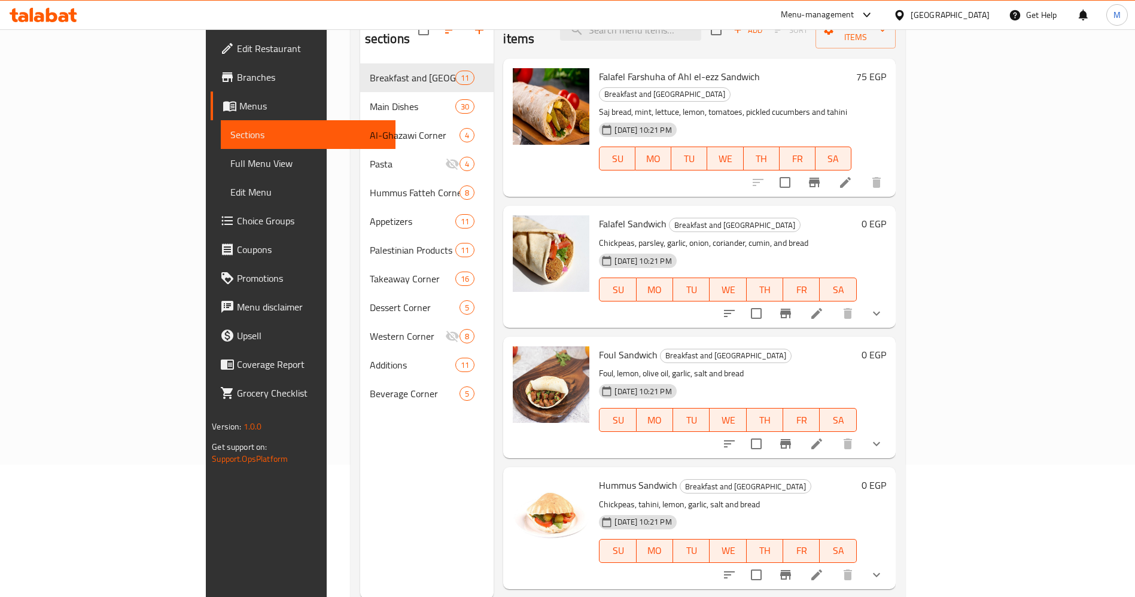
scroll to position [126, 0]
